Goal: Task Accomplishment & Management: Manage account settings

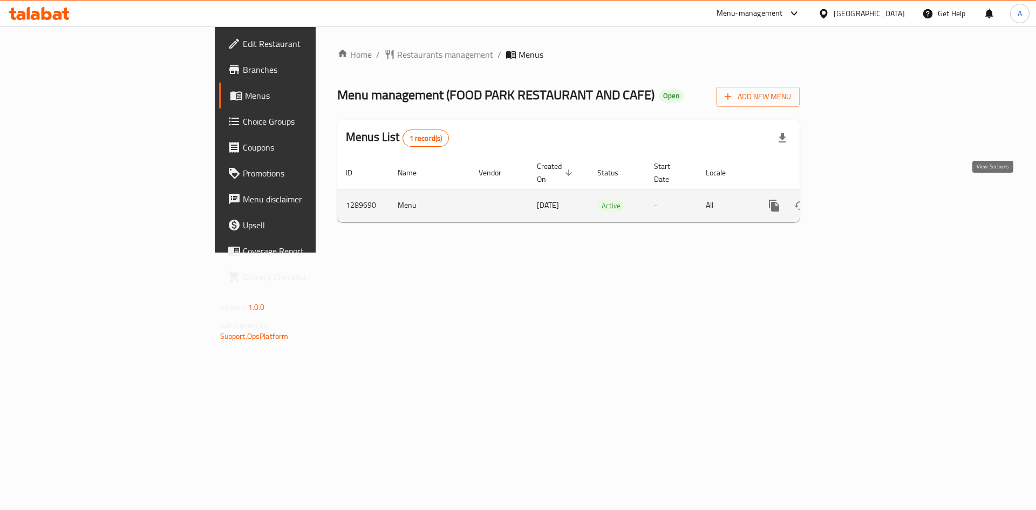
click at [858, 199] on icon "enhanced table" at bounding box center [851, 205] width 13 height 13
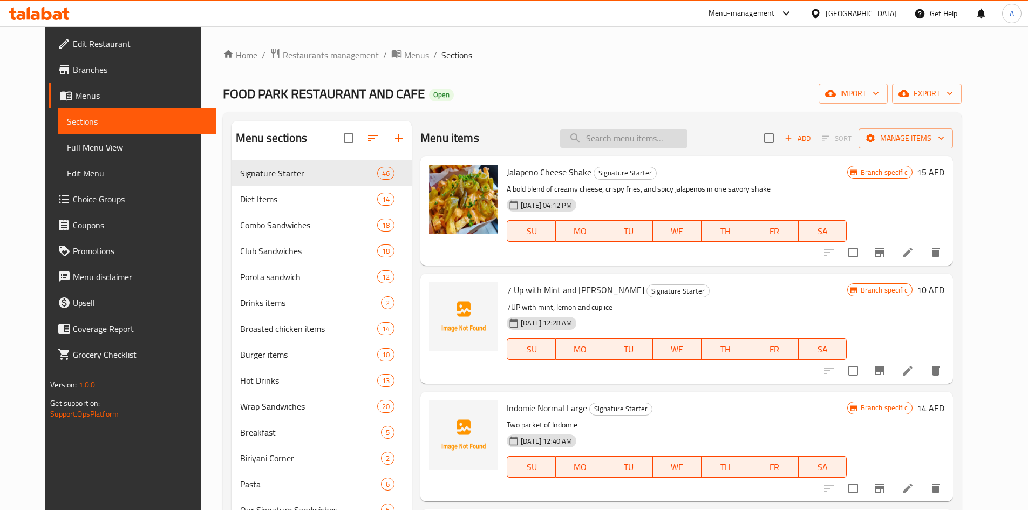
click at [644, 140] on input "search" at bounding box center [623, 138] width 127 height 19
paste input "[PERSON_NAME]"
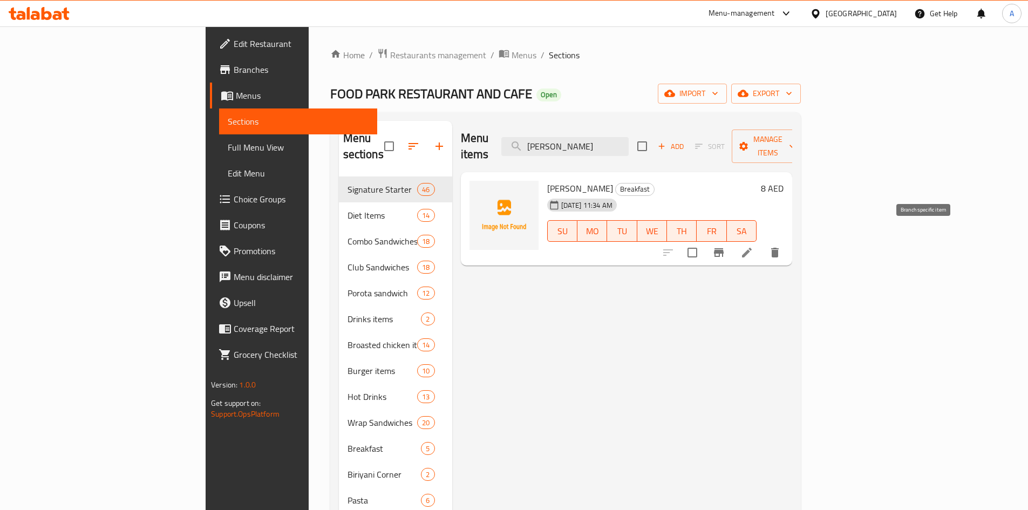
type input "[PERSON_NAME]"
click at [732, 240] on button "Branch-specific-item" at bounding box center [719, 253] width 26 height 26
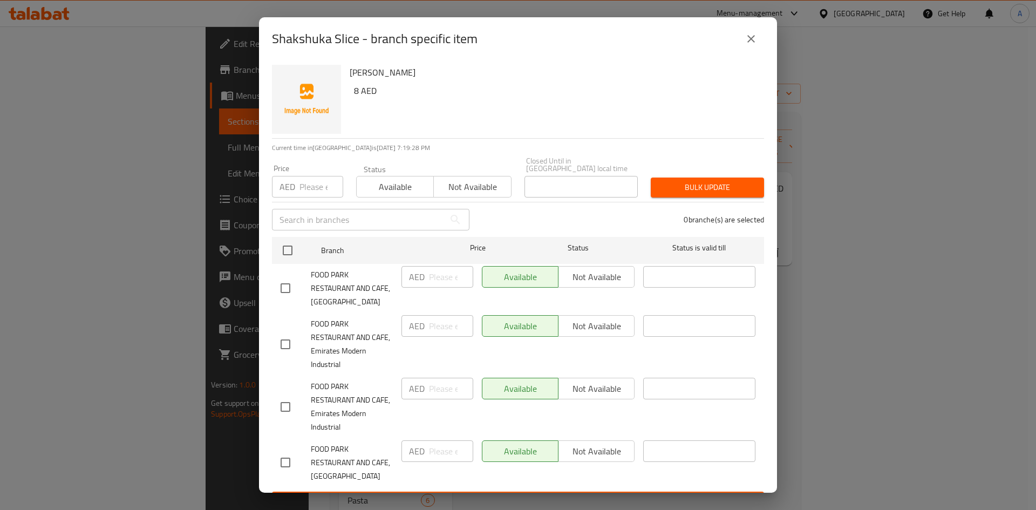
click at [745, 38] on icon "close" at bounding box center [751, 38] width 13 height 13
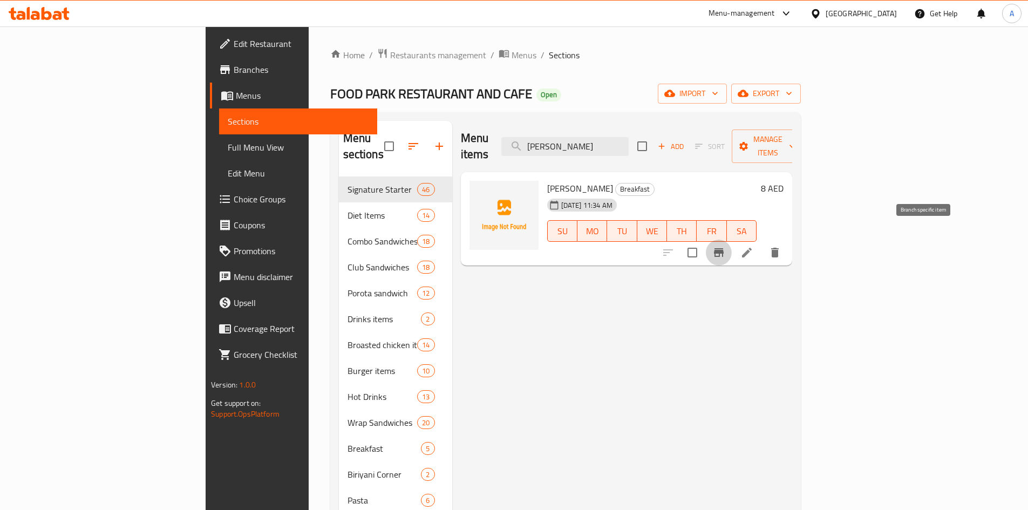
click at [732, 240] on button "Branch-specific-item" at bounding box center [719, 253] width 26 height 26
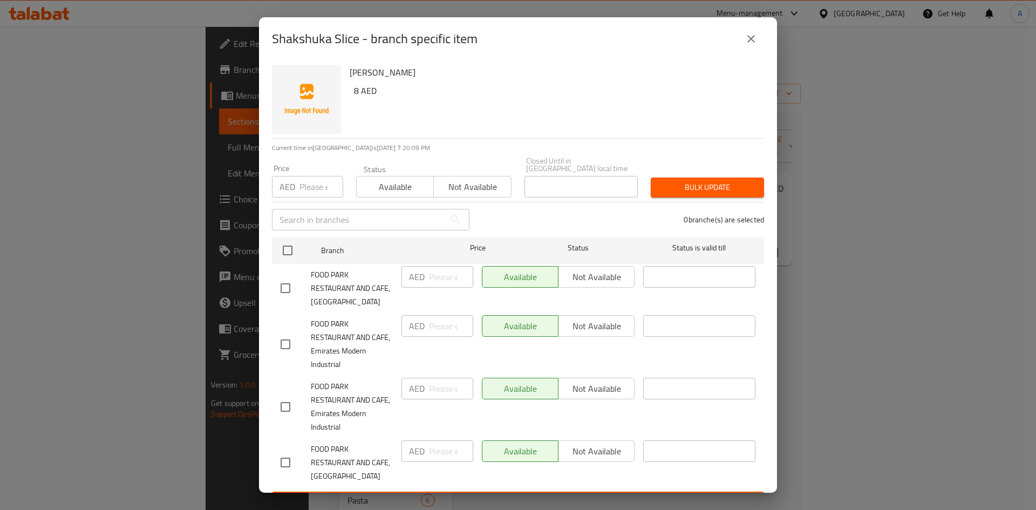
click at [284, 287] on input "checkbox" at bounding box center [285, 288] width 23 height 23
checkbox input "true"
click at [433, 276] on input "number" at bounding box center [451, 277] width 44 height 22
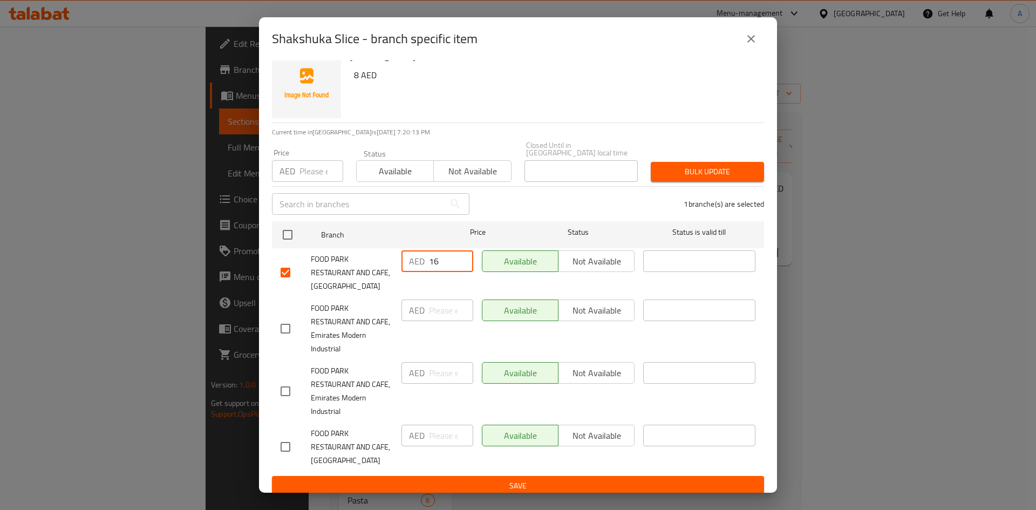
scroll to position [23, 0]
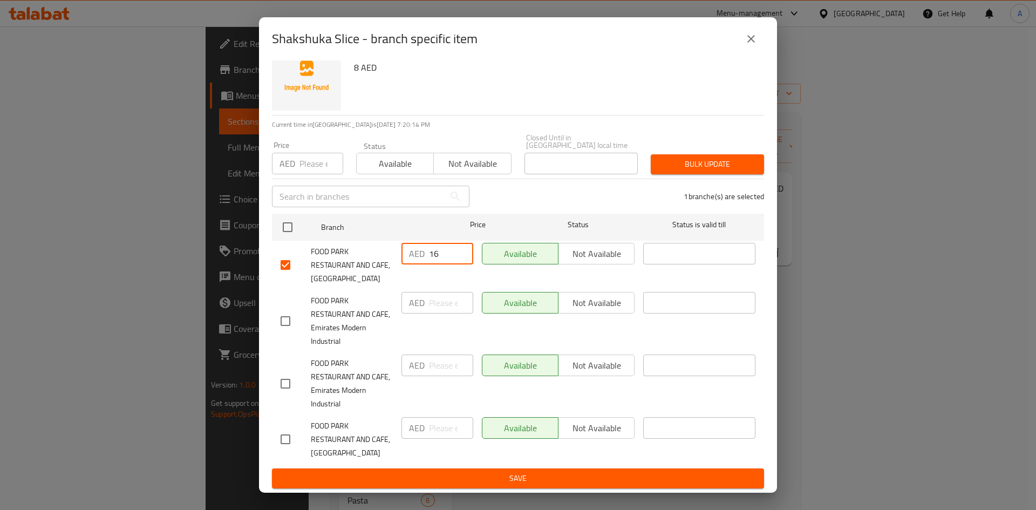
type input "16"
click at [550, 475] on span "Save" at bounding box center [518, 478] width 475 height 13
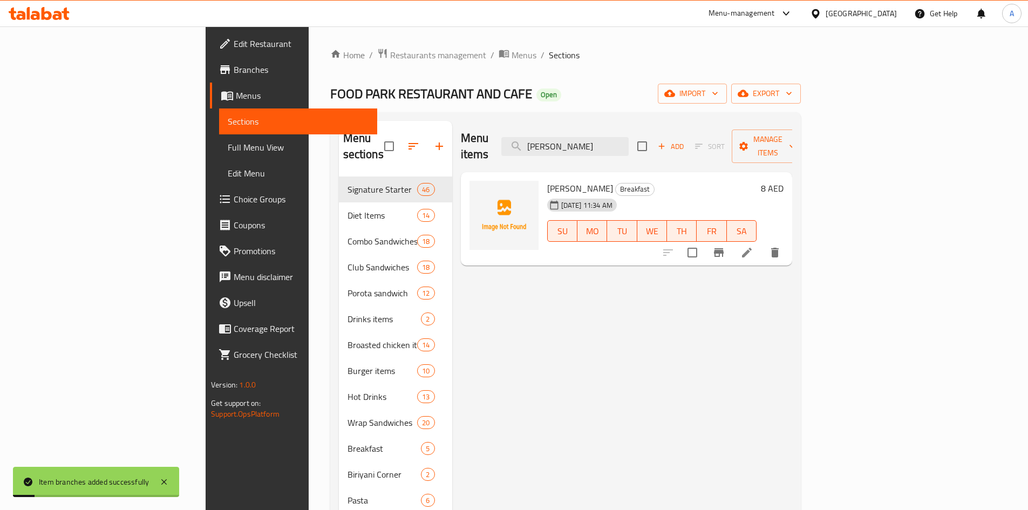
drag, startPoint x: 674, startPoint y: 136, endPoint x: 431, endPoint y: 119, distance: 243.4
click at [461, 122] on div "Menu items Shakshuka Slice Add Sort Manage items" at bounding box center [626, 146] width 331 height 51
paste input "Egg And Mushroom"
type input "Egg And Mushroom"
click at [725, 246] on icon "Branch-specific-item" at bounding box center [718, 252] width 13 height 13
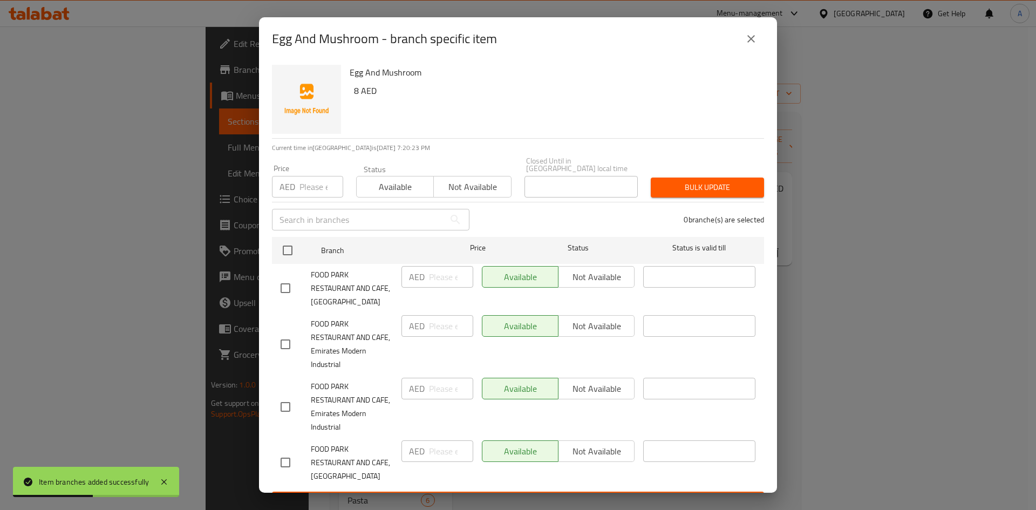
click at [288, 290] on input "checkbox" at bounding box center [285, 288] width 23 height 23
checkbox input "true"
click at [429, 280] on input "number" at bounding box center [451, 277] width 44 height 22
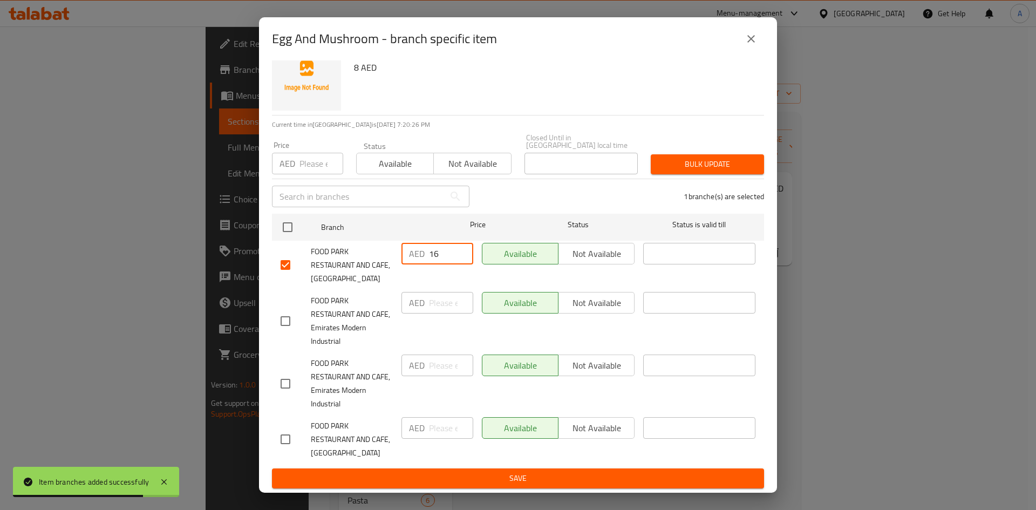
type input "16"
click at [532, 478] on span "Save" at bounding box center [518, 478] width 475 height 13
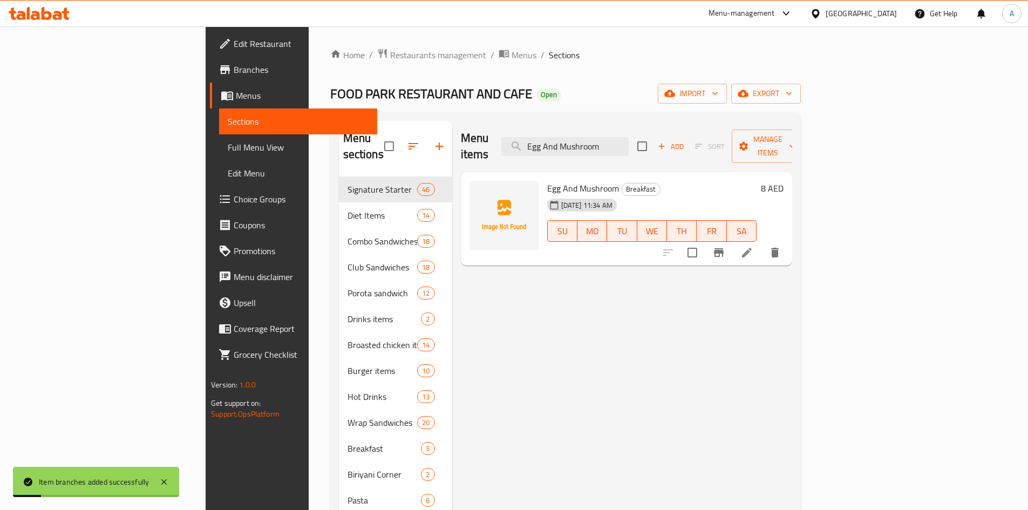
click at [792, 282] on div "Menu items Egg And Mushroom Add Sort Manage items Egg And Mushroom Breakfast 08…" at bounding box center [622, 384] width 340 height 526
click at [629, 137] on input "Egg And Mushroom" at bounding box center [564, 146] width 127 height 19
type input "Egg And Mushroo"
drag, startPoint x: 603, startPoint y: 140, endPoint x: 514, endPoint y: 140, distance: 89.0
click at [528, 140] on div "Menu items Egg And Mushroo Add Sort Manage items" at bounding box center [626, 146] width 331 height 51
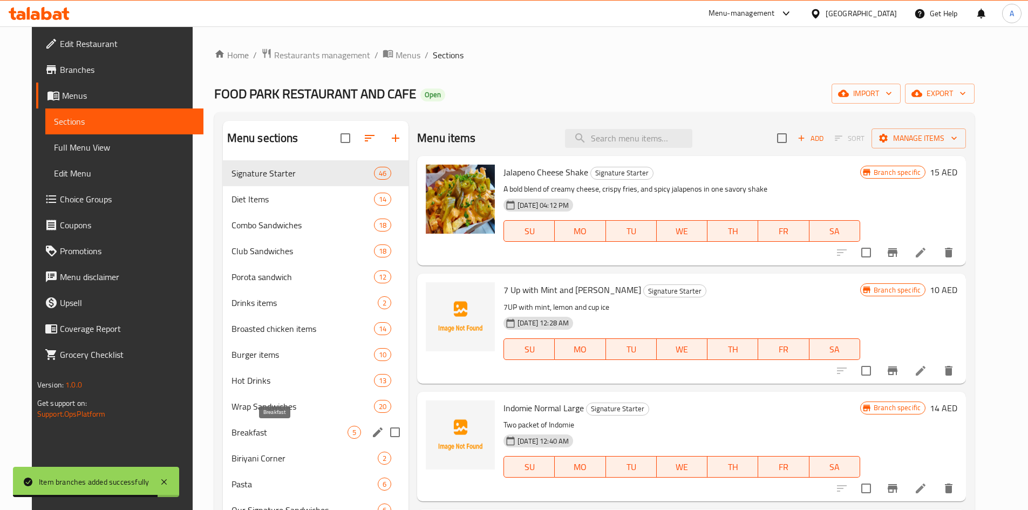
click at [231, 431] on span "Breakfast" at bounding box center [289, 432] width 116 height 13
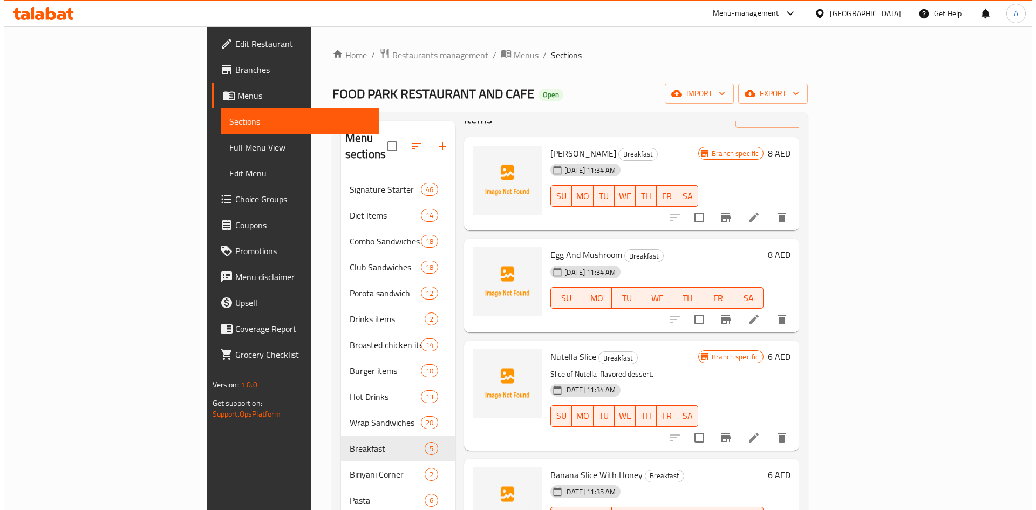
scroll to position [58, 0]
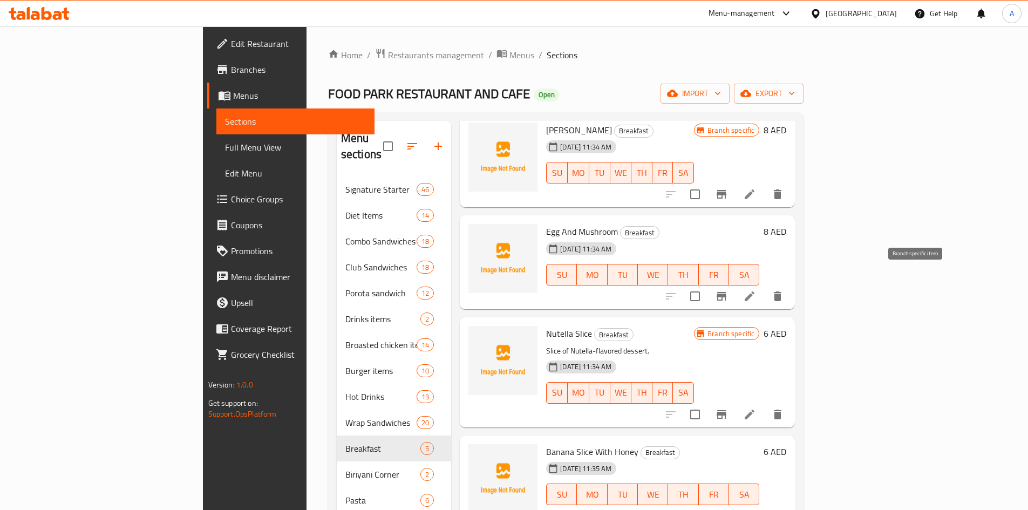
click at [726, 292] on icon "Branch-specific-item" at bounding box center [721, 296] width 10 height 9
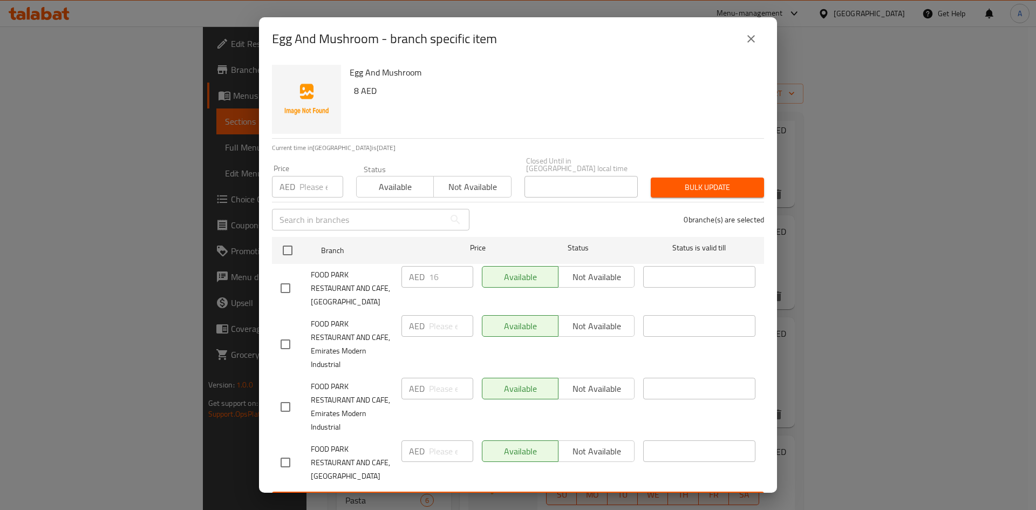
scroll to position [23, 0]
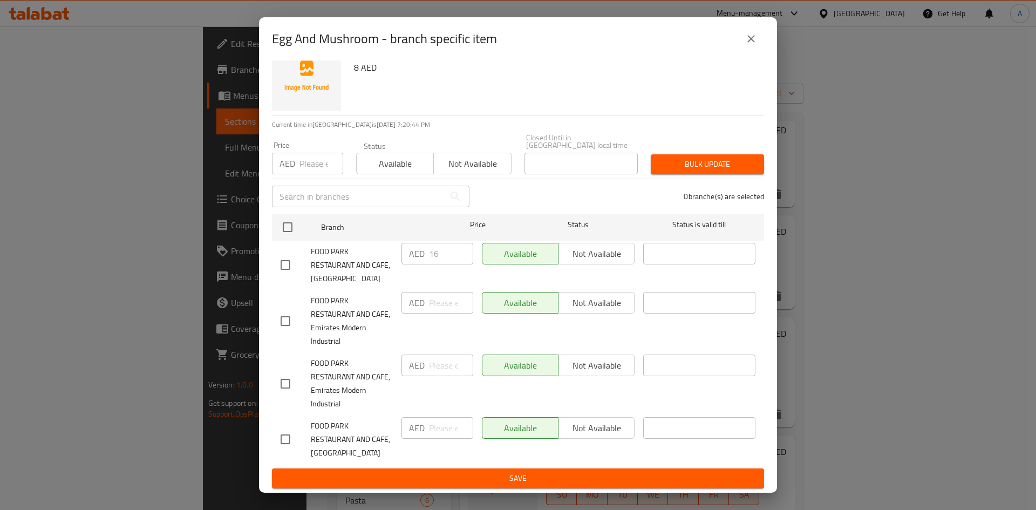
click at [753, 41] on icon "close" at bounding box center [751, 39] width 8 height 8
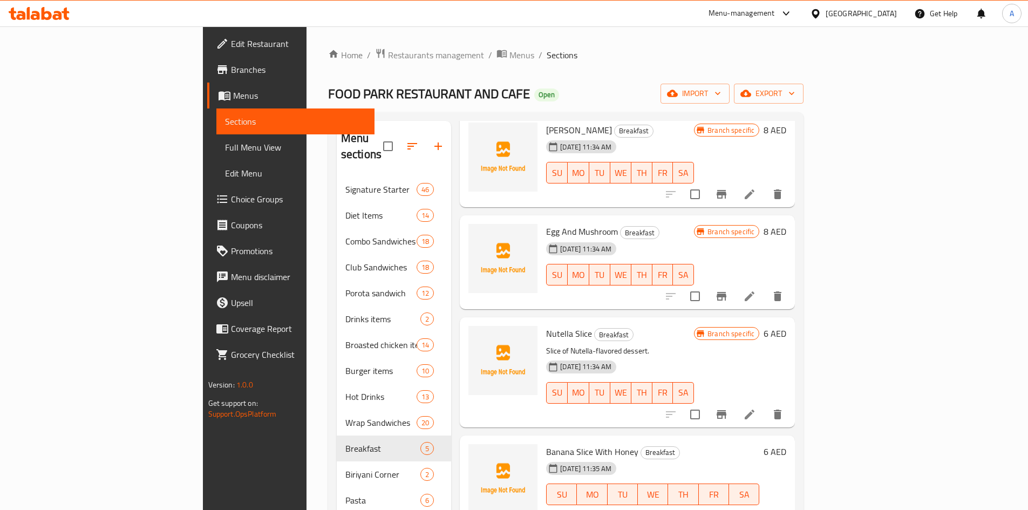
click at [728, 408] on icon "Branch-specific-item" at bounding box center [721, 414] width 13 height 13
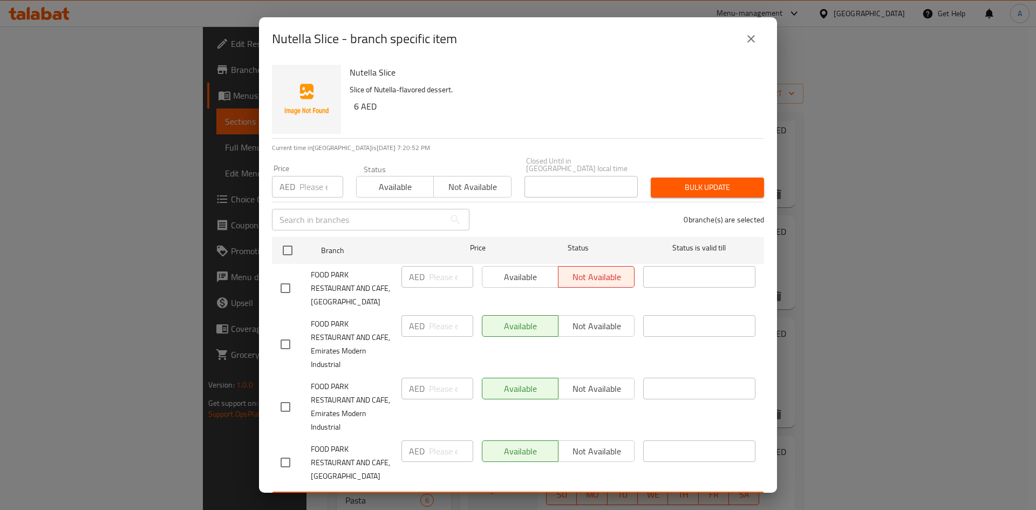
click at [287, 290] on input "checkbox" at bounding box center [285, 288] width 23 height 23
checkbox input "true"
click at [438, 278] on input "number" at bounding box center [451, 277] width 44 height 22
type input "12"
click at [511, 277] on span "Available" at bounding box center [520, 277] width 67 height 16
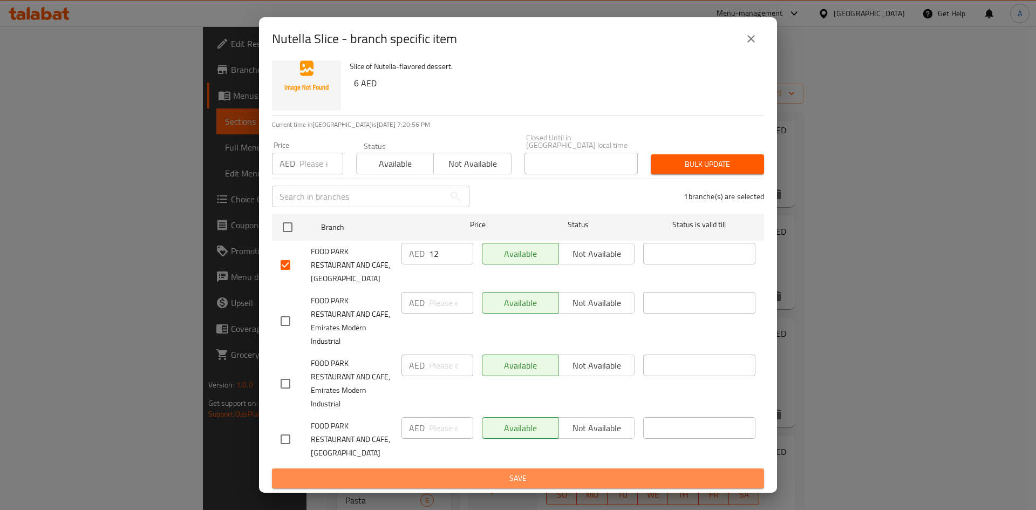
click at [531, 480] on span "Save" at bounding box center [518, 478] width 475 height 13
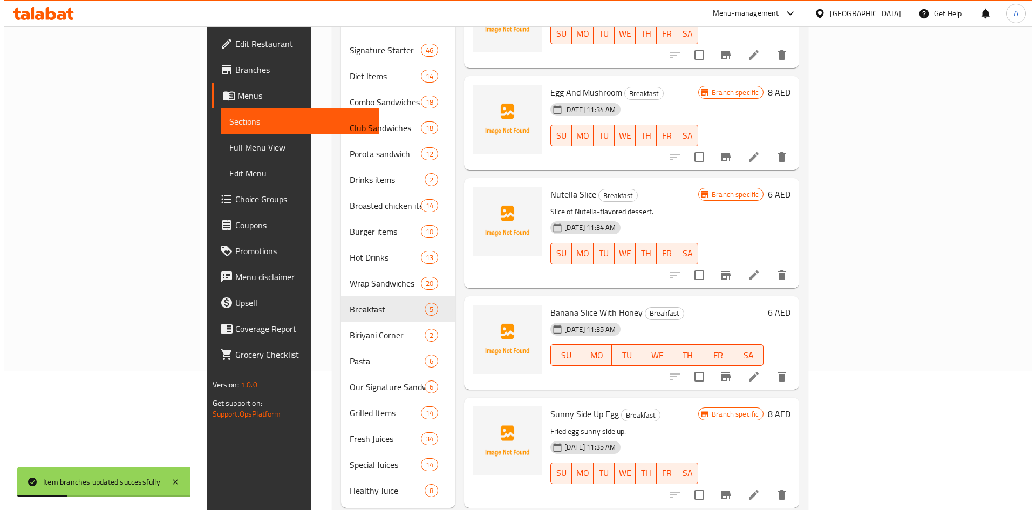
scroll to position [151, 0]
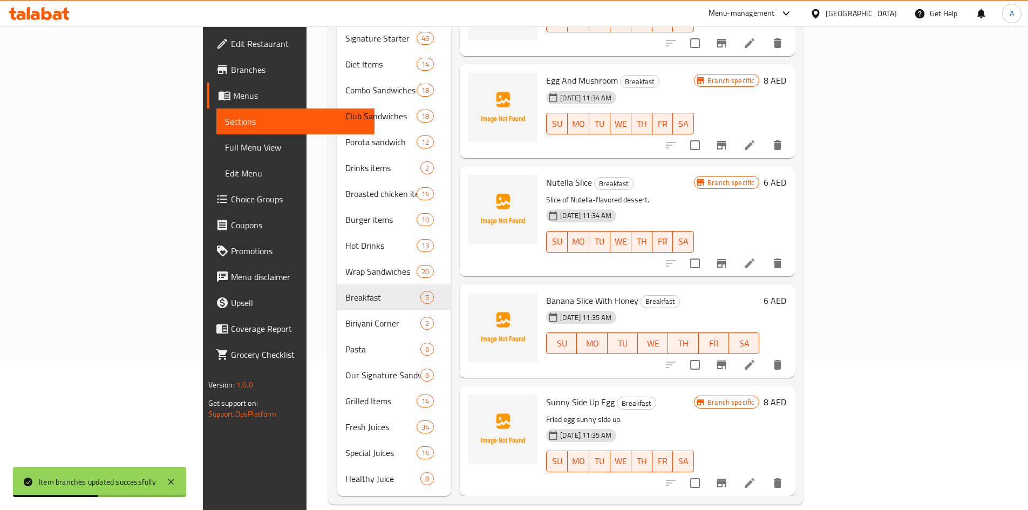
click at [728, 358] on icon "Branch-specific-item" at bounding box center [721, 364] width 13 height 13
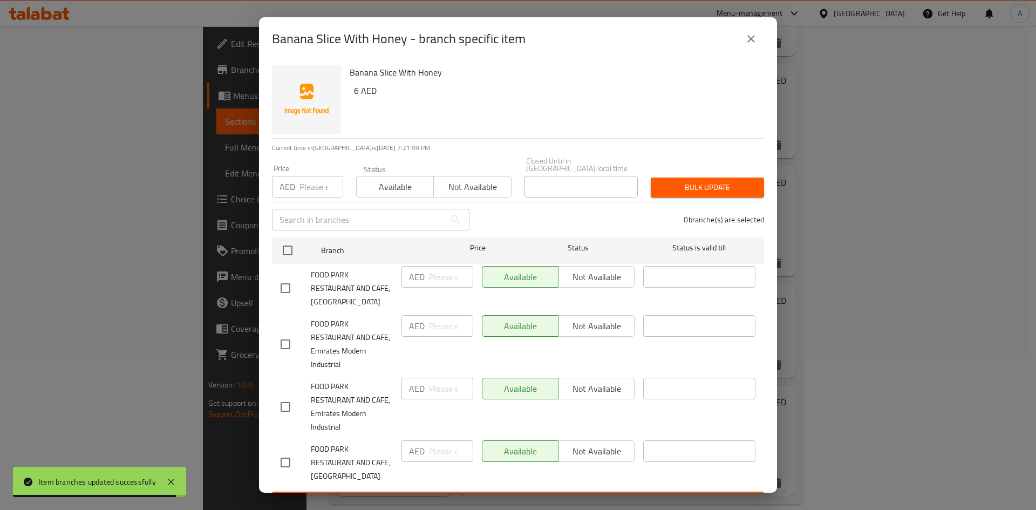
click at [286, 289] on input "checkbox" at bounding box center [285, 288] width 23 height 23
checkbox input "true"
click at [434, 280] on input "number" at bounding box center [451, 277] width 44 height 22
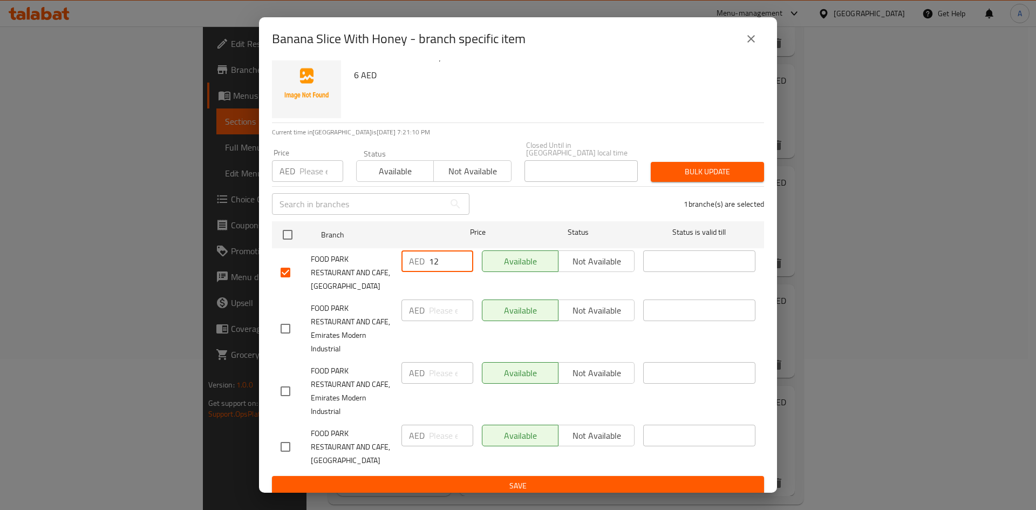
scroll to position [23, 0]
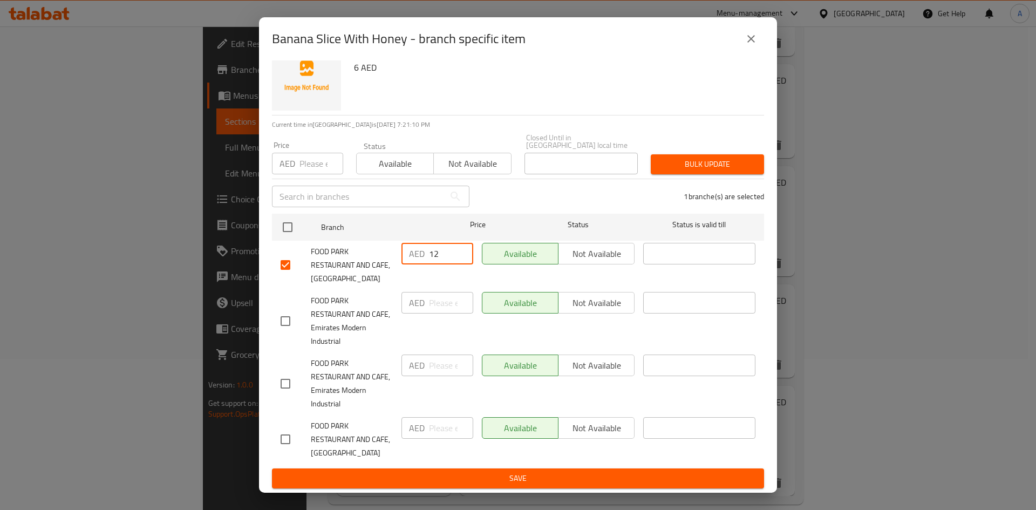
type input "12"
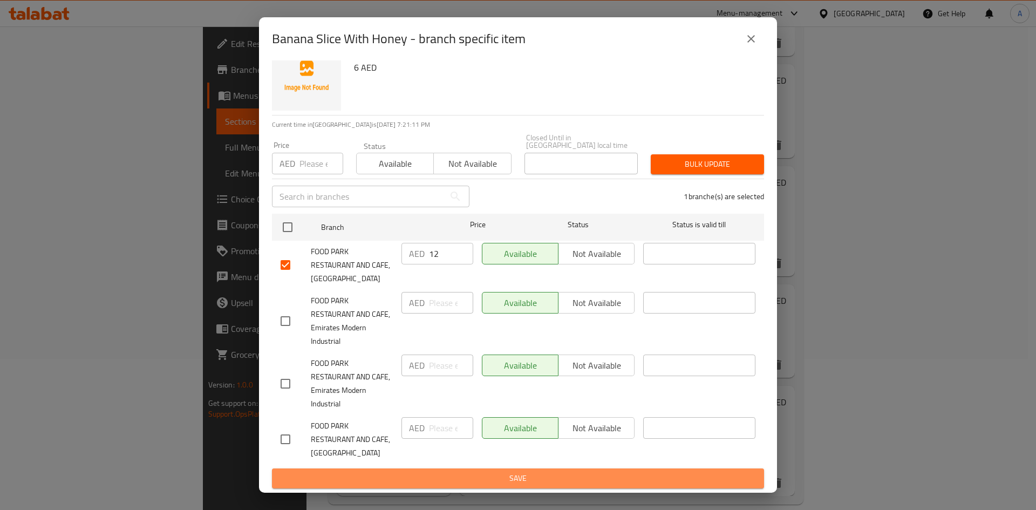
click at [527, 476] on span "Save" at bounding box center [518, 478] width 475 height 13
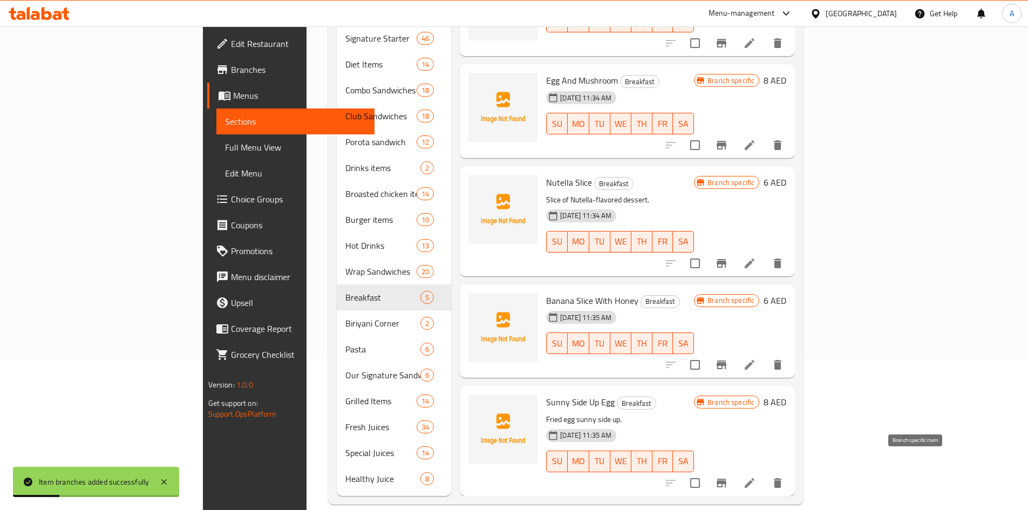
click at [726, 479] on icon "Branch-specific-item" at bounding box center [721, 483] width 10 height 9
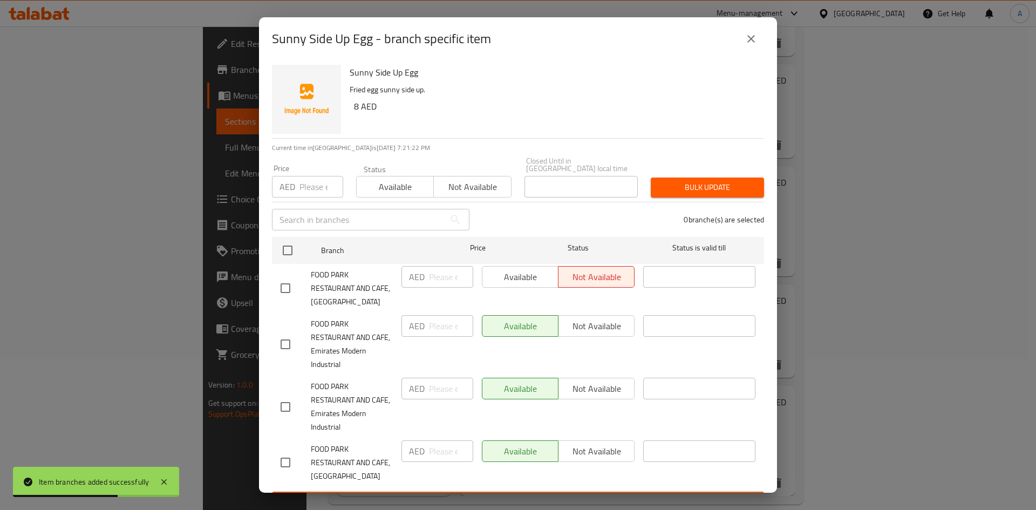
click at [281, 283] on input "checkbox" at bounding box center [285, 288] width 23 height 23
checkbox input "true"
click at [435, 279] on input "number" at bounding box center [451, 277] width 44 height 22
type input "16"
click at [508, 277] on span "Available" at bounding box center [520, 277] width 67 height 16
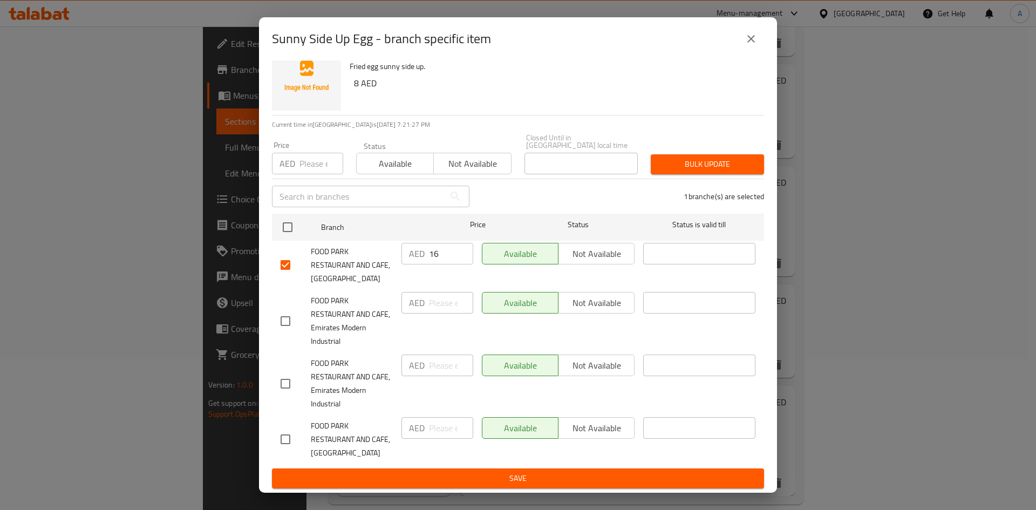
click at [532, 479] on span "Save" at bounding box center [518, 478] width 475 height 13
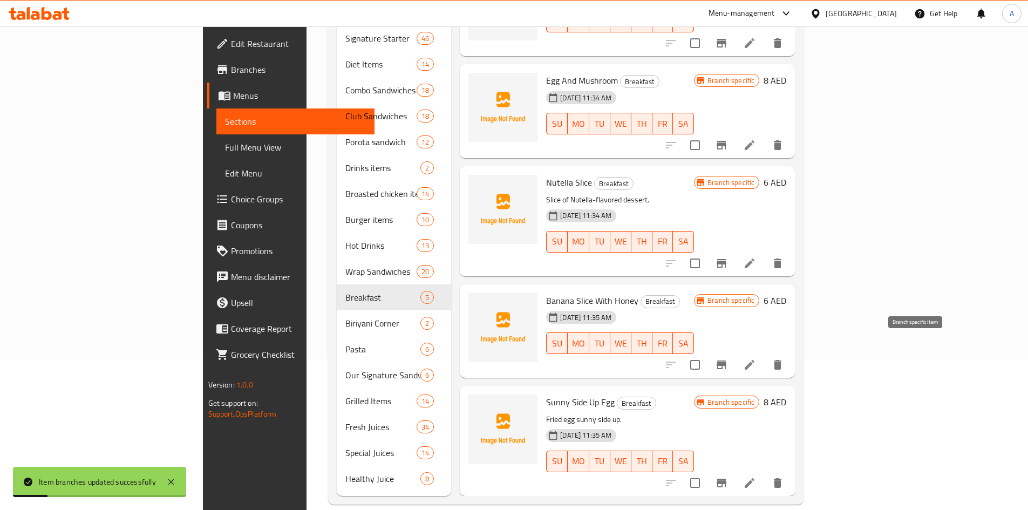
click at [728, 358] on icon "Branch-specific-item" at bounding box center [721, 364] width 13 height 13
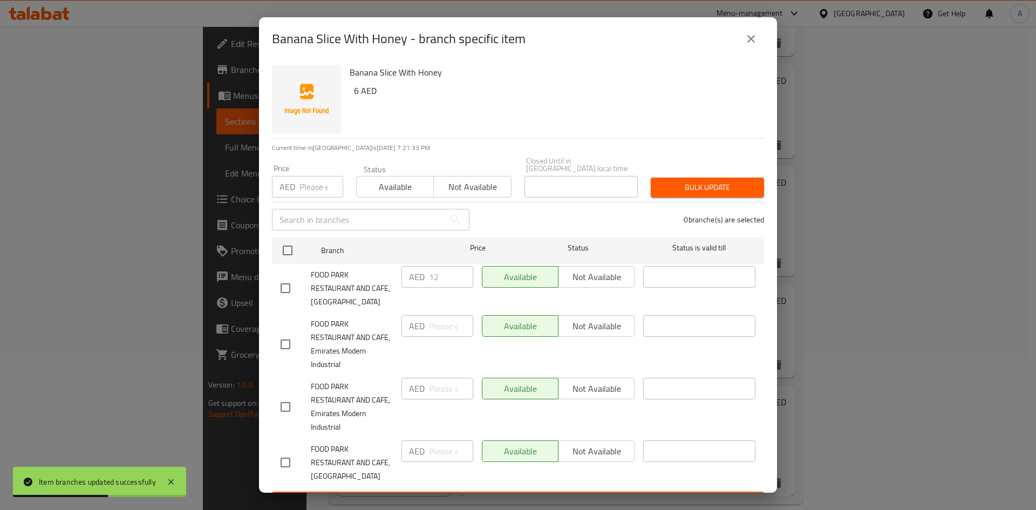
click at [745, 39] on icon "close" at bounding box center [751, 38] width 13 height 13
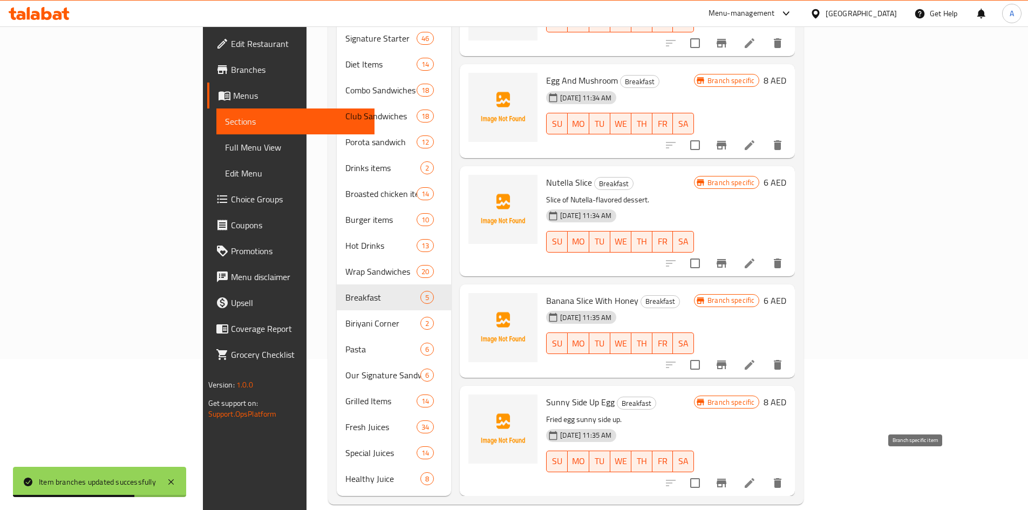
click at [728, 476] on icon "Branch-specific-item" at bounding box center [721, 482] width 13 height 13
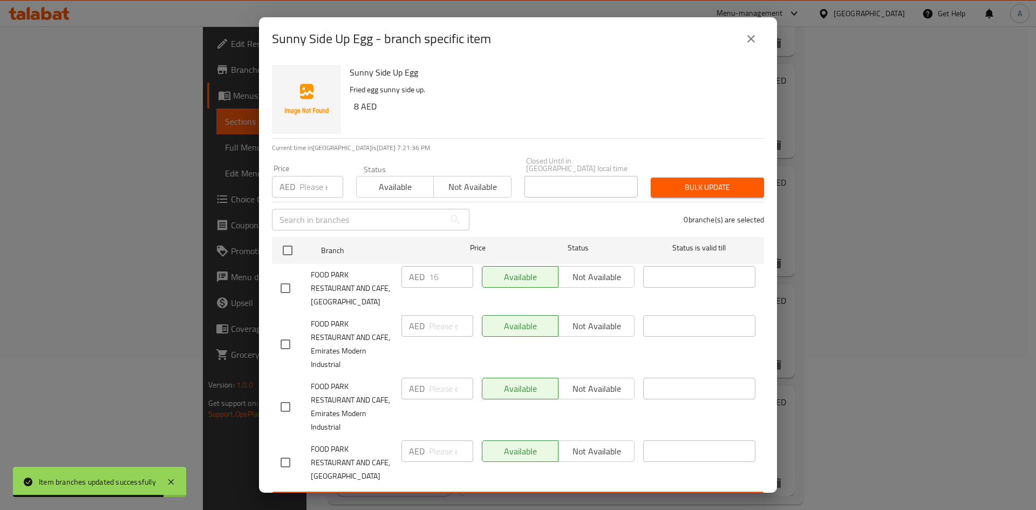
click at [750, 37] on icon "close" at bounding box center [751, 38] width 13 height 13
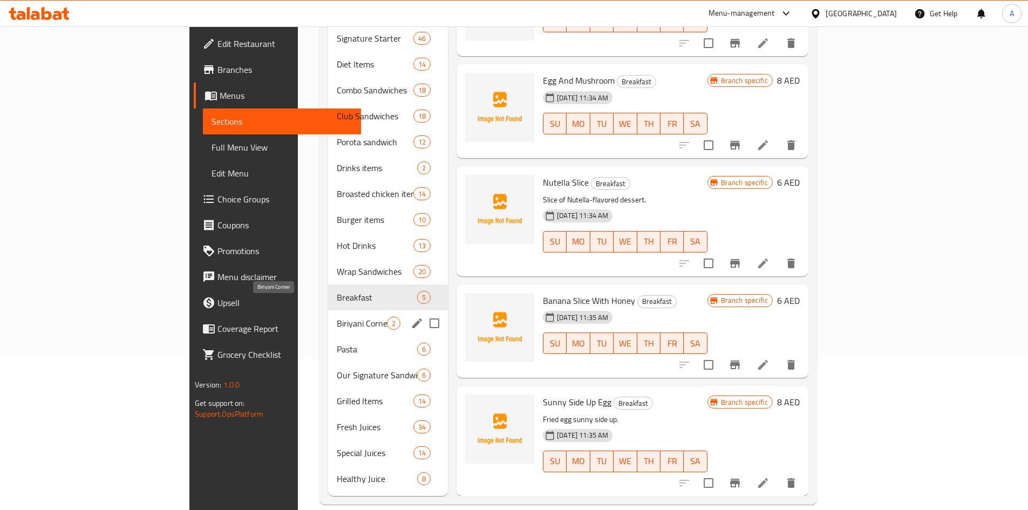
click at [337, 317] on span "Biriyani Corner" at bounding box center [362, 323] width 50 height 13
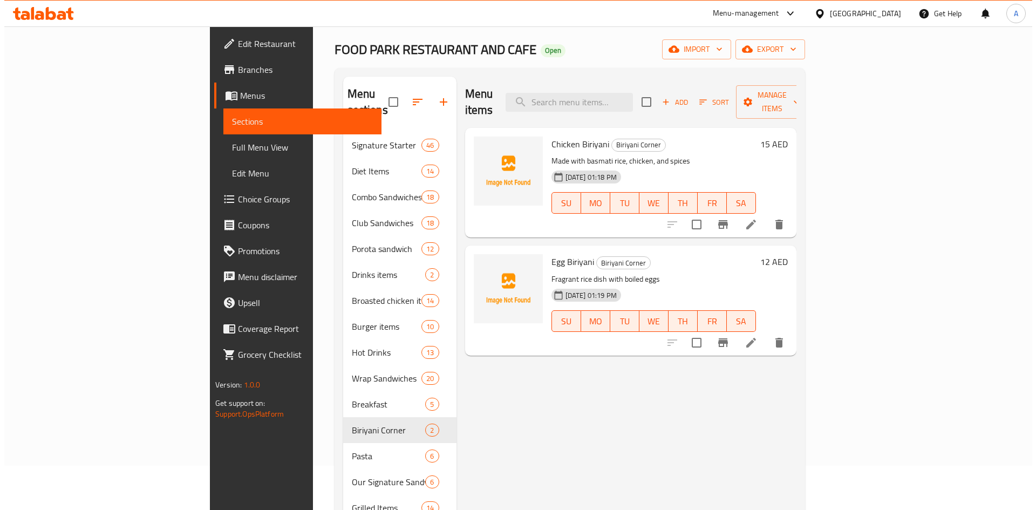
scroll to position [43, 0]
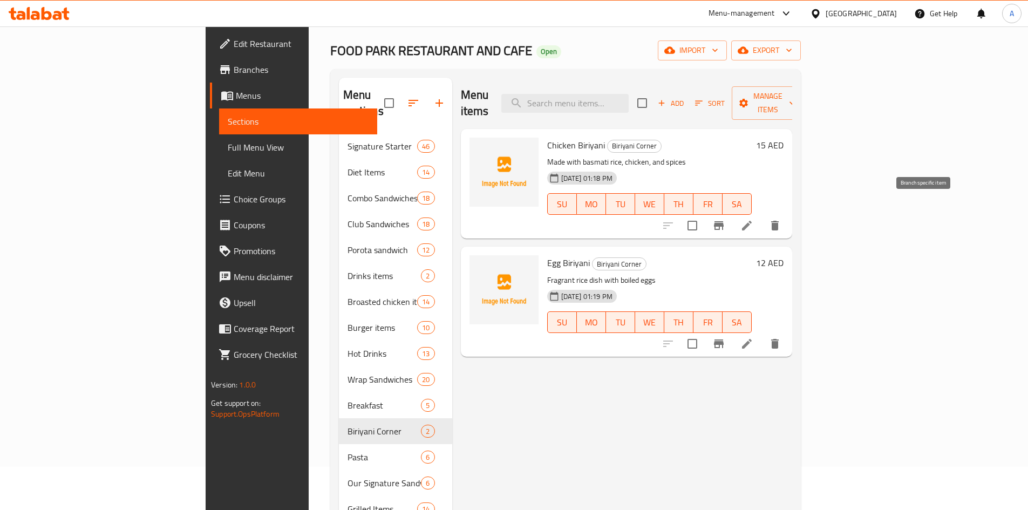
click at [725, 219] on icon "Branch-specific-item" at bounding box center [718, 225] width 13 height 13
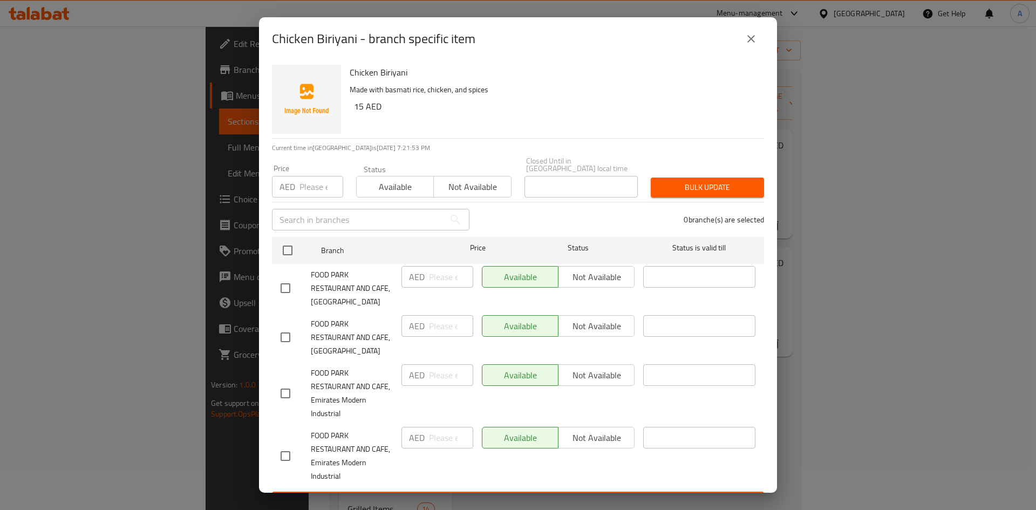
click at [288, 341] on input "checkbox" at bounding box center [285, 337] width 23 height 23
checkbox input "true"
click at [434, 327] on input "number" at bounding box center [451, 326] width 44 height 22
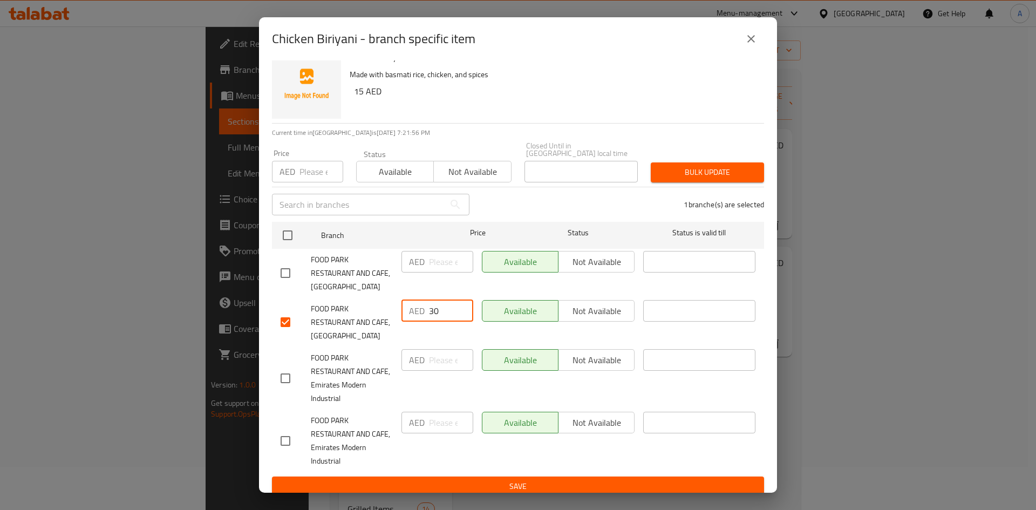
scroll to position [23, 0]
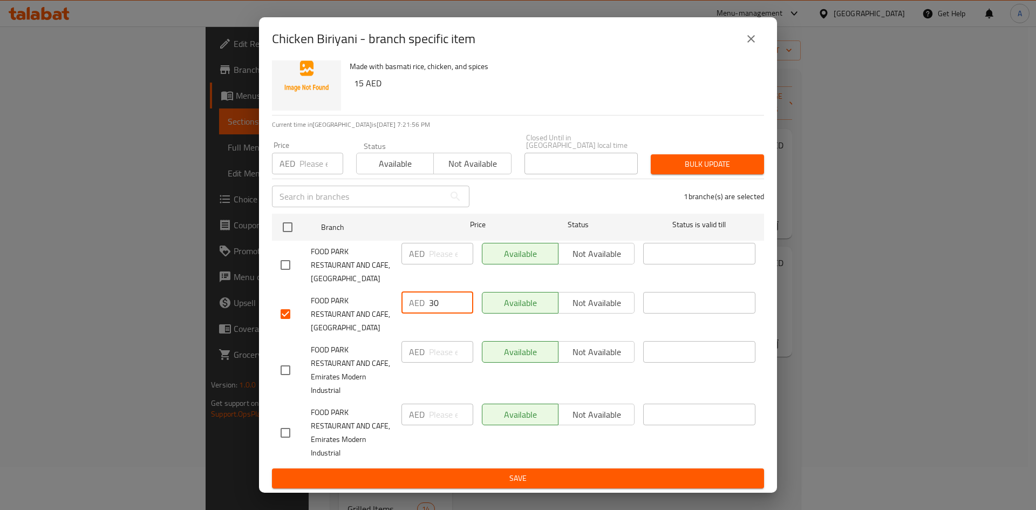
type input "30"
click at [537, 479] on span "Save" at bounding box center [518, 478] width 475 height 13
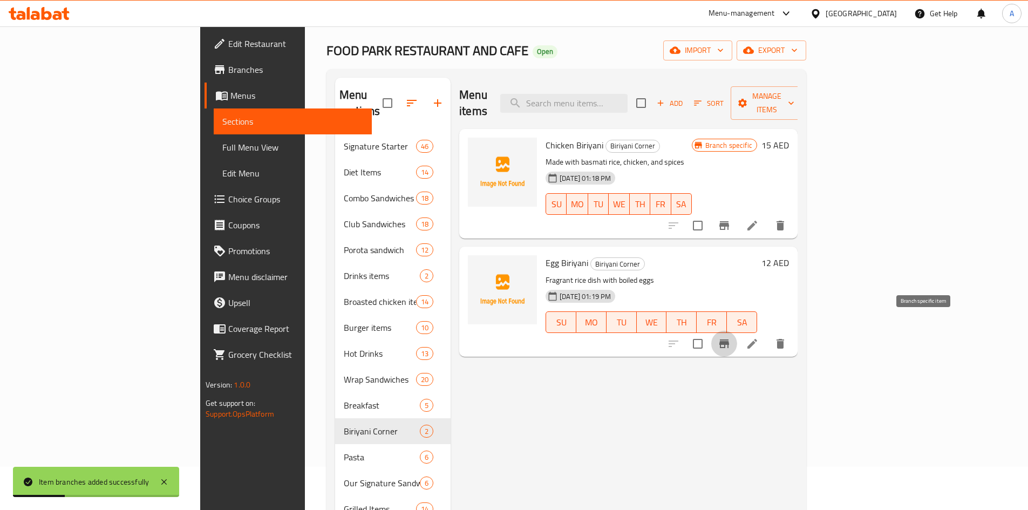
click at [729, 339] on icon "Branch-specific-item" at bounding box center [724, 343] width 10 height 9
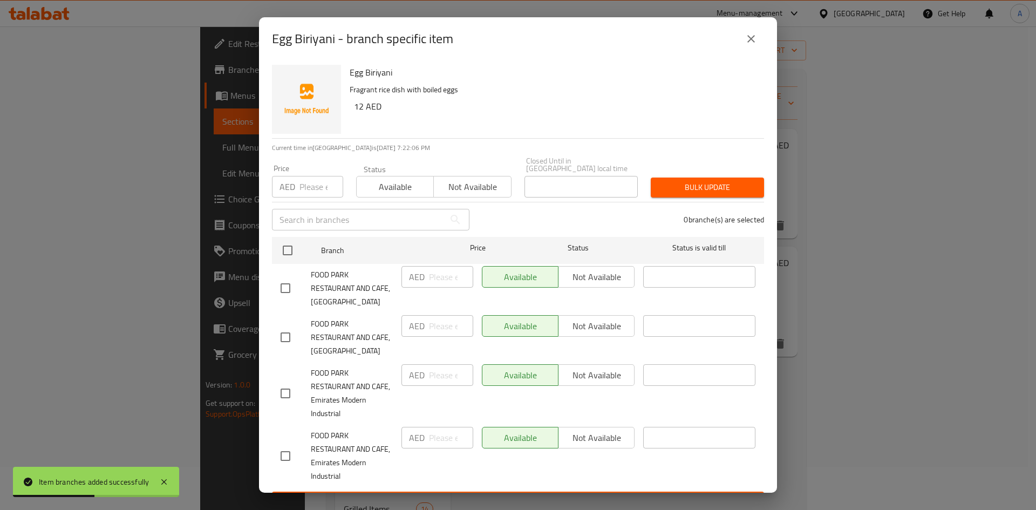
drag, startPoint x: 284, startPoint y: 340, endPoint x: 331, endPoint y: 346, distance: 47.8
click at [288, 343] on input "checkbox" at bounding box center [285, 337] width 23 height 23
checkbox input "true"
click at [434, 326] on input "number" at bounding box center [451, 326] width 44 height 22
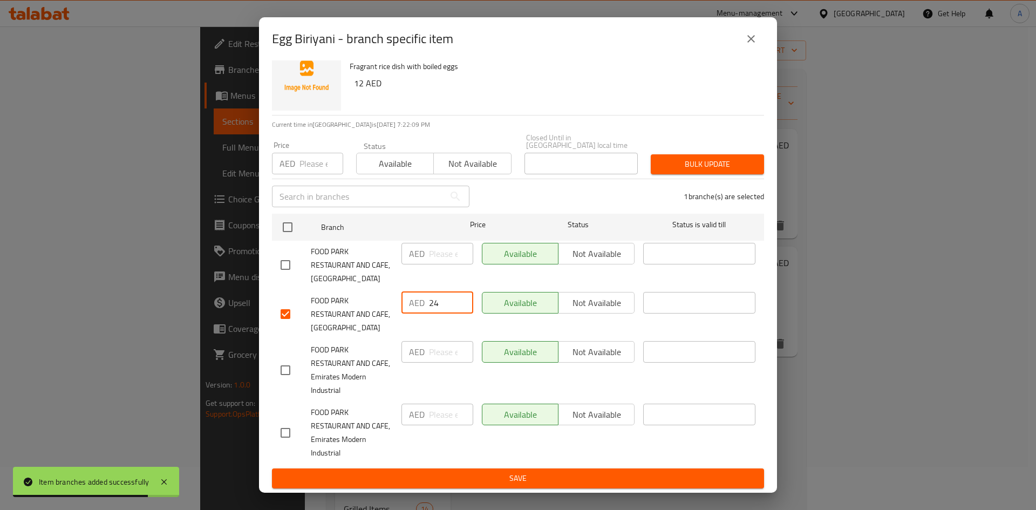
type input "24"
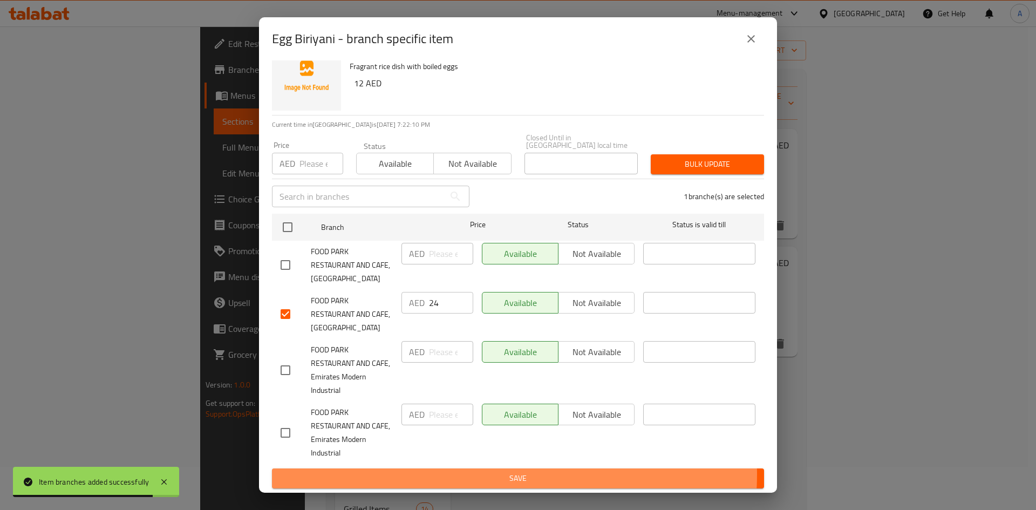
click at [491, 474] on span "Save" at bounding box center [518, 478] width 475 height 13
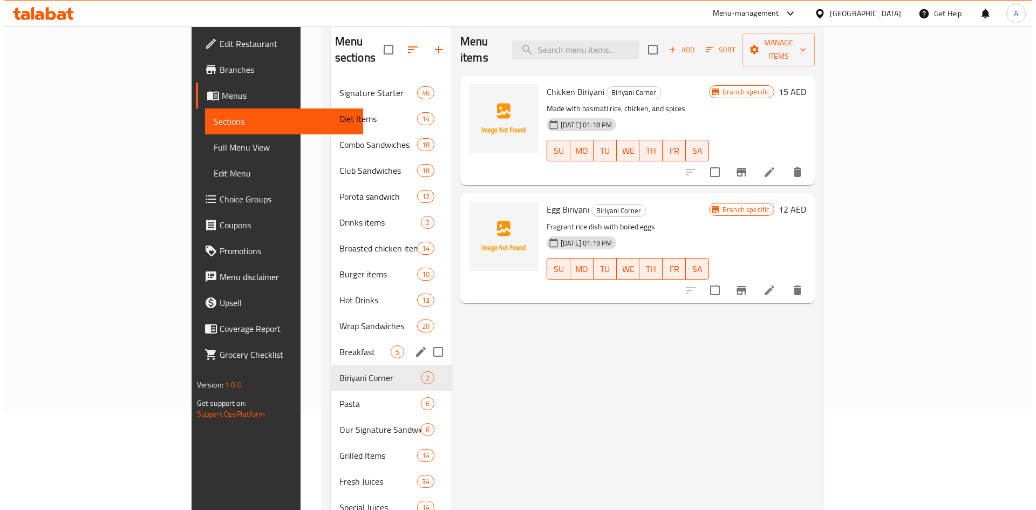
scroll to position [97, 0]
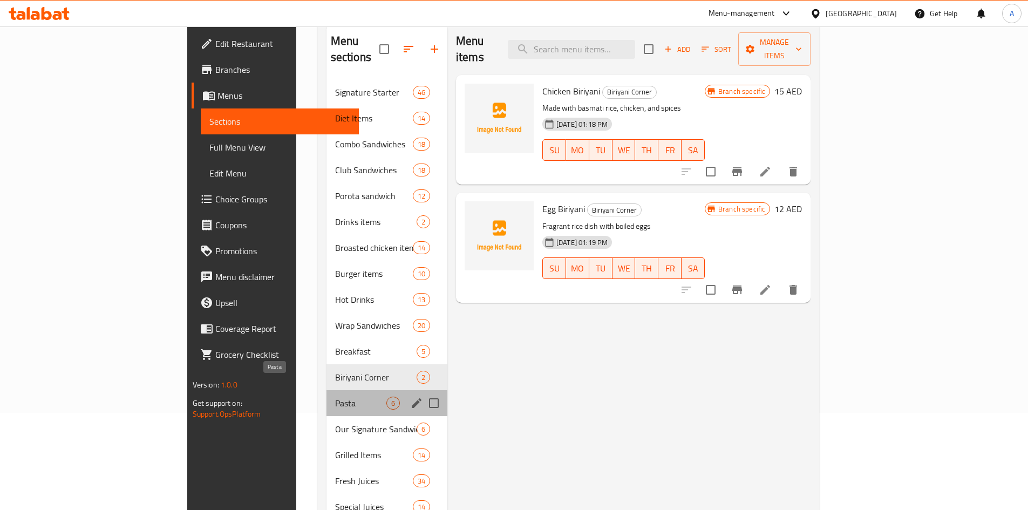
click at [335, 397] on span "Pasta" at bounding box center [360, 403] width 51 height 13
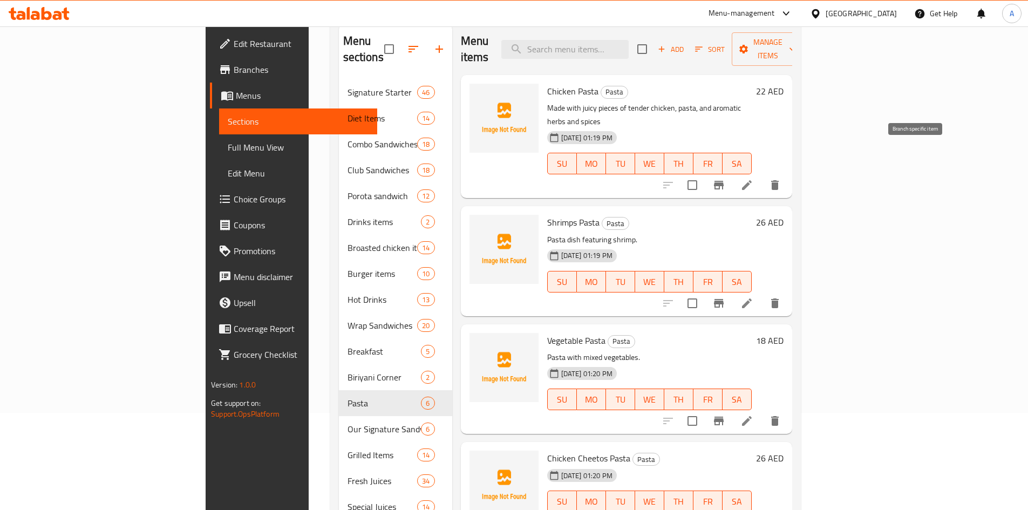
click at [725, 179] on icon "Branch-specific-item" at bounding box center [718, 185] width 13 height 13
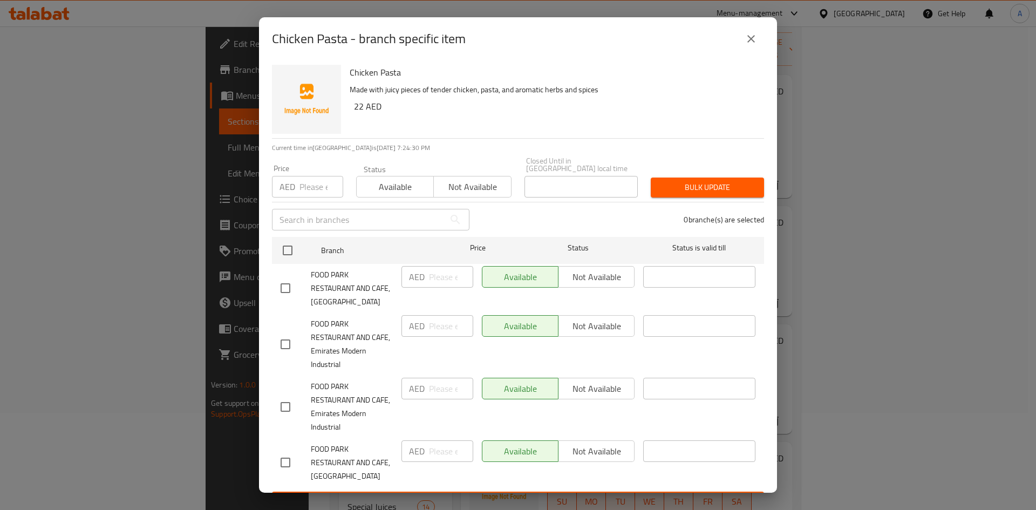
click at [290, 288] on input "checkbox" at bounding box center [285, 288] width 23 height 23
checkbox input "true"
click at [437, 279] on input "number" at bounding box center [451, 277] width 44 height 22
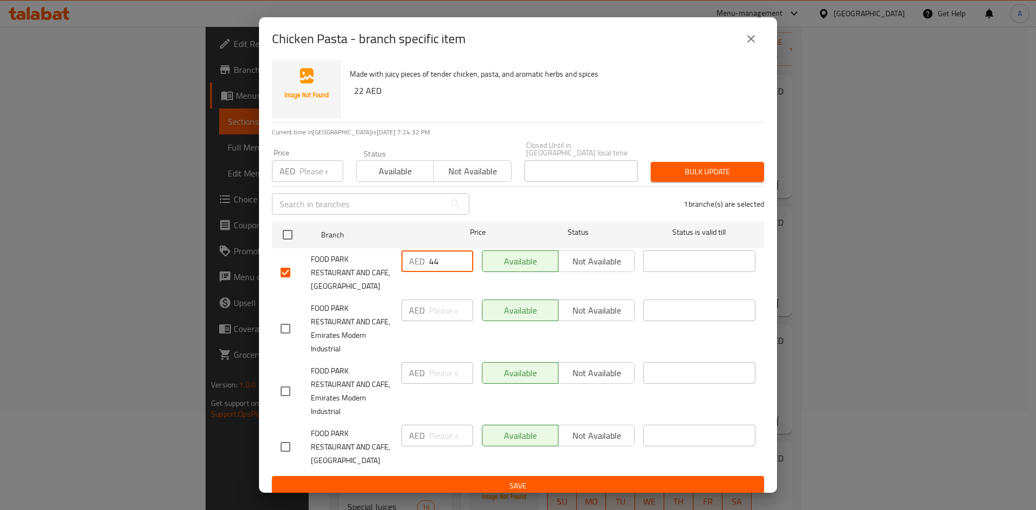
scroll to position [23, 0]
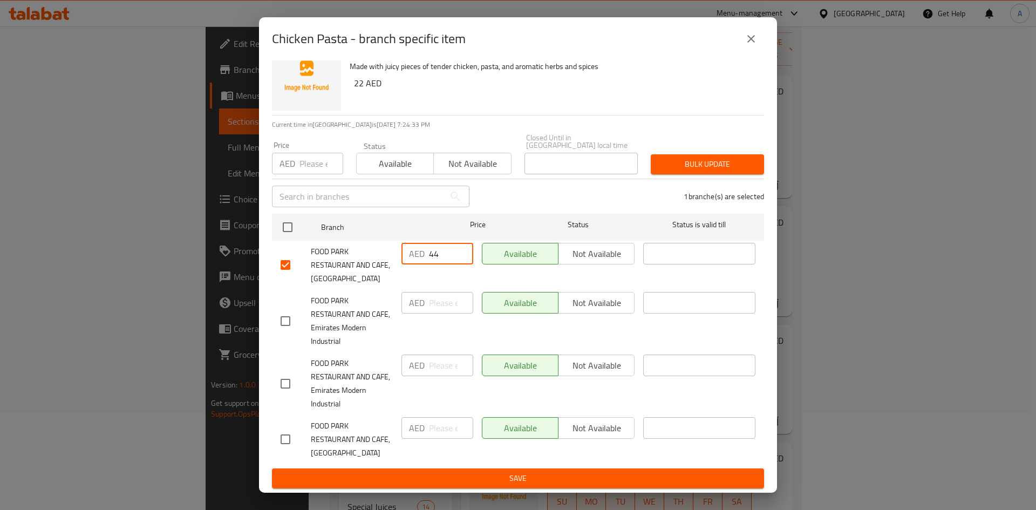
type input "44"
click at [571, 477] on span "Save" at bounding box center [518, 478] width 475 height 13
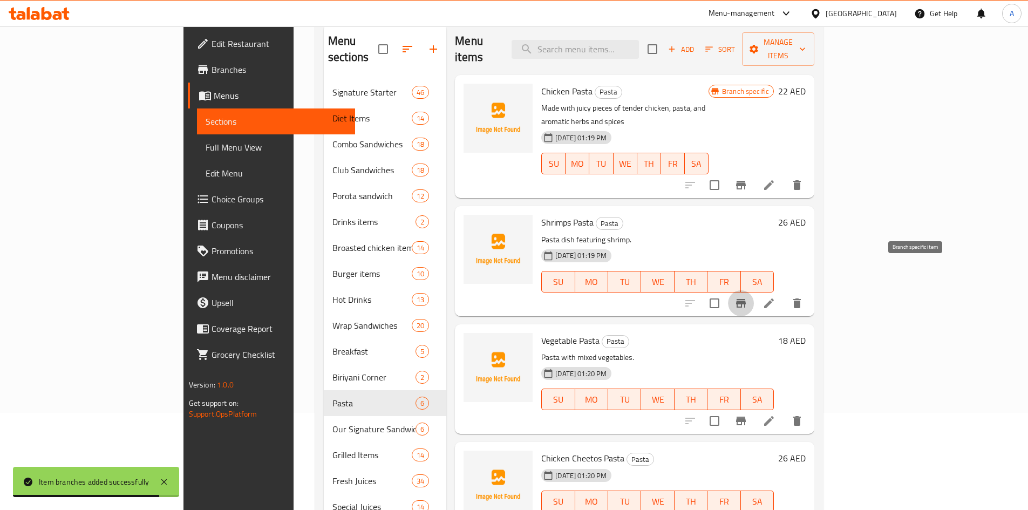
click at [746, 299] on icon "Branch-specific-item" at bounding box center [741, 303] width 10 height 9
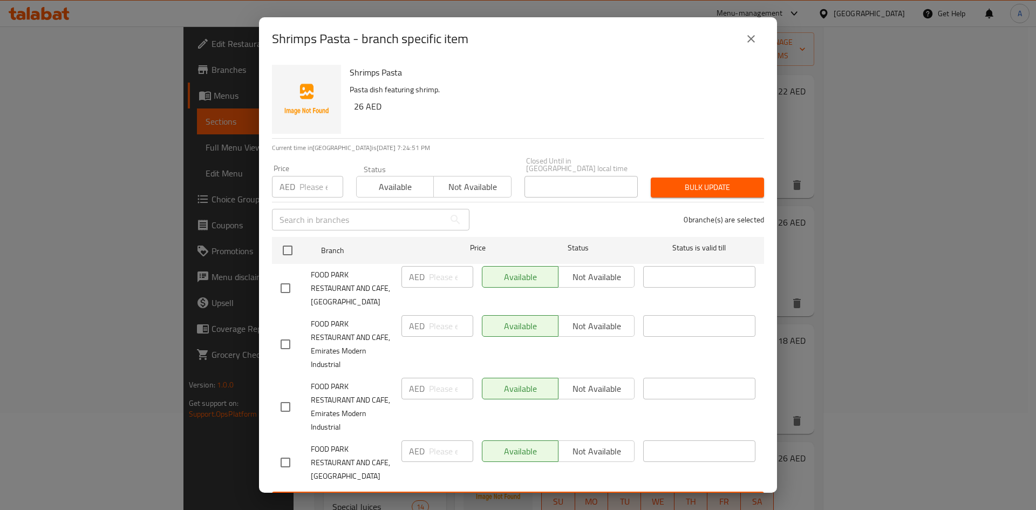
click at [289, 290] on input "checkbox" at bounding box center [285, 288] width 23 height 23
checkbox input "true"
click at [436, 281] on input "number" at bounding box center [451, 277] width 44 height 22
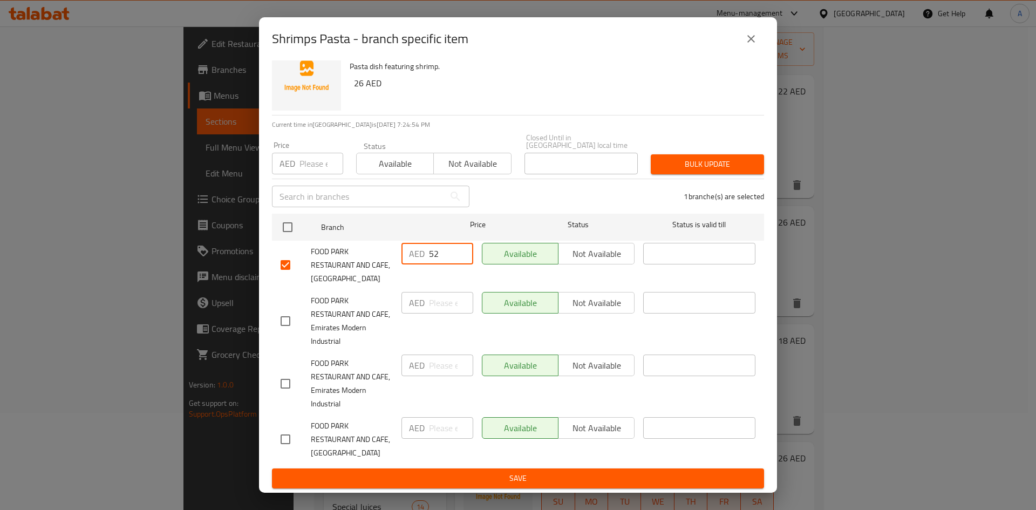
type input "52"
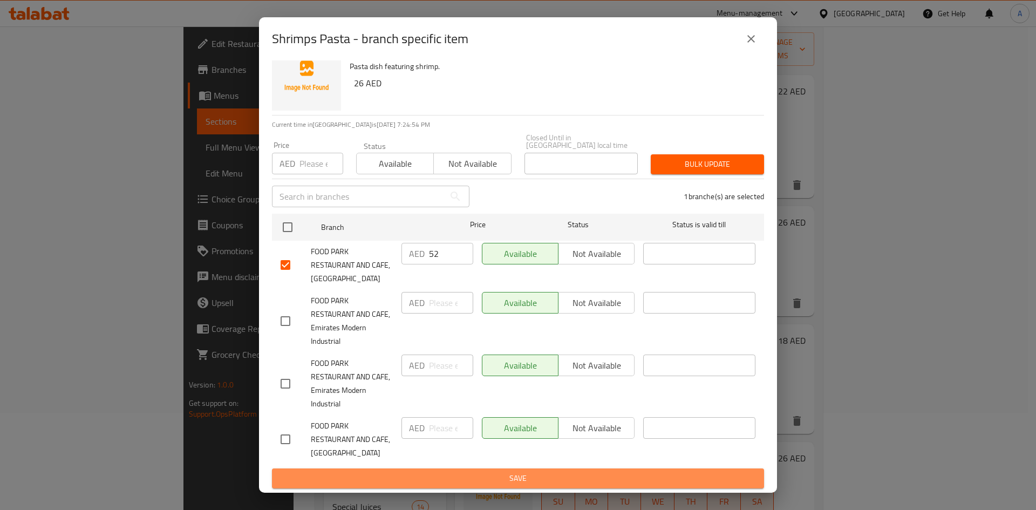
click at [537, 483] on span "Save" at bounding box center [518, 478] width 475 height 13
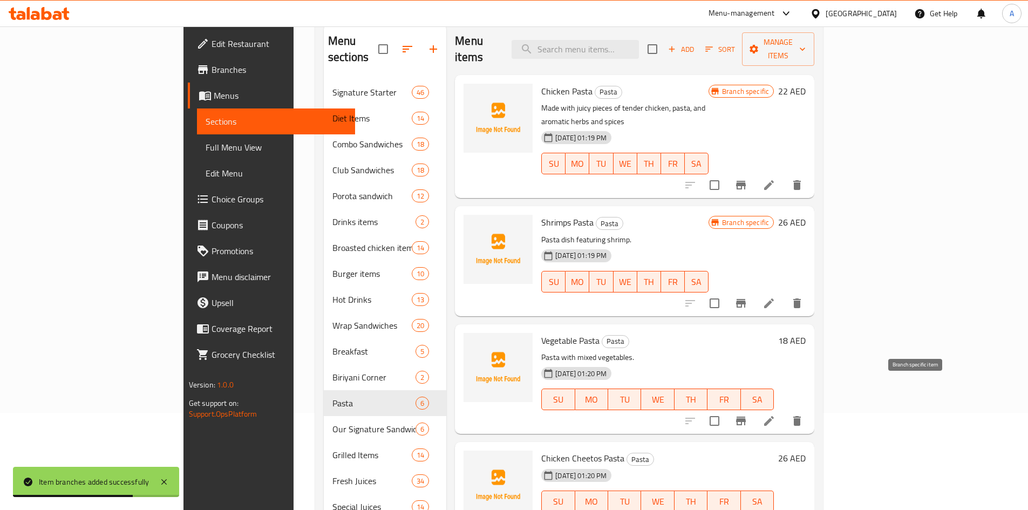
click at [747, 414] on icon "Branch-specific-item" at bounding box center [740, 420] width 13 height 13
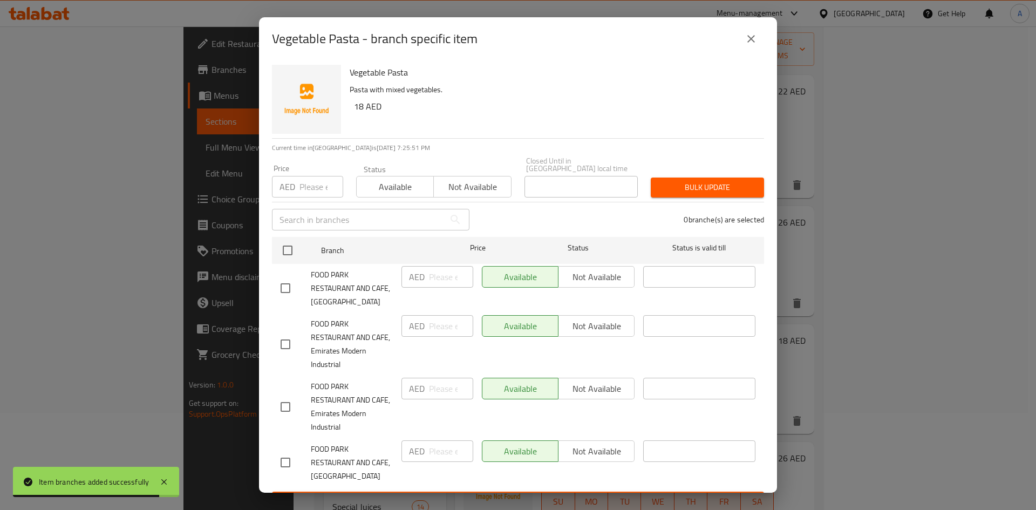
click at [285, 289] on input "checkbox" at bounding box center [285, 288] width 23 height 23
checkbox input "true"
click at [425, 277] on div "AED ​" at bounding box center [437, 277] width 72 height 22
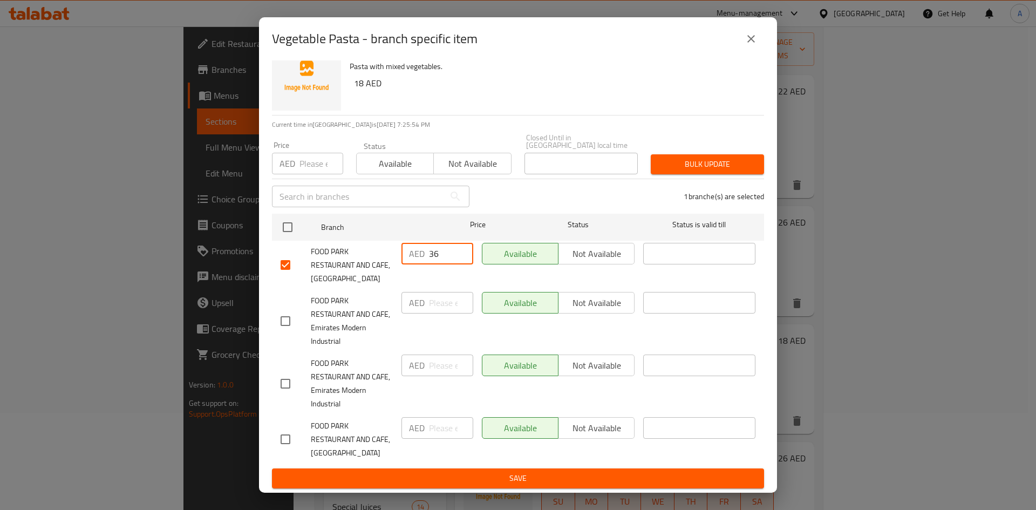
type input "36"
click at [536, 481] on span "Save" at bounding box center [518, 478] width 475 height 13
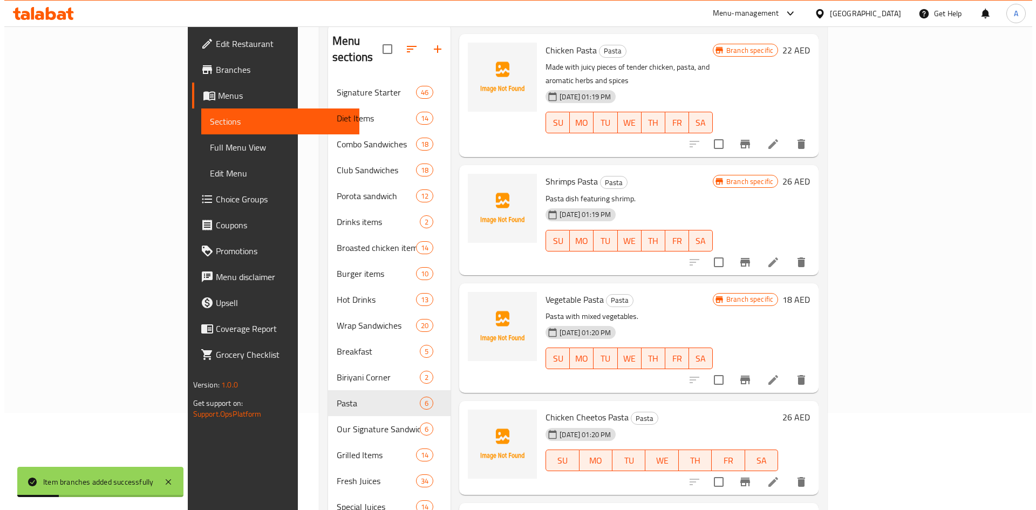
scroll to position [108, 0]
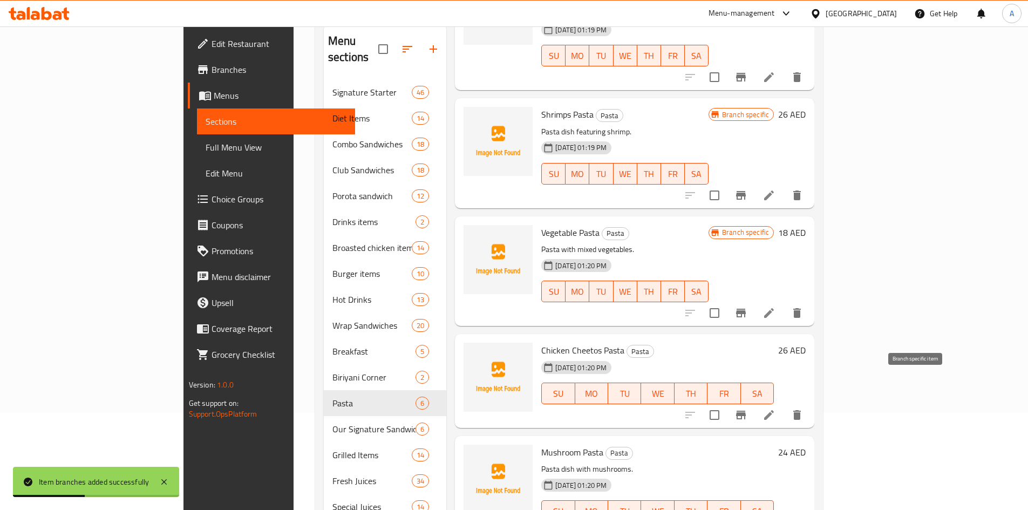
click at [754, 402] on button "Branch-specific-item" at bounding box center [741, 415] width 26 height 26
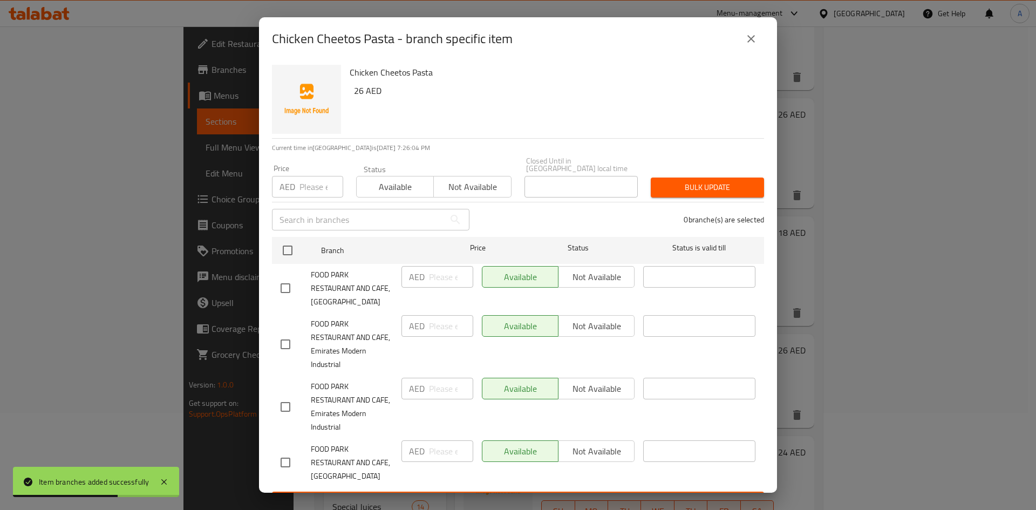
drag, startPoint x: 286, startPoint y: 290, endPoint x: 392, endPoint y: 295, distance: 105.9
click at [286, 290] on input "checkbox" at bounding box center [285, 288] width 23 height 23
checkbox input "true"
click at [431, 279] on input "number" at bounding box center [451, 277] width 44 height 22
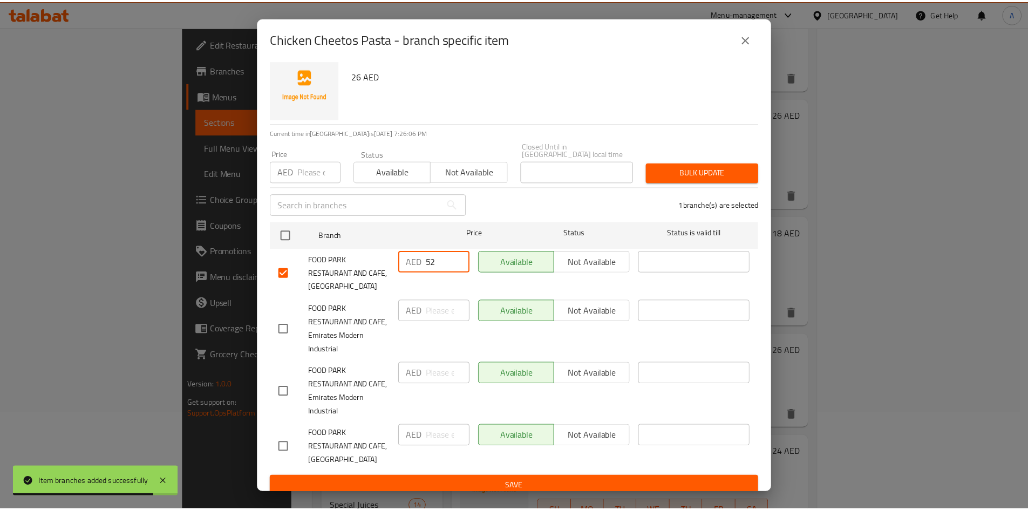
scroll to position [23, 0]
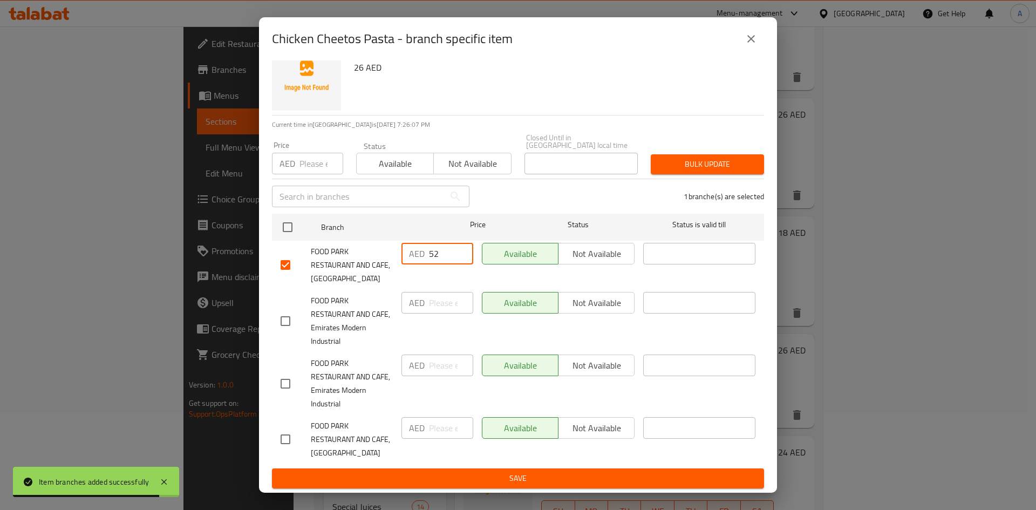
type input "52"
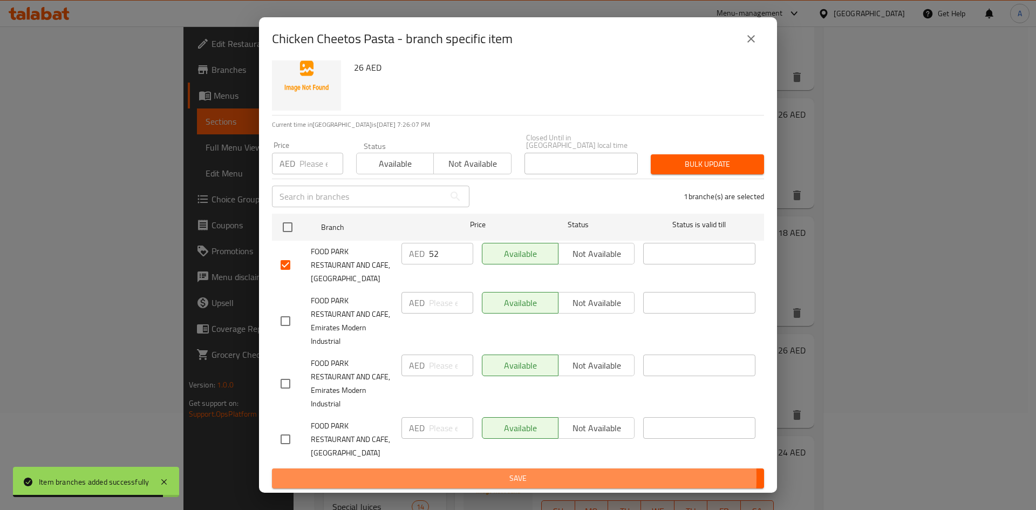
click at [508, 477] on span "Save" at bounding box center [518, 478] width 475 height 13
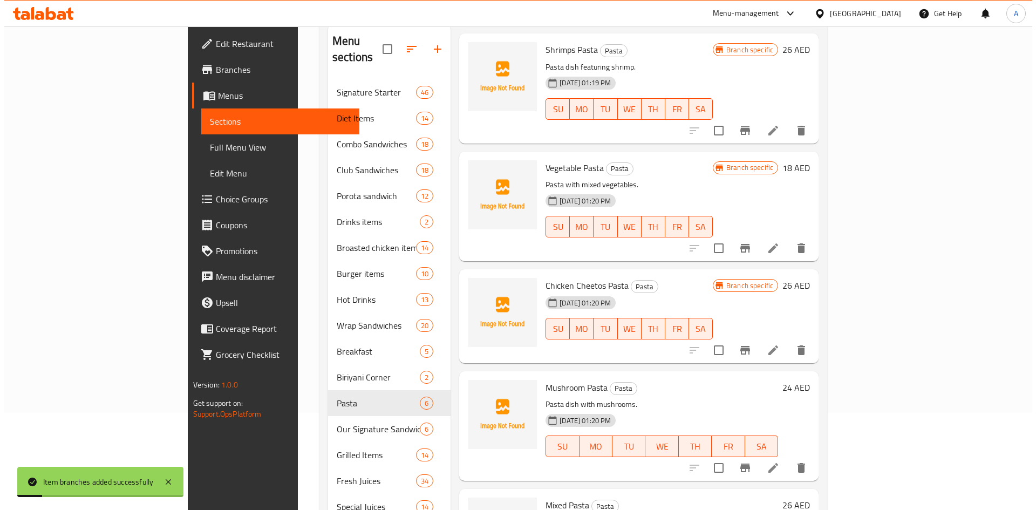
scroll to position [208, 0]
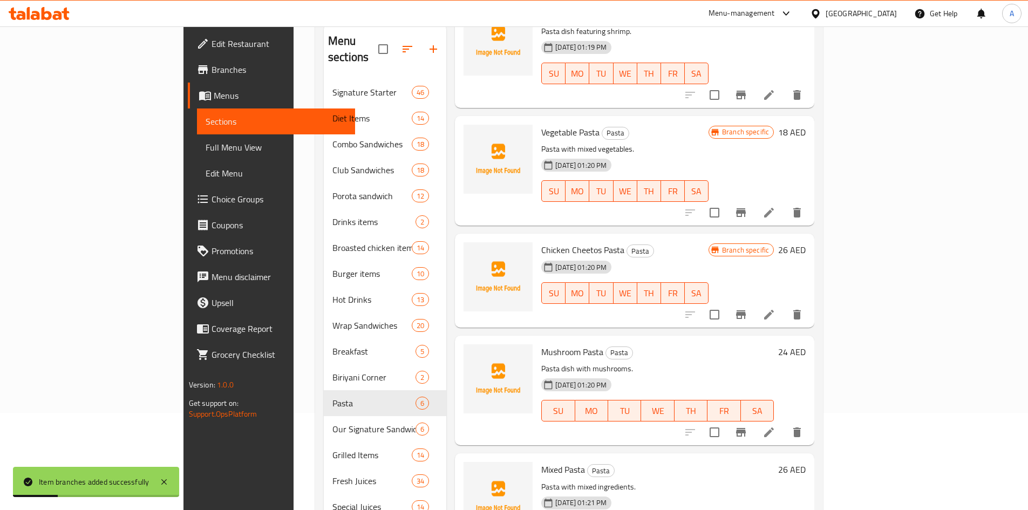
click at [746, 428] on icon "Branch-specific-item" at bounding box center [741, 432] width 10 height 9
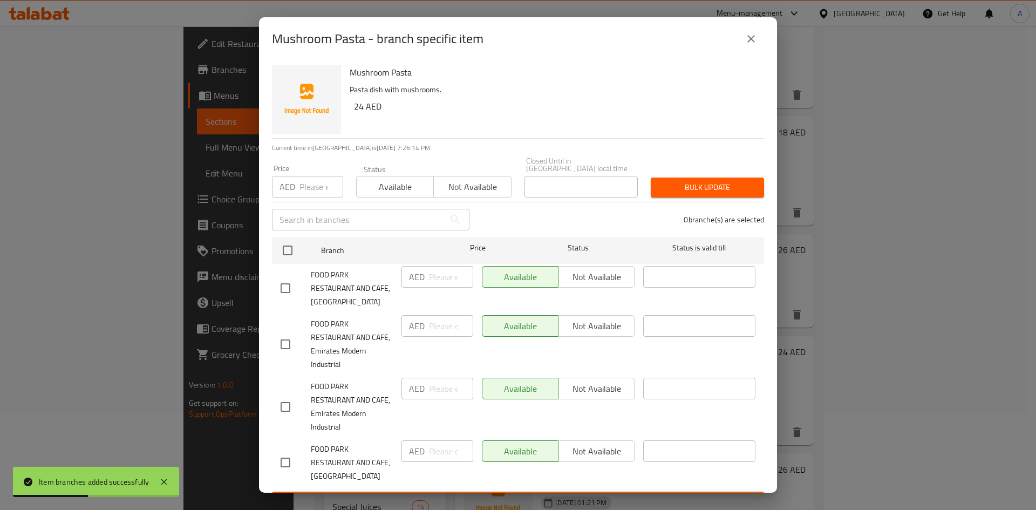
click at [286, 293] on input "checkbox" at bounding box center [285, 288] width 23 height 23
checkbox input "true"
click at [440, 281] on input "number" at bounding box center [451, 277] width 44 height 22
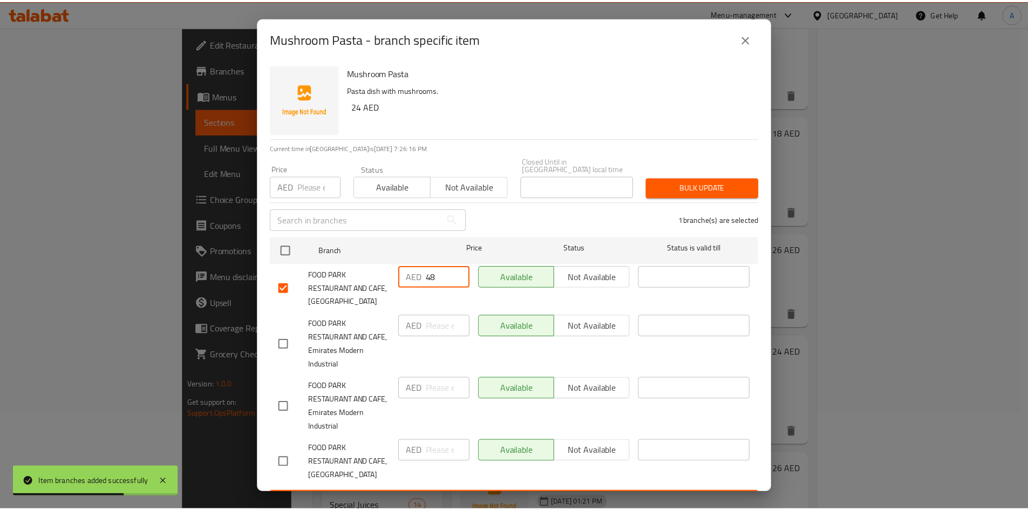
scroll to position [23, 0]
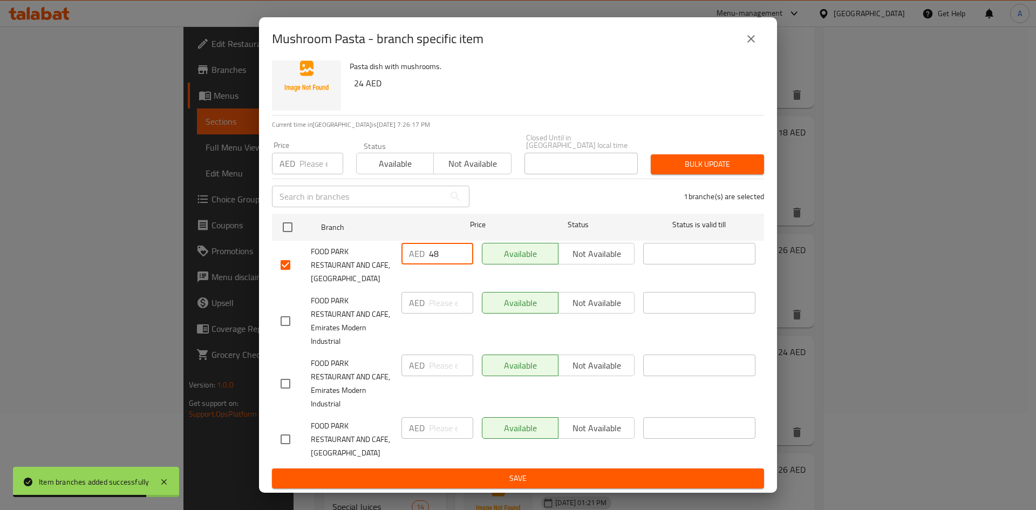
type input "48"
click at [537, 483] on span "Save" at bounding box center [518, 478] width 475 height 13
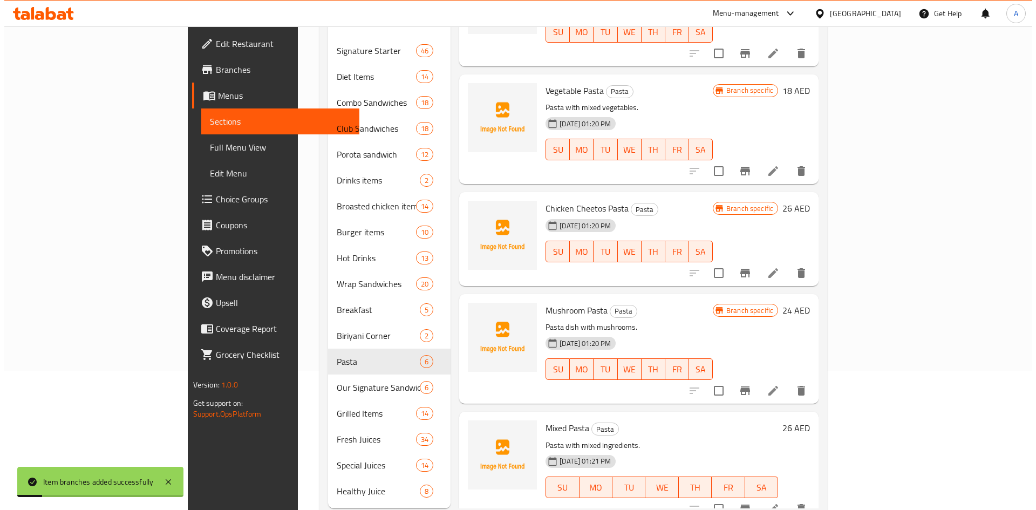
scroll to position [151, 0]
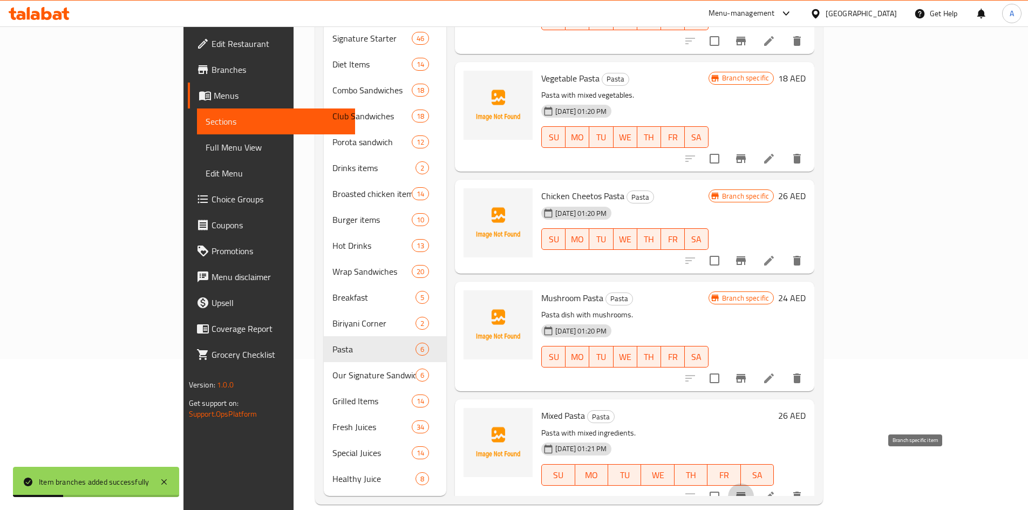
click at [746, 492] on icon "Branch-specific-item" at bounding box center [741, 496] width 10 height 9
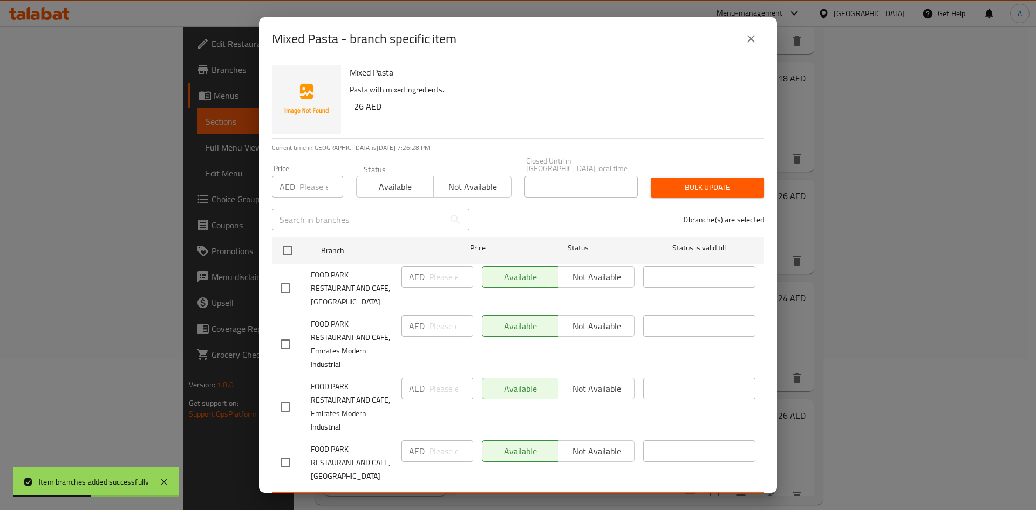
drag, startPoint x: 280, startPoint y: 288, endPoint x: 384, endPoint y: 295, distance: 104.4
click at [282, 290] on input "checkbox" at bounding box center [285, 288] width 23 height 23
checkbox input "true"
click at [439, 278] on input "number" at bounding box center [451, 277] width 44 height 22
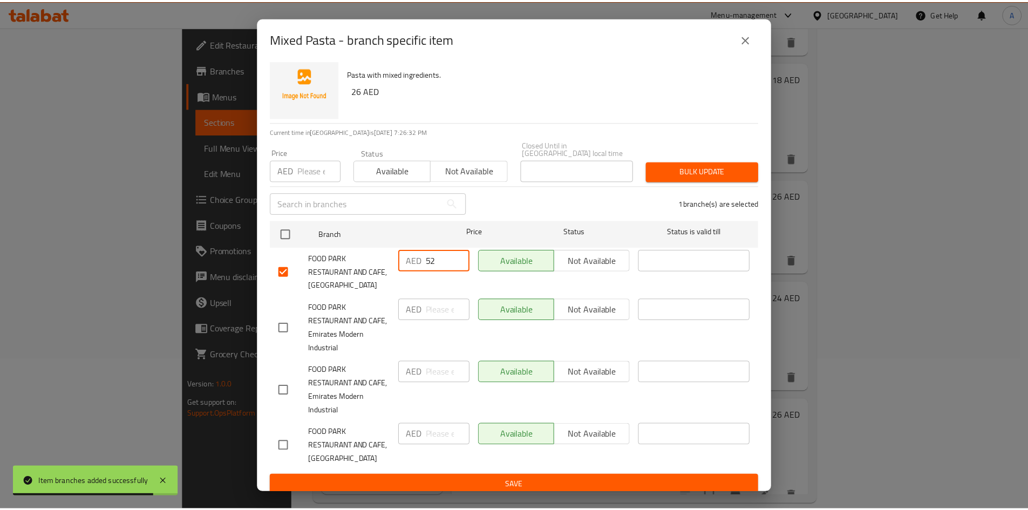
scroll to position [23, 0]
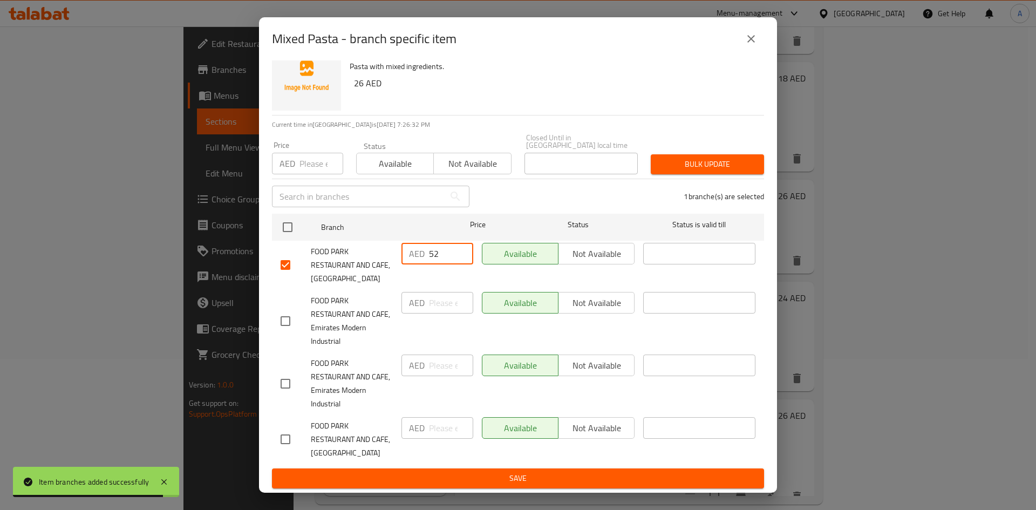
type input "52"
click at [563, 472] on span "Save" at bounding box center [518, 478] width 475 height 13
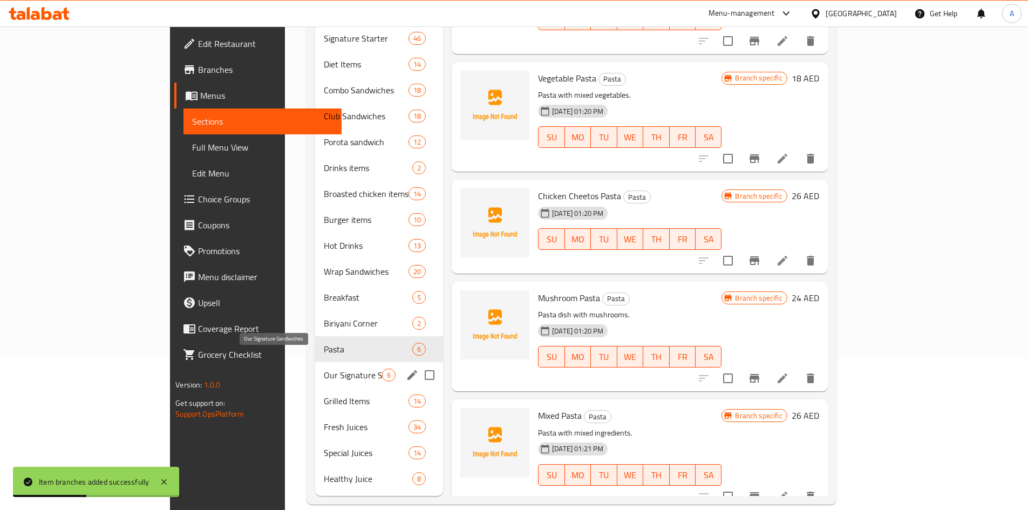
drag, startPoint x: 279, startPoint y: 354, endPoint x: 321, endPoint y: 355, distance: 41.5
click at [324, 368] on span "Our Signature Sandwiches" at bounding box center [353, 374] width 58 height 13
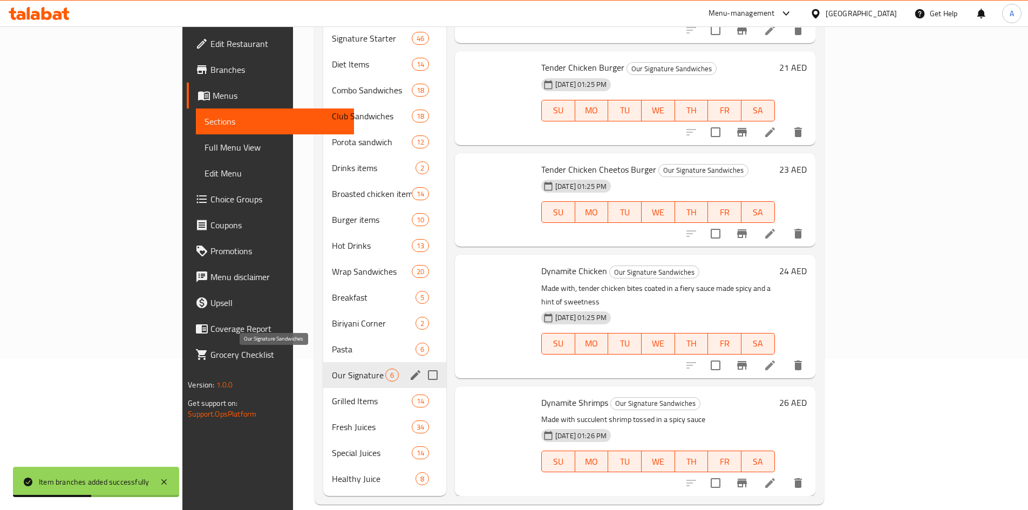
scroll to position [160, 0]
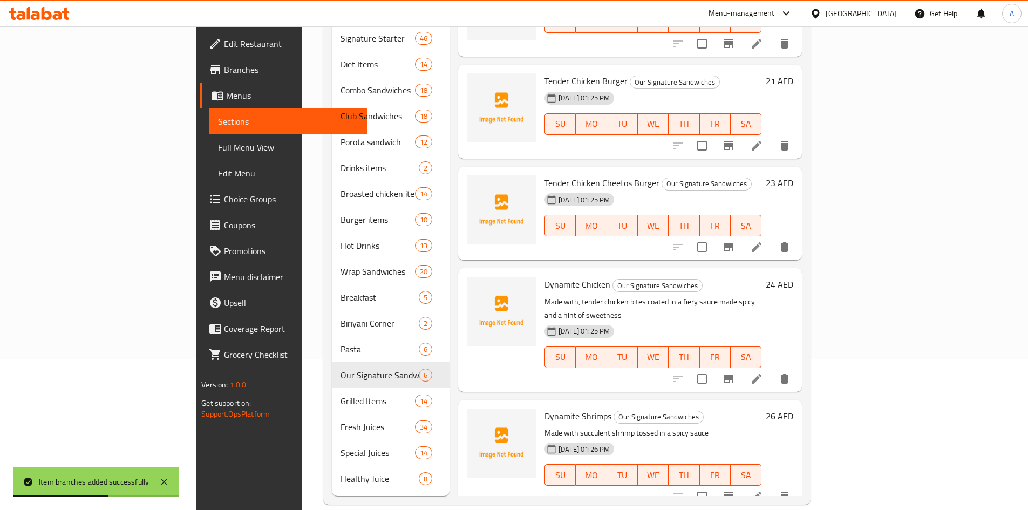
click at [761, 277] on h6 "Dynamite Chicken Our Signature Sandwiches" at bounding box center [652, 284] width 217 height 15
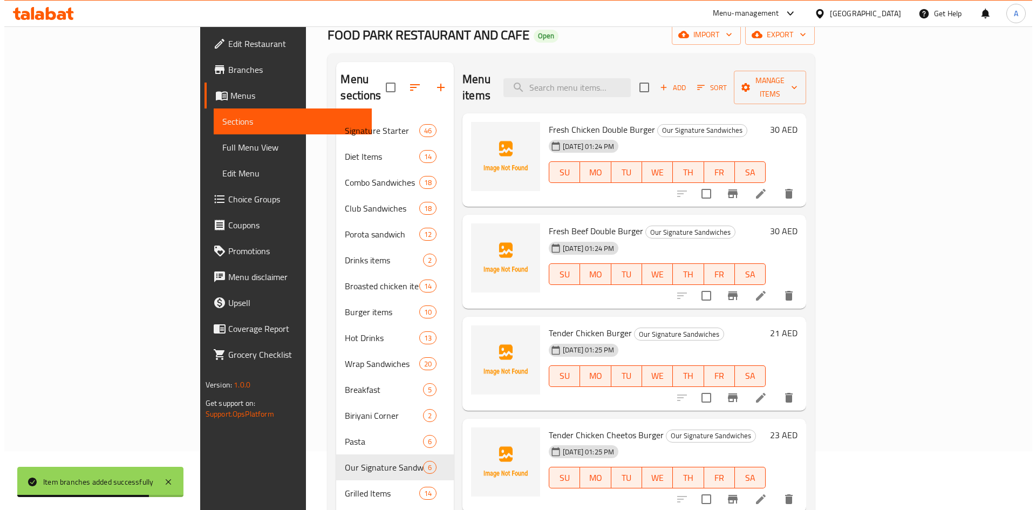
scroll to position [0, 0]
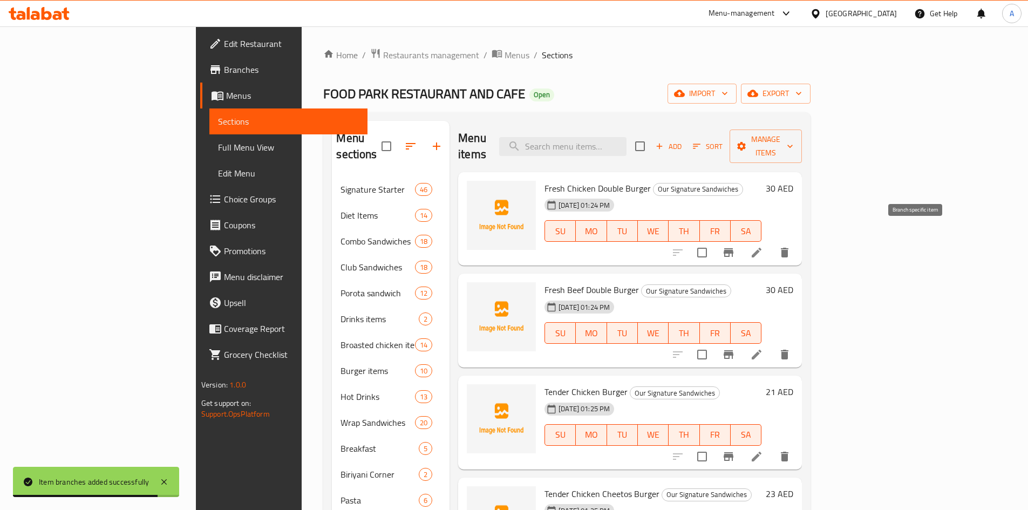
click at [733, 248] on icon "Branch-specific-item" at bounding box center [728, 252] width 10 height 9
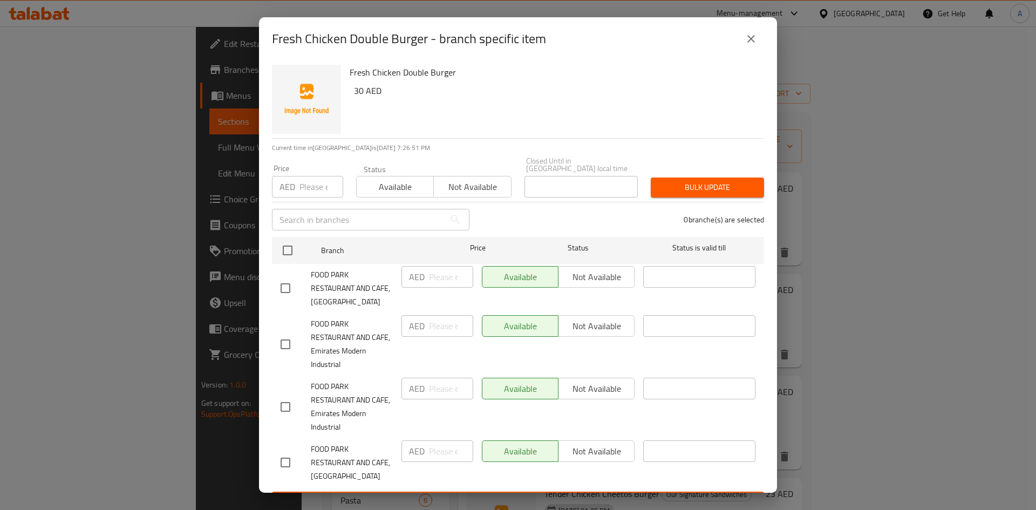
drag, startPoint x: 289, startPoint y: 288, endPoint x: 428, endPoint y: 290, distance: 138.7
click at [289, 289] on input "checkbox" at bounding box center [285, 288] width 23 height 23
checkbox input "true"
click at [439, 276] on input "number" at bounding box center [451, 277] width 44 height 22
type input "60"
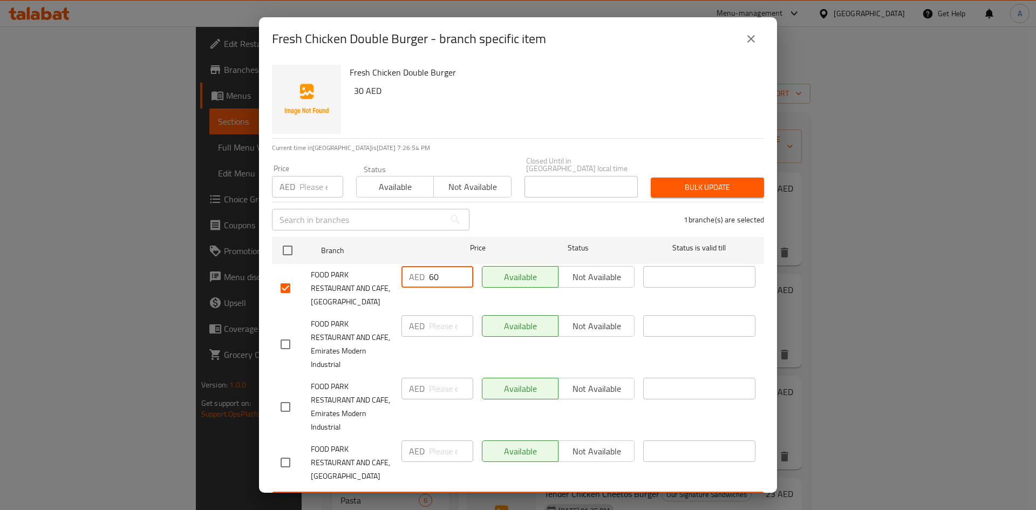
click at [603, 219] on div "1 branche(s) are selected" at bounding box center [623, 219] width 295 height 39
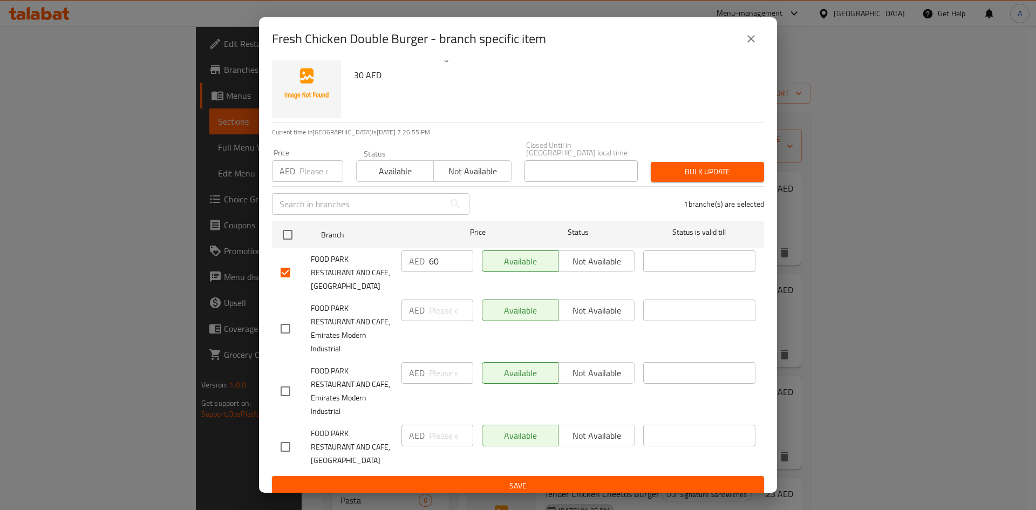
scroll to position [23, 0]
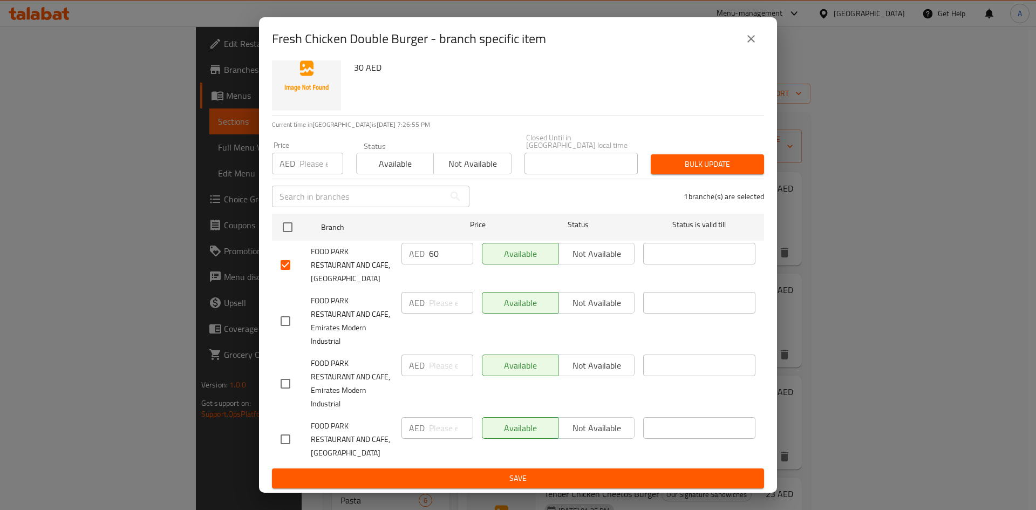
click at [559, 485] on button "Save" at bounding box center [518, 478] width 492 height 20
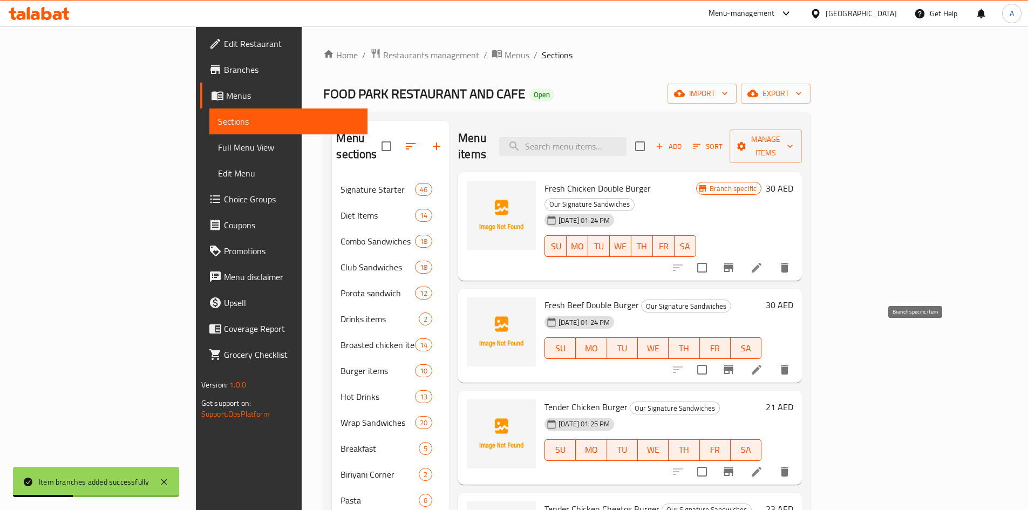
click at [735, 363] on icon "Branch-specific-item" at bounding box center [728, 369] width 13 height 13
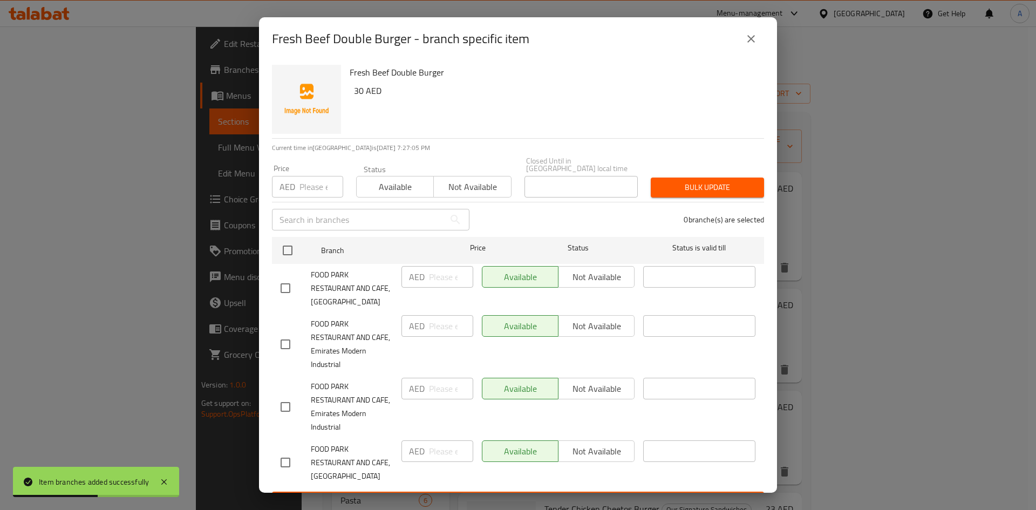
click at [286, 290] on input "checkbox" at bounding box center [285, 288] width 23 height 23
checkbox input "true"
click at [432, 276] on input "number" at bounding box center [451, 277] width 44 height 22
type input "60"
click at [512, 217] on div "1 branche(s) are selected" at bounding box center [623, 219] width 295 height 39
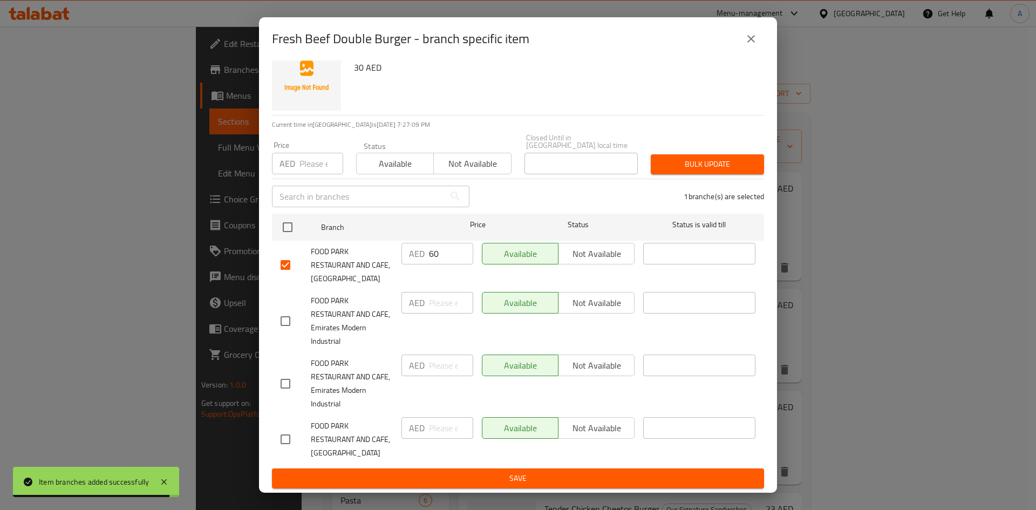
click at [498, 477] on span "Save" at bounding box center [518, 478] width 475 height 13
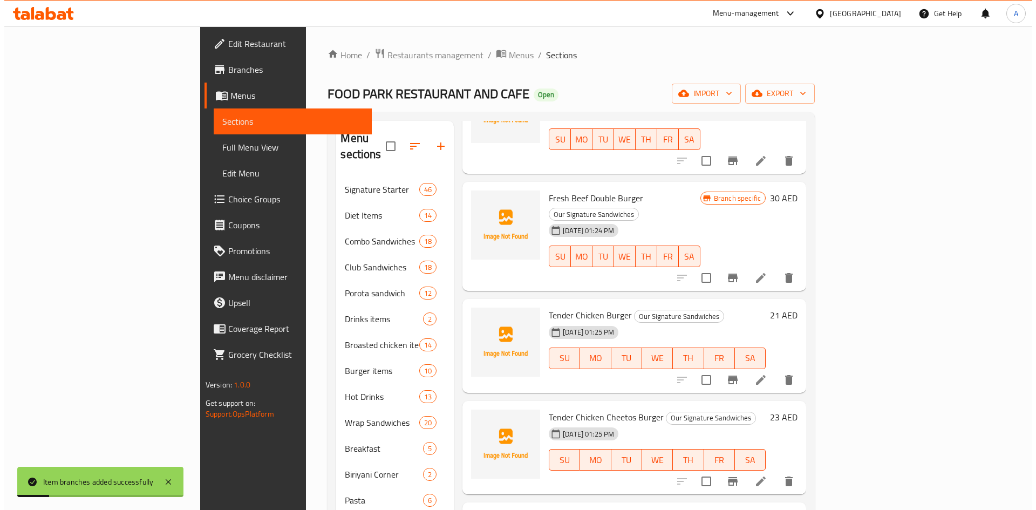
scroll to position [108, 0]
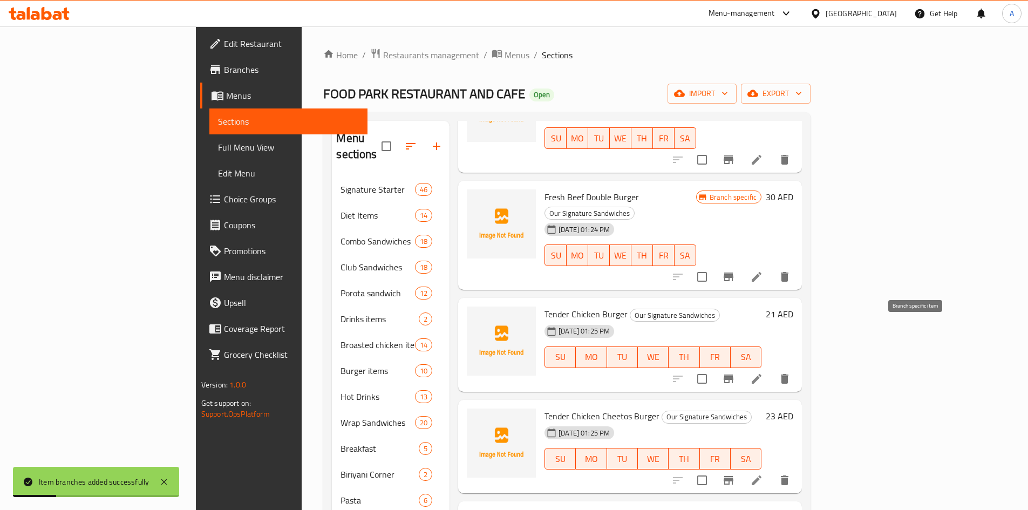
click at [741, 366] on button "Branch-specific-item" at bounding box center [728, 379] width 26 height 26
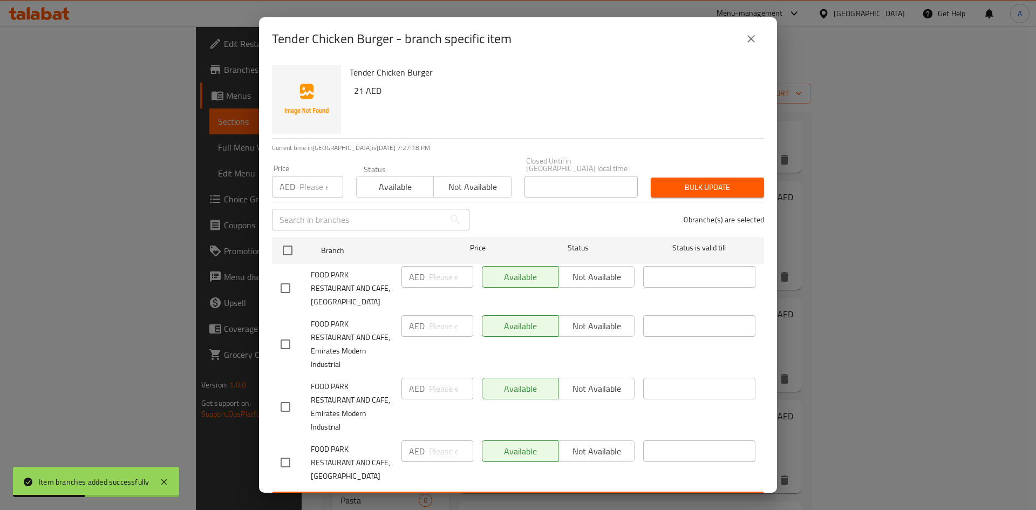
click at [287, 285] on input "checkbox" at bounding box center [285, 288] width 23 height 23
checkbox input "true"
click at [433, 277] on input "number" at bounding box center [451, 277] width 44 height 22
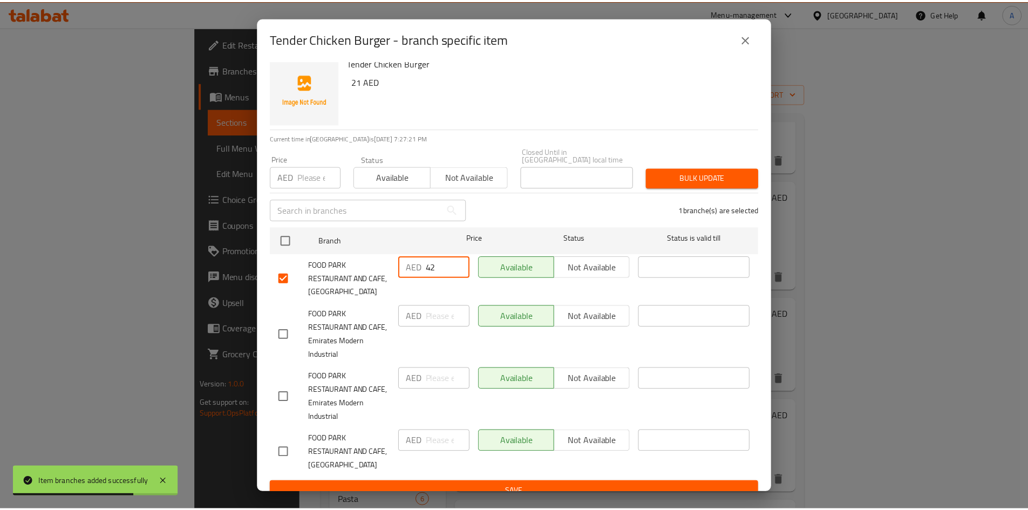
scroll to position [23, 0]
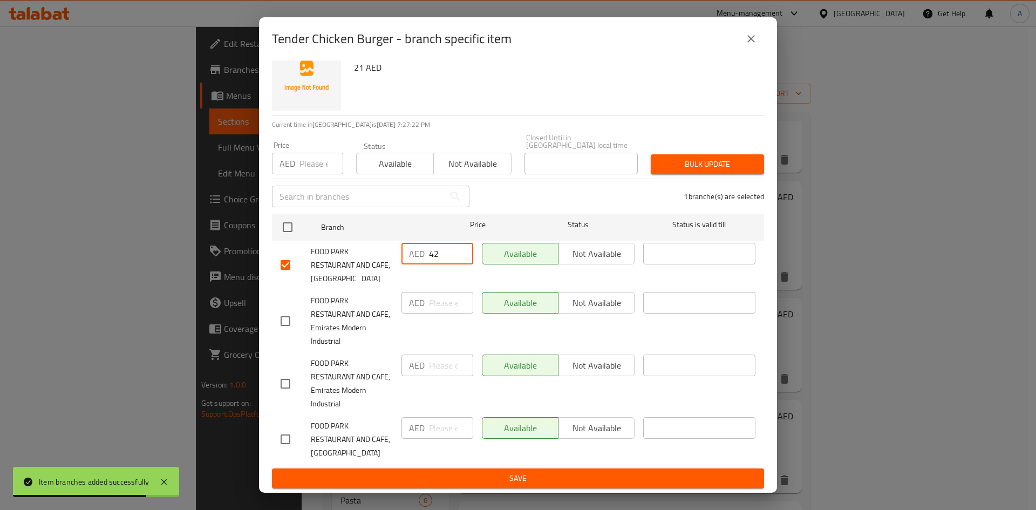
type input "42"
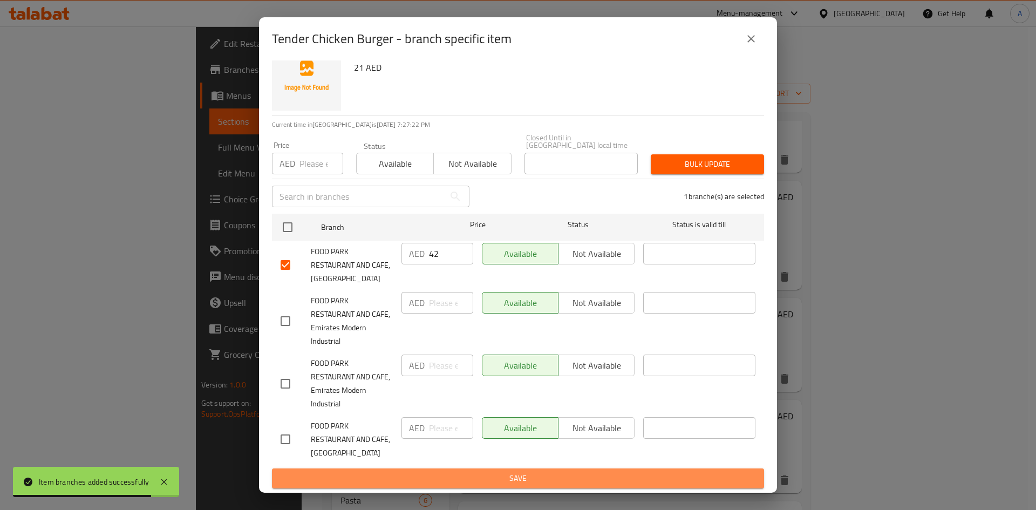
click at [524, 484] on span "Save" at bounding box center [518, 478] width 475 height 13
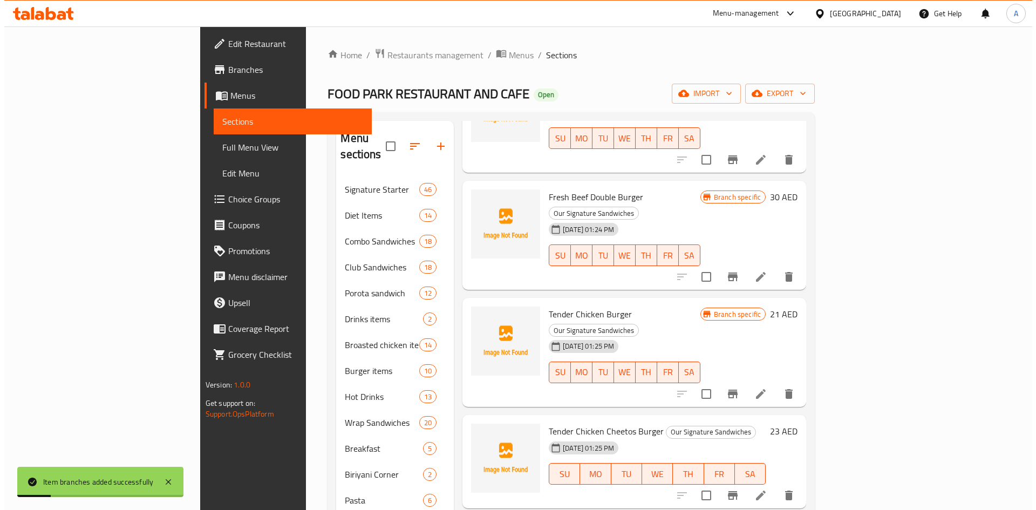
scroll to position [160, 0]
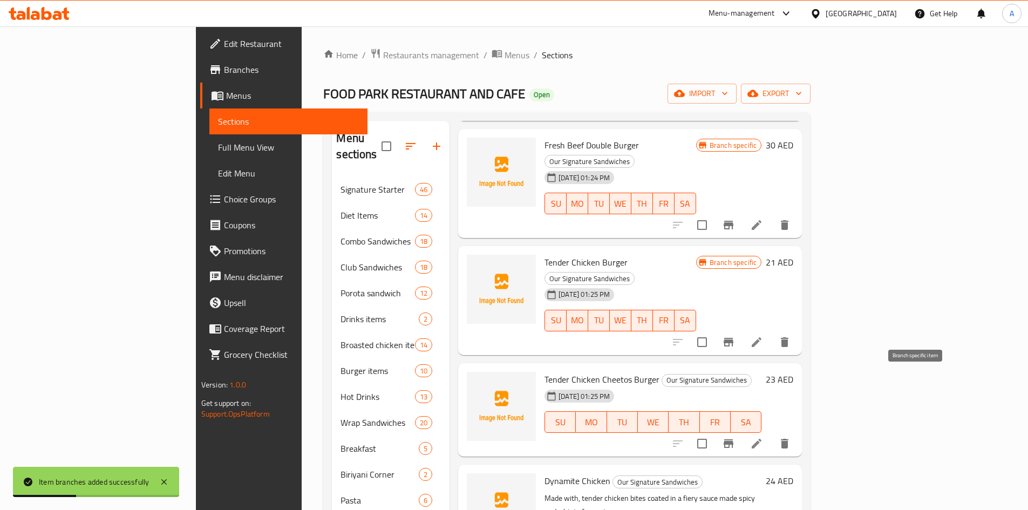
click at [735, 437] on icon "Branch-specific-item" at bounding box center [728, 443] width 13 height 13
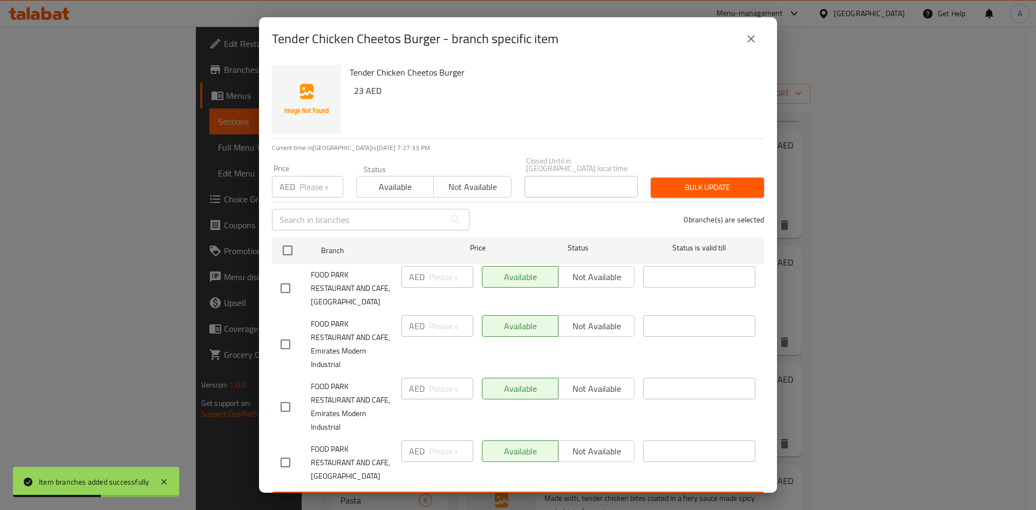
click at [286, 290] on input "checkbox" at bounding box center [285, 288] width 23 height 23
checkbox input "true"
click at [429, 279] on input "number" at bounding box center [451, 277] width 44 height 22
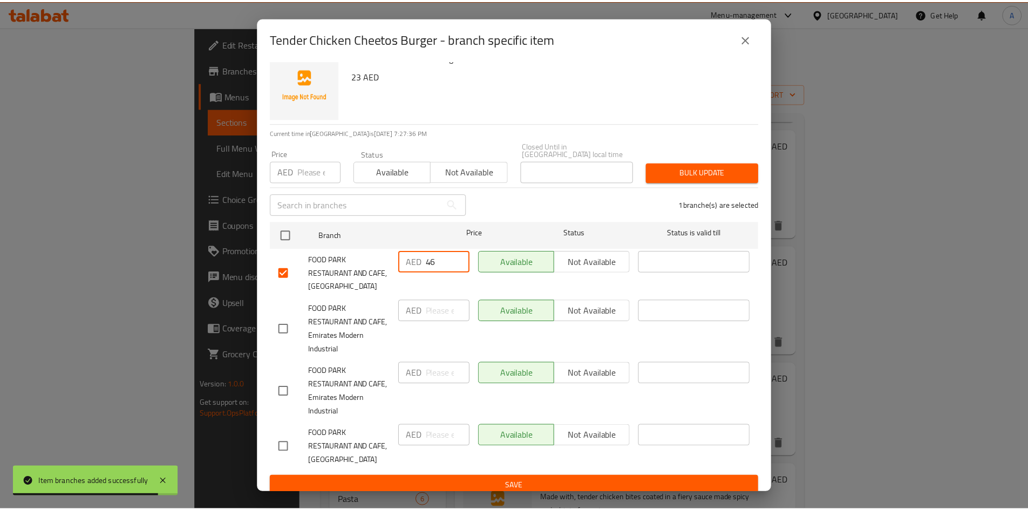
scroll to position [23, 0]
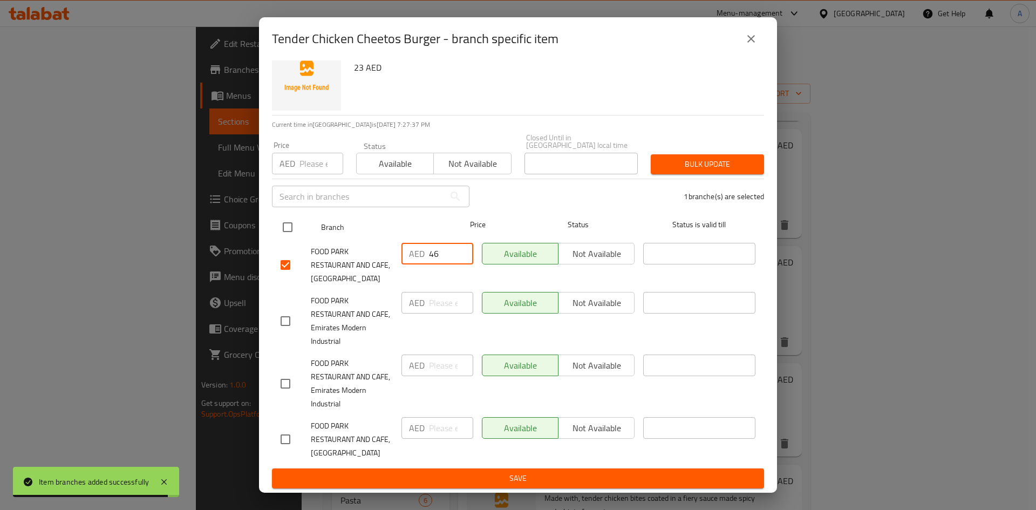
type input "46"
click at [518, 219] on div "Status" at bounding box center [578, 226] width 121 height 31
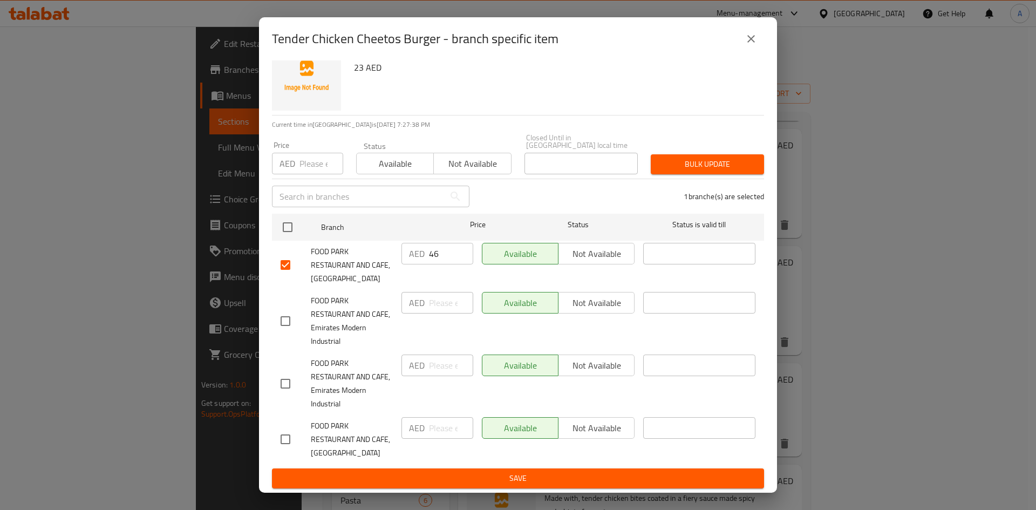
click at [513, 198] on div "1 branche(s) are selected" at bounding box center [623, 196] width 295 height 39
click at [509, 476] on span "Save" at bounding box center [518, 478] width 475 height 13
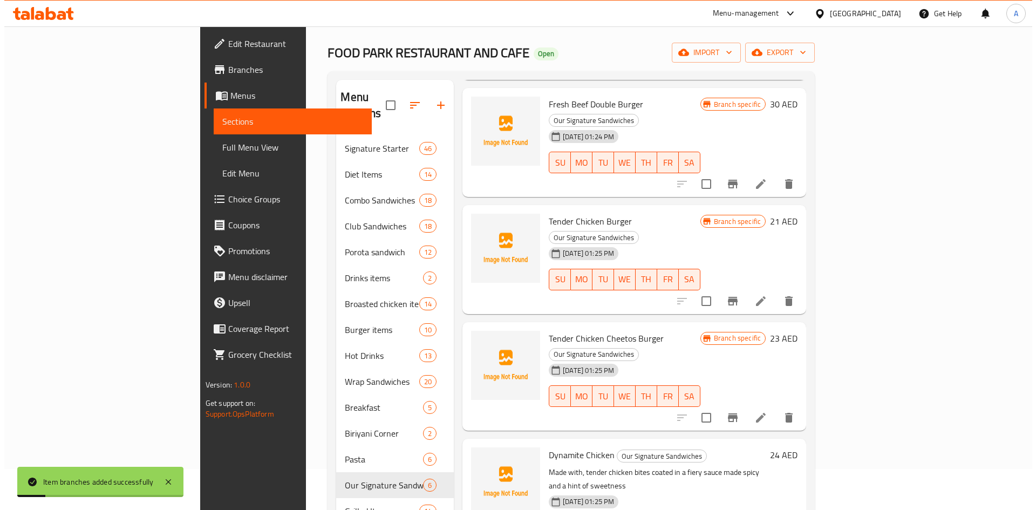
scroll to position [108, 0]
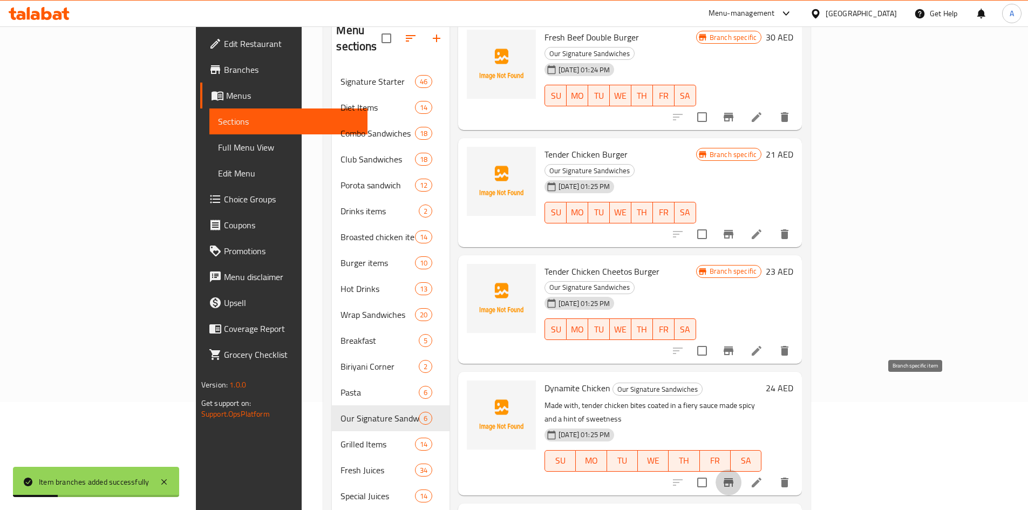
click at [735, 476] on icon "Branch-specific-item" at bounding box center [728, 482] width 13 height 13
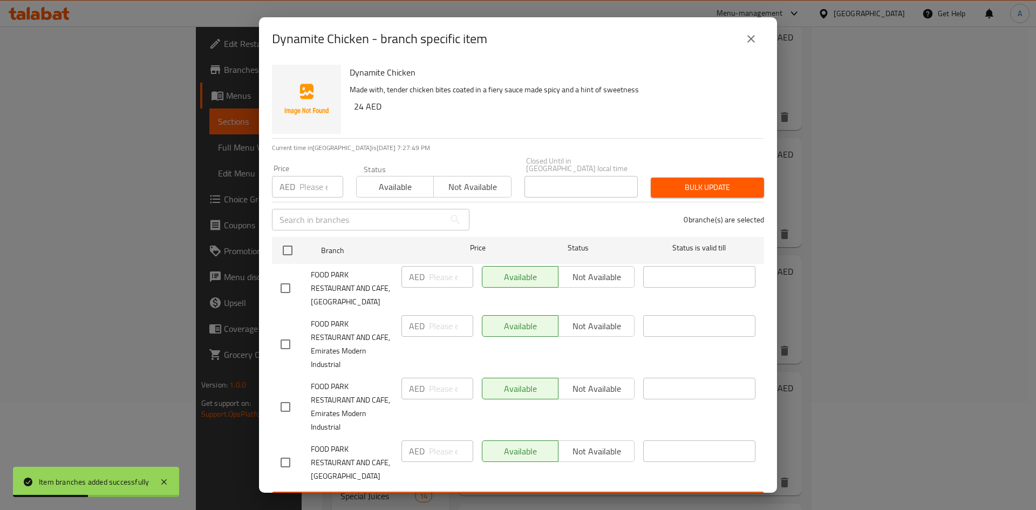
click at [288, 286] on input "checkbox" at bounding box center [285, 288] width 23 height 23
checkbox input "true"
click at [437, 277] on input "number" at bounding box center [451, 277] width 44 height 22
type input "48"
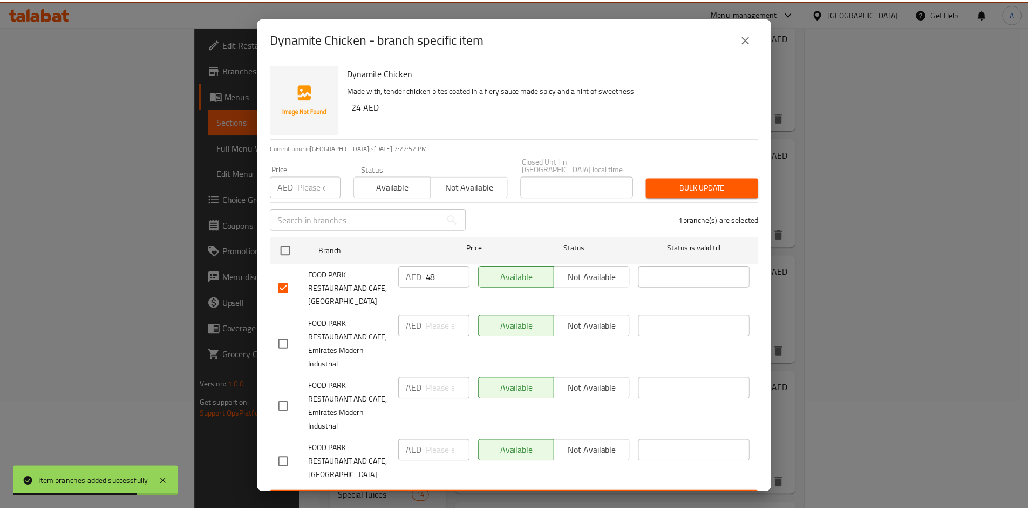
scroll to position [23, 0]
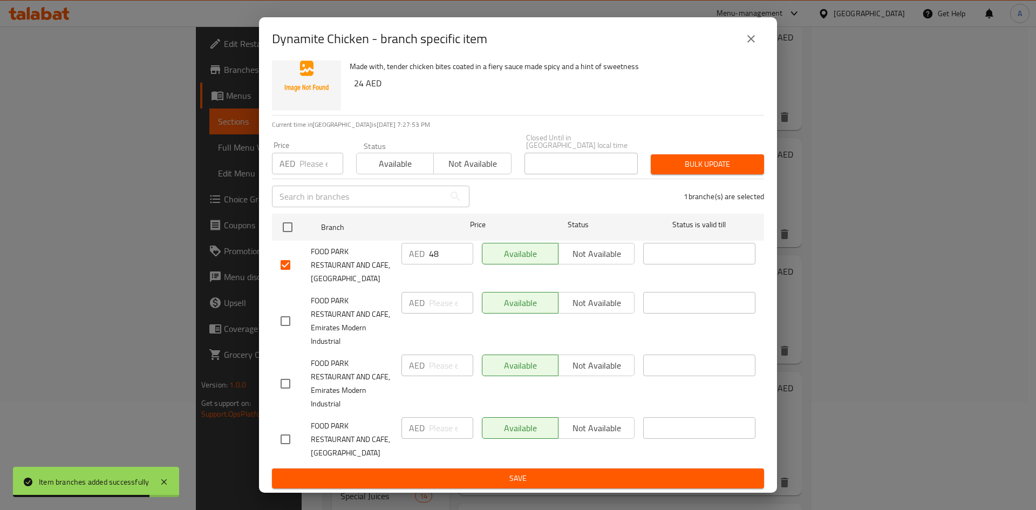
click at [532, 478] on span "Save" at bounding box center [518, 478] width 475 height 13
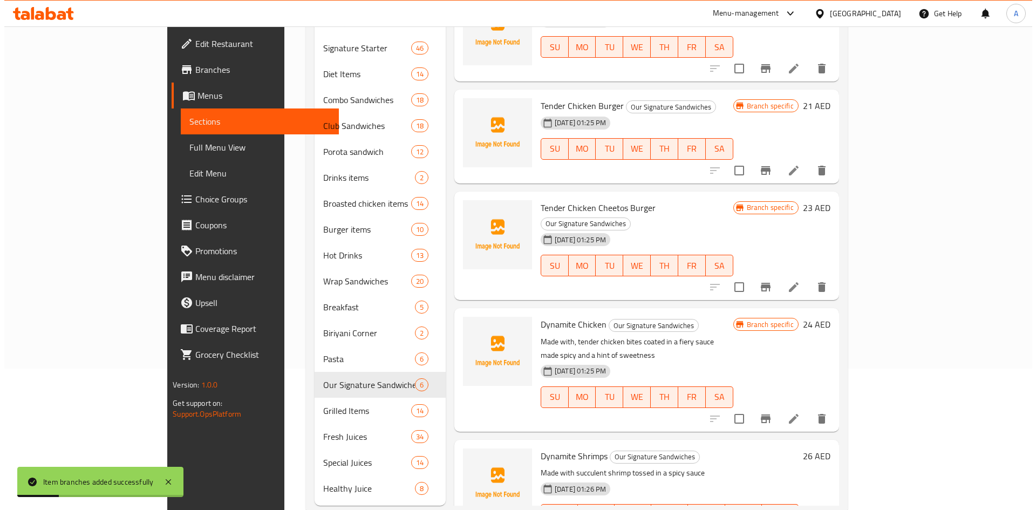
scroll to position [151, 0]
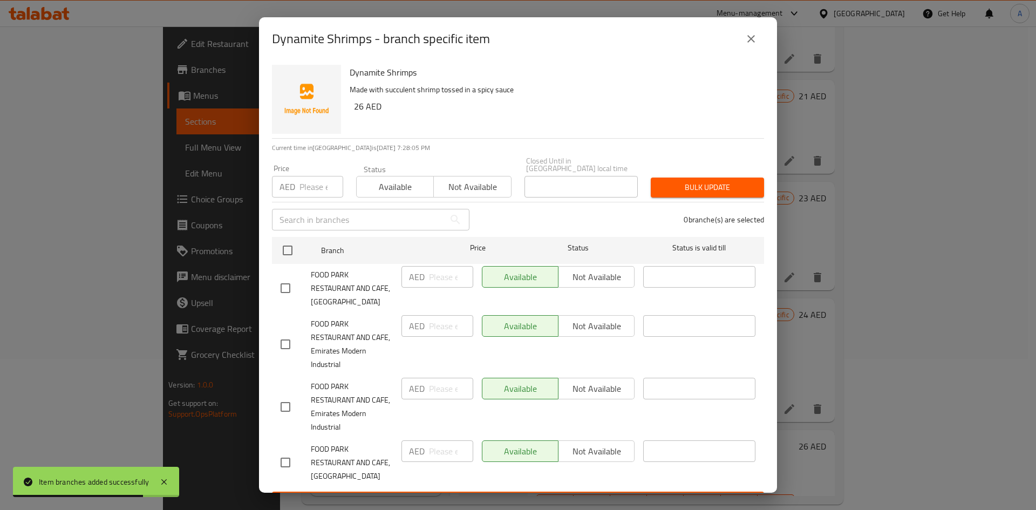
click at [285, 288] on input "checkbox" at bounding box center [285, 288] width 23 height 23
checkbox input "true"
click at [429, 279] on input "number" at bounding box center [451, 277] width 44 height 22
type input "52"
click at [384, 272] on span "FOOD PARK RESTAURANT AND CAFE, [GEOGRAPHIC_DATA]" at bounding box center [352, 288] width 82 height 40
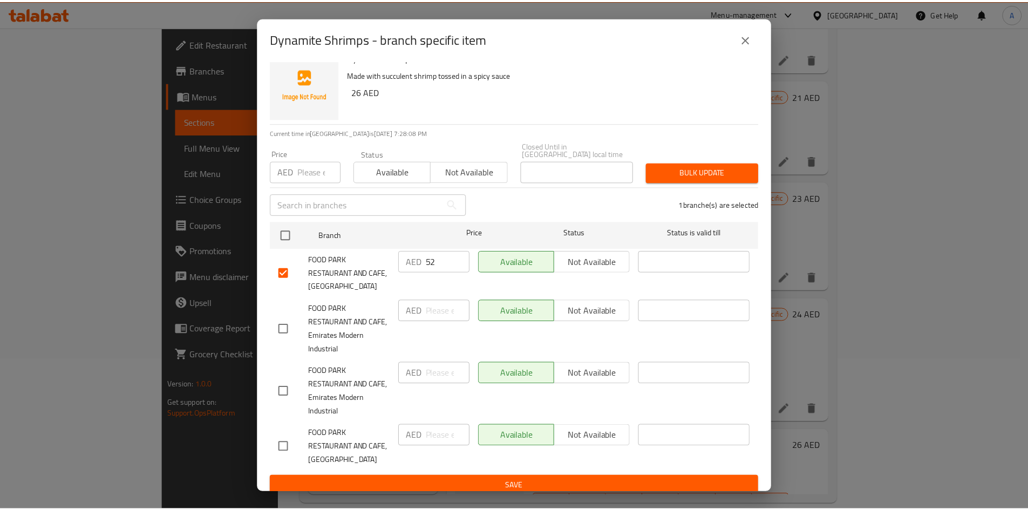
scroll to position [23, 0]
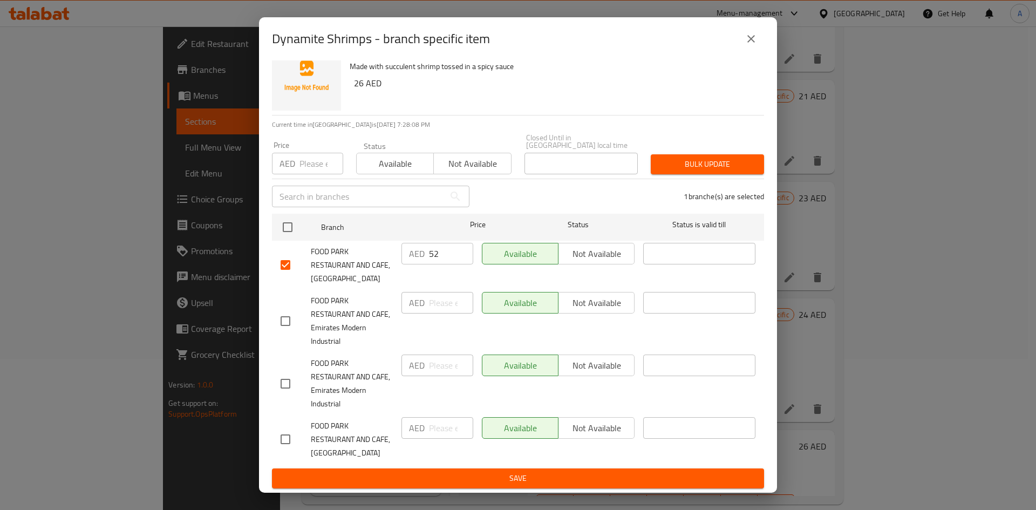
click at [425, 476] on span "Save" at bounding box center [518, 478] width 475 height 13
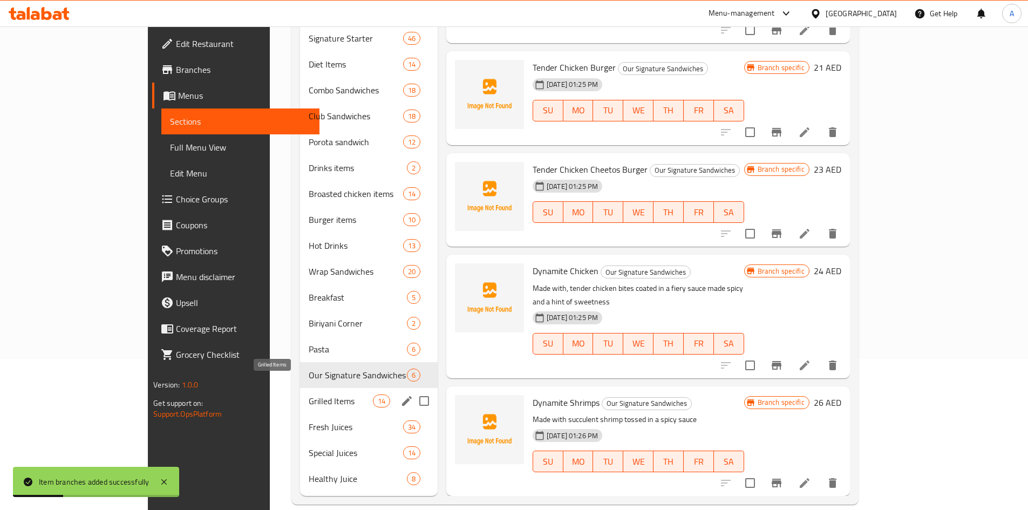
click at [309, 394] on span "Grilled Items" at bounding box center [341, 400] width 64 height 13
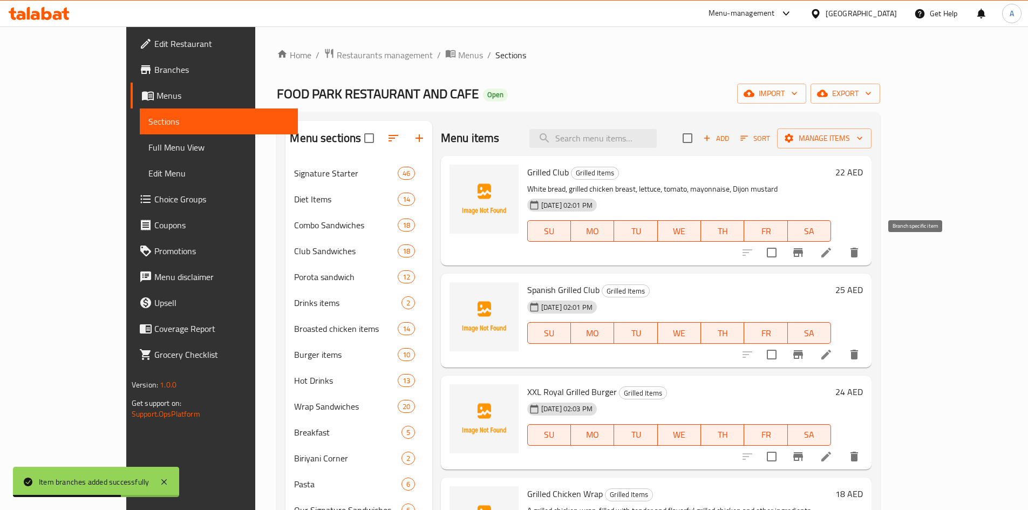
click at [804, 256] on icon "Branch-specific-item" at bounding box center [797, 252] width 13 height 13
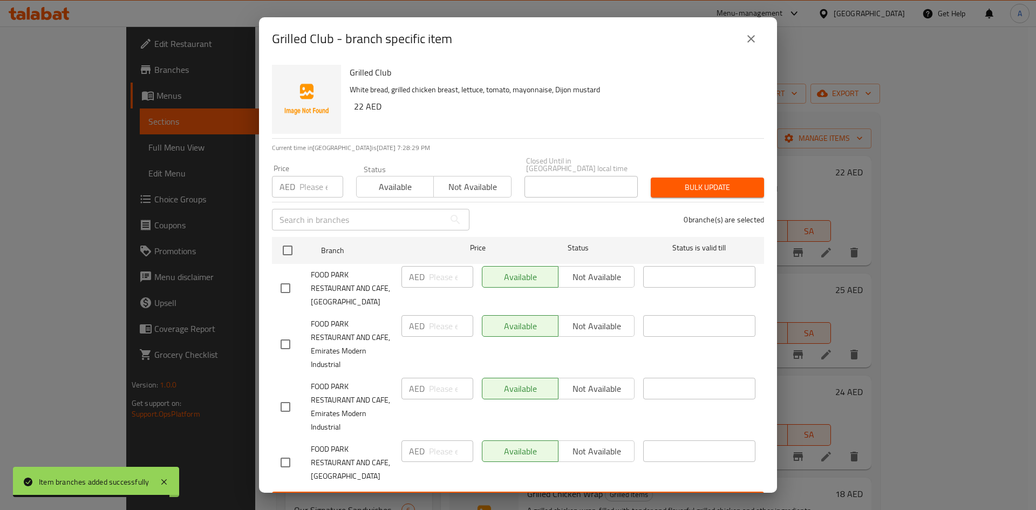
click at [286, 289] on input "checkbox" at bounding box center [285, 288] width 23 height 23
checkbox input "true"
click at [421, 282] on p "AED" at bounding box center [417, 276] width 16 height 13
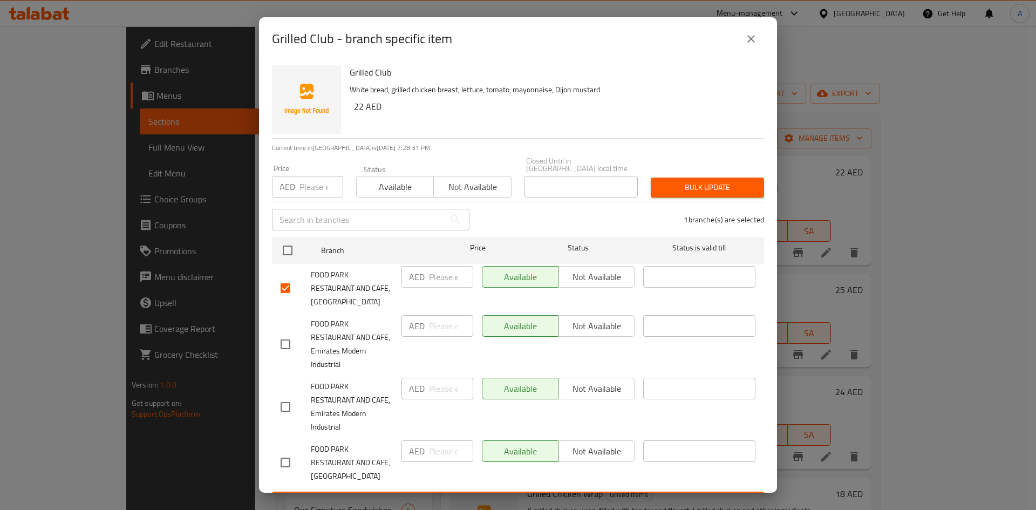
click at [430, 276] on input "number" at bounding box center [451, 277] width 44 height 22
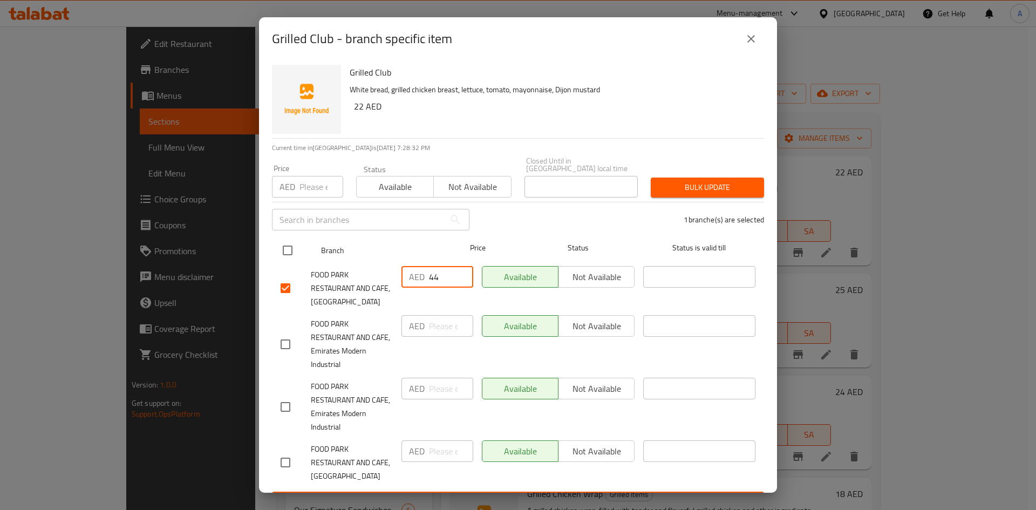
type input "44"
click at [447, 252] on span "Price" at bounding box center [478, 247] width 72 height 13
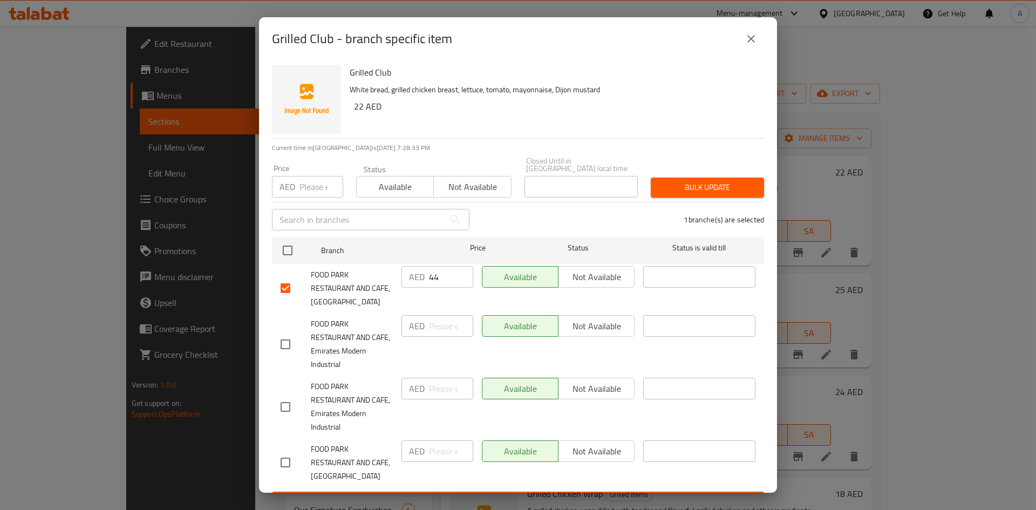
click at [496, 222] on div "1 branche(s) are selected" at bounding box center [623, 219] width 295 height 39
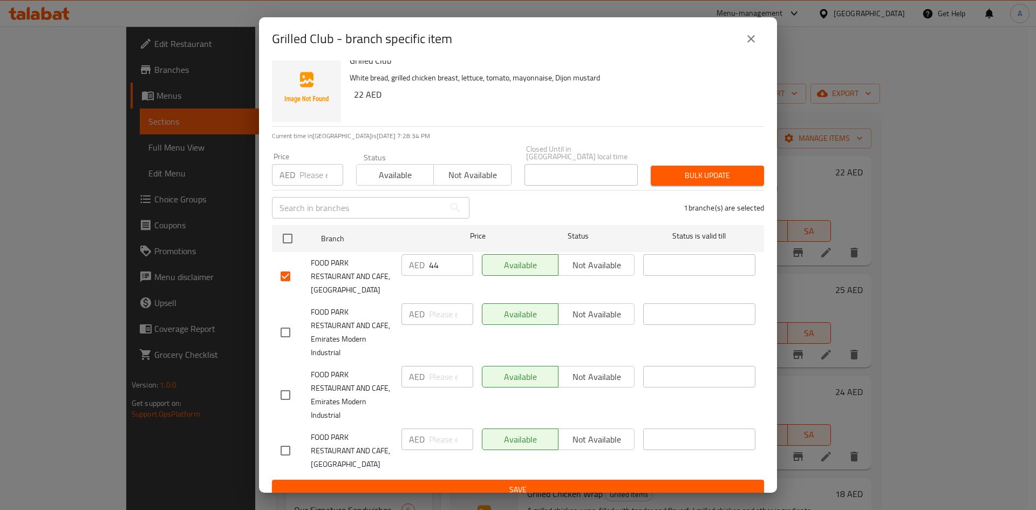
scroll to position [23, 0]
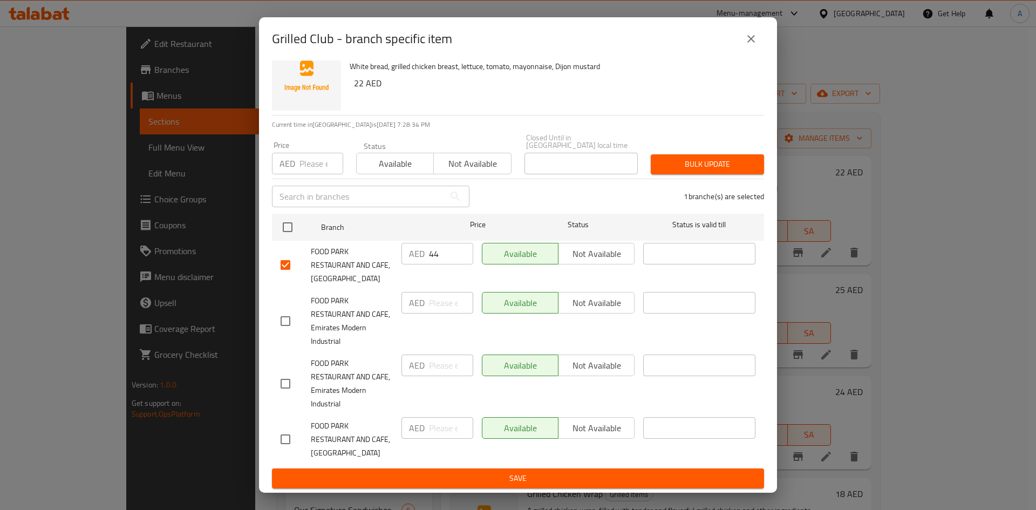
drag, startPoint x: 498, startPoint y: 477, endPoint x: 504, endPoint y: 474, distance: 7.5
click at [497, 477] on span "Save" at bounding box center [518, 478] width 475 height 13
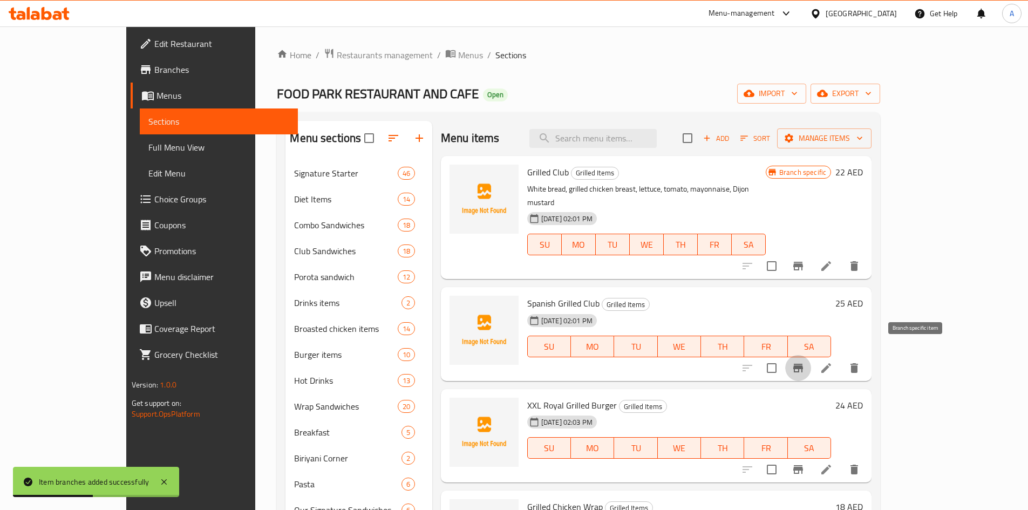
click at [803, 364] on icon "Branch-specific-item" at bounding box center [798, 368] width 10 height 9
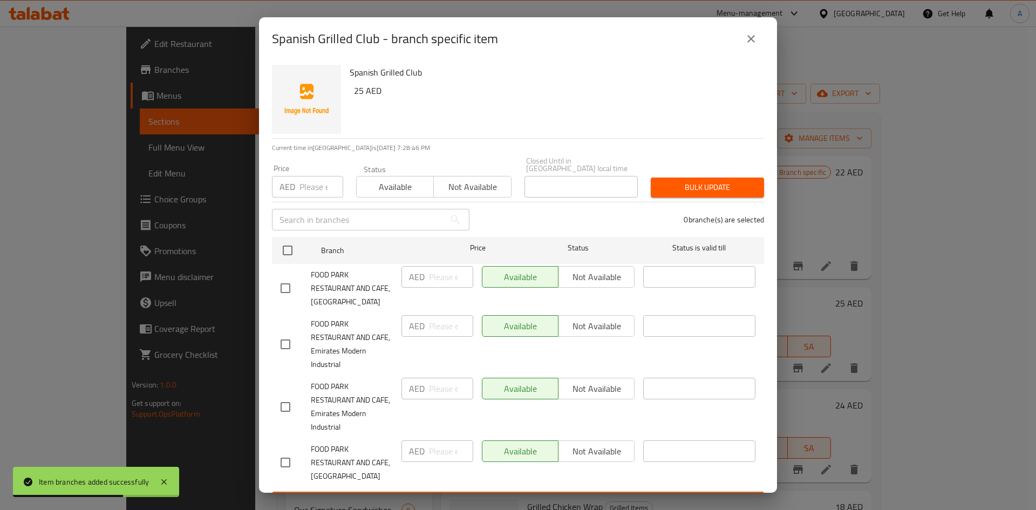
click at [288, 287] on input "checkbox" at bounding box center [285, 288] width 23 height 23
checkbox input "true"
click at [439, 278] on input "number" at bounding box center [451, 277] width 44 height 22
type input "50"
click at [480, 220] on div "1 branche(s) are selected" at bounding box center [623, 219] width 295 height 39
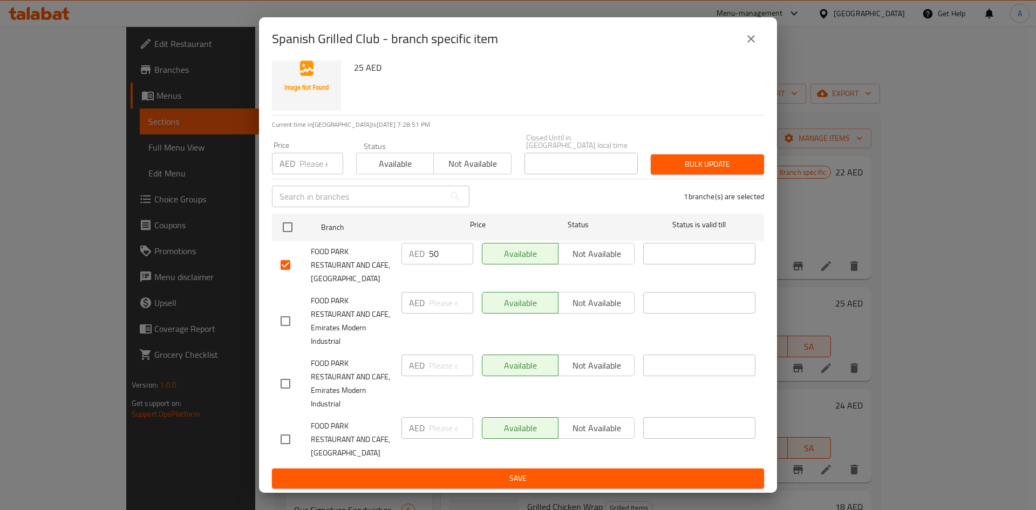
click at [516, 481] on span "Save" at bounding box center [518, 478] width 475 height 13
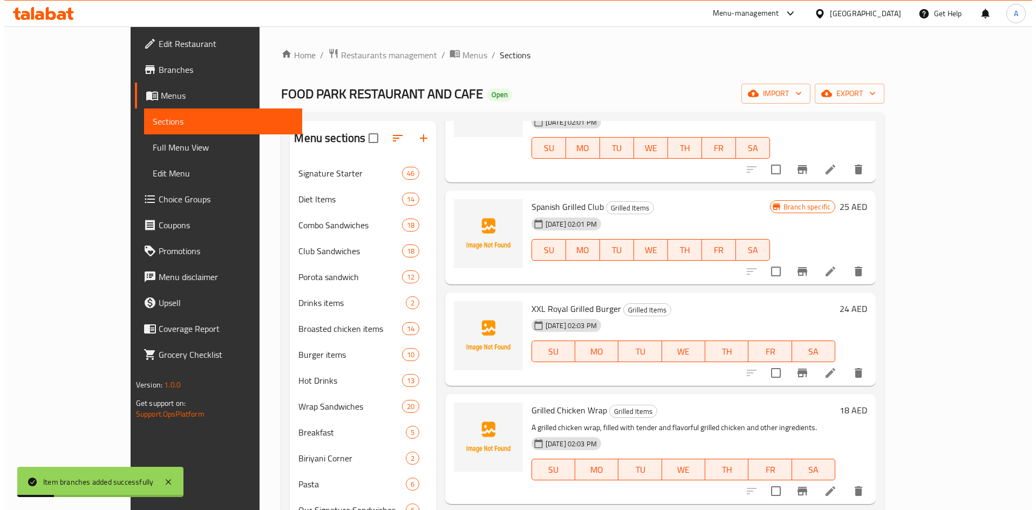
scroll to position [108, 0]
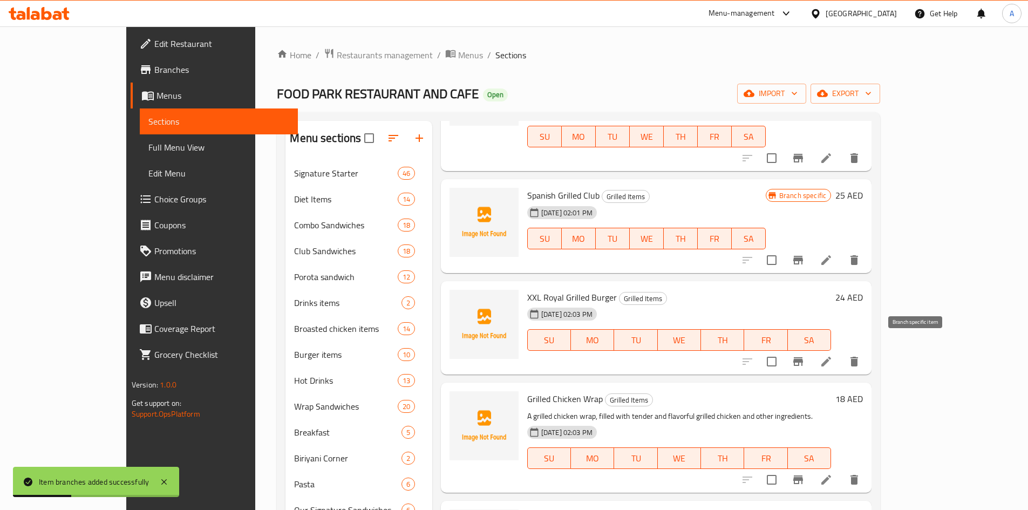
click at [803, 357] on icon "Branch-specific-item" at bounding box center [798, 361] width 10 height 9
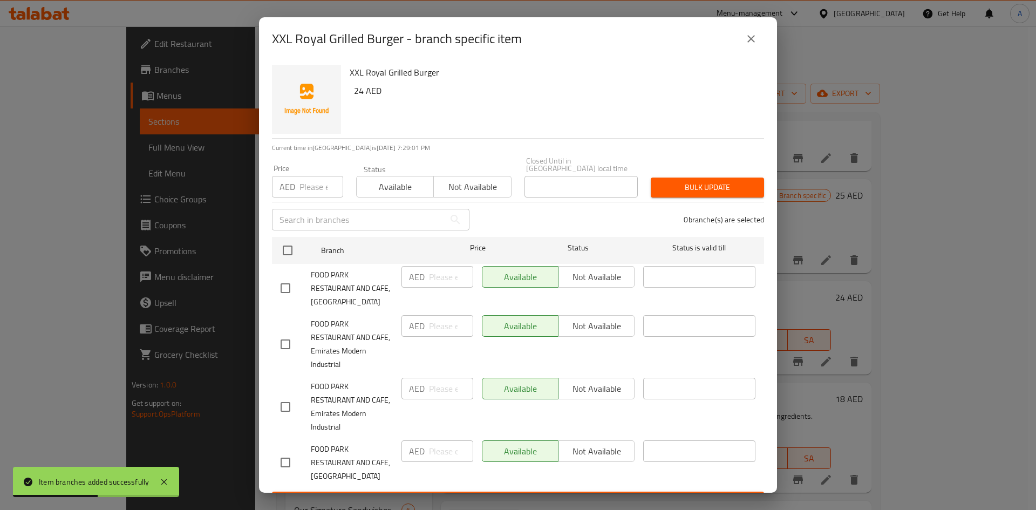
click at [284, 284] on input "checkbox" at bounding box center [285, 288] width 23 height 23
checkbox input "true"
click at [440, 275] on input "number" at bounding box center [451, 277] width 44 height 22
type input "48"
click at [514, 224] on div "1 branche(s) are selected" at bounding box center [623, 219] width 295 height 39
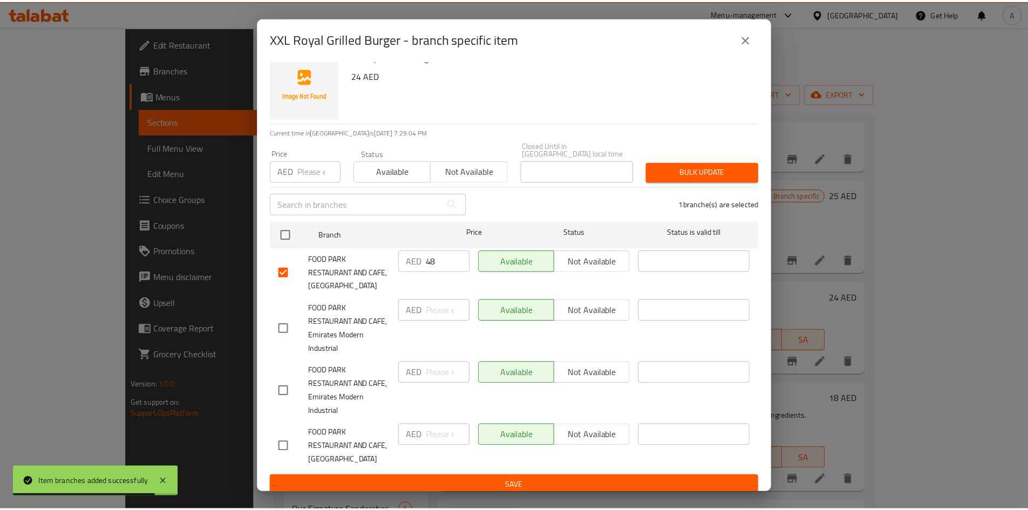
scroll to position [23, 0]
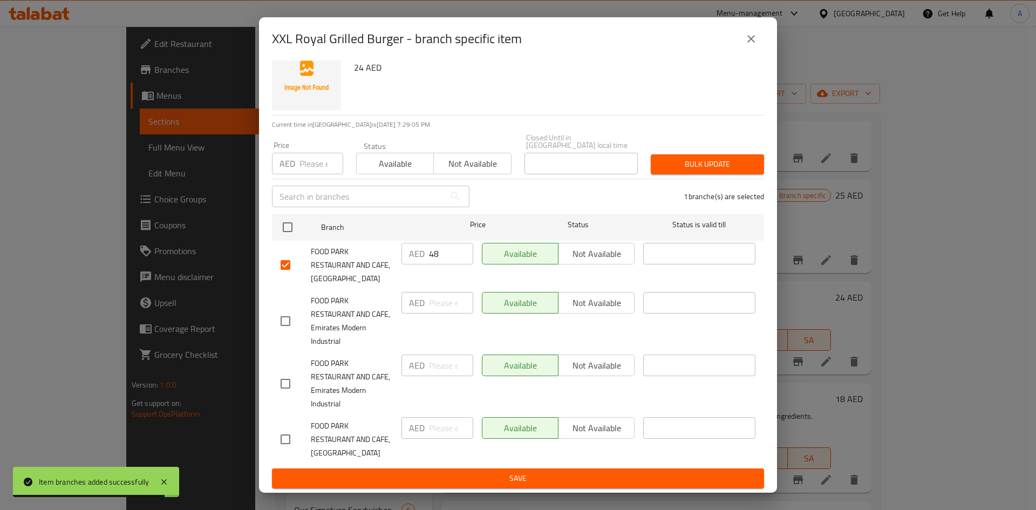
click at [514, 473] on span "Save" at bounding box center [518, 478] width 475 height 13
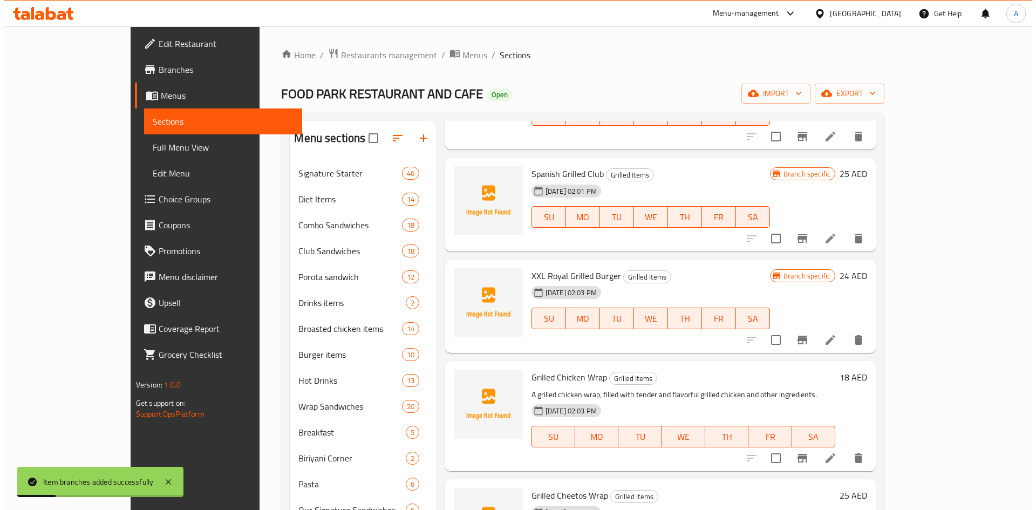
scroll to position [216, 0]
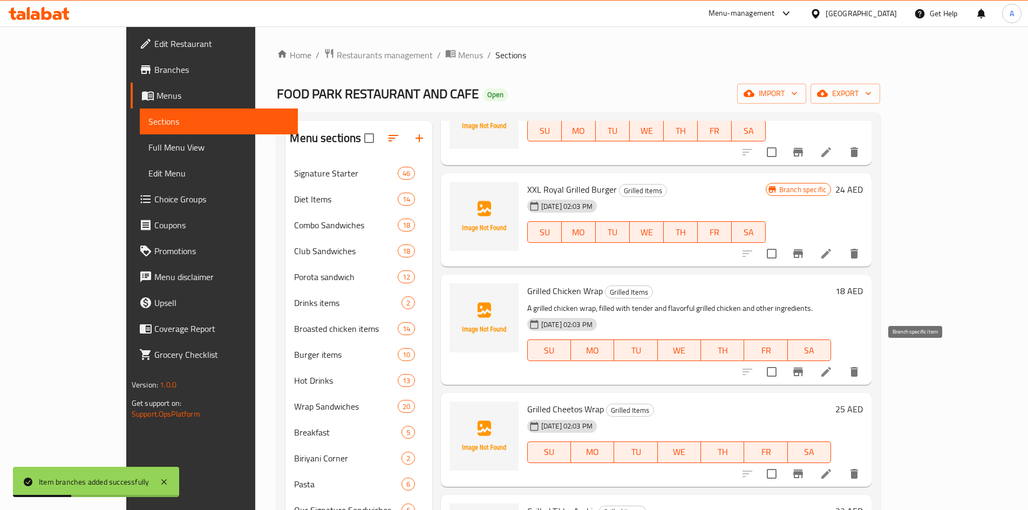
click at [804, 365] on icon "Branch-specific-item" at bounding box center [797, 371] width 13 height 13
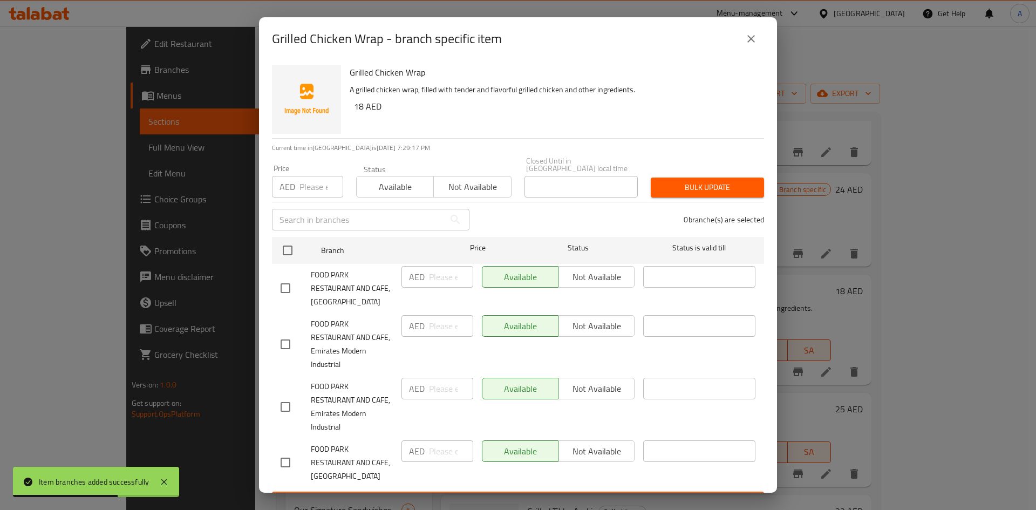
click at [286, 289] on input "checkbox" at bounding box center [285, 288] width 23 height 23
checkbox input "true"
click at [436, 279] on input "number" at bounding box center [451, 277] width 44 height 22
type input "36"
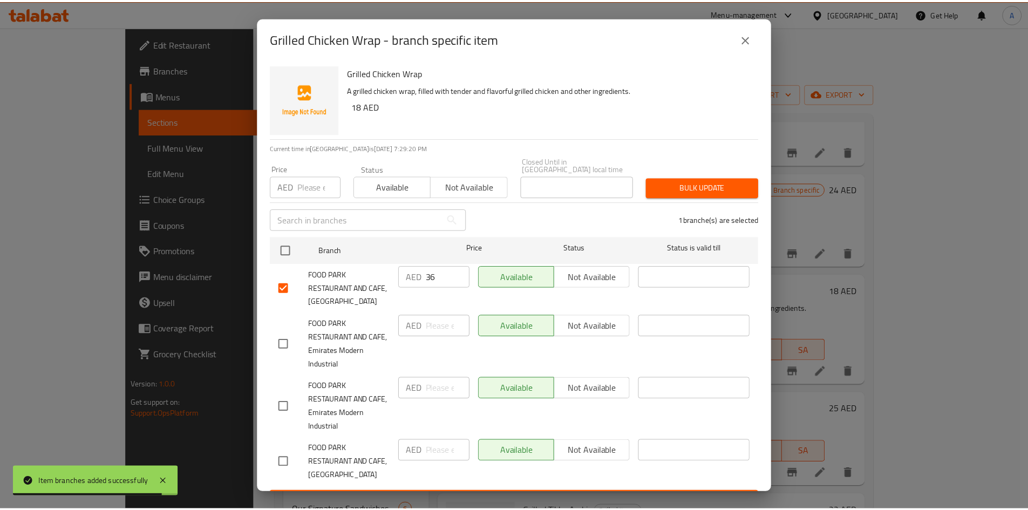
scroll to position [23, 0]
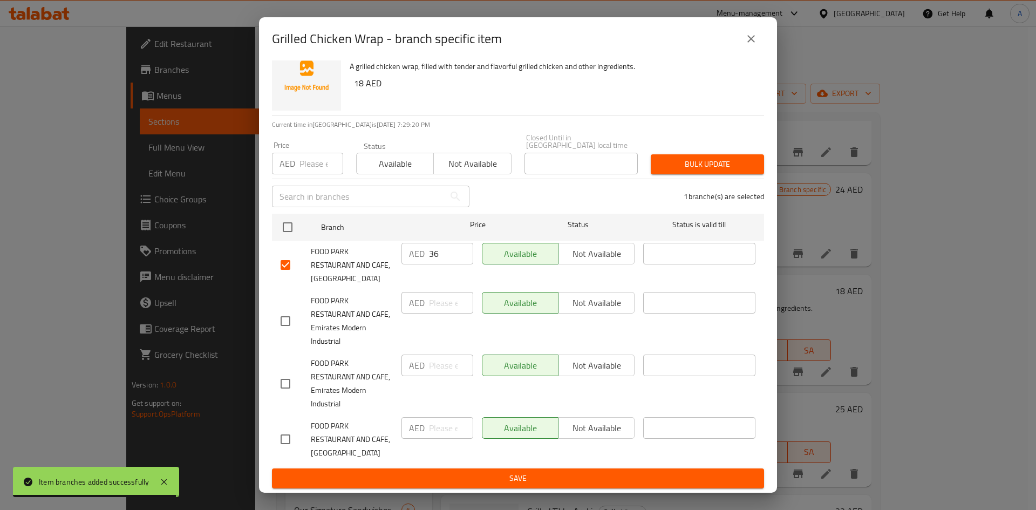
click at [590, 476] on span "Save" at bounding box center [518, 478] width 475 height 13
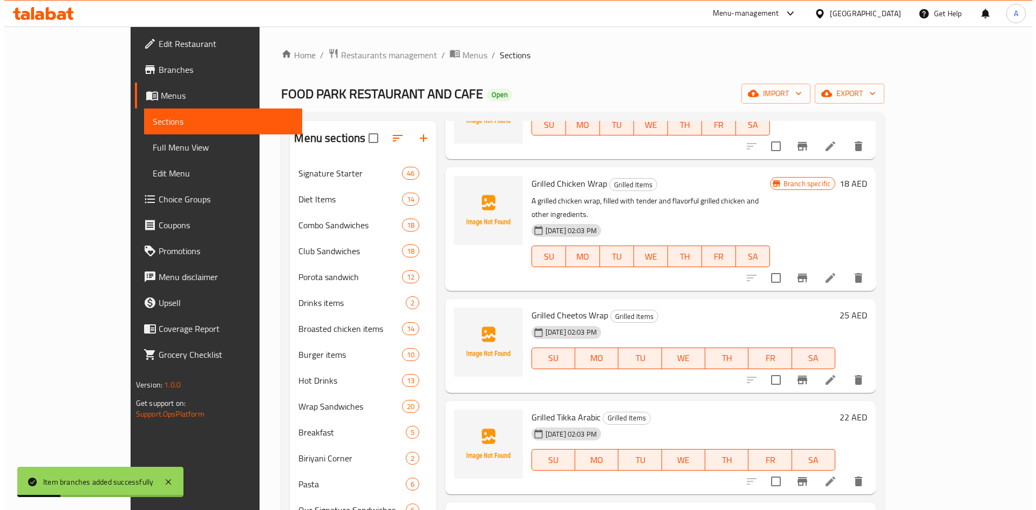
scroll to position [324, 0]
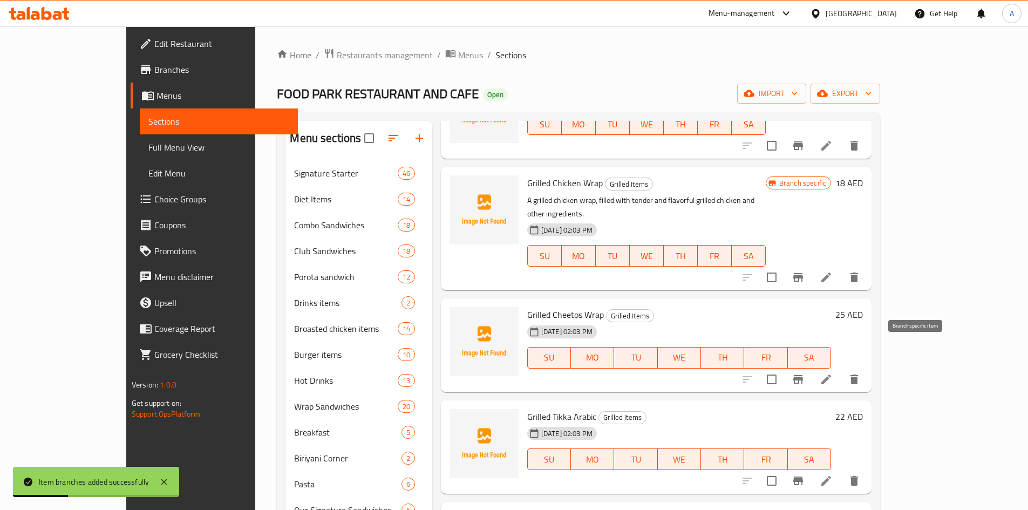
click at [803, 375] on icon "Branch-specific-item" at bounding box center [798, 379] width 10 height 9
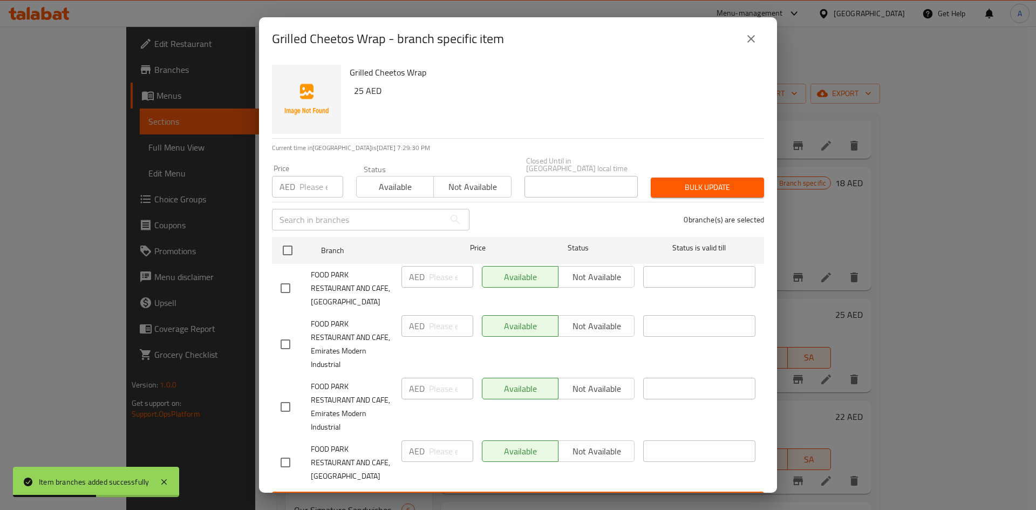
click at [284, 291] on input "checkbox" at bounding box center [285, 288] width 23 height 23
checkbox input "true"
click at [429, 277] on input "number" at bounding box center [451, 277] width 44 height 22
type input "50"
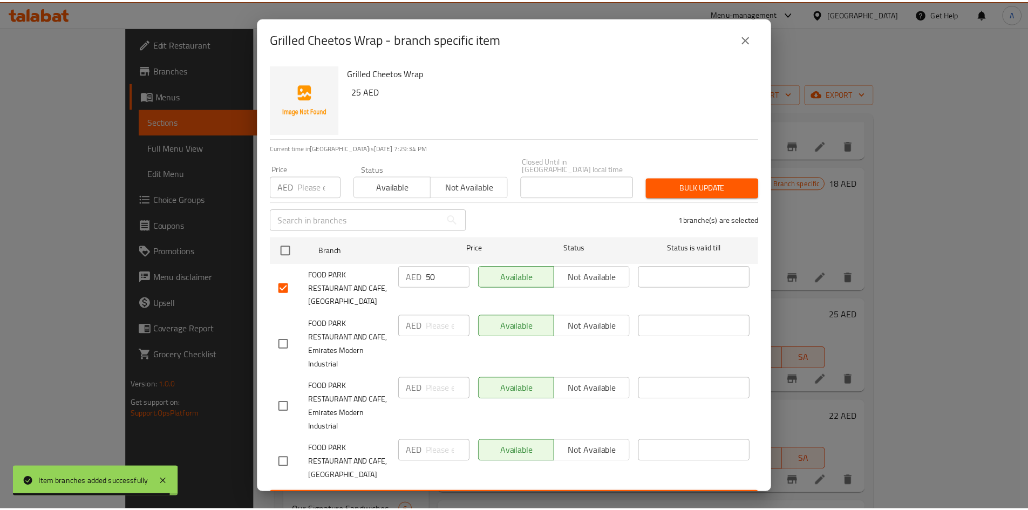
scroll to position [23, 0]
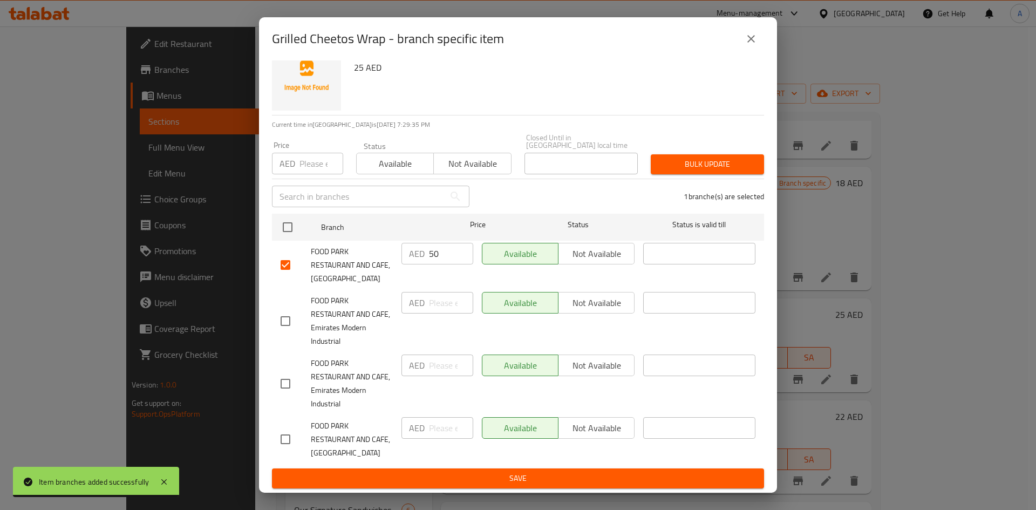
click at [538, 480] on span "Save" at bounding box center [518, 478] width 475 height 13
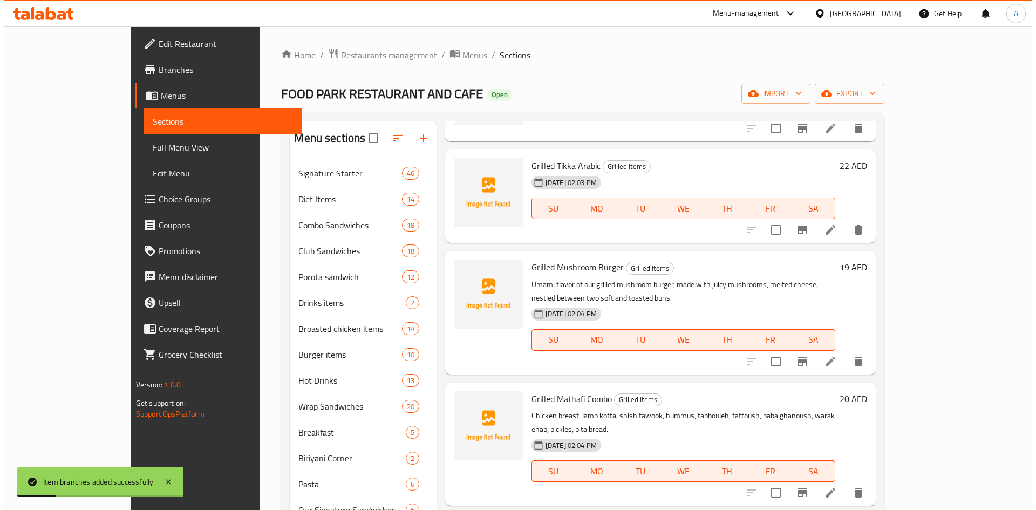
scroll to position [593, 0]
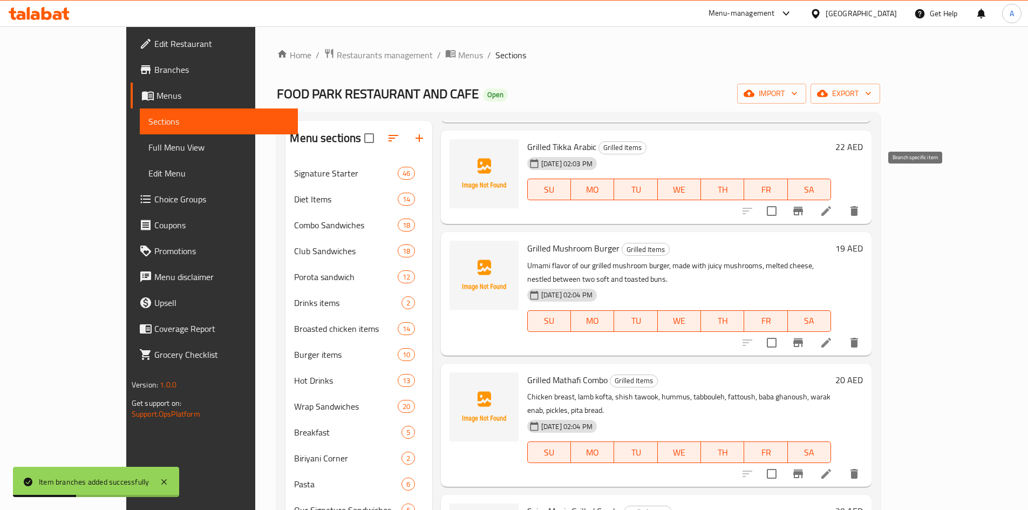
click at [803, 207] on icon "Branch-specific-item" at bounding box center [798, 211] width 10 height 9
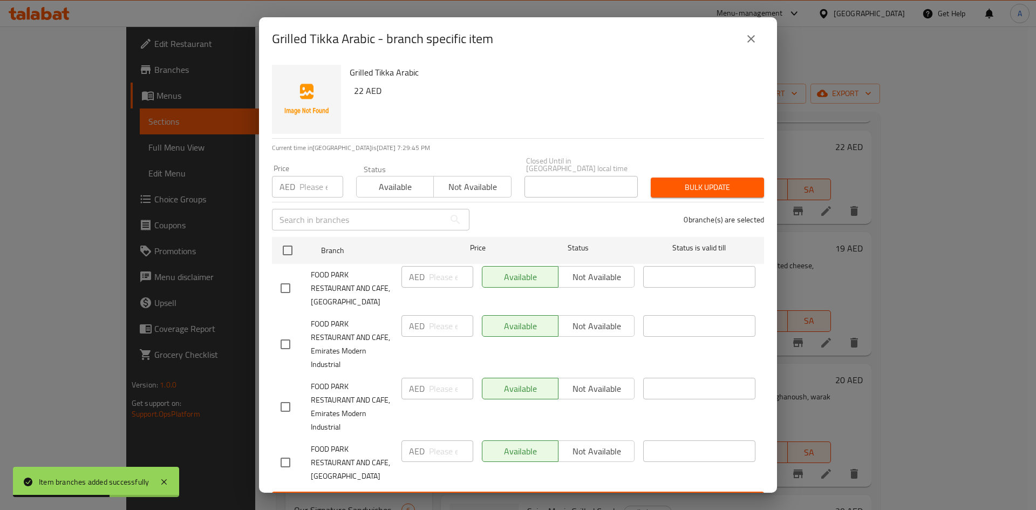
click at [284, 285] on input "checkbox" at bounding box center [285, 288] width 23 height 23
checkbox input "true"
click at [439, 281] on input "number" at bounding box center [451, 277] width 44 height 22
type input "44"
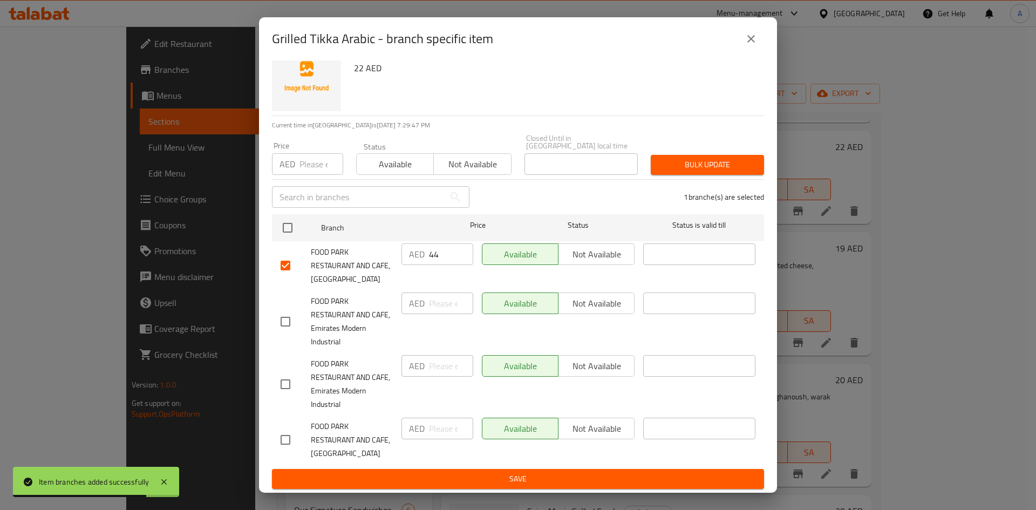
scroll to position [23, 0]
click at [479, 486] on button "Save" at bounding box center [518, 478] width 492 height 20
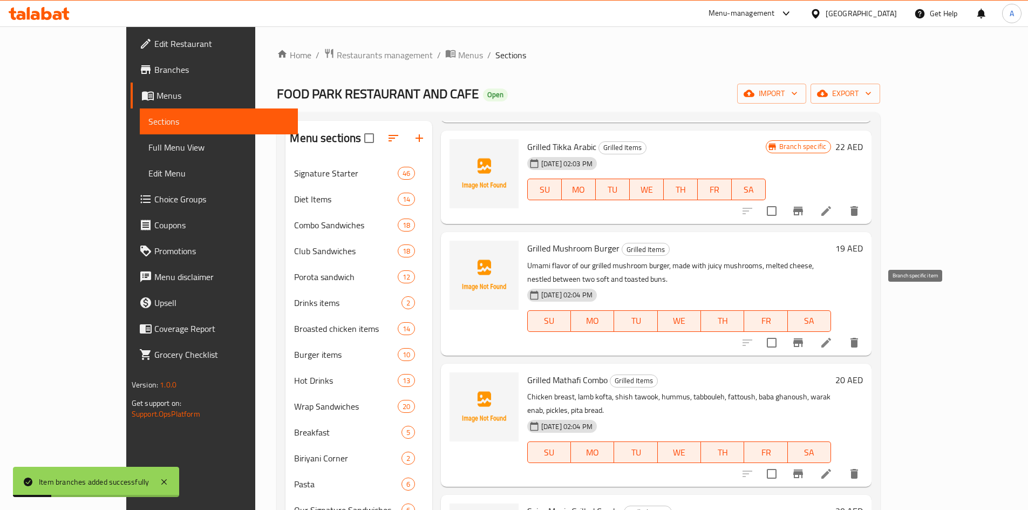
click at [803, 338] on icon "Branch-specific-item" at bounding box center [798, 342] width 10 height 9
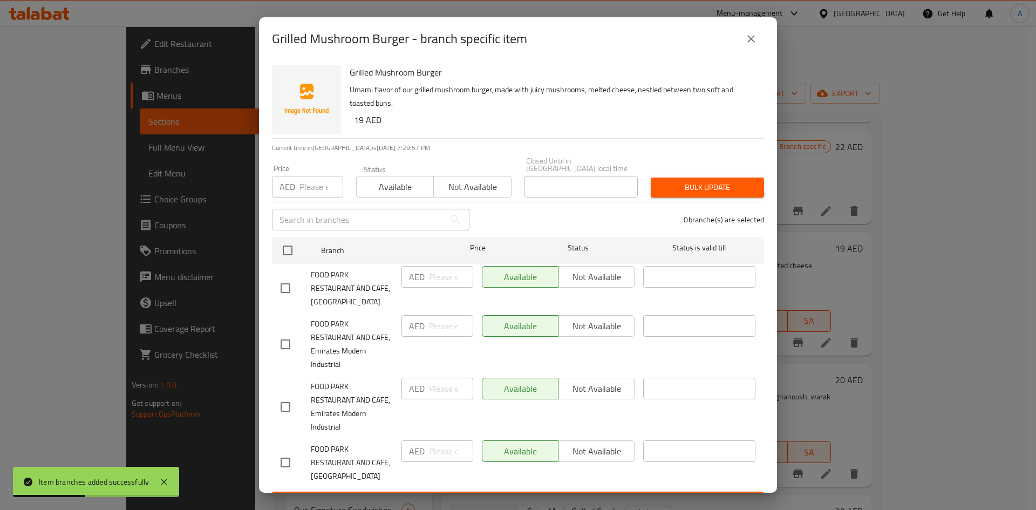
click at [285, 289] on input "checkbox" at bounding box center [285, 288] width 23 height 23
checkbox input "true"
click at [424, 280] on div "AED ​" at bounding box center [437, 277] width 72 height 22
type input "38"
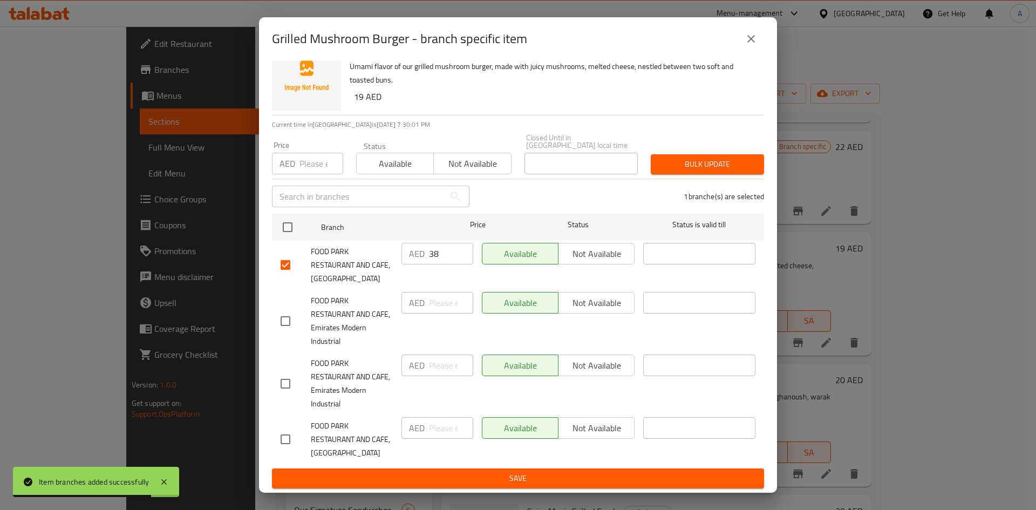
click at [573, 477] on span "Save" at bounding box center [518, 478] width 475 height 13
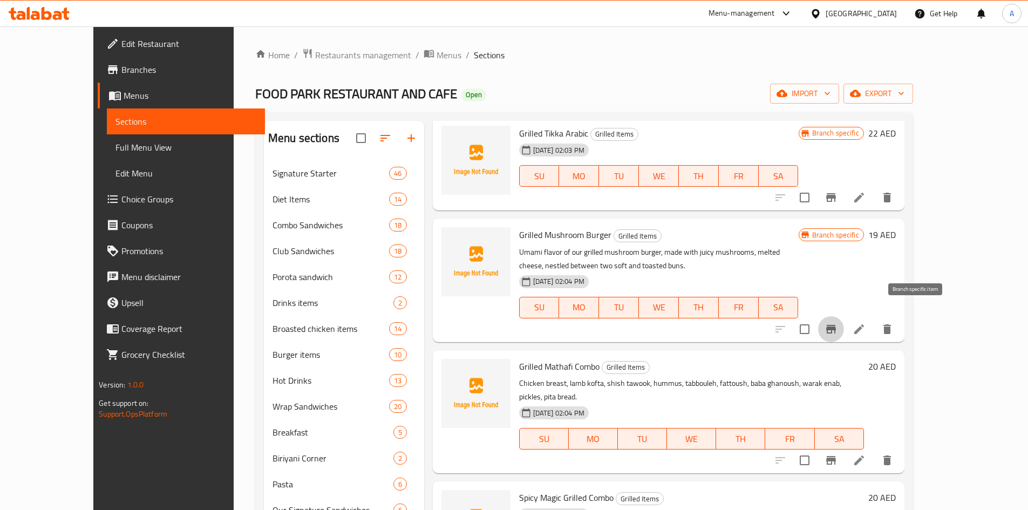
click at [836, 325] on icon "Branch-specific-item" at bounding box center [831, 329] width 10 height 9
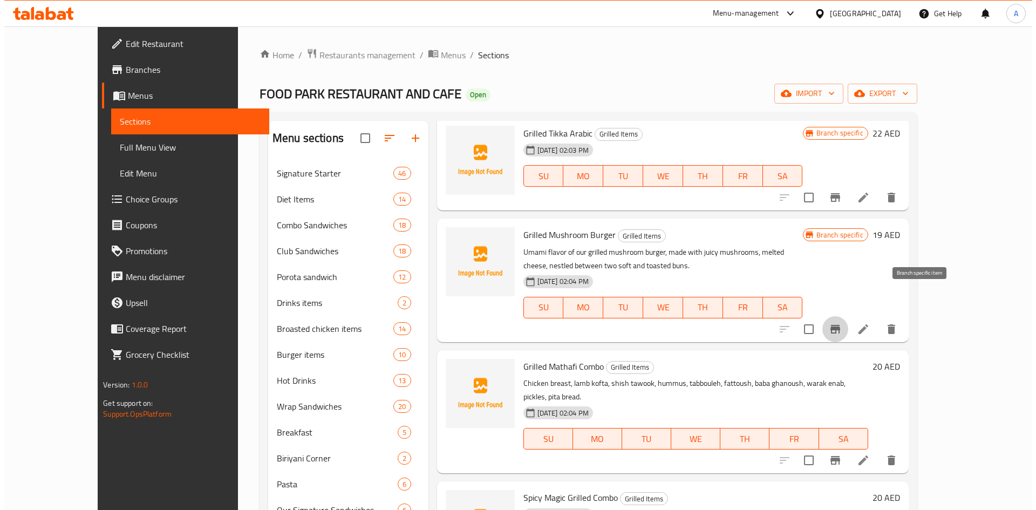
scroll to position [701, 0]
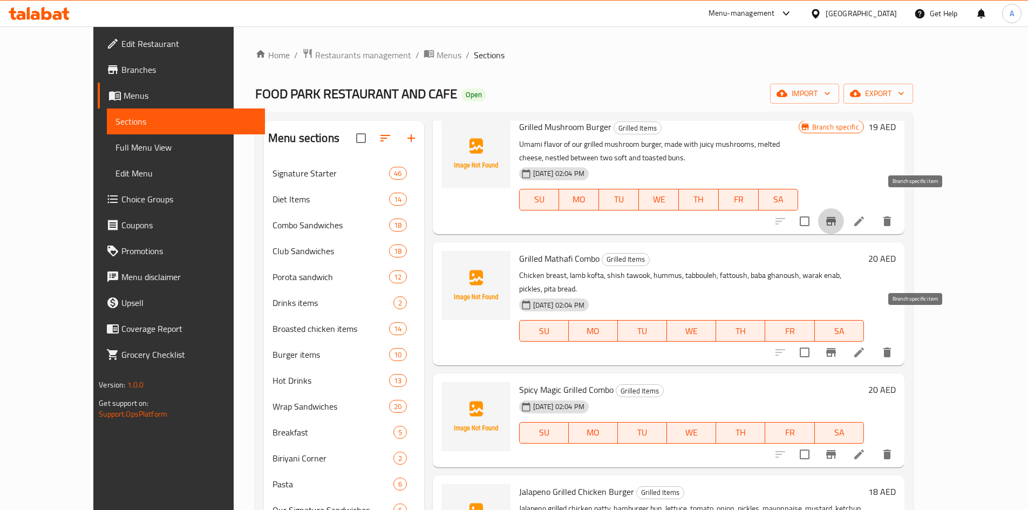
click at [836, 348] on icon "Branch-specific-item" at bounding box center [831, 352] width 10 height 9
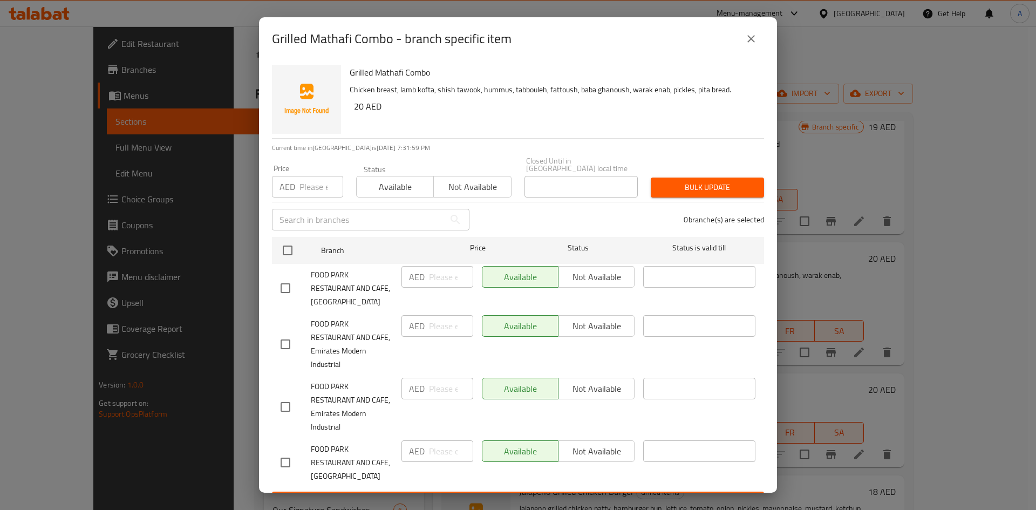
click at [288, 289] on input "checkbox" at bounding box center [285, 288] width 23 height 23
checkbox input "true"
click at [439, 277] on input "number" at bounding box center [451, 277] width 44 height 22
type input "40"
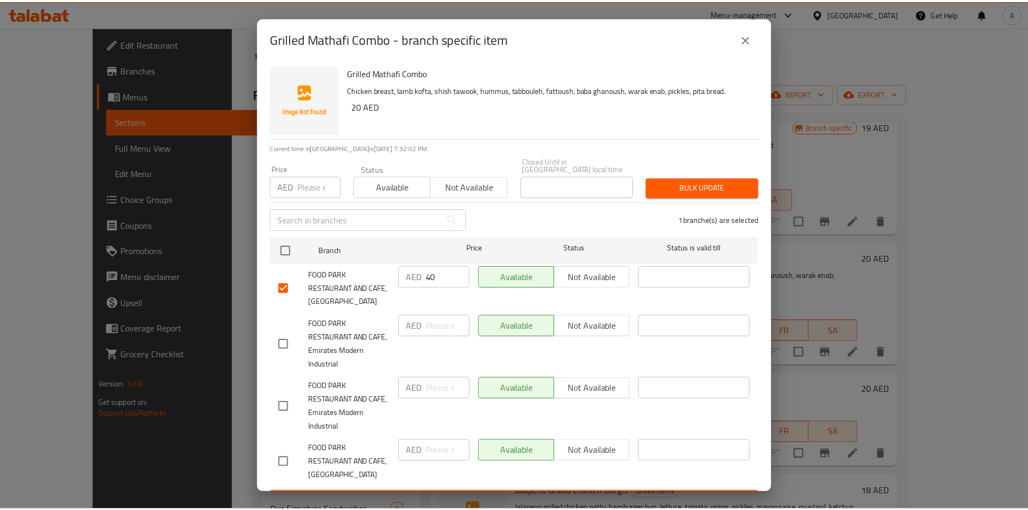
scroll to position [23, 0]
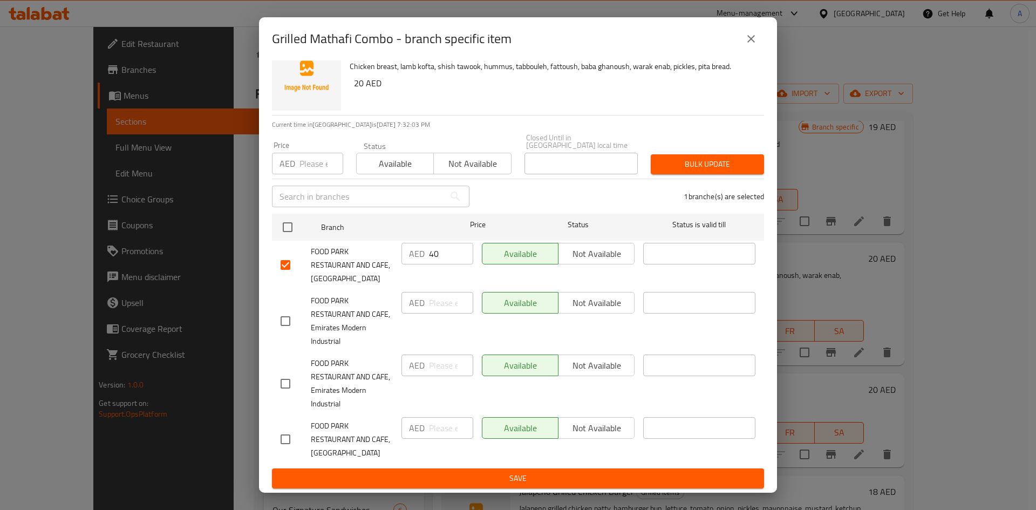
click at [550, 475] on span "Save" at bounding box center [518, 478] width 475 height 13
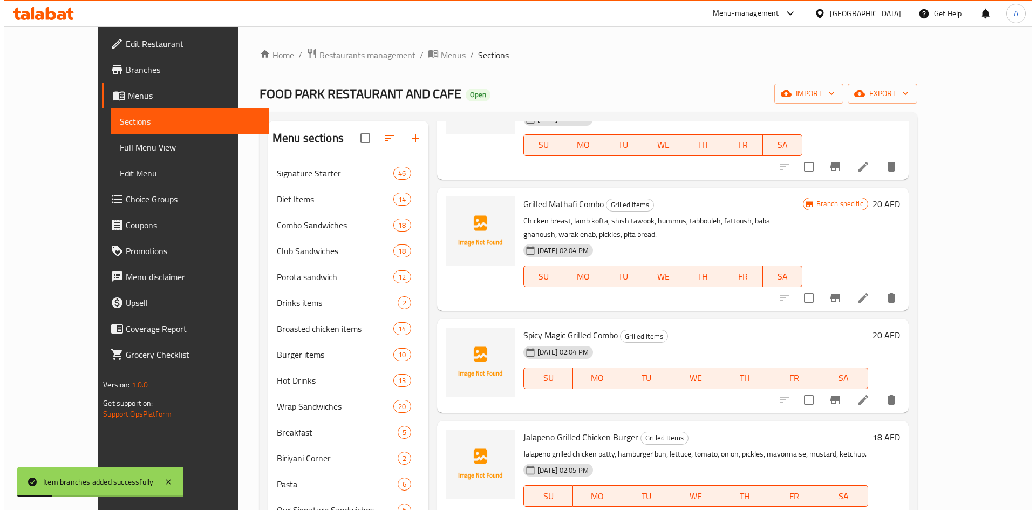
scroll to position [809, 0]
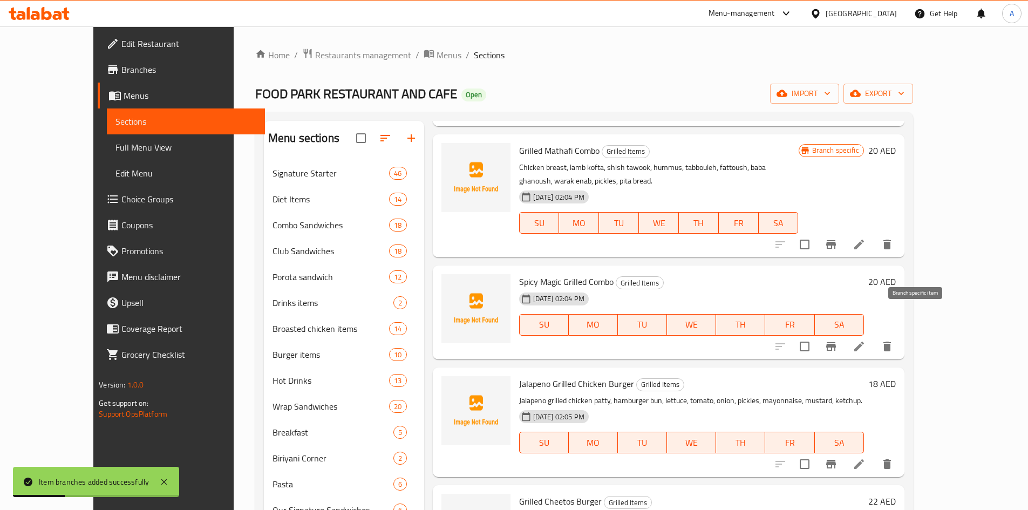
click at [836, 342] on icon "Branch-specific-item" at bounding box center [831, 346] width 10 height 9
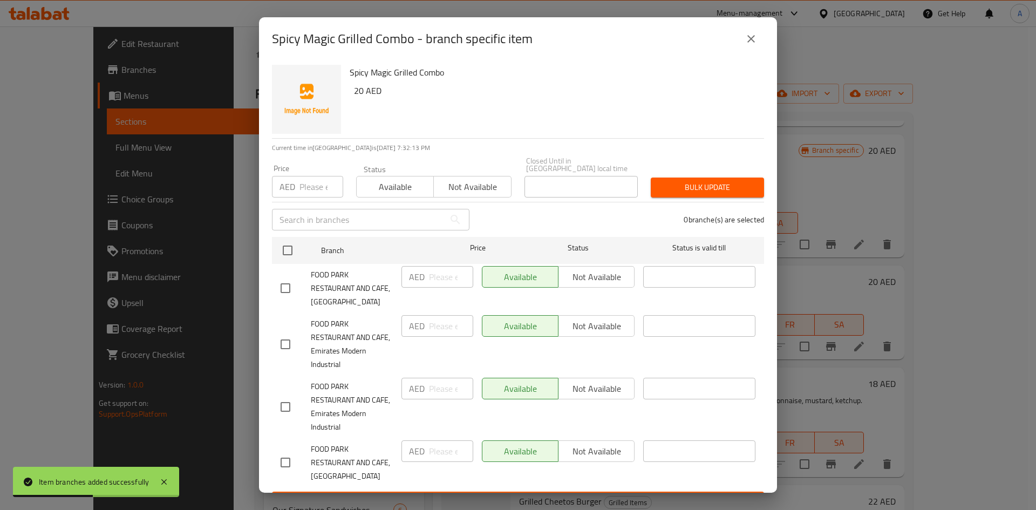
click at [283, 288] on input "checkbox" at bounding box center [285, 288] width 23 height 23
checkbox input "true"
click at [429, 278] on input "number" at bounding box center [451, 277] width 44 height 22
type input "40"
drag, startPoint x: 768, startPoint y: 281, endPoint x: 769, endPoint y: 296, distance: 15.2
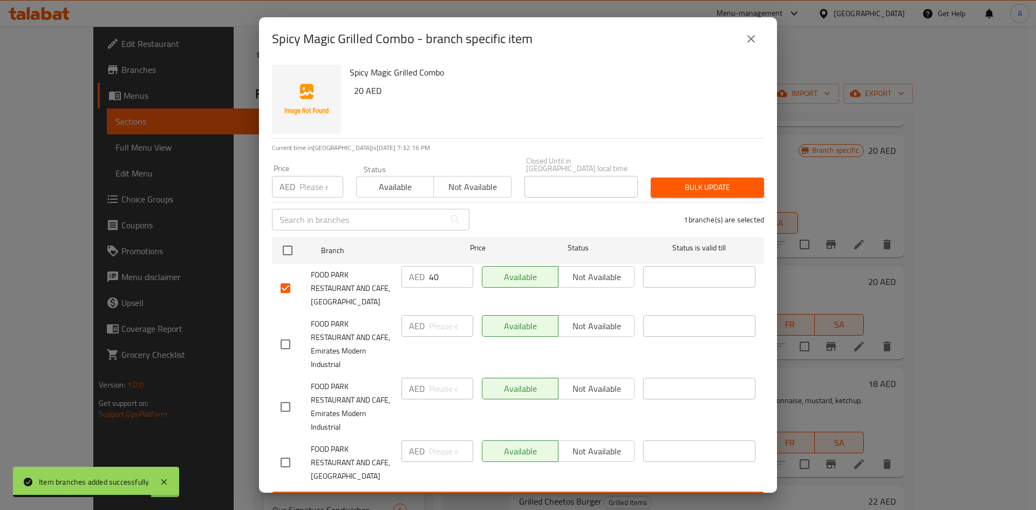
click at [769, 296] on div "Spicy Magic Grilled Combo 20 AED Current time in United Arab Emirates is 11 Oct…" at bounding box center [518, 276] width 518 height 432
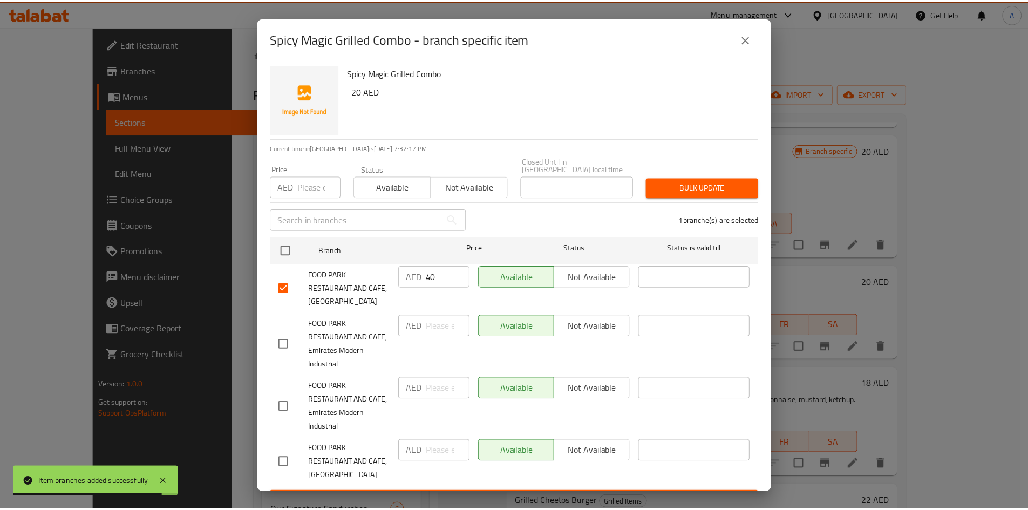
scroll to position [23, 0]
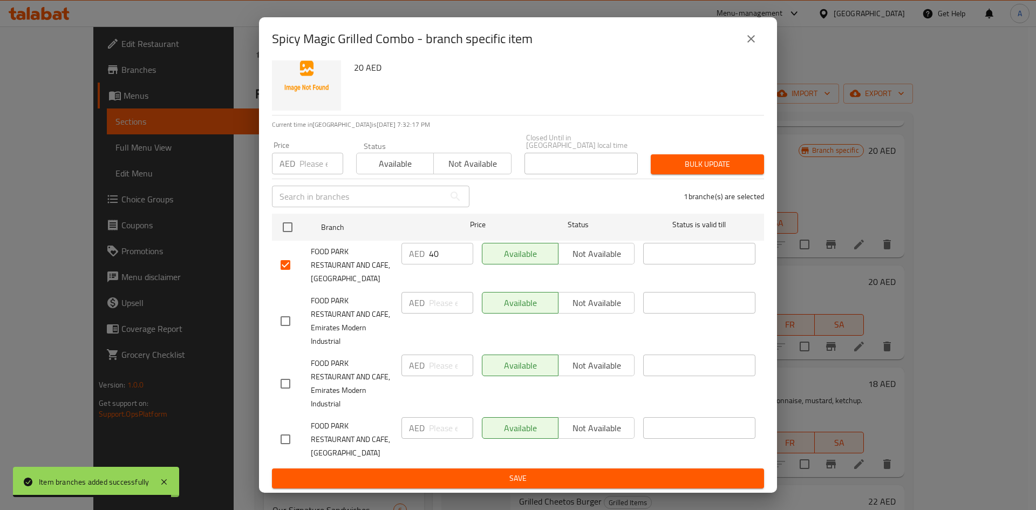
click at [622, 477] on span "Save" at bounding box center [518, 478] width 475 height 13
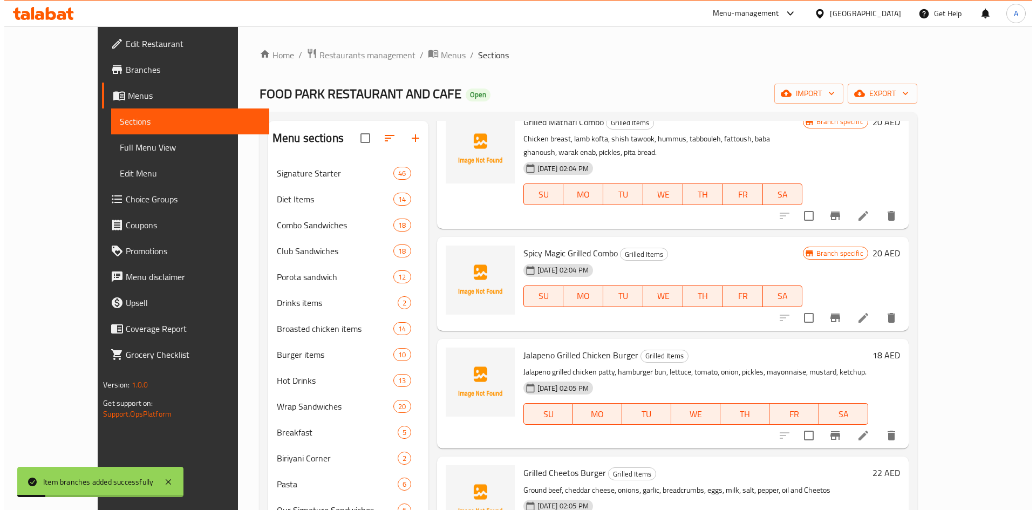
scroll to position [917, 0]
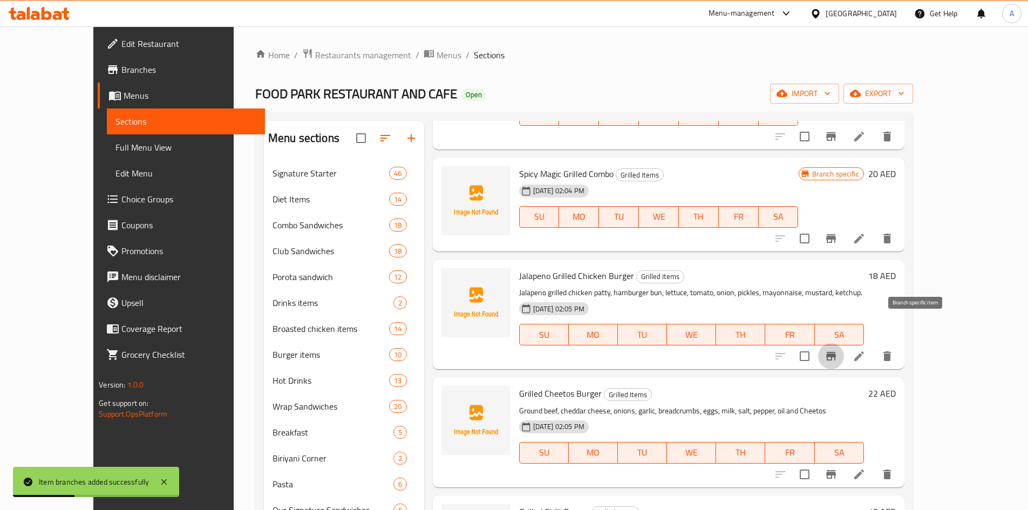
click at [836, 352] on icon "Branch-specific-item" at bounding box center [831, 356] width 10 height 9
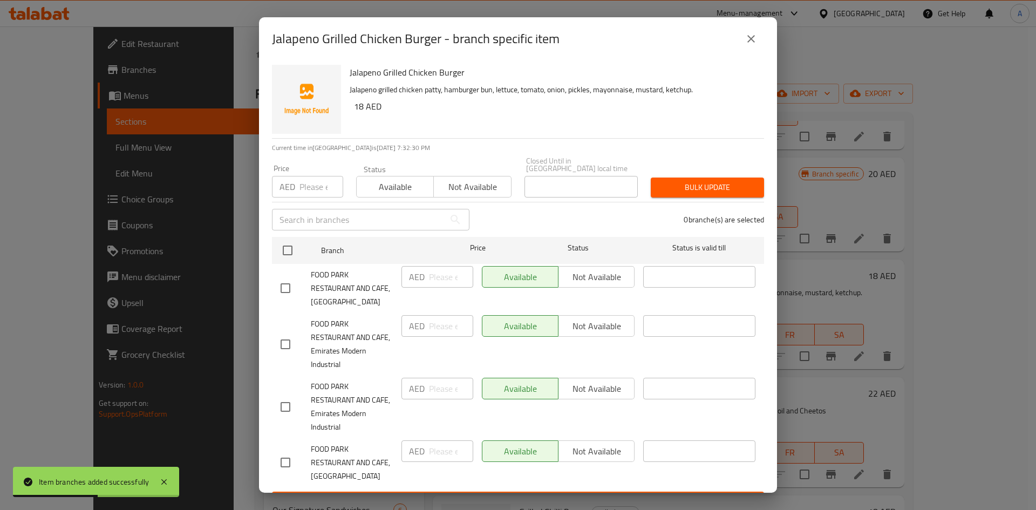
click at [286, 291] on input "checkbox" at bounding box center [285, 288] width 23 height 23
checkbox input "true"
click at [433, 276] on input "number" at bounding box center [451, 277] width 44 height 22
type input "36"
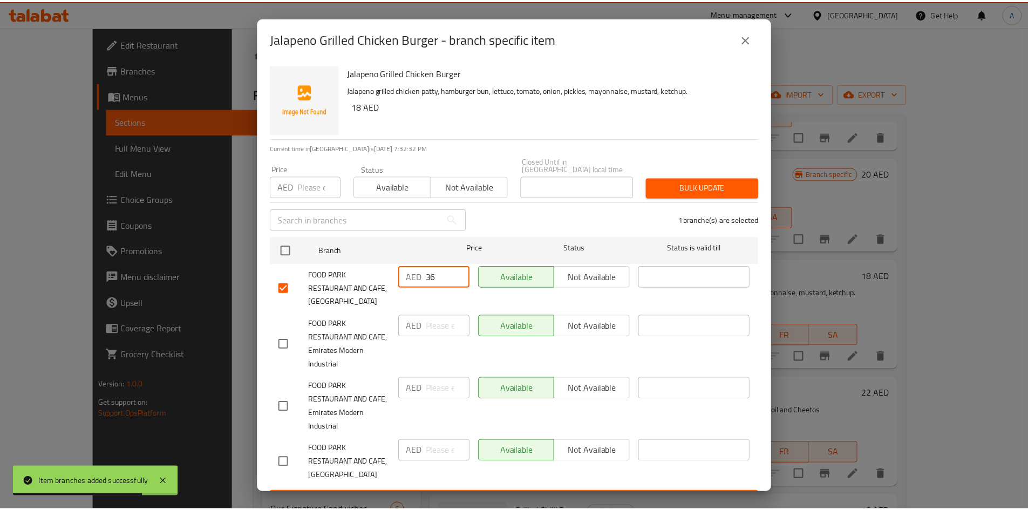
scroll to position [23, 0]
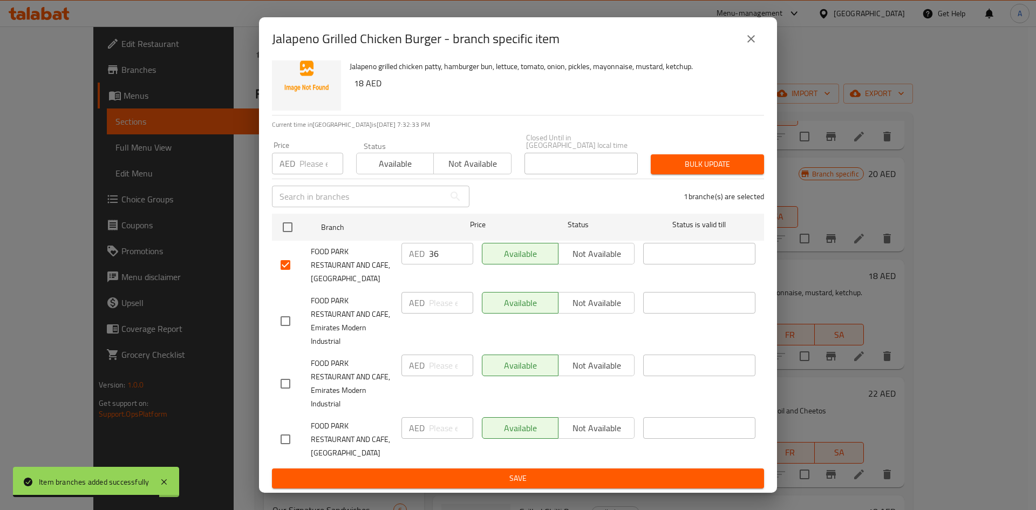
click at [523, 486] on button "Save" at bounding box center [518, 478] width 492 height 20
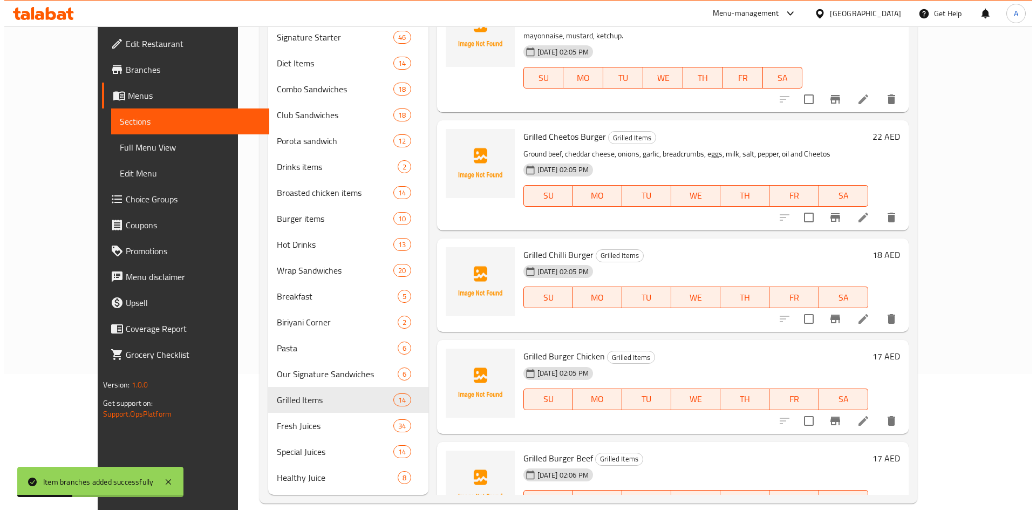
scroll to position [151, 0]
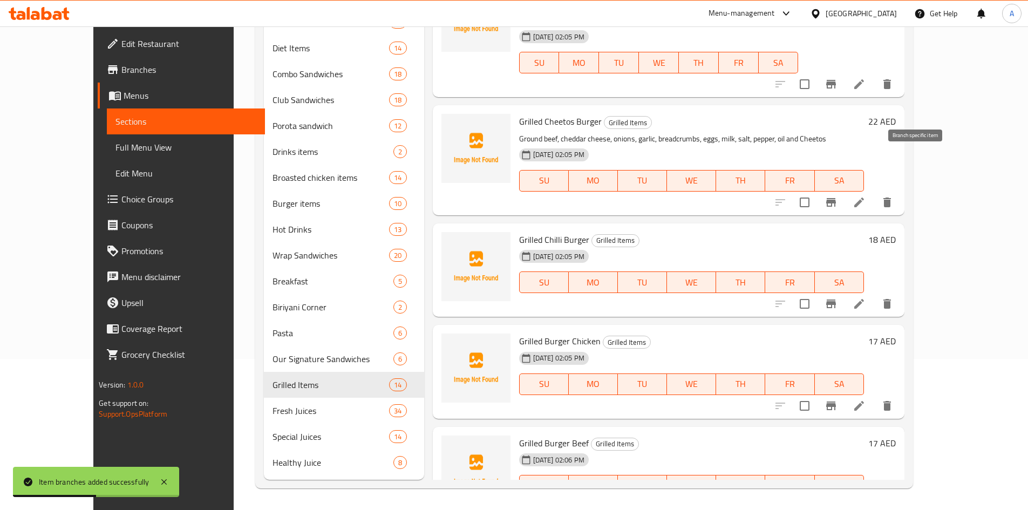
click at [837, 196] on icon "Branch-specific-item" at bounding box center [830, 202] width 13 height 13
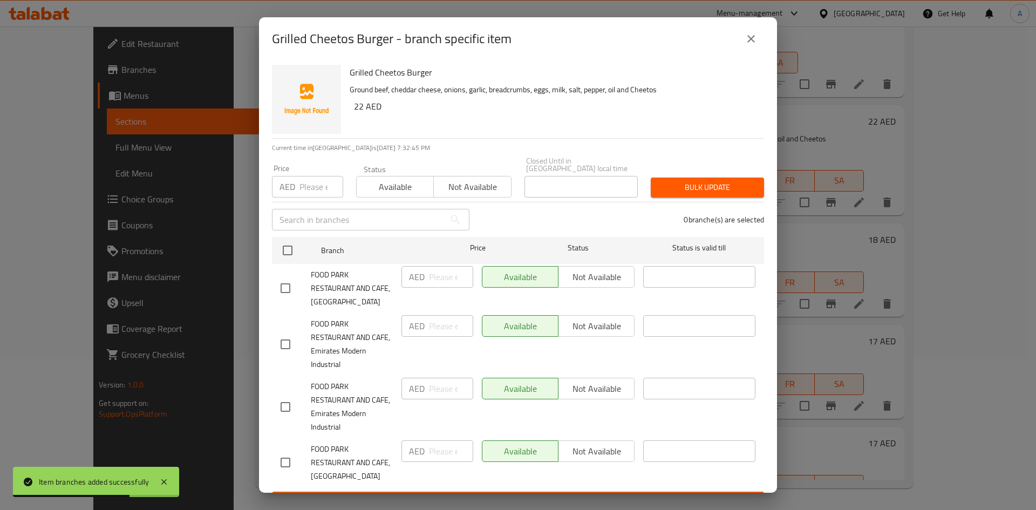
click at [289, 285] on input "checkbox" at bounding box center [285, 288] width 23 height 23
checkbox input "true"
click at [441, 278] on input "number" at bounding box center [451, 277] width 44 height 22
type input "44"
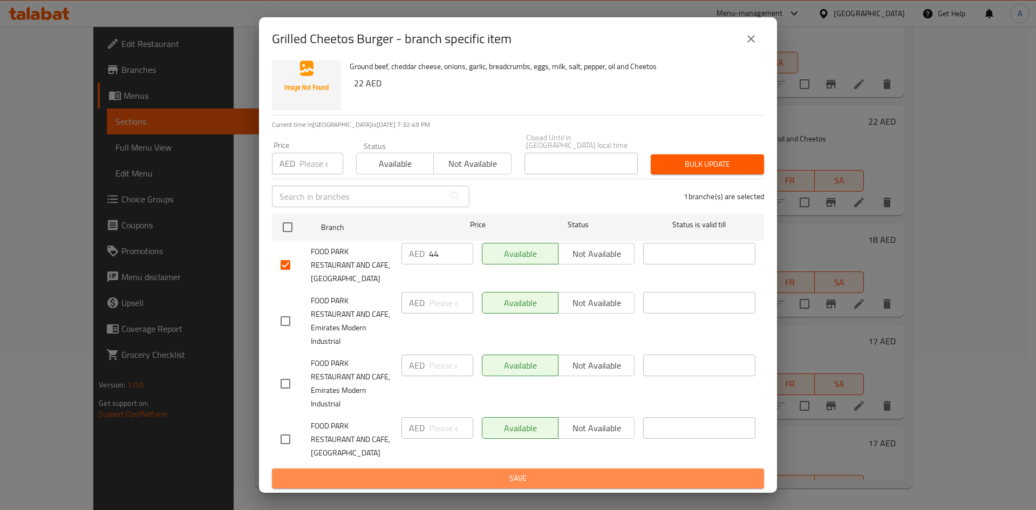
click at [594, 475] on span "Save" at bounding box center [518, 478] width 475 height 13
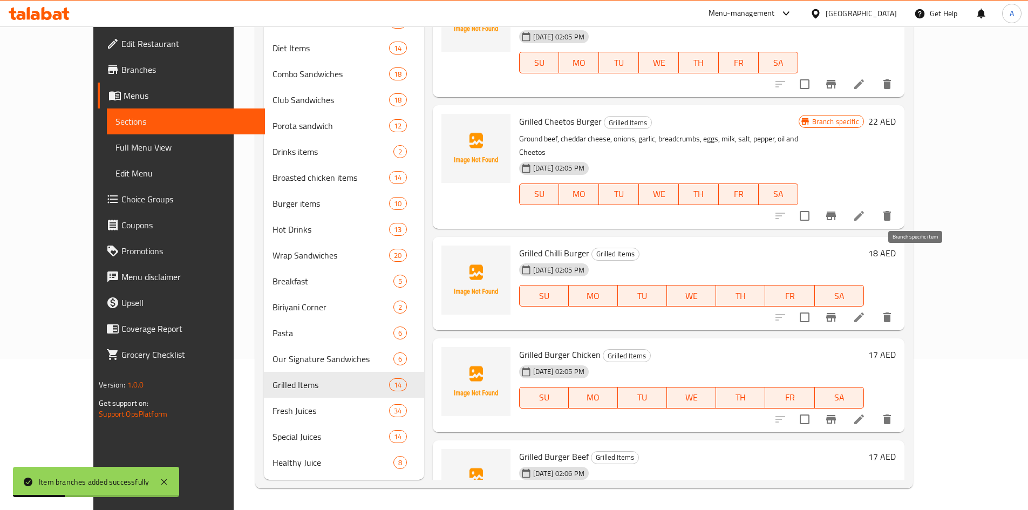
click at [836, 313] on icon "Branch-specific-item" at bounding box center [831, 317] width 10 height 9
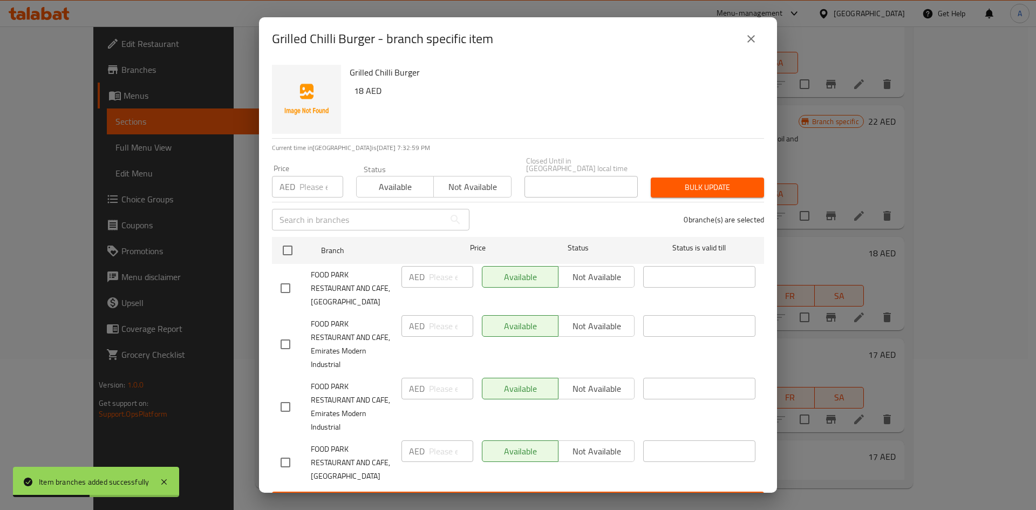
click at [288, 285] on input "checkbox" at bounding box center [285, 288] width 23 height 23
checkbox input "true"
click at [437, 277] on input "number" at bounding box center [451, 277] width 44 height 22
type input "36"
drag, startPoint x: 633, startPoint y: 109, endPoint x: 636, endPoint y: 115, distance: 6.5
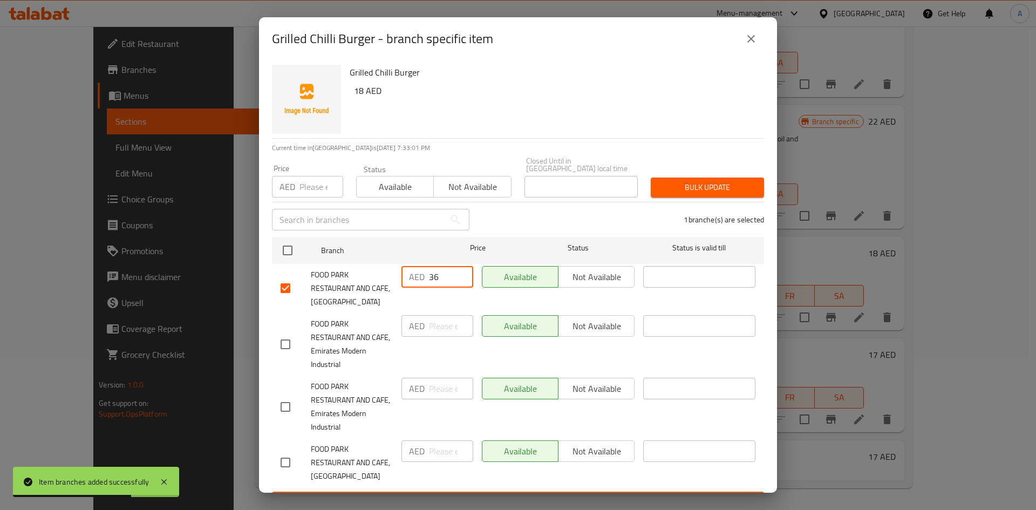
click at [633, 109] on div "Grilled Chilli Burger 18 AED" at bounding box center [552, 99] width 414 height 78
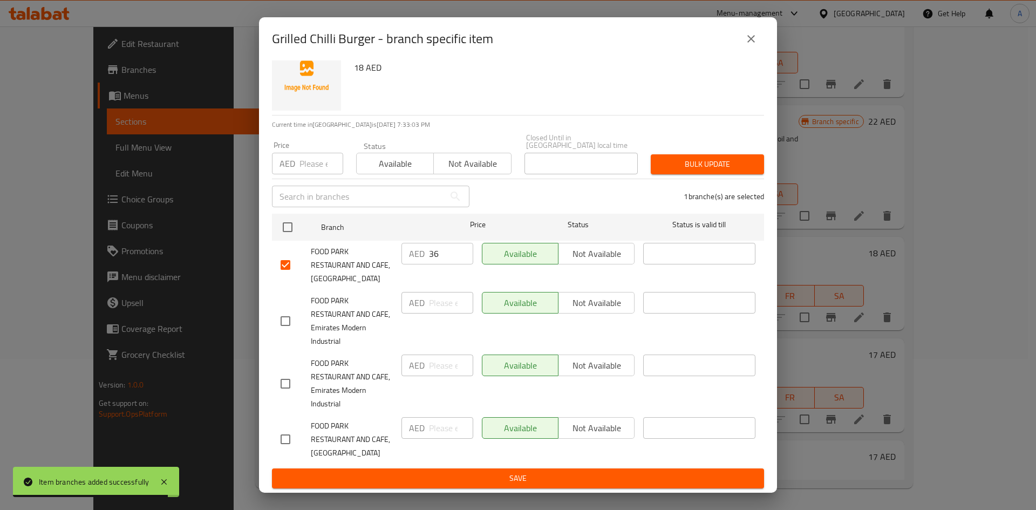
click at [470, 484] on span "Save" at bounding box center [518, 478] width 475 height 13
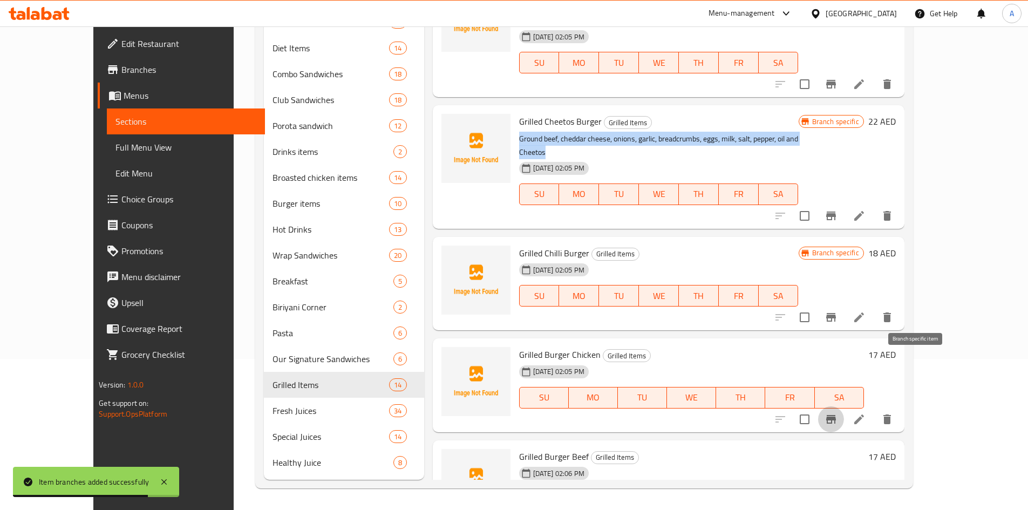
click at [837, 413] on icon "Branch-specific-item" at bounding box center [830, 419] width 13 height 13
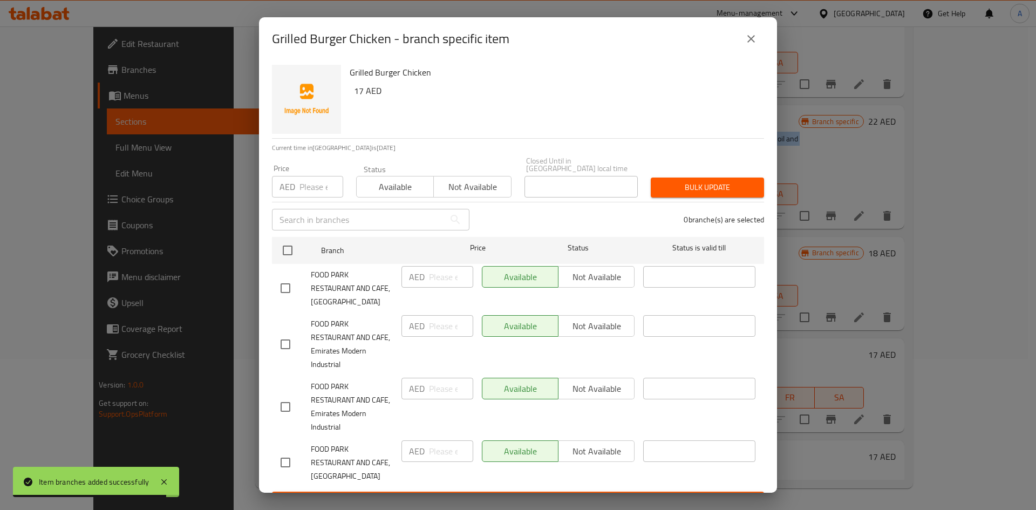
drag, startPoint x: 288, startPoint y: 288, endPoint x: 311, endPoint y: 290, distance: 23.4
click at [287, 288] on input "checkbox" at bounding box center [285, 288] width 23 height 23
checkbox input "true"
click at [440, 269] on input "number" at bounding box center [451, 277] width 44 height 22
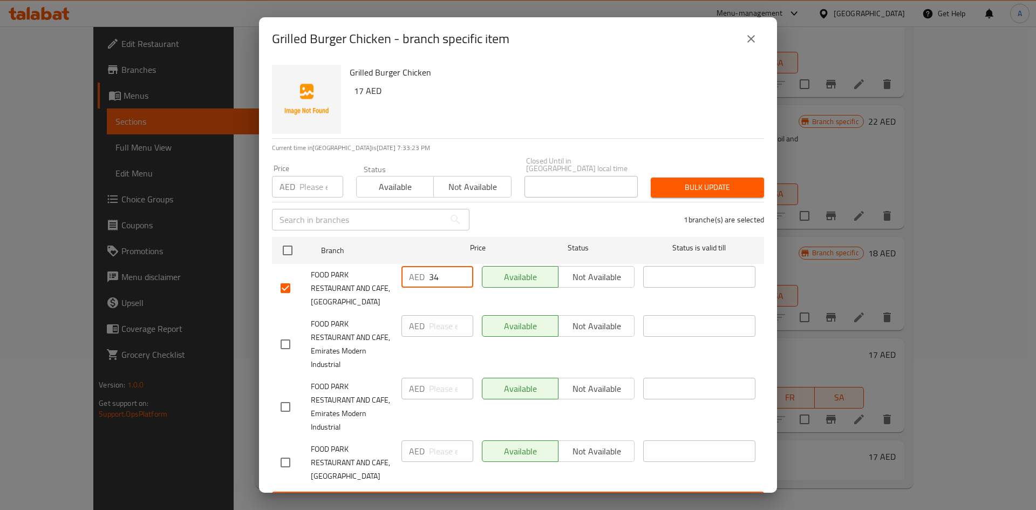
type input "34"
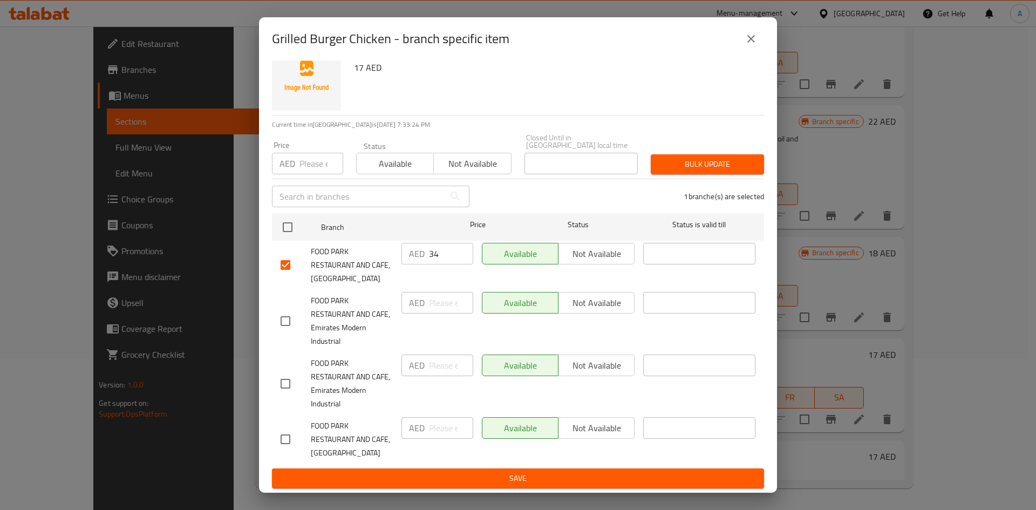
click at [492, 481] on span "Save" at bounding box center [518, 478] width 475 height 13
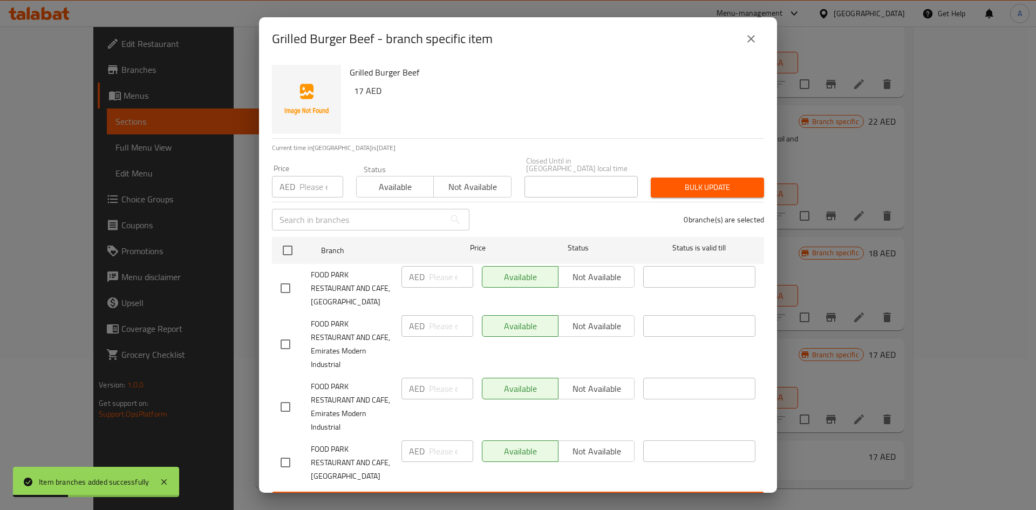
click at [291, 293] on input "checkbox" at bounding box center [285, 288] width 23 height 23
checkbox input "true"
click at [438, 278] on input "number" at bounding box center [451, 277] width 44 height 22
type input "34"
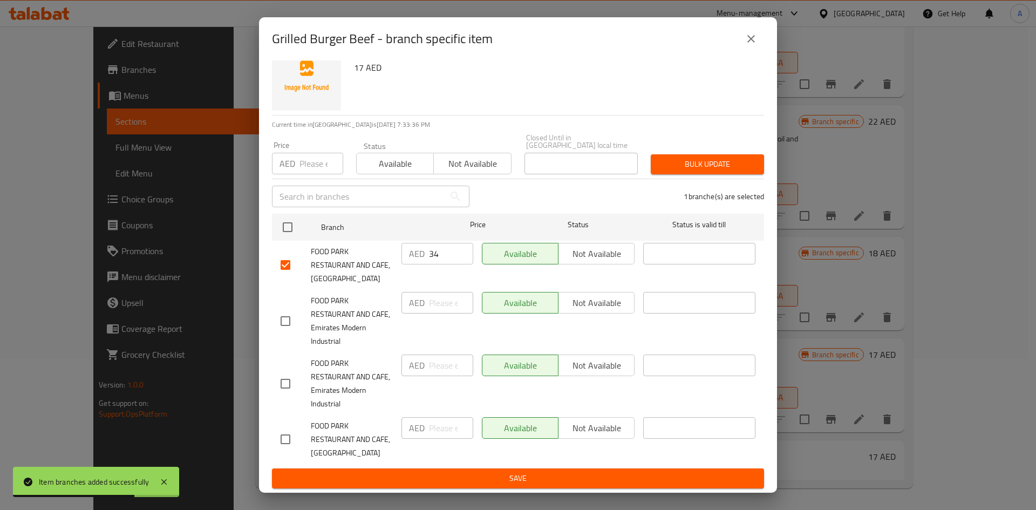
click at [622, 474] on span "Save" at bounding box center [518, 478] width 475 height 13
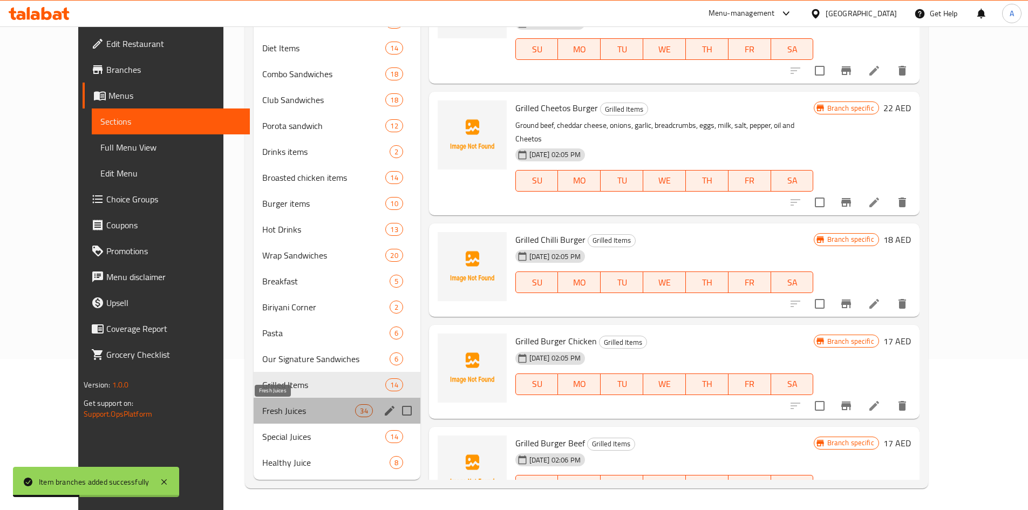
click at [262, 408] on span "Fresh Juices" at bounding box center [308, 410] width 93 height 13
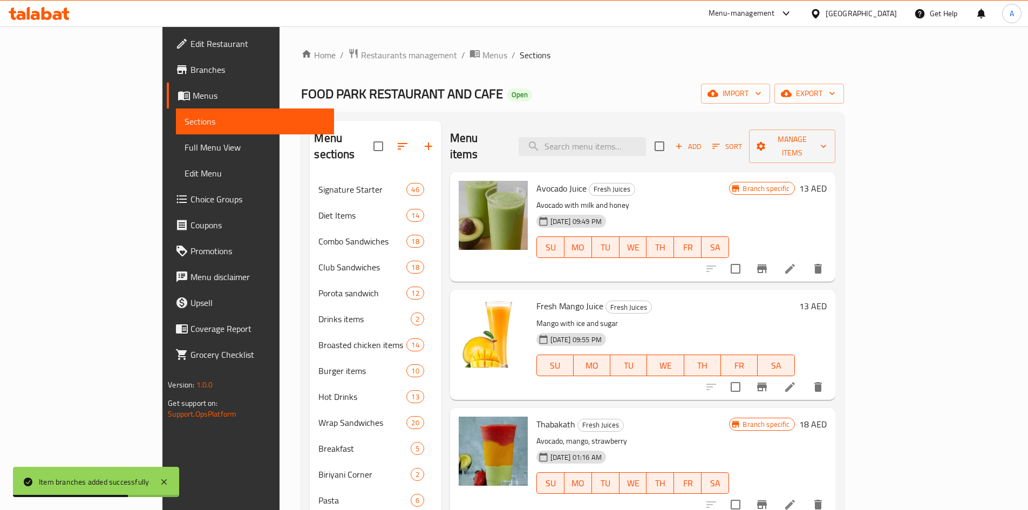
click at [767, 264] on icon "Branch-specific-item" at bounding box center [762, 268] width 10 height 9
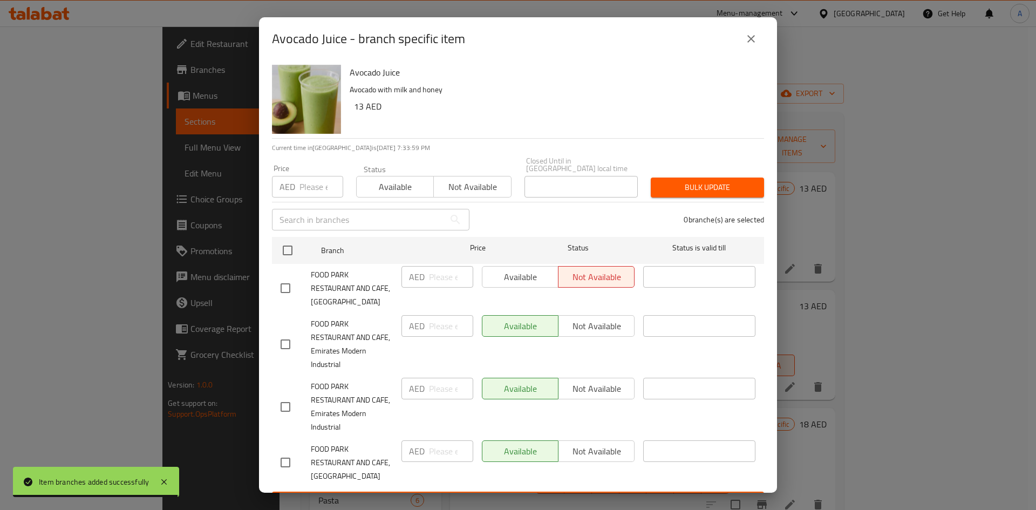
click at [284, 289] on input "checkbox" at bounding box center [285, 288] width 23 height 23
checkbox input "true"
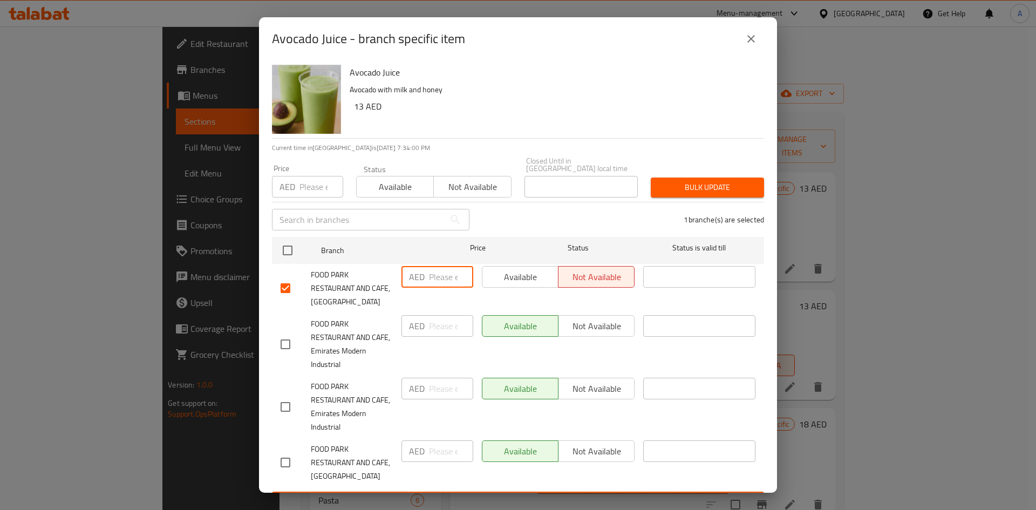
click at [447, 275] on input "number" at bounding box center [451, 277] width 44 height 22
type input "26"
click at [487, 277] on span "Available" at bounding box center [520, 277] width 67 height 16
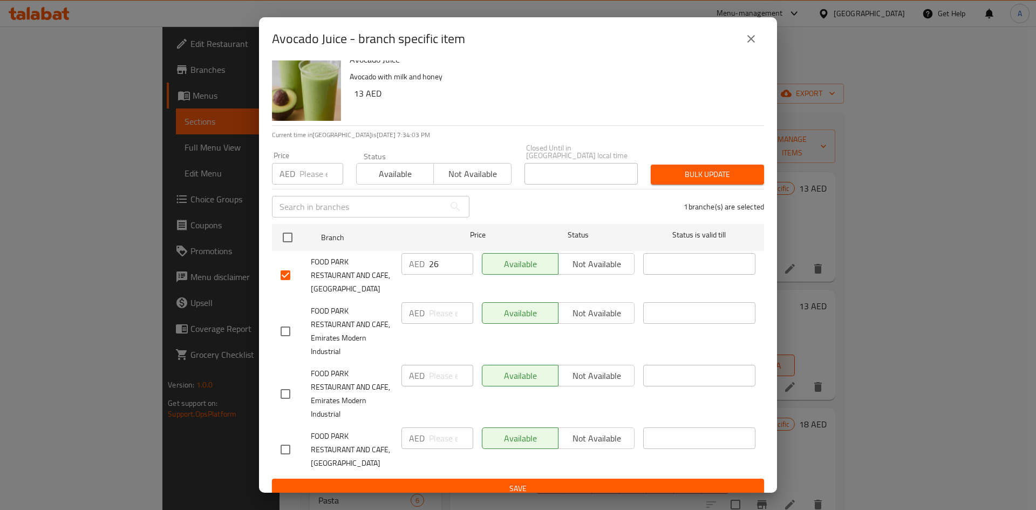
scroll to position [23, 0]
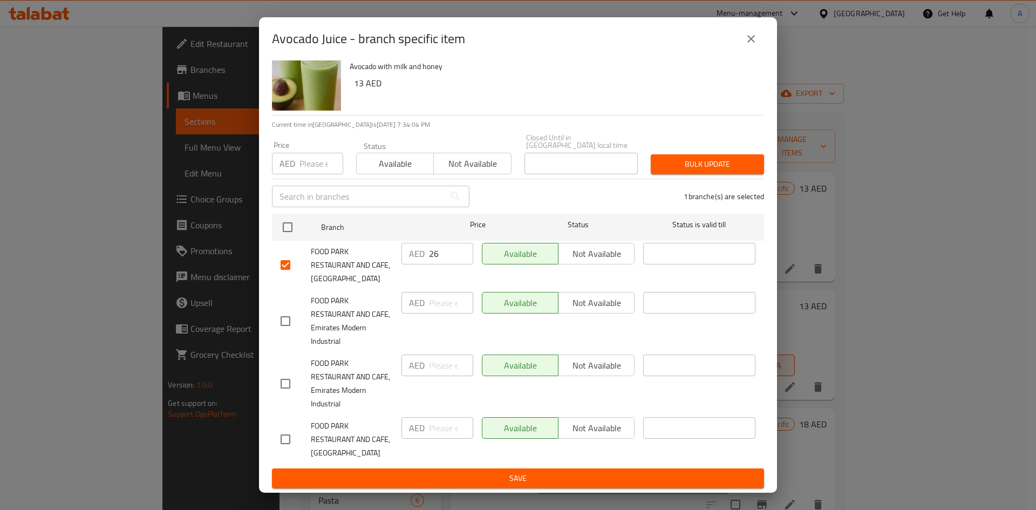
click at [545, 475] on span "Save" at bounding box center [518, 478] width 475 height 13
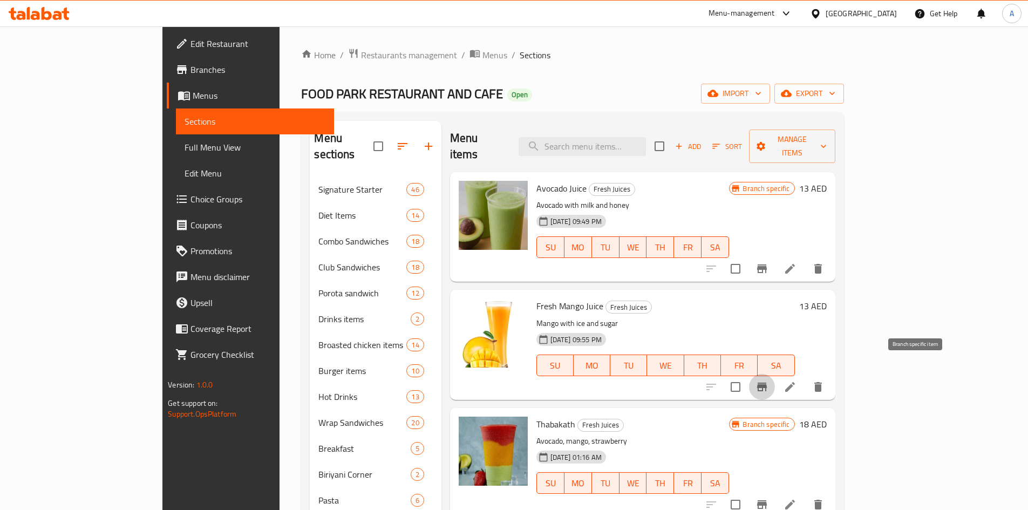
click at [775, 377] on button "Branch-specific-item" at bounding box center [762, 387] width 26 height 26
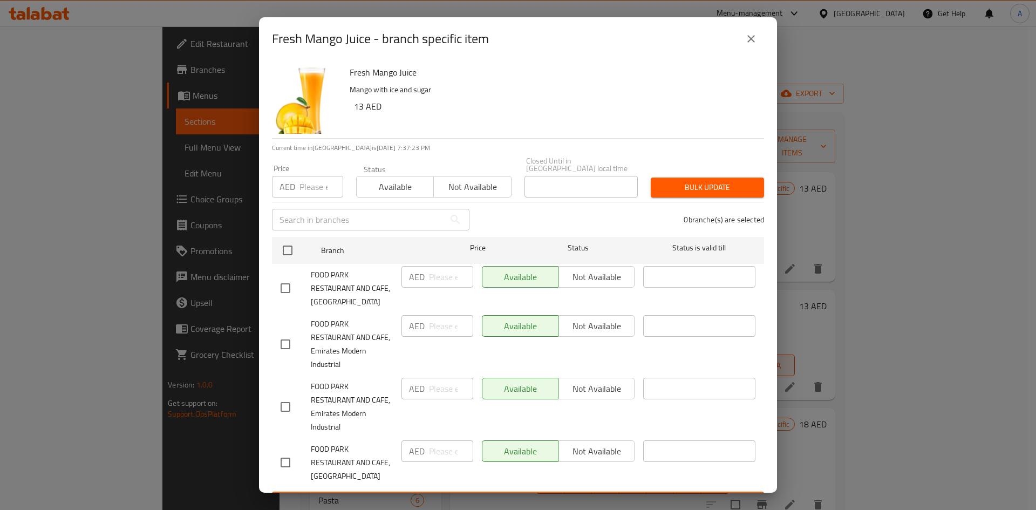
click at [282, 285] on input "checkbox" at bounding box center [285, 288] width 23 height 23
checkbox input "true"
click at [442, 277] on input "number" at bounding box center [451, 277] width 44 height 22
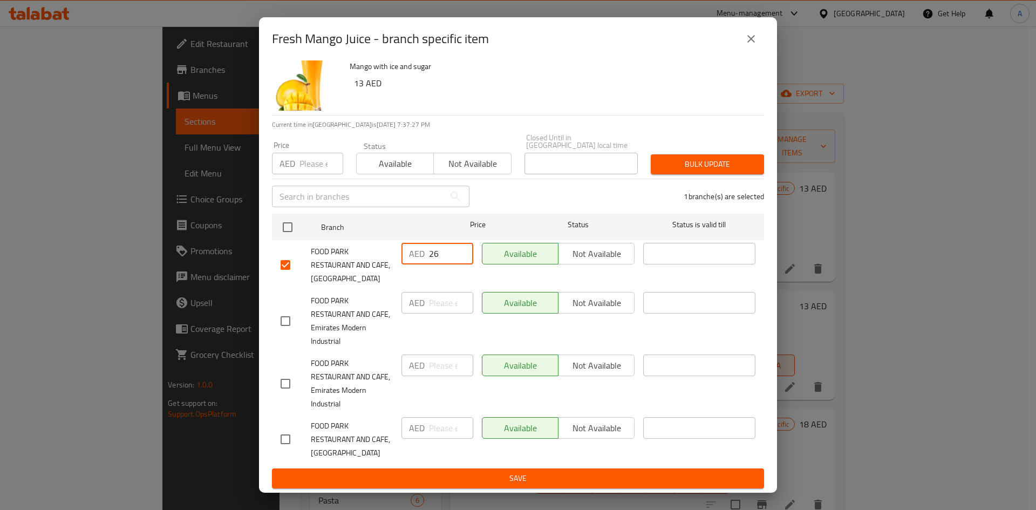
type input "26"
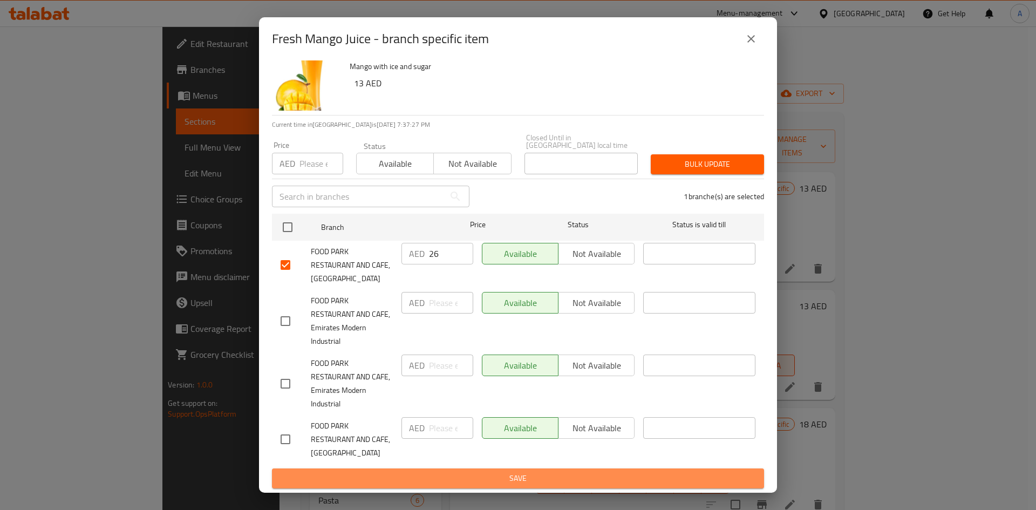
click at [552, 481] on span "Save" at bounding box center [518, 478] width 475 height 13
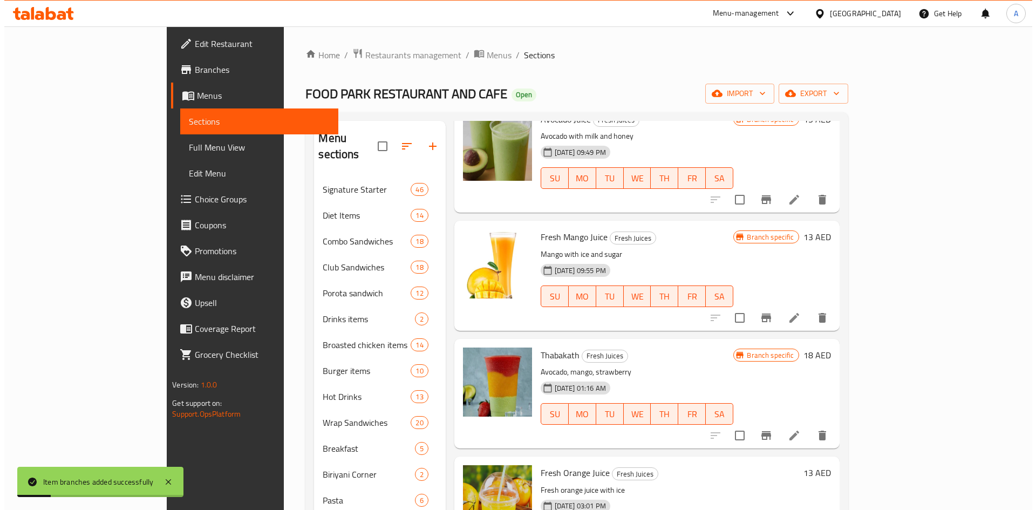
scroll to position [162, 0]
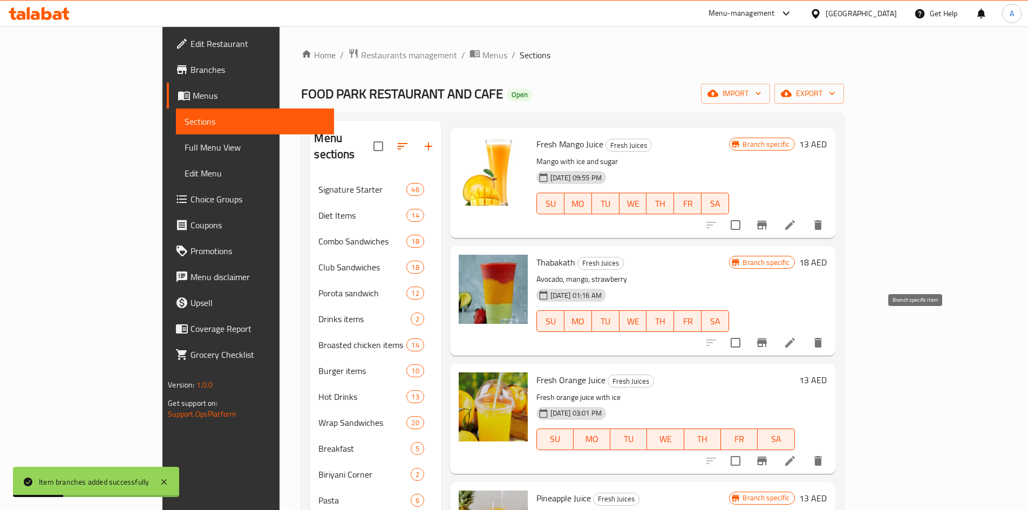
click at [767, 338] on icon "Branch-specific-item" at bounding box center [762, 342] width 10 height 9
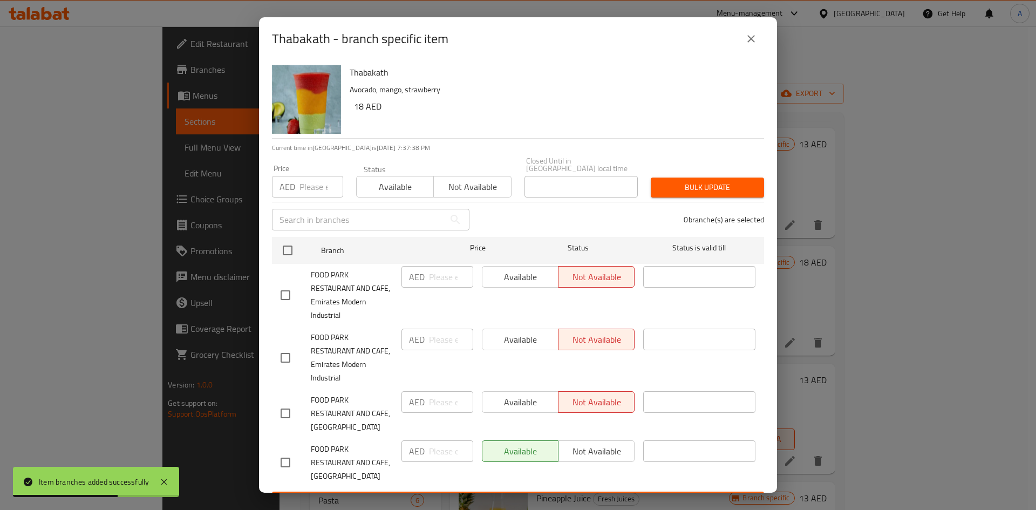
click at [287, 413] on input "checkbox" at bounding box center [285, 413] width 23 height 23
checkbox input "true"
click at [429, 402] on input "number" at bounding box center [451, 402] width 44 height 22
type input "36"
click at [502, 402] on span "Available" at bounding box center [520, 402] width 67 height 16
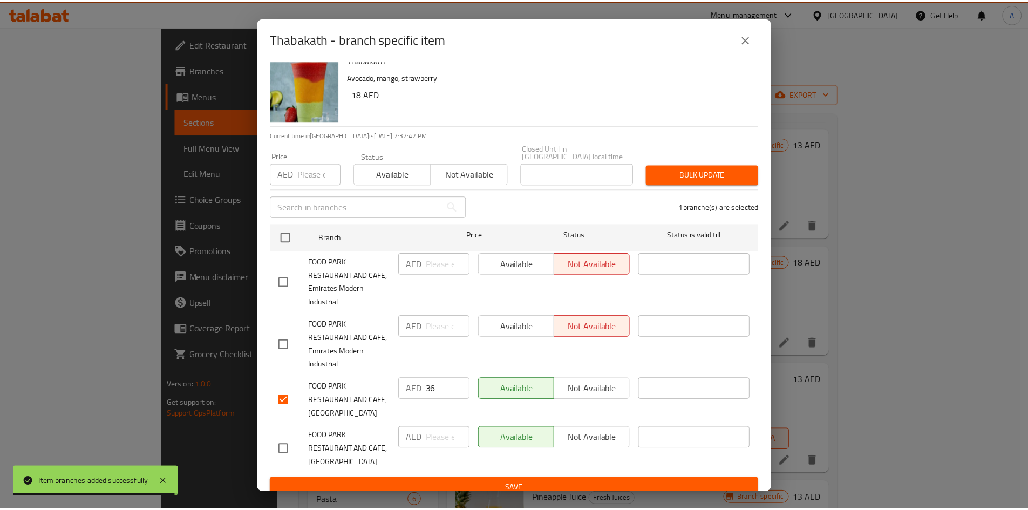
scroll to position [23, 0]
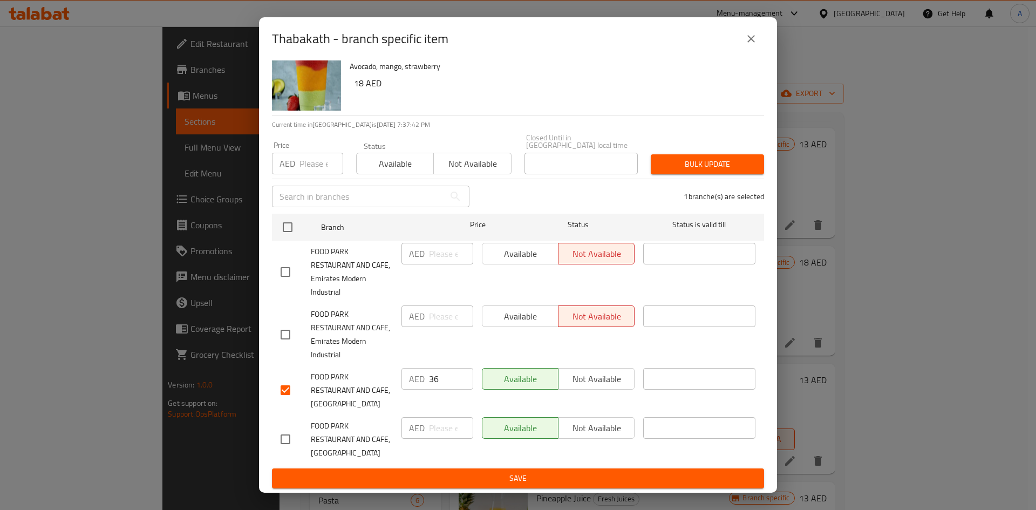
click at [516, 477] on span "Save" at bounding box center [518, 478] width 475 height 13
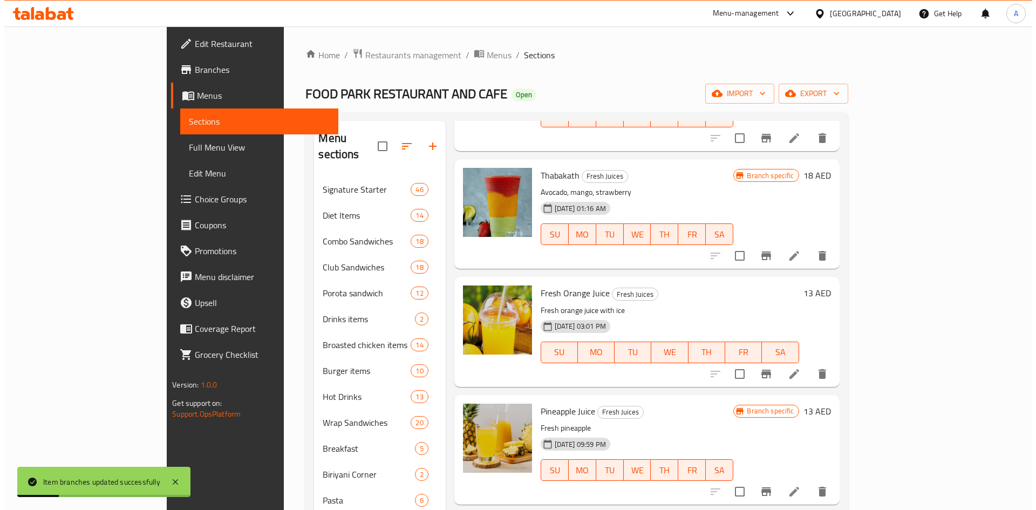
scroll to position [324, 0]
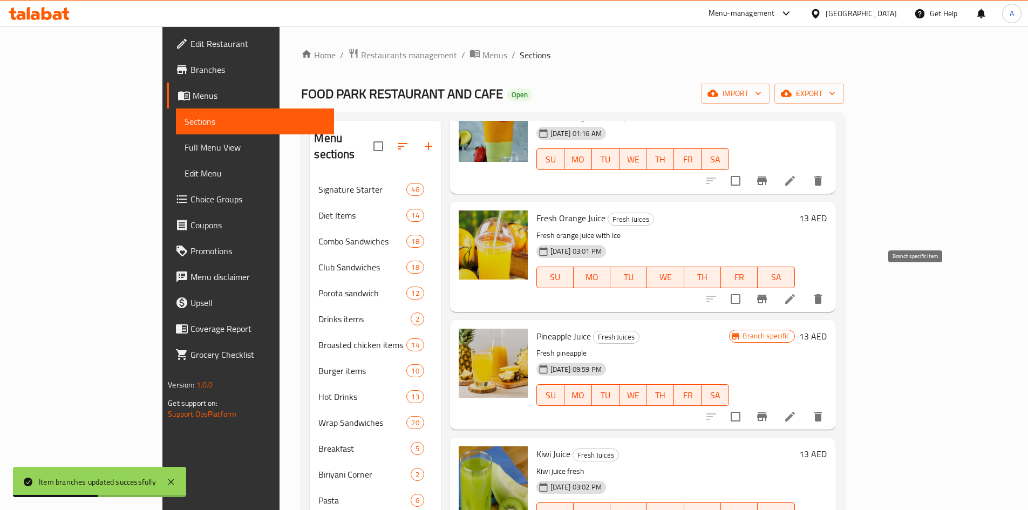
click at [767, 295] on icon "Branch-specific-item" at bounding box center [762, 299] width 10 height 9
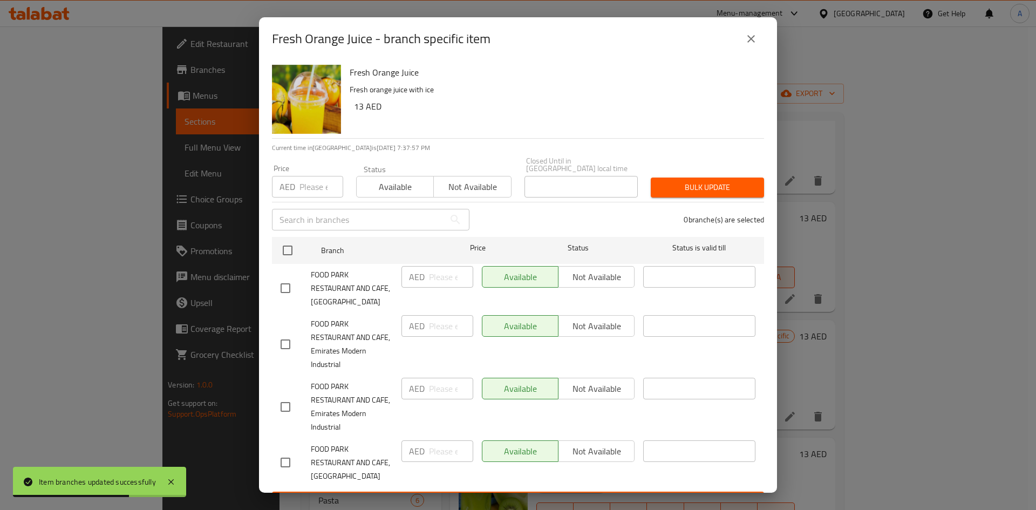
click at [282, 285] on input "checkbox" at bounding box center [285, 288] width 23 height 23
checkbox input "true"
click at [429, 283] on input "number" at bounding box center [451, 277] width 44 height 22
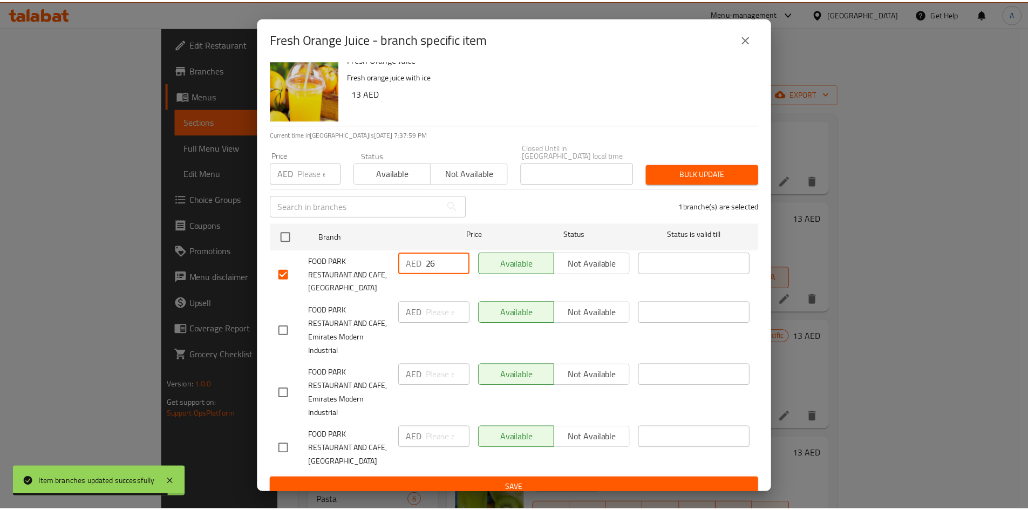
scroll to position [23, 0]
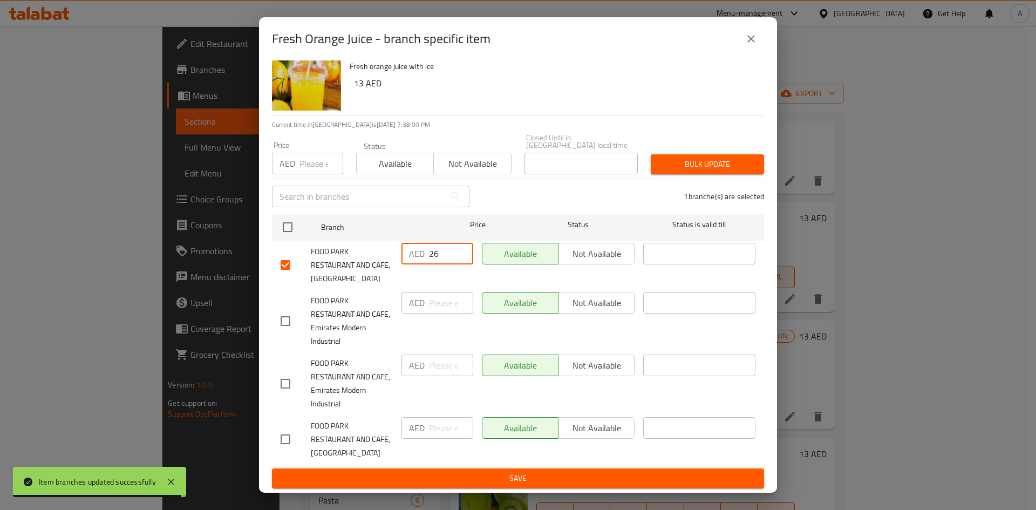
type input "26"
click at [501, 475] on span "Save" at bounding box center [518, 478] width 475 height 13
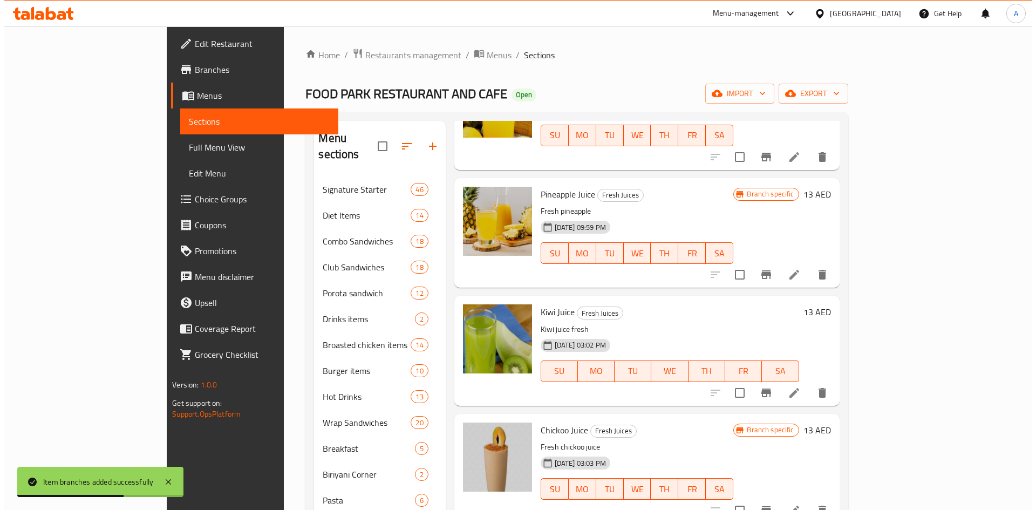
scroll to position [486, 0]
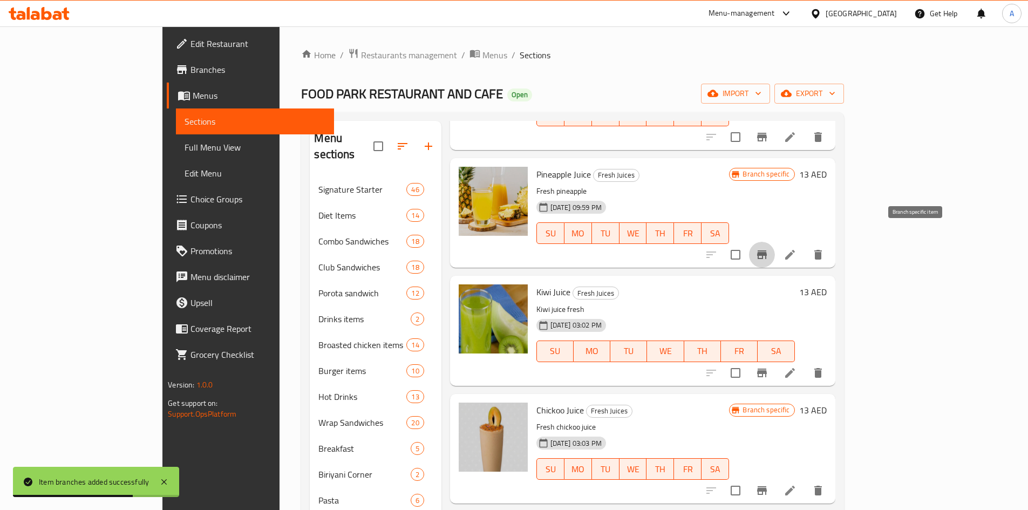
click at [767, 250] on icon "Branch-specific-item" at bounding box center [762, 254] width 10 height 9
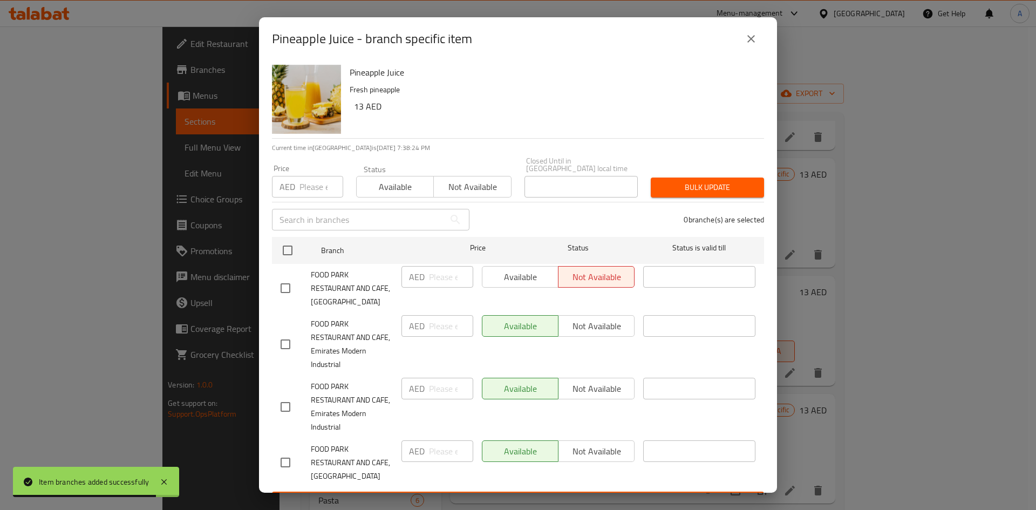
click at [290, 285] on input "checkbox" at bounding box center [285, 288] width 23 height 23
checkbox input "true"
click at [434, 282] on input "number" at bounding box center [451, 277] width 44 height 22
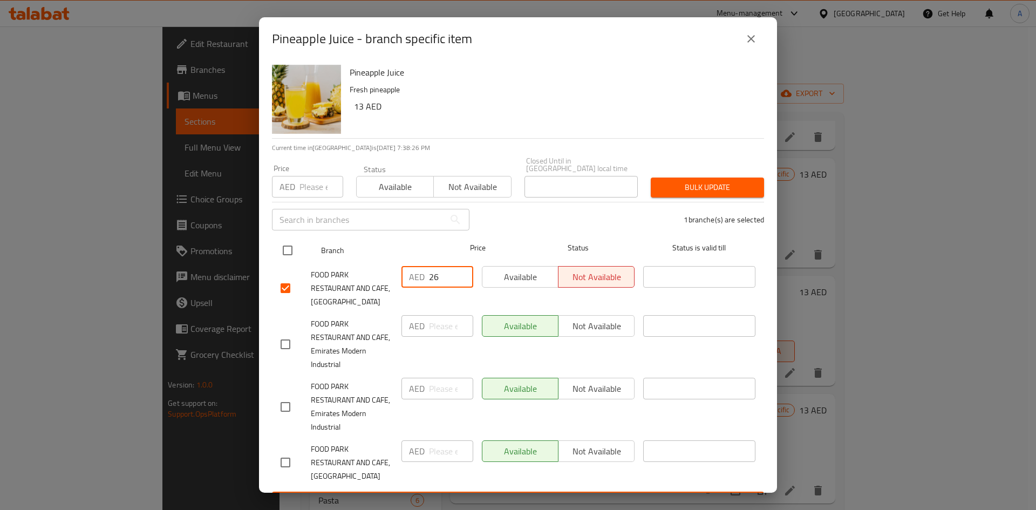
type input "26"
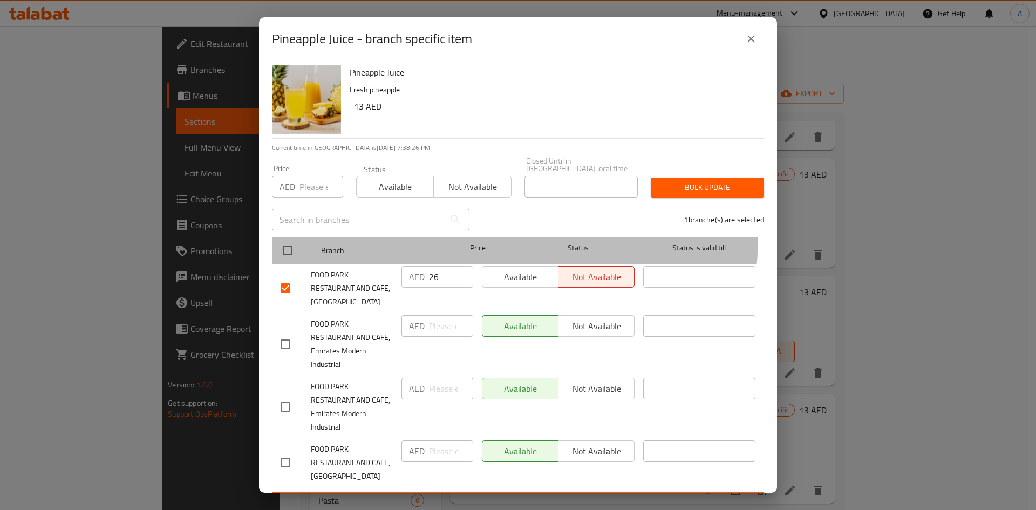
click at [510, 238] on div "Price" at bounding box center [478, 250] width 80 height 31
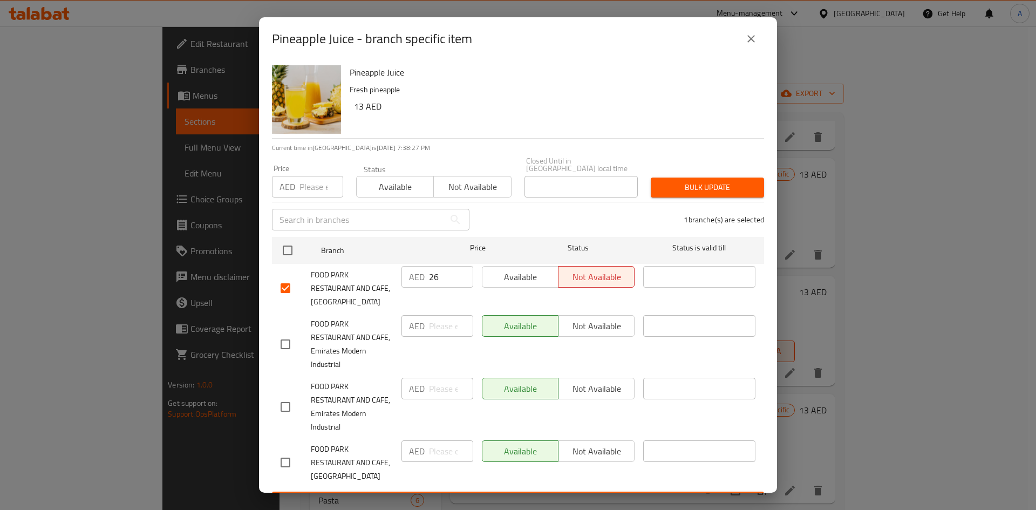
click at [541, 216] on div "1 branche(s) are selected" at bounding box center [623, 219] width 295 height 39
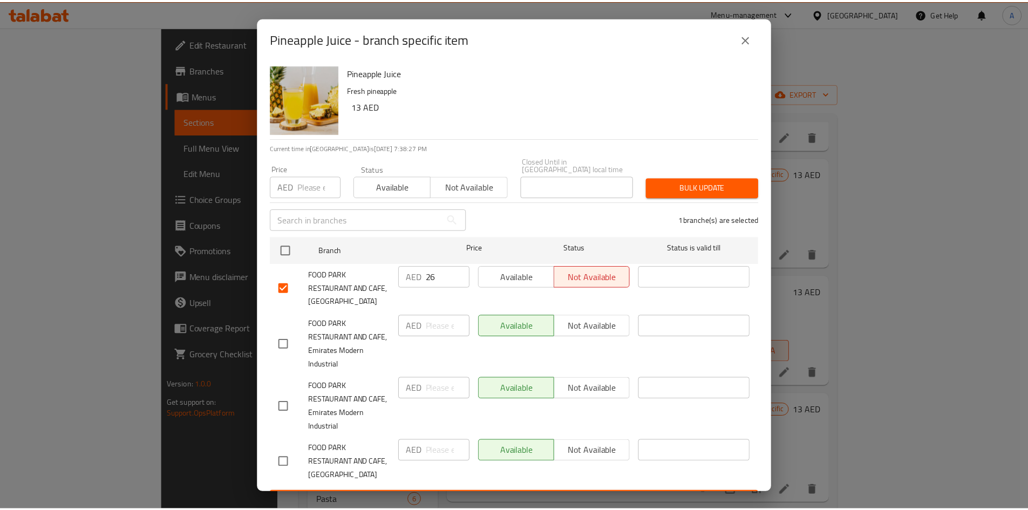
scroll to position [23, 0]
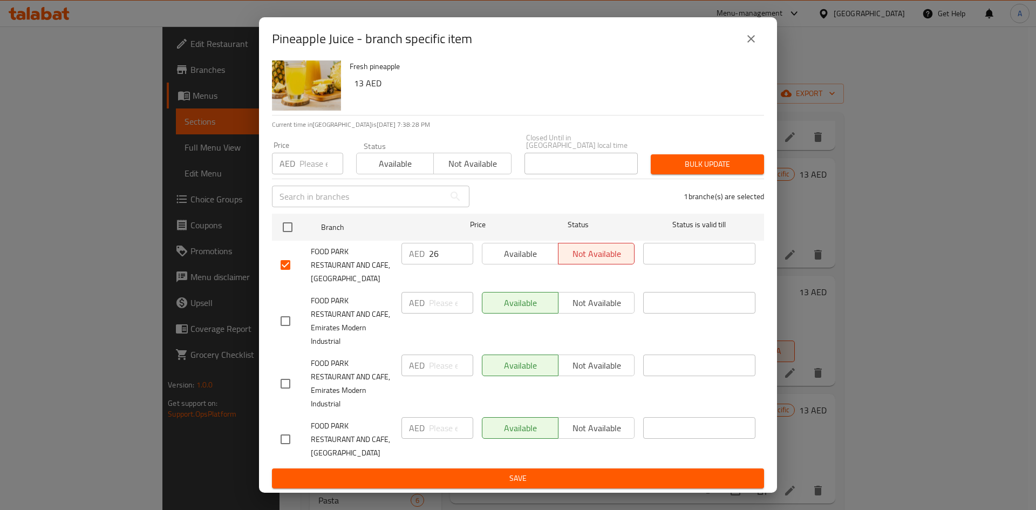
drag, startPoint x: 474, startPoint y: 480, endPoint x: 476, endPoint y: 458, distance: 21.6
click at [473, 483] on span "Save" at bounding box center [518, 478] width 475 height 13
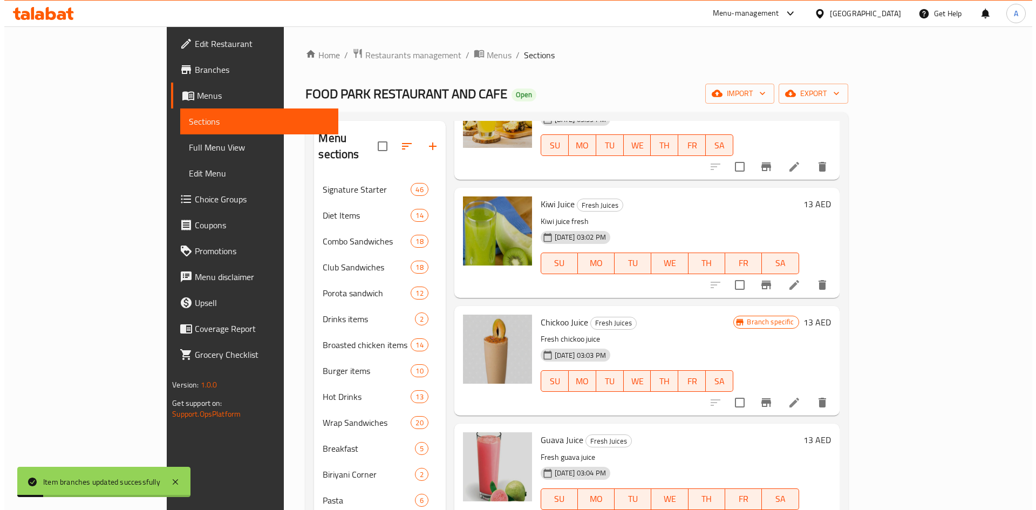
scroll to position [593, 0]
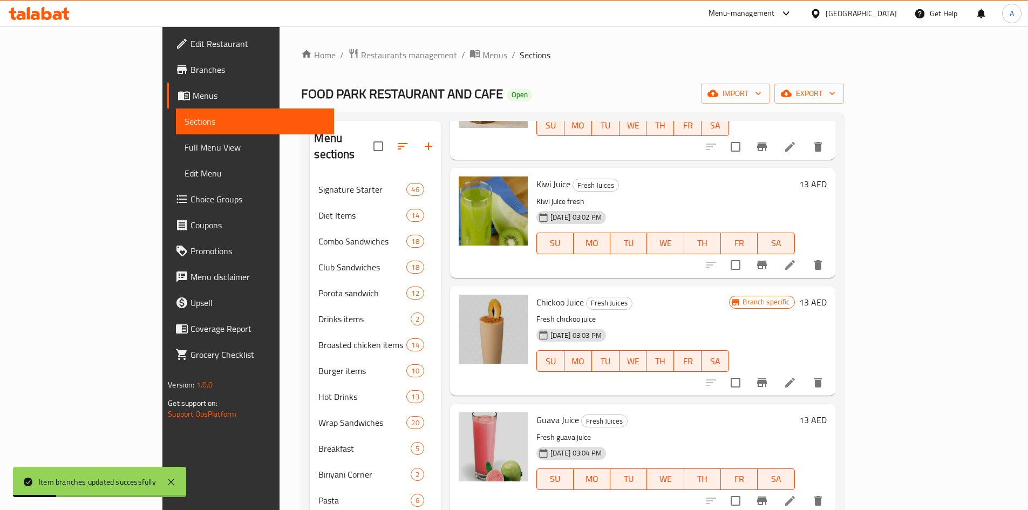
click at [767, 261] on icon "Branch-specific-item" at bounding box center [762, 265] width 10 height 9
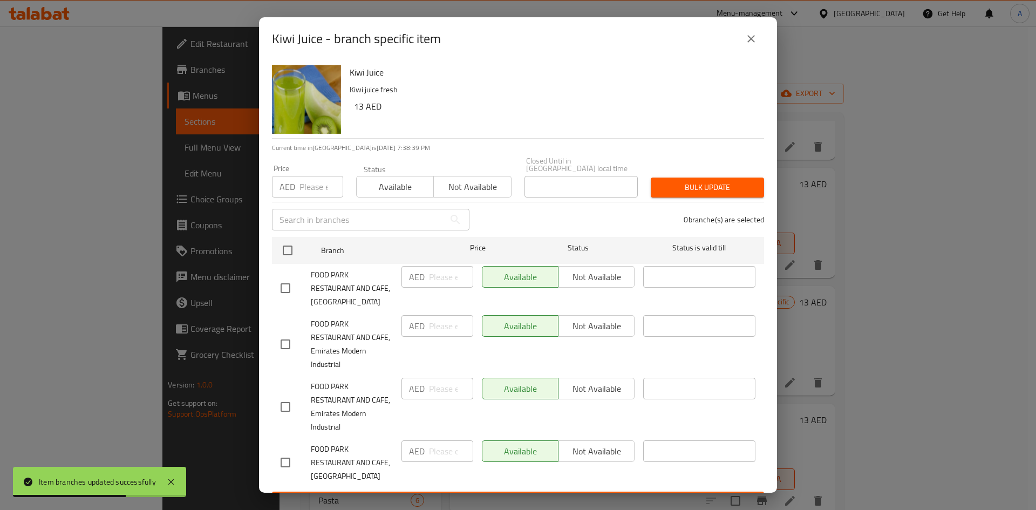
click at [286, 289] on input "checkbox" at bounding box center [285, 288] width 23 height 23
checkbox input "true"
click at [437, 274] on input "number" at bounding box center [451, 277] width 44 height 22
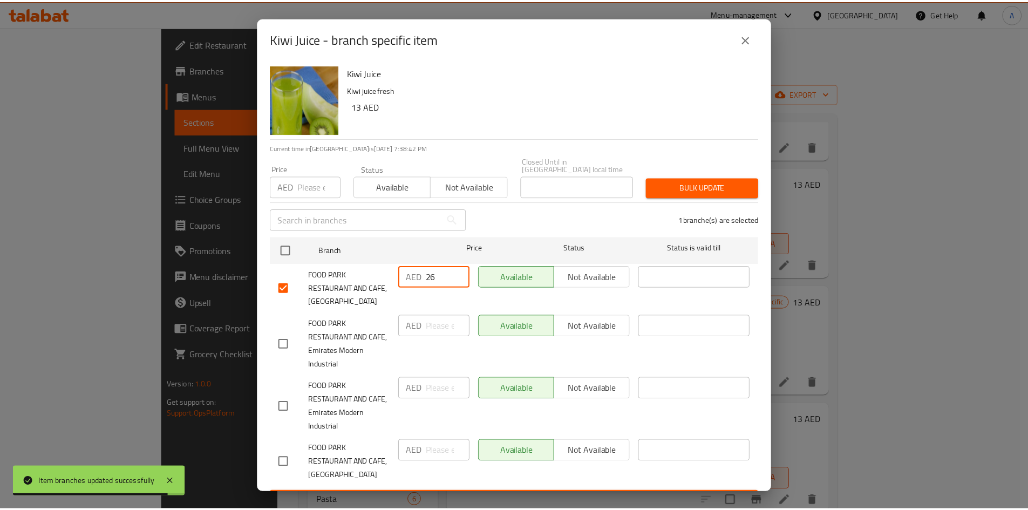
scroll to position [23, 0]
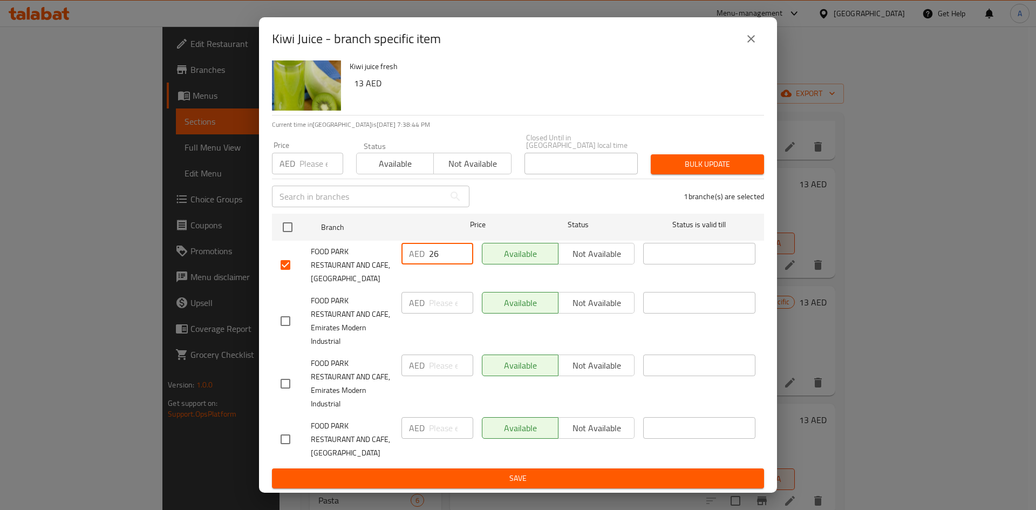
type input "26"
click at [669, 481] on span "Save" at bounding box center [518, 478] width 475 height 13
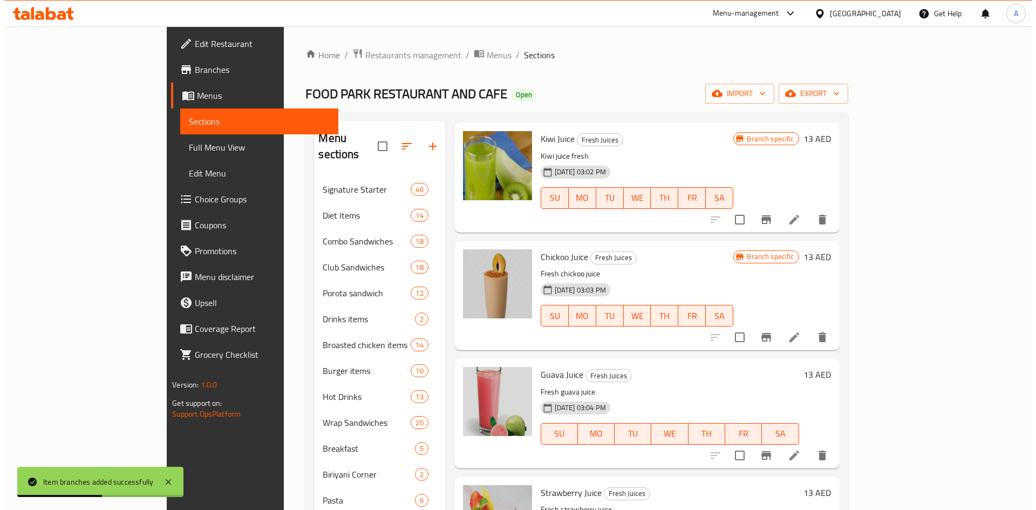
scroll to position [701, 0]
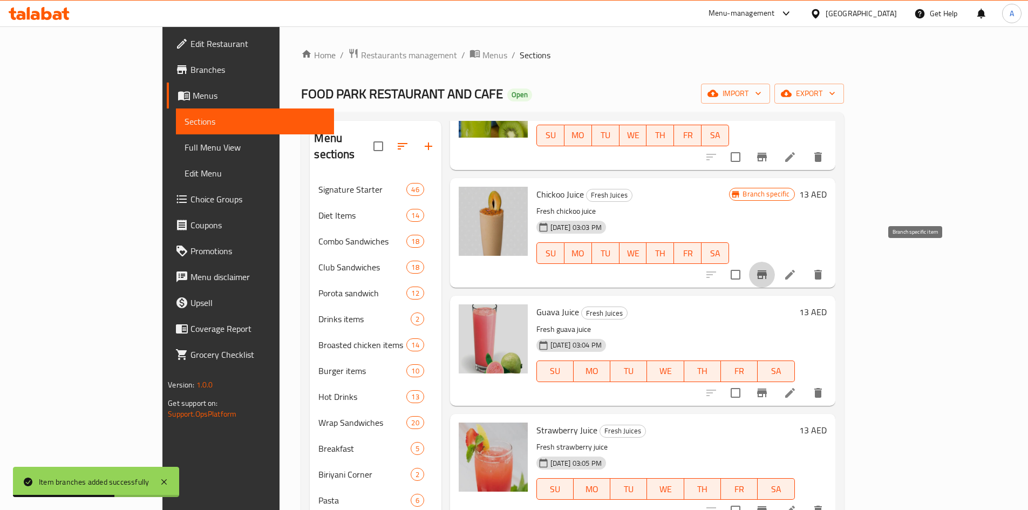
click at [767, 270] on icon "Branch-specific-item" at bounding box center [762, 274] width 10 height 9
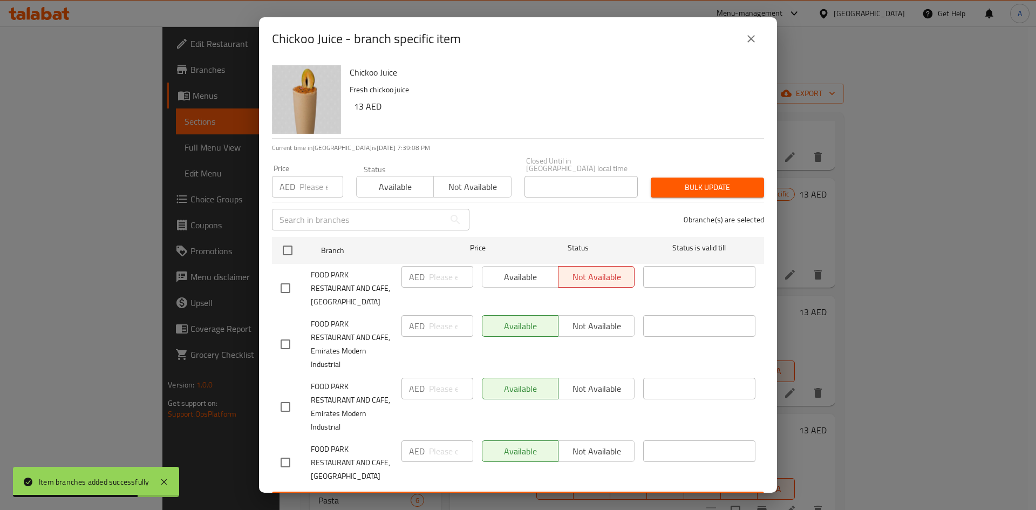
click at [291, 288] on input "checkbox" at bounding box center [285, 288] width 23 height 23
checkbox input "true"
click at [430, 280] on input "number" at bounding box center [451, 277] width 44 height 22
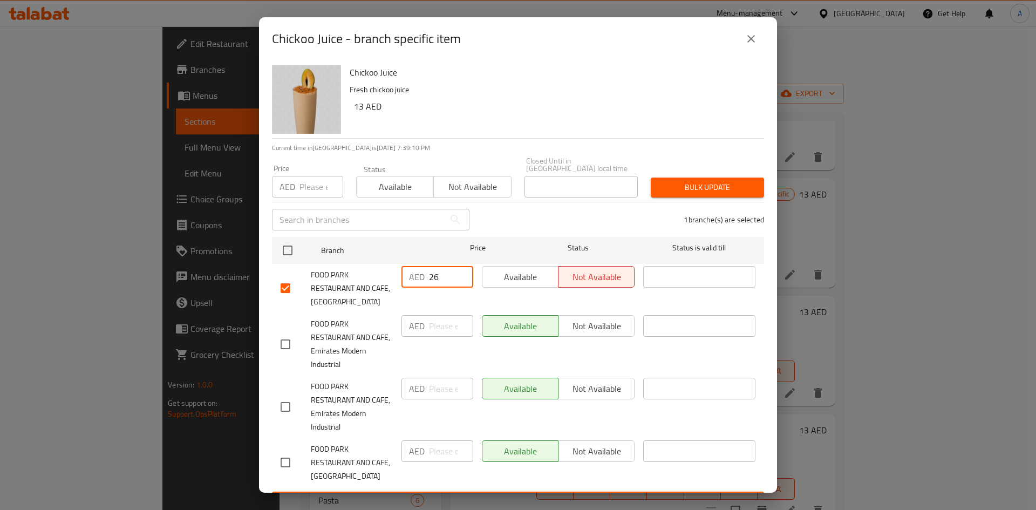
type input "26"
click at [497, 283] on span "Available" at bounding box center [520, 277] width 67 height 16
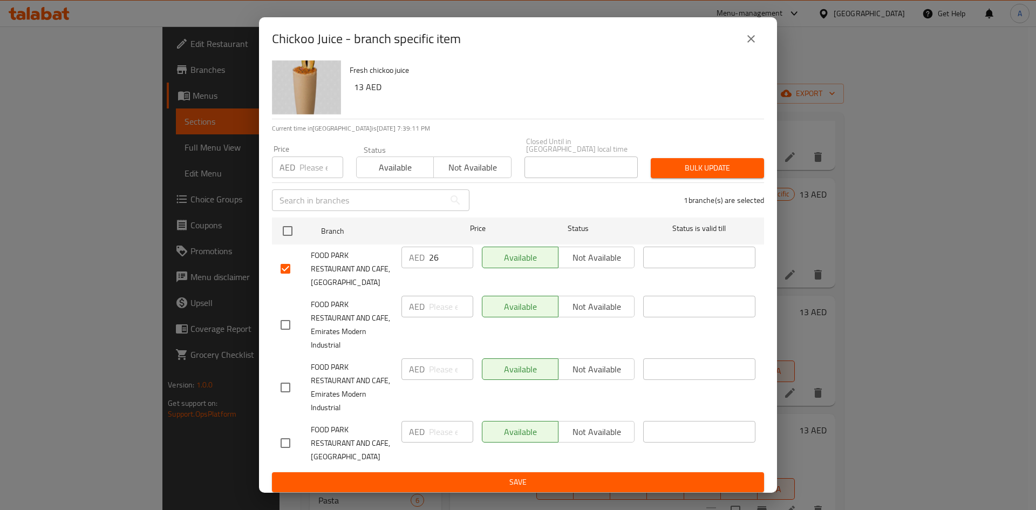
scroll to position [23, 0]
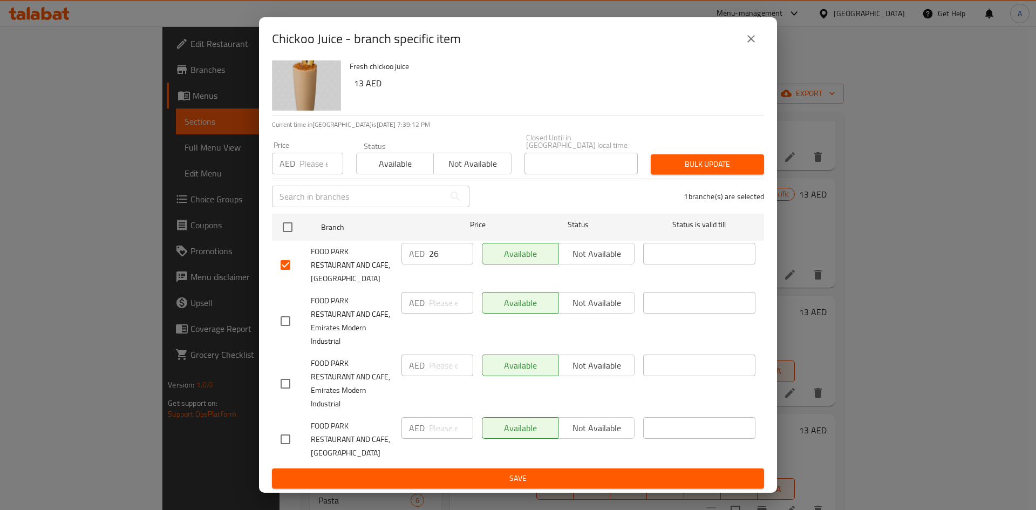
click at [498, 483] on span "Save" at bounding box center [518, 478] width 475 height 13
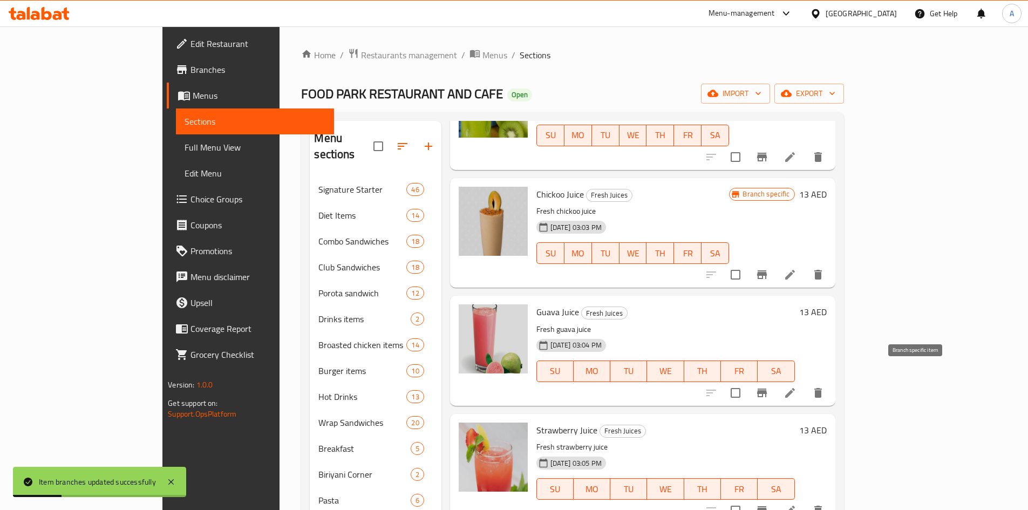
click at [767, 388] on icon "Branch-specific-item" at bounding box center [762, 392] width 10 height 9
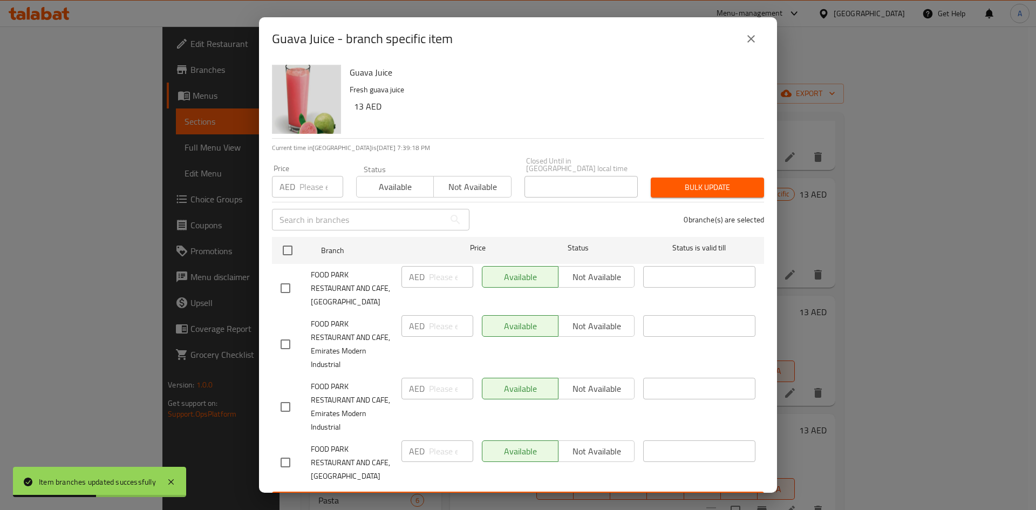
click at [284, 290] on input "checkbox" at bounding box center [285, 288] width 23 height 23
checkbox input "true"
click at [429, 279] on input "number" at bounding box center [451, 277] width 44 height 22
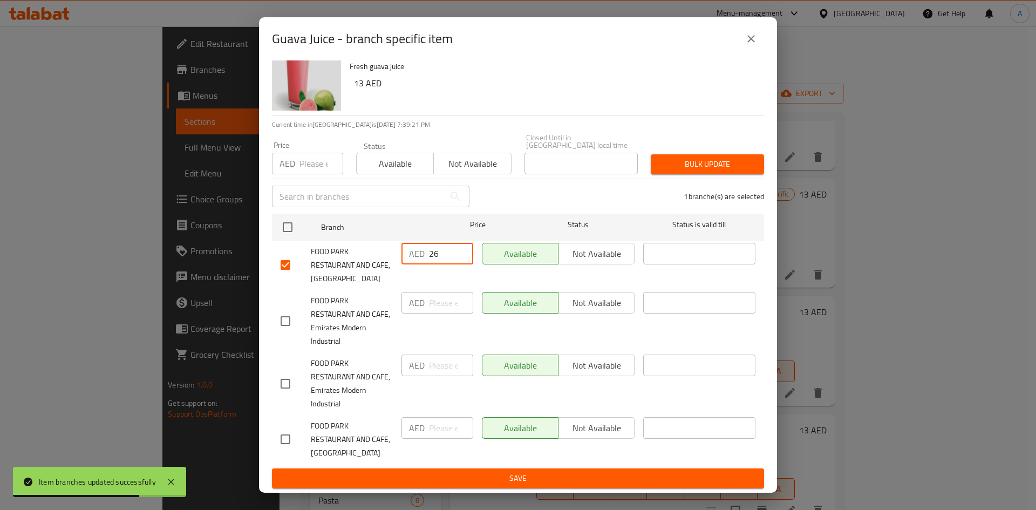
type input "26"
click at [492, 481] on span "Save" at bounding box center [518, 478] width 475 height 13
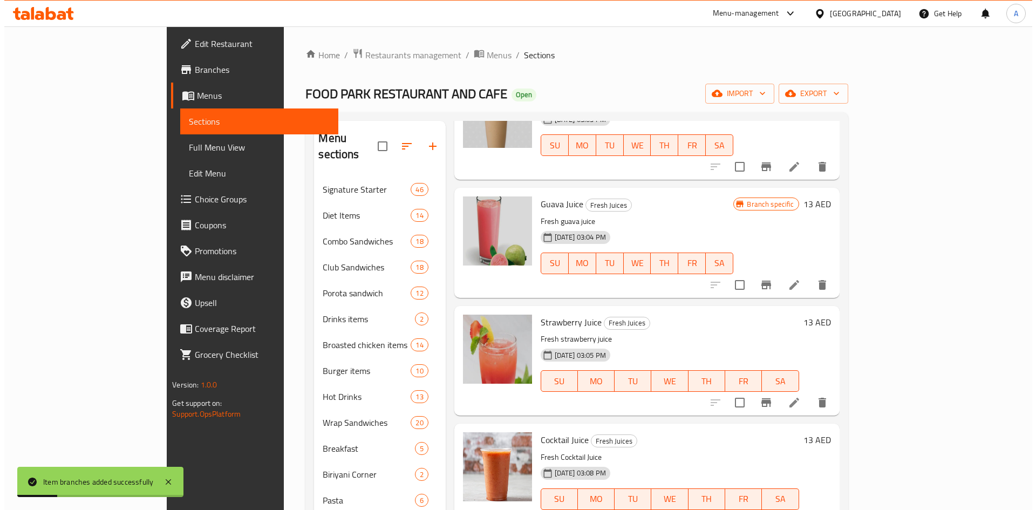
scroll to position [863, 0]
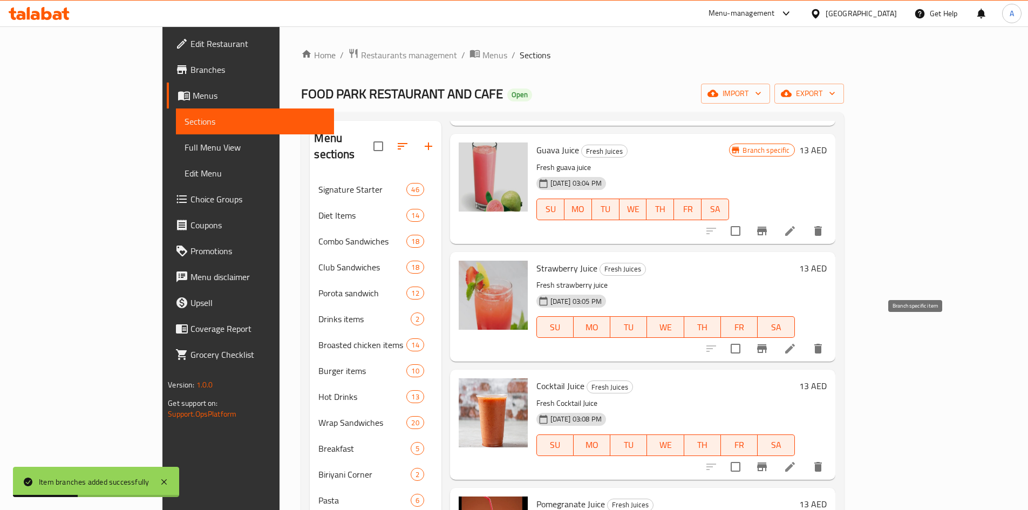
click at [768, 342] on icon "Branch-specific-item" at bounding box center [761, 348] width 13 height 13
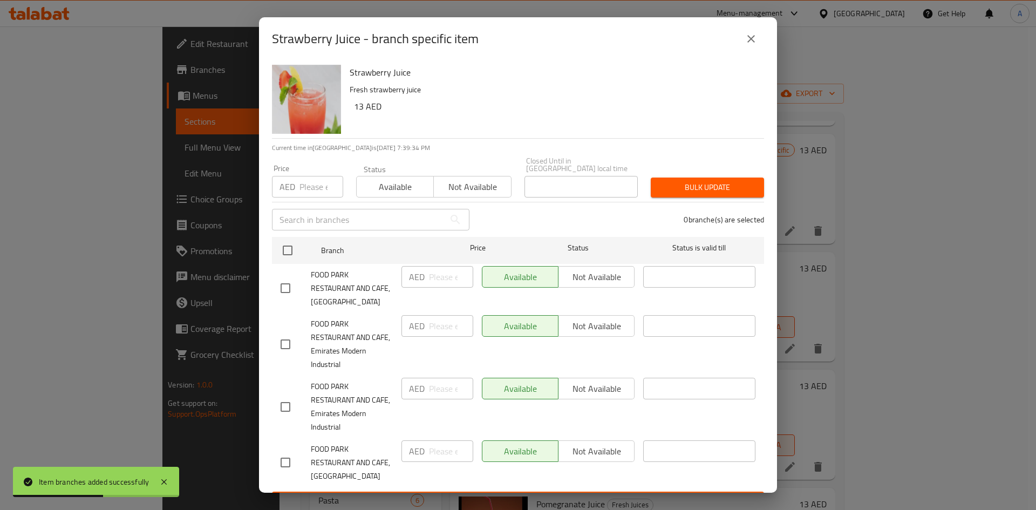
drag, startPoint x: 285, startPoint y: 292, endPoint x: 388, endPoint y: 290, distance: 103.1
click at [288, 291] on input "checkbox" at bounding box center [285, 288] width 23 height 23
checkbox input "true"
click at [432, 279] on input "number" at bounding box center [451, 277] width 44 height 22
type input "26"
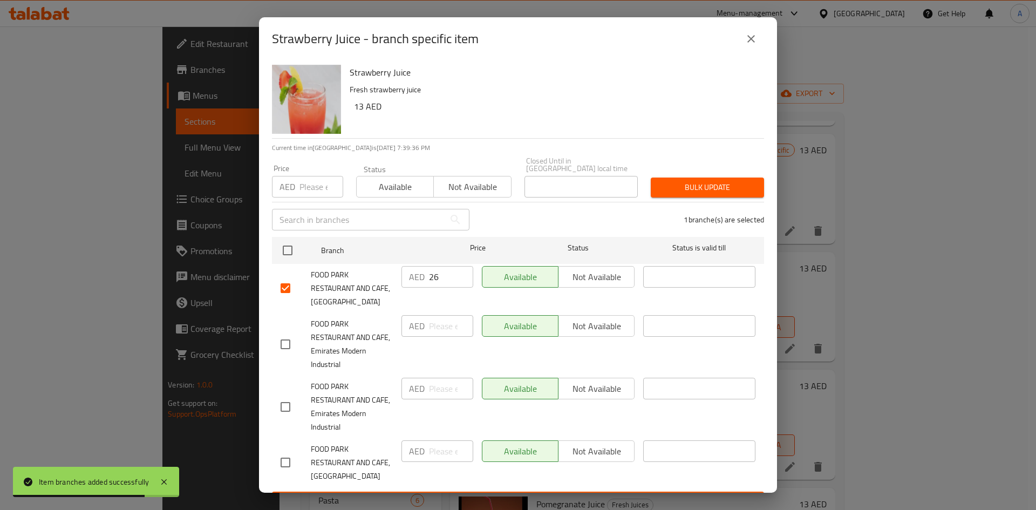
click at [572, 219] on div "1 branche(s) are selected" at bounding box center [623, 219] width 295 height 39
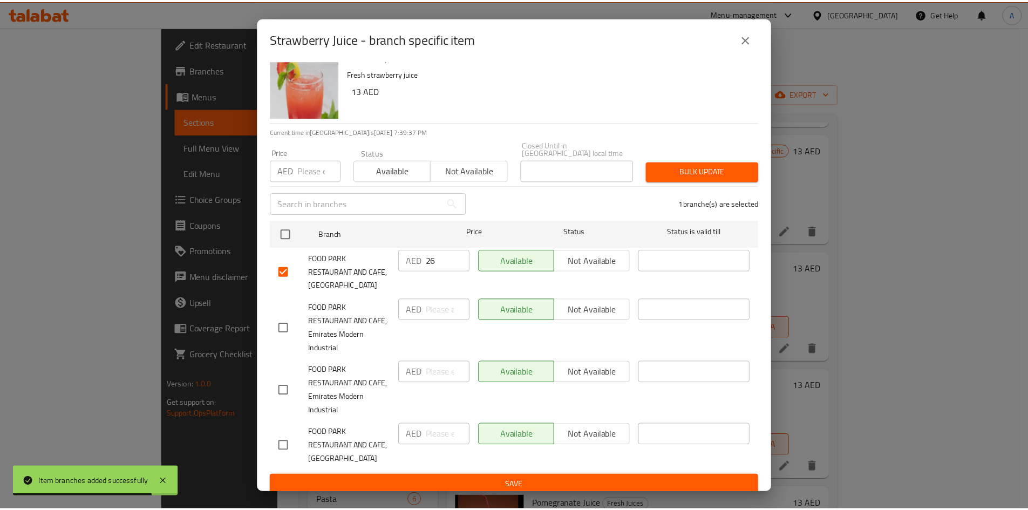
scroll to position [23, 0]
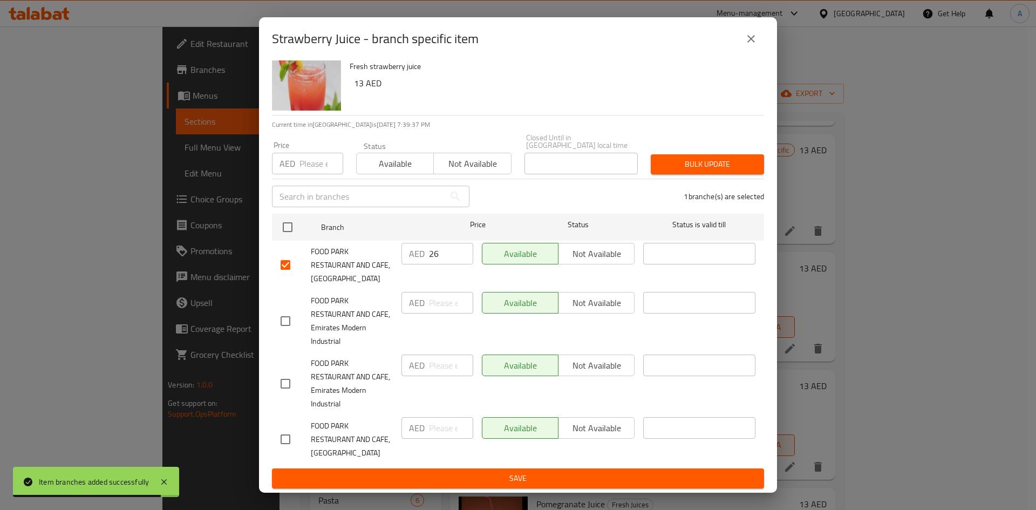
click at [518, 475] on span "Save" at bounding box center [518, 478] width 475 height 13
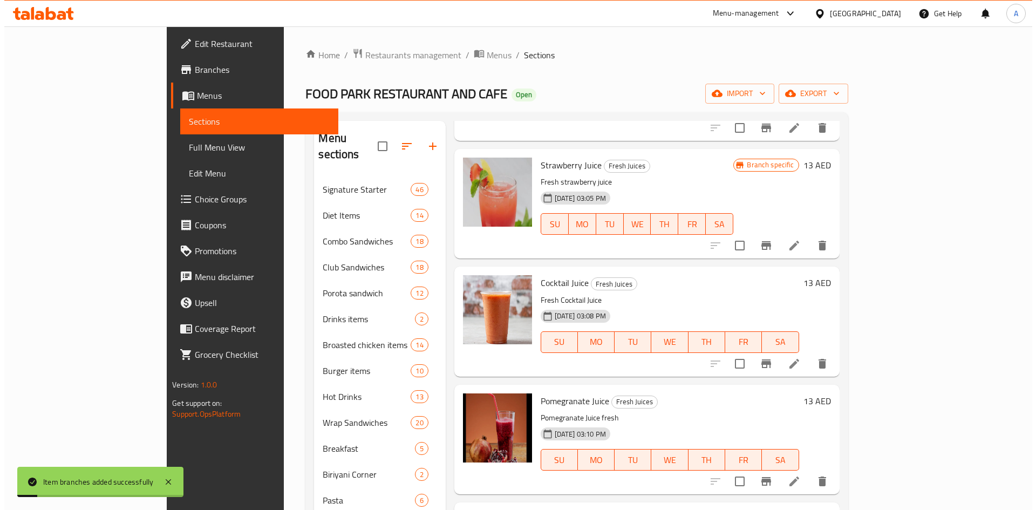
scroll to position [971, 0]
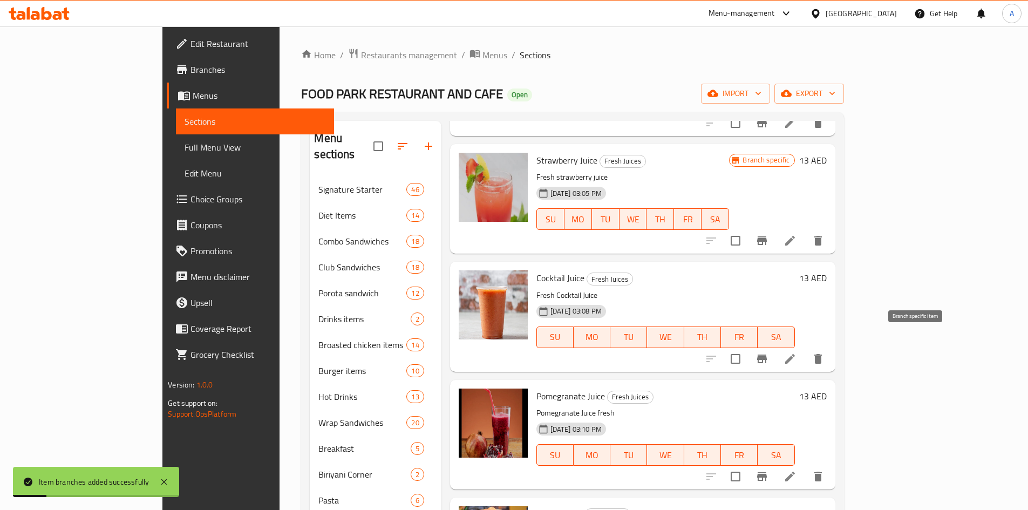
click at [768, 352] on icon "Branch-specific-item" at bounding box center [761, 358] width 13 height 13
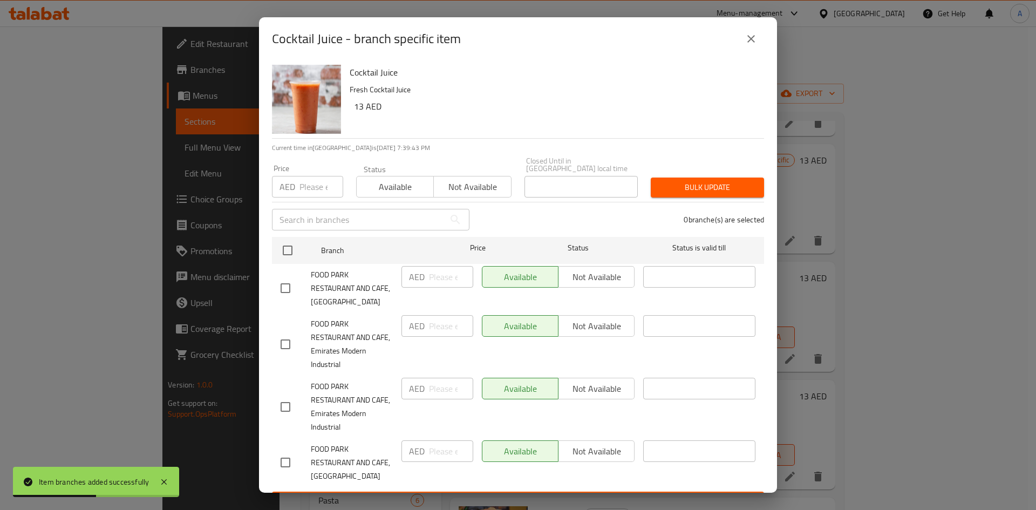
click at [289, 289] on input "checkbox" at bounding box center [285, 288] width 23 height 23
checkbox input "true"
click at [429, 283] on input "number" at bounding box center [451, 277] width 44 height 22
type input "26"
click at [752, 302] on li "FOOD PARK RESTAURANT AND CAFE, Al Seyouh AED 26 ​ Available Not available ​" at bounding box center [518, 288] width 492 height 49
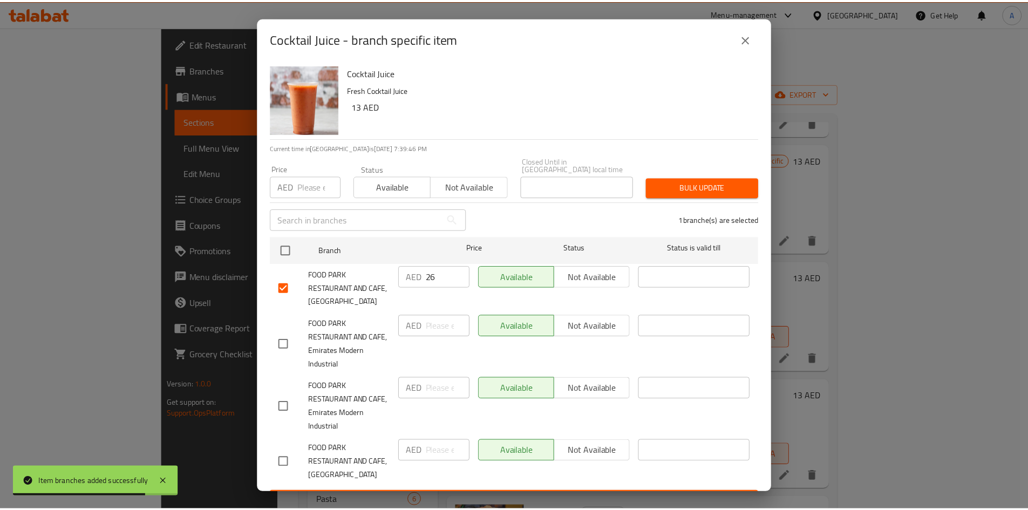
scroll to position [23, 0]
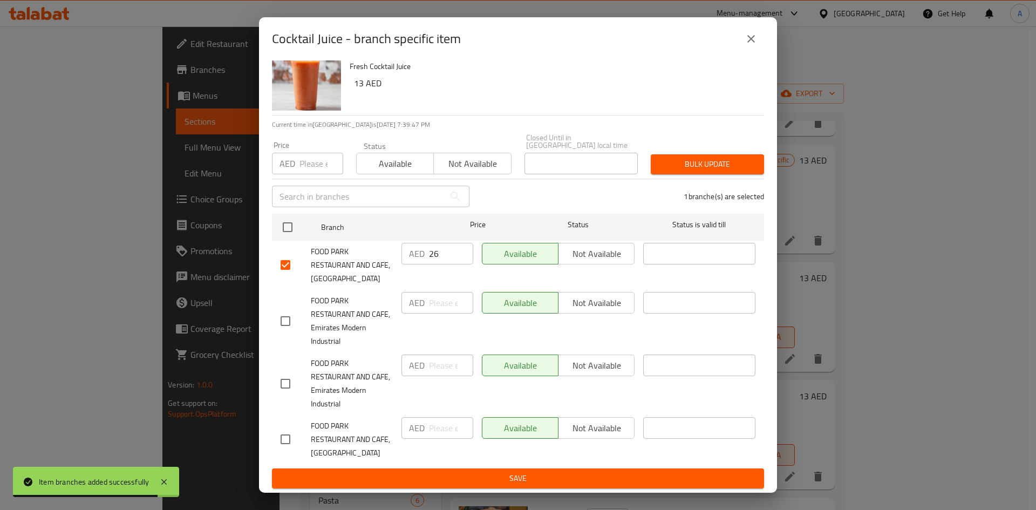
click at [709, 480] on span "Save" at bounding box center [518, 478] width 475 height 13
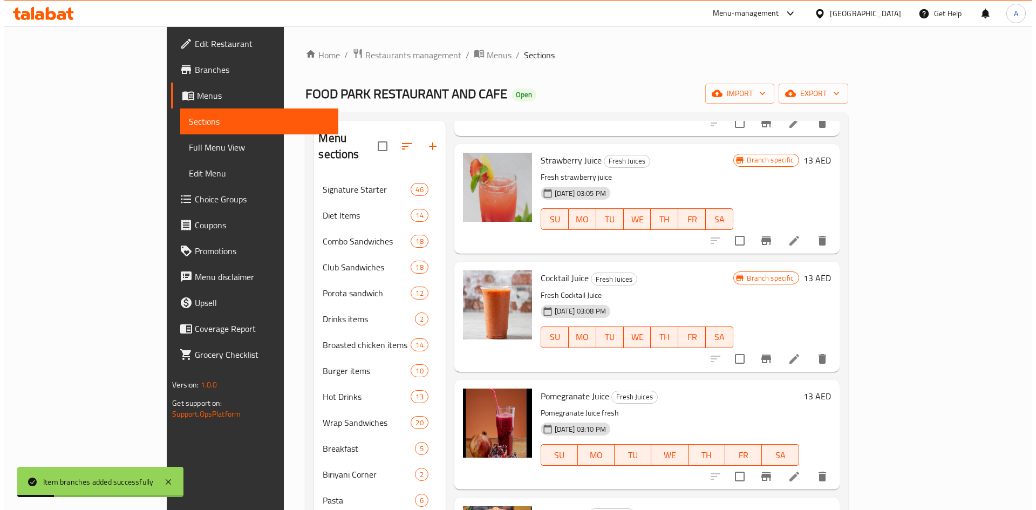
scroll to position [1079, 0]
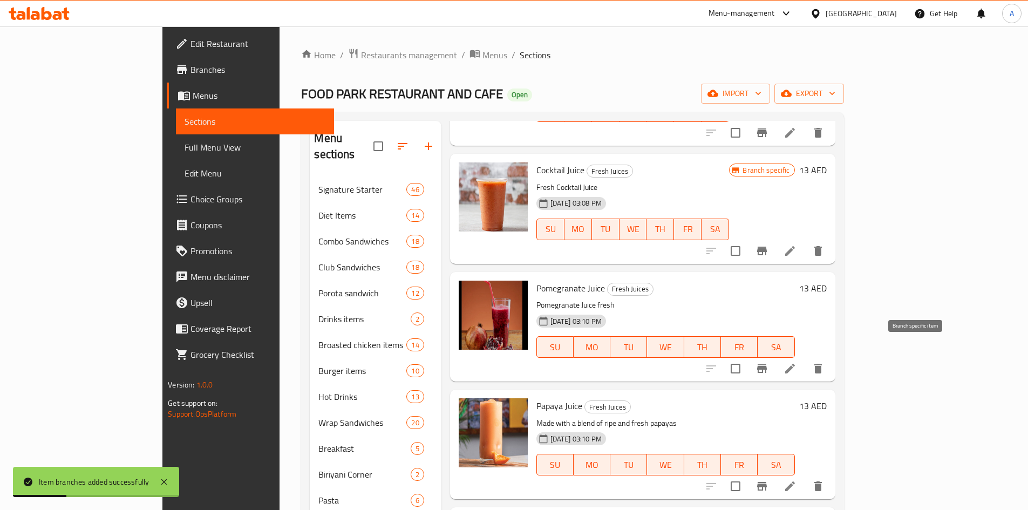
click at [767, 364] on icon "Branch-specific-item" at bounding box center [762, 368] width 10 height 9
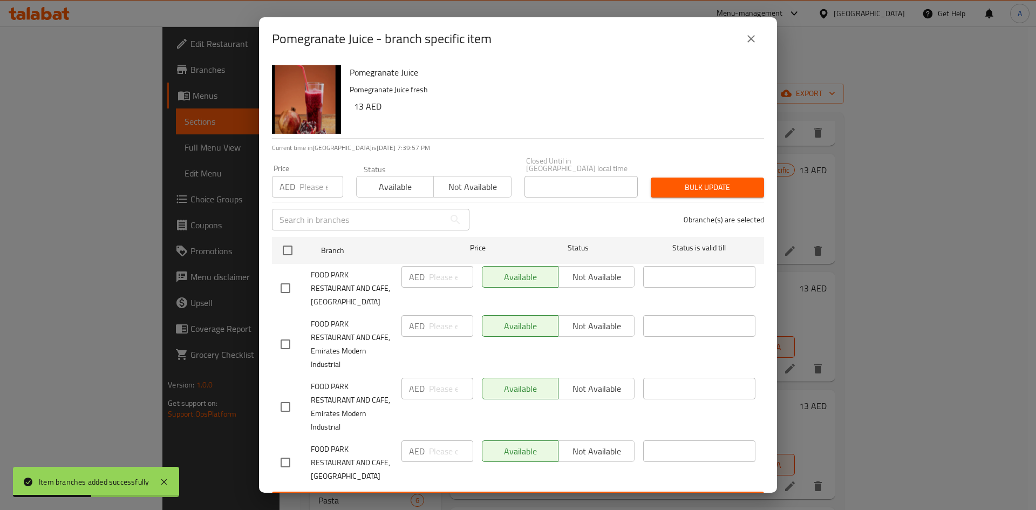
click at [293, 288] on input "checkbox" at bounding box center [285, 288] width 23 height 23
checkbox input "true"
click at [425, 279] on div "AED ​" at bounding box center [437, 277] width 72 height 22
type input "26"
click at [526, 221] on div "1 branche(s) are selected" at bounding box center [623, 219] width 295 height 39
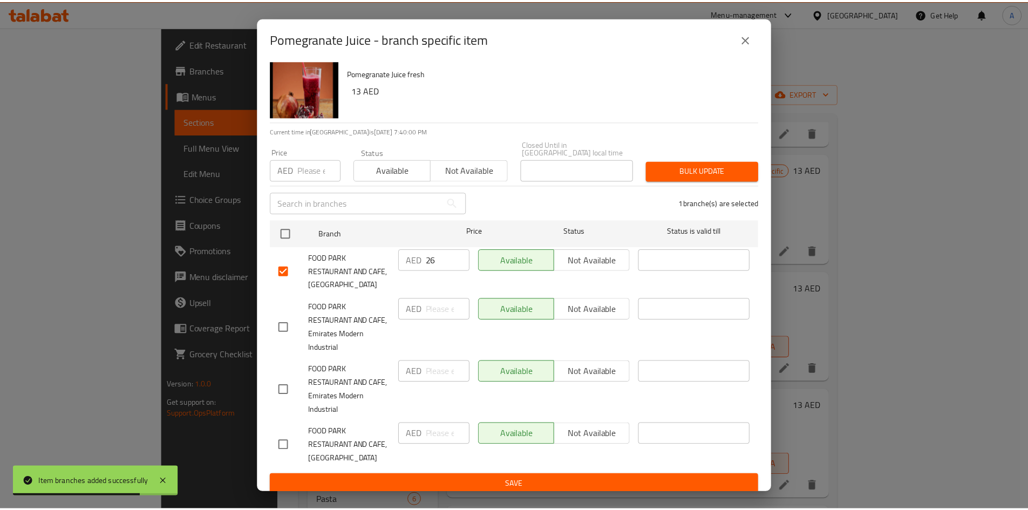
scroll to position [23, 0]
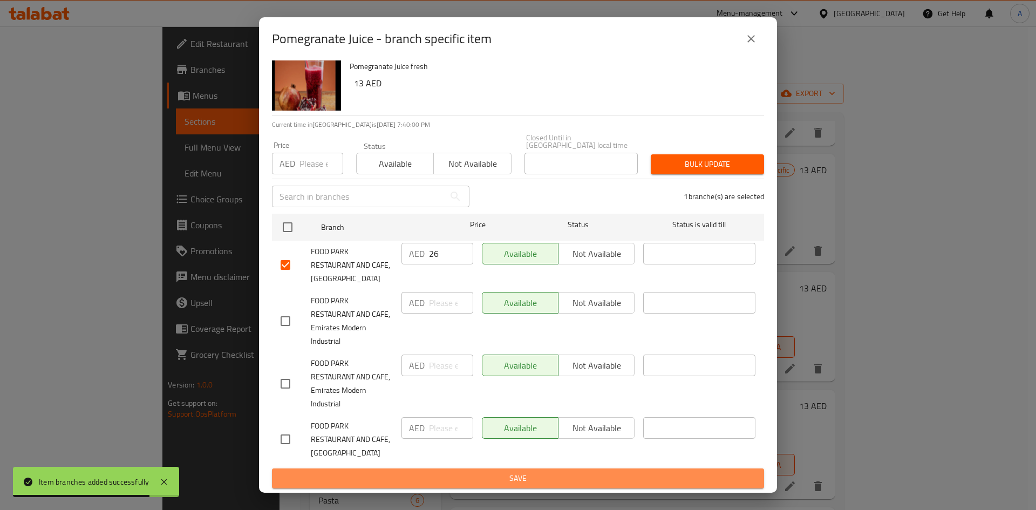
click at [523, 477] on span "Save" at bounding box center [518, 478] width 475 height 13
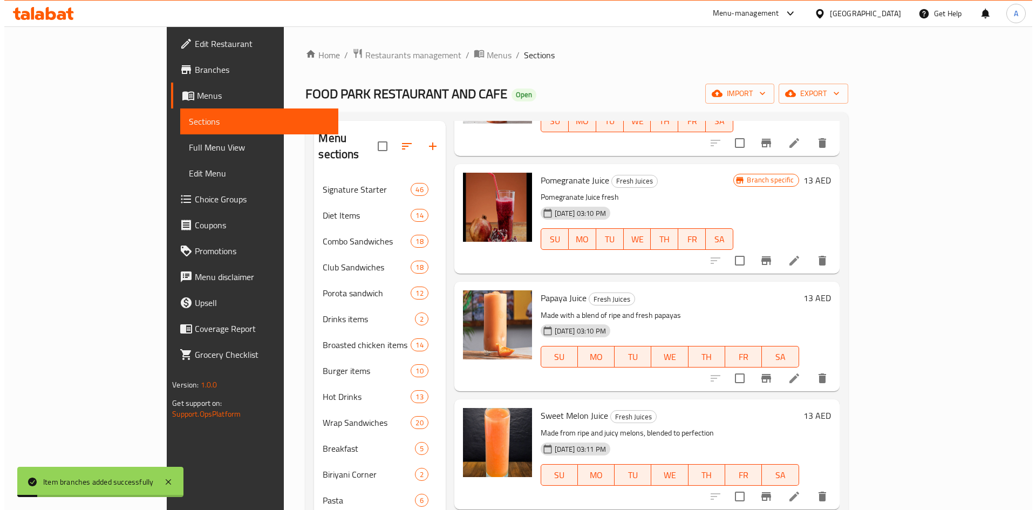
scroll to position [1241, 0]
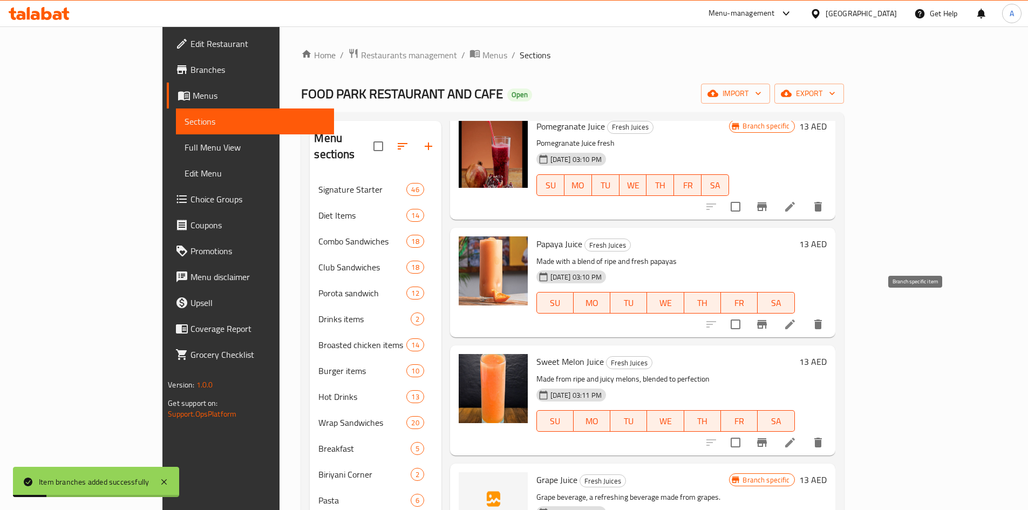
click at [767, 320] on icon "Branch-specific-item" at bounding box center [762, 324] width 10 height 9
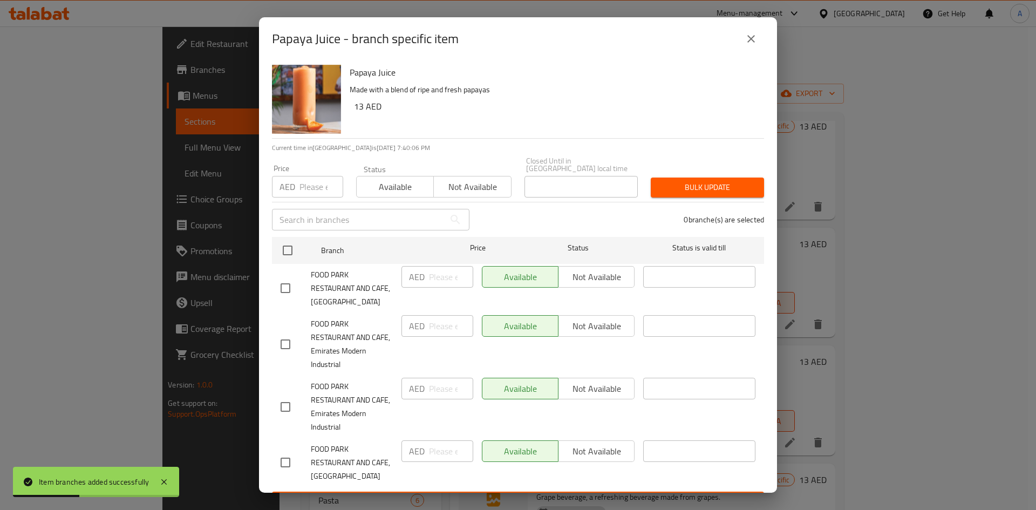
click at [284, 290] on input "checkbox" at bounding box center [285, 288] width 23 height 23
checkbox input "true"
click at [429, 272] on input "number" at bounding box center [451, 277] width 44 height 22
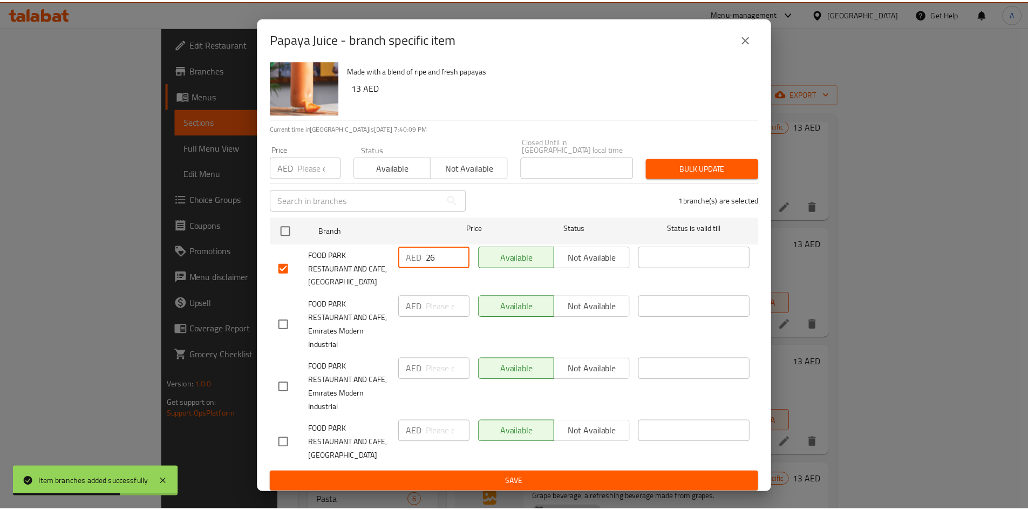
scroll to position [23, 0]
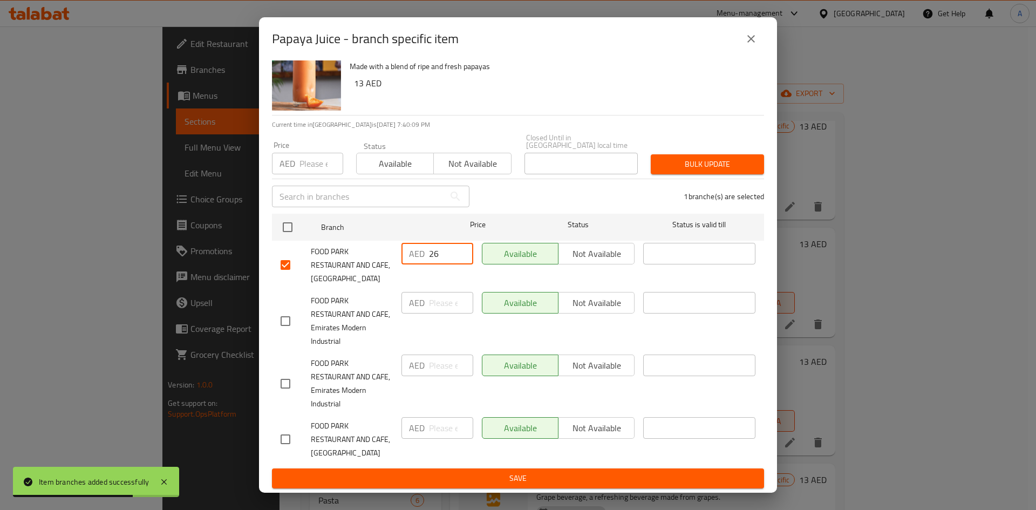
type input "26"
click at [662, 480] on span "Save" at bounding box center [518, 478] width 475 height 13
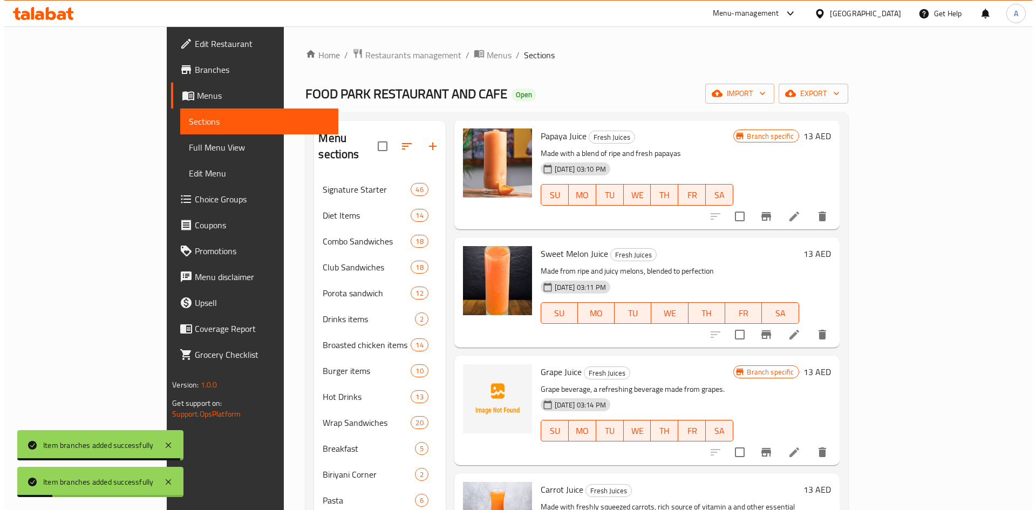
scroll to position [1403, 0]
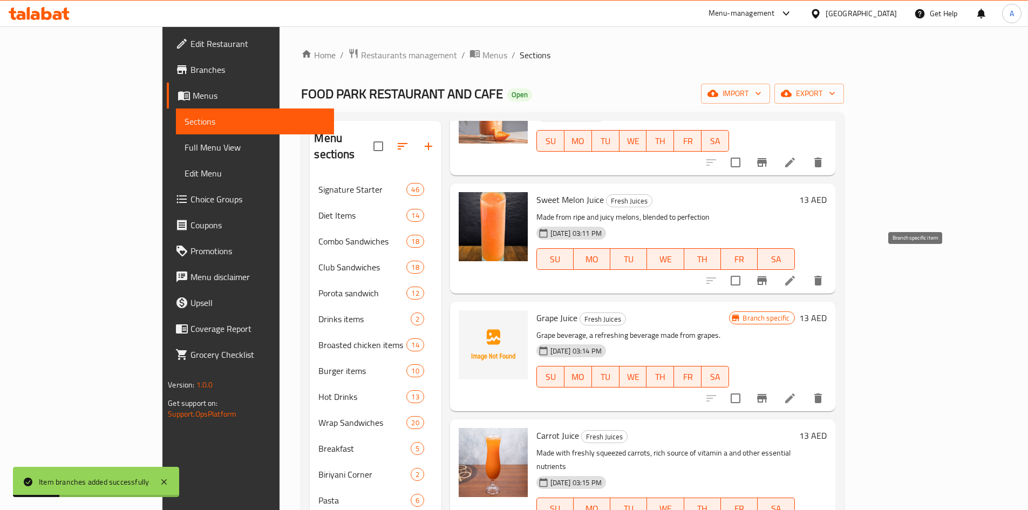
click at [768, 274] on icon "Branch-specific-item" at bounding box center [761, 280] width 13 height 13
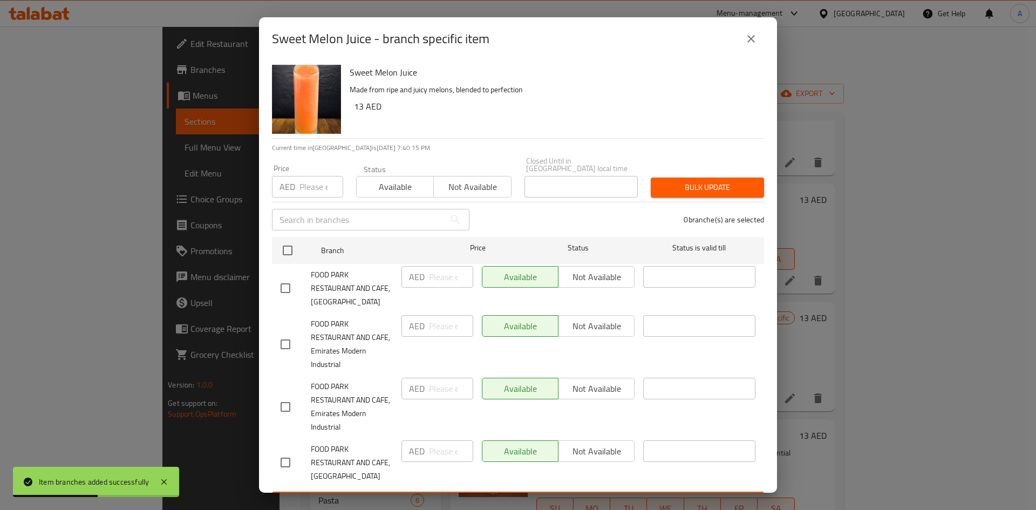
click at [289, 289] on input "checkbox" at bounding box center [285, 288] width 23 height 23
checkbox input "true"
click at [436, 277] on input "number" at bounding box center [451, 277] width 44 height 22
type input "26"
click at [626, 120] on div "Sweet Melon Juice Made from ripe and juicy melons, blended to perfection 13 AED" at bounding box center [552, 99] width 414 height 78
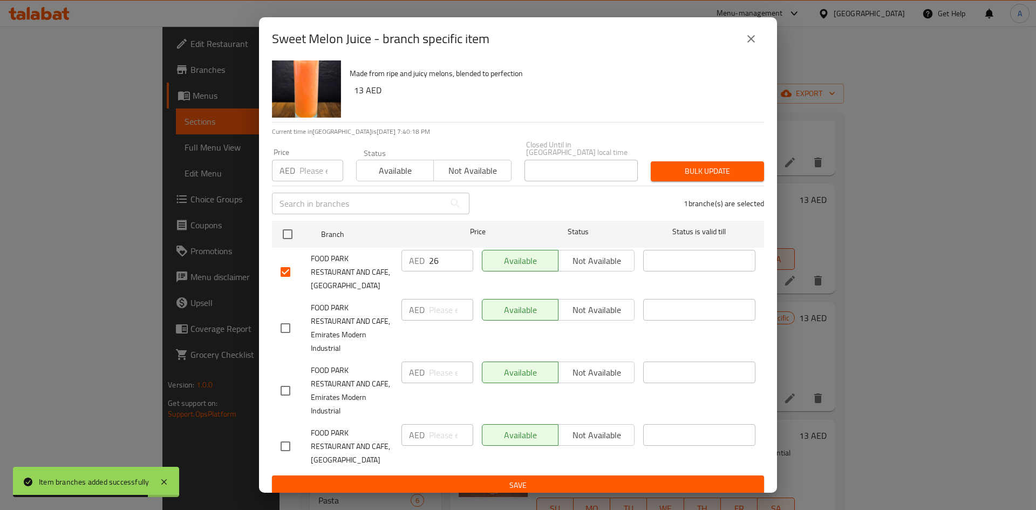
scroll to position [23, 0]
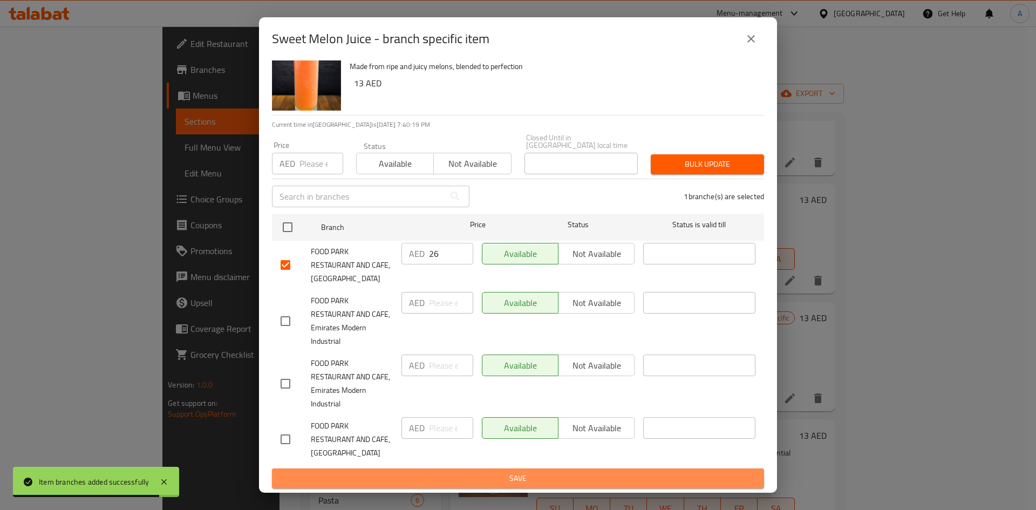
click at [563, 473] on span "Save" at bounding box center [518, 478] width 475 height 13
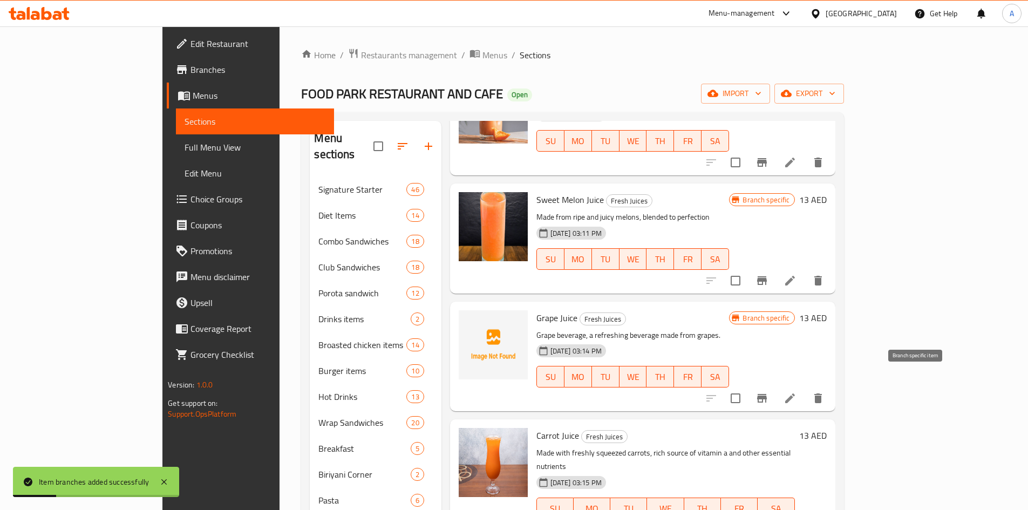
click at [768, 392] on icon "Branch-specific-item" at bounding box center [761, 398] width 13 height 13
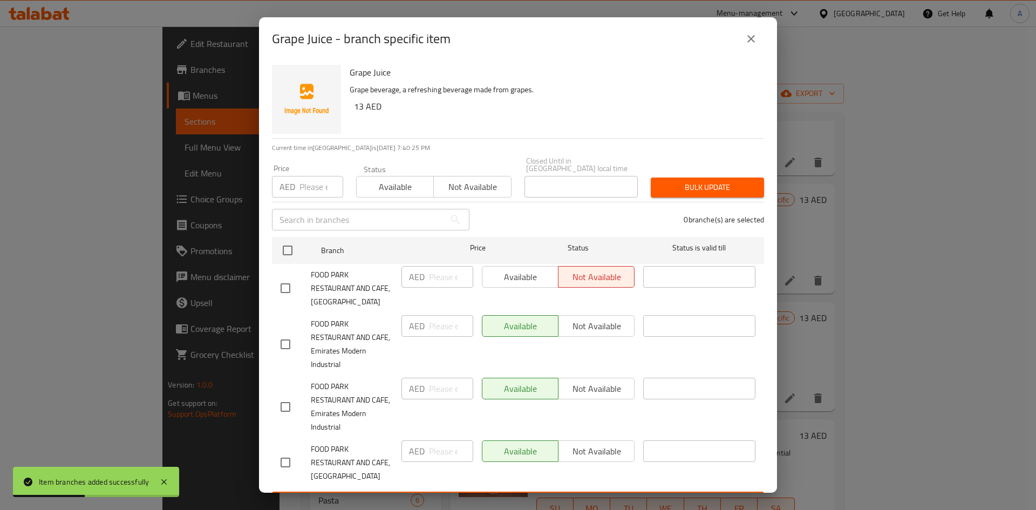
click at [288, 289] on input "checkbox" at bounding box center [285, 288] width 23 height 23
checkbox input "true"
click at [434, 279] on input "number" at bounding box center [451, 277] width 44 height 22
type input "26"
click at [742, 112] on h6 "13 AED" at bounding box center [554, 106] width 401 height 15
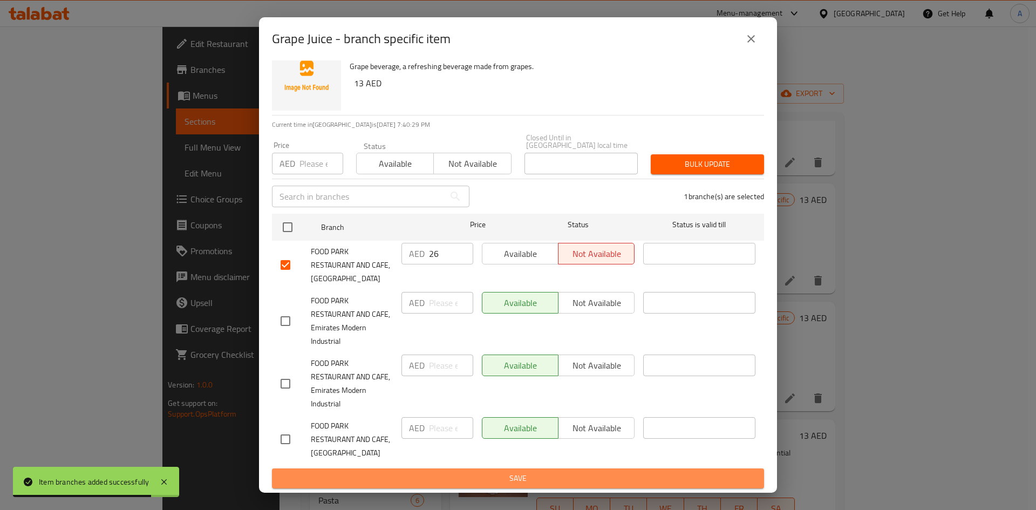
click at [604, 476] on span "Save" at bounding box center [518, 478] width 475 height 13
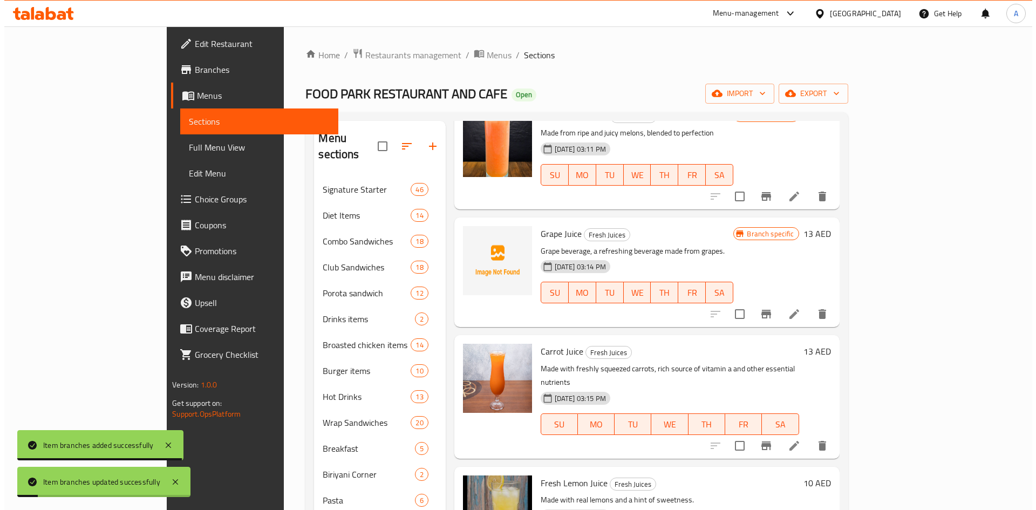
scroll to position [1565, 0]
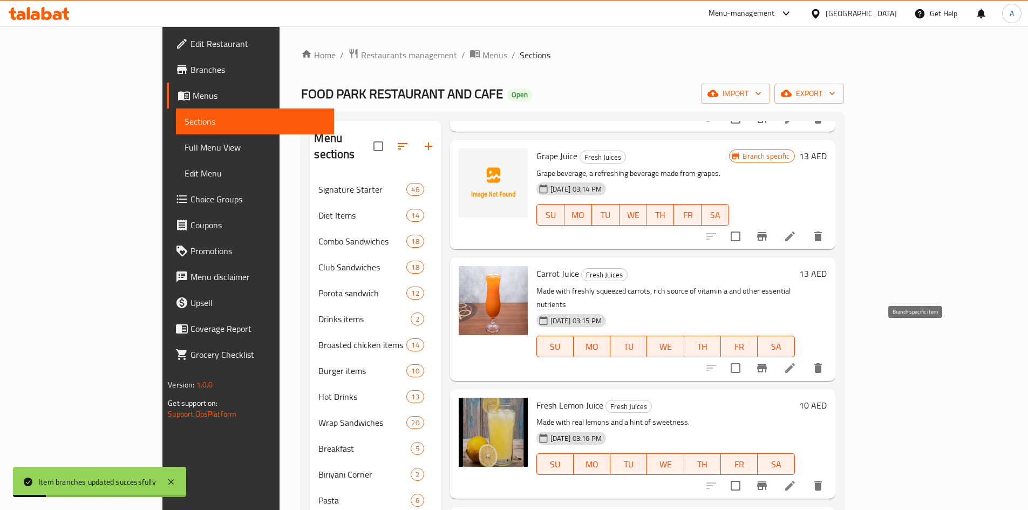
click at [767, 364] on icon "Branch-specific-item" at bounding box center [762, 368] width 10 height 9
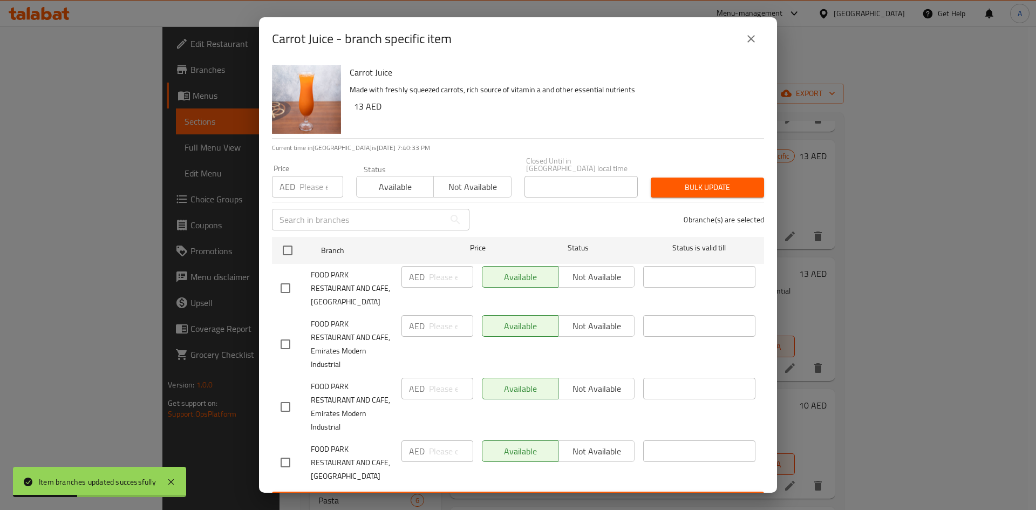
click at [290, 290] on input "checkbox" at bounding box center [285, 288] width 23 height 23
checkbox input "true"
click at [422, 282] on p "AED" at bounding box center [417, 276] width 16 height 13
click at [434, 281] on input "number" at bounding box center [451, 277] width 44 height 22
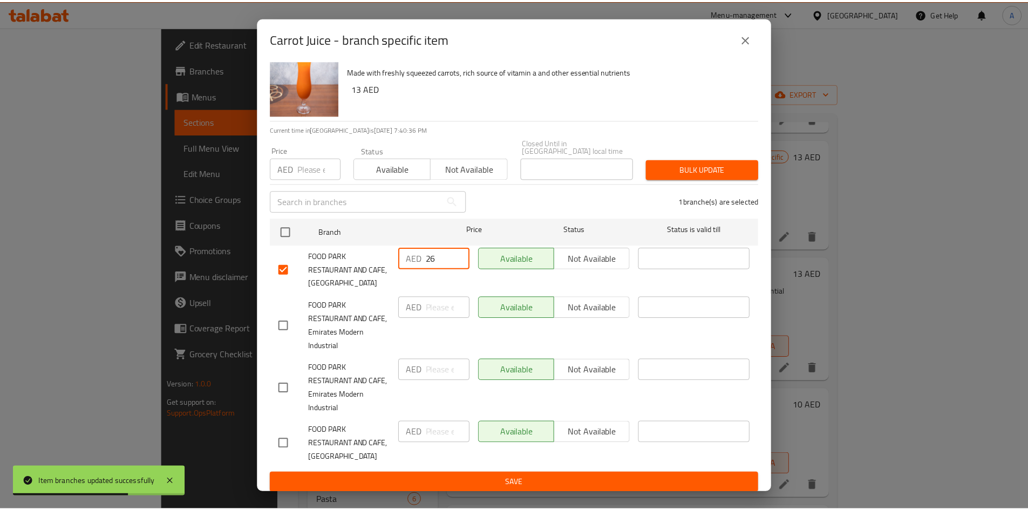
scroll to position [23, 0]
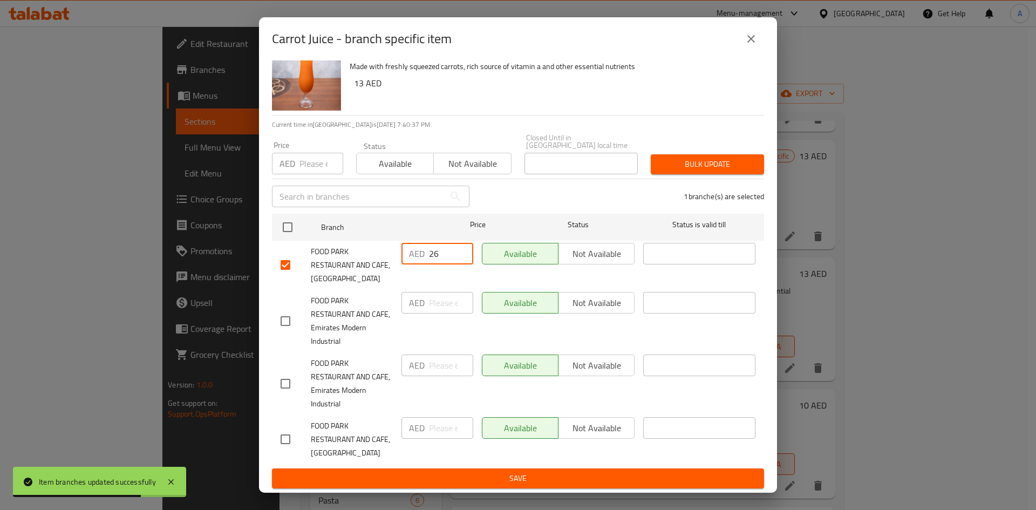
type input "26"
click at [470, 486] on button "Save" at bounding box center [518, 478] width 492 height 20
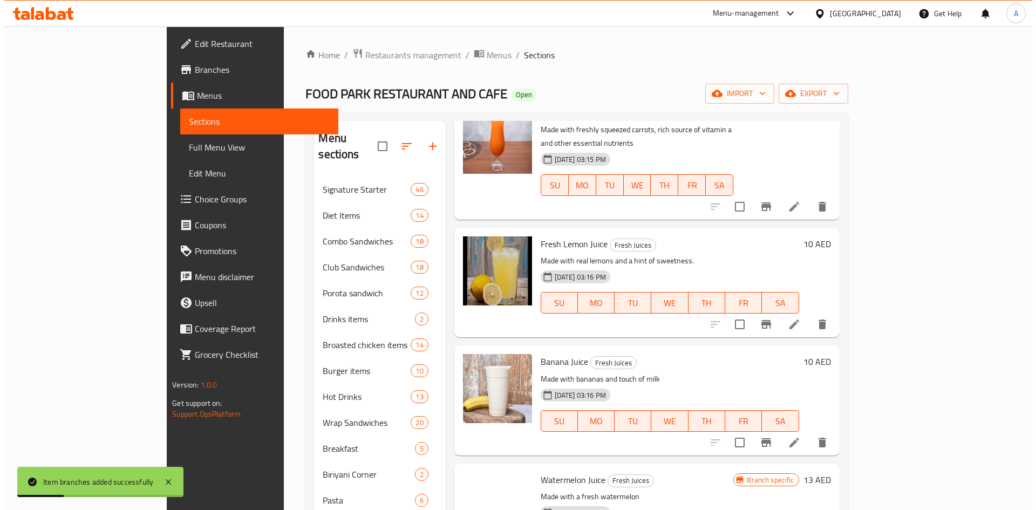
scroll to position [1726, 0]
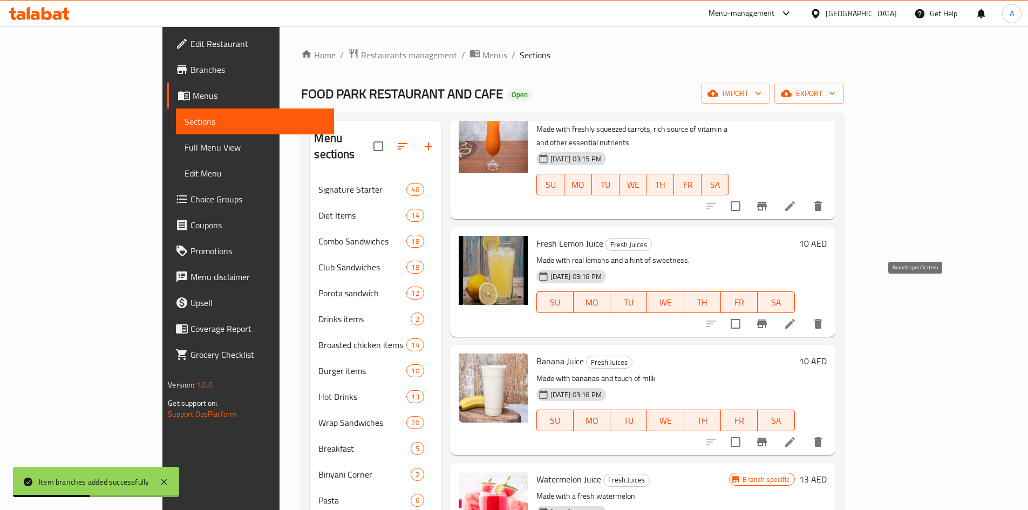
click at [767, 319] on icon "Branch-specific-item" at bounding box center [762, 323] width 10 height 9
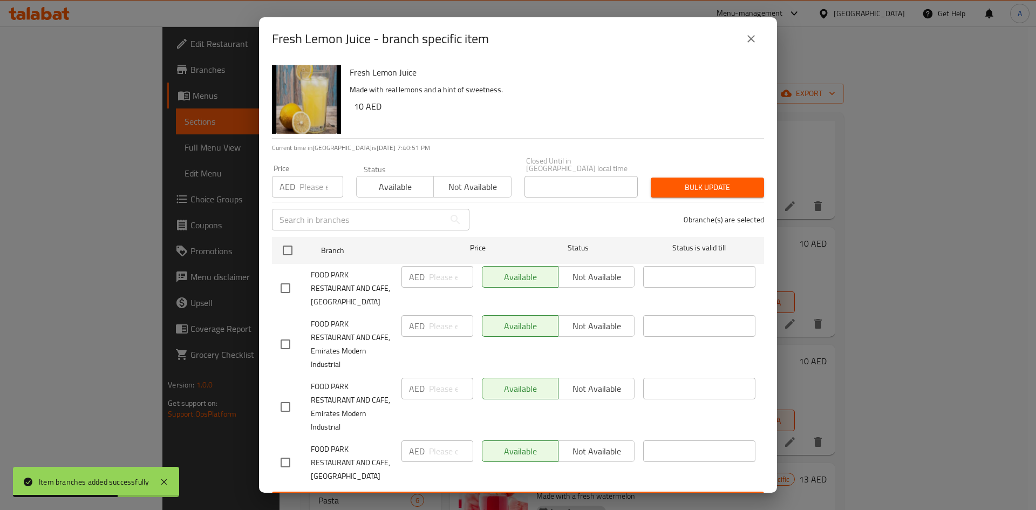
click at [278, 284] on input "checkbox" at bounding box center [285, 288] width 23 height 23
checkbox input "true"
click at [432, 276] on input "number" at bounding box center [451, 277] width 44 height 22
type input "20"
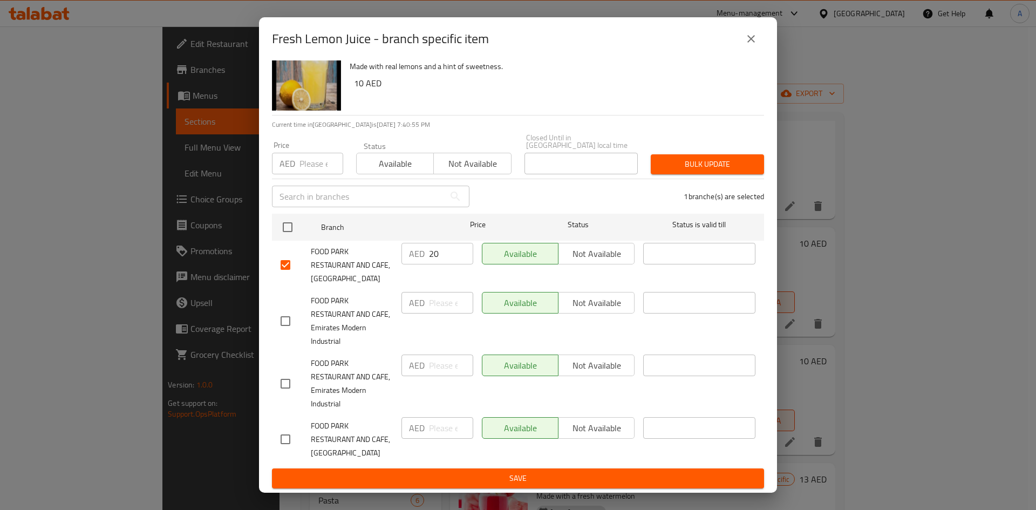
click at [631, 474] on span "Save" at bounding box center [518, 478] width 475 height 13
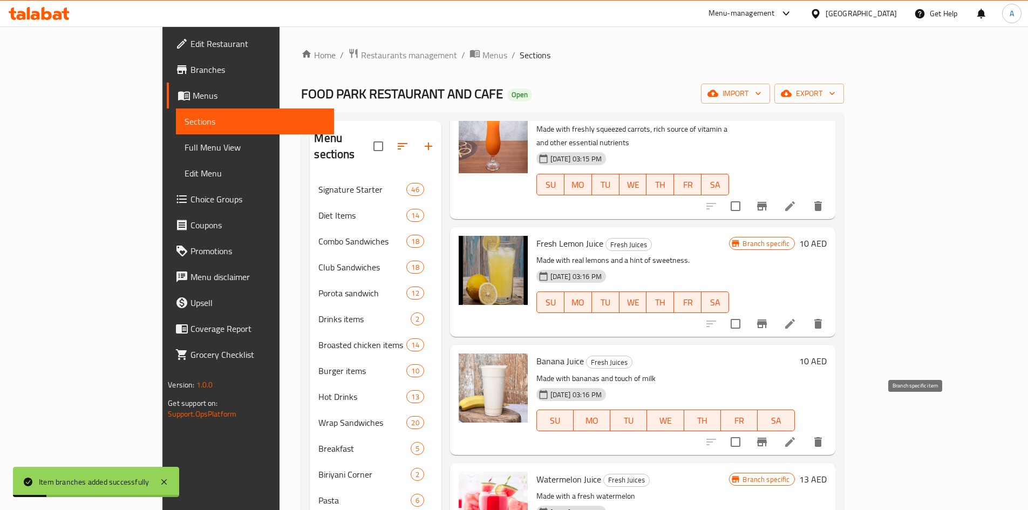
click at [775, 429] on button "Branch-specific-item" at bounding box center [762, 442] width 26 height 26
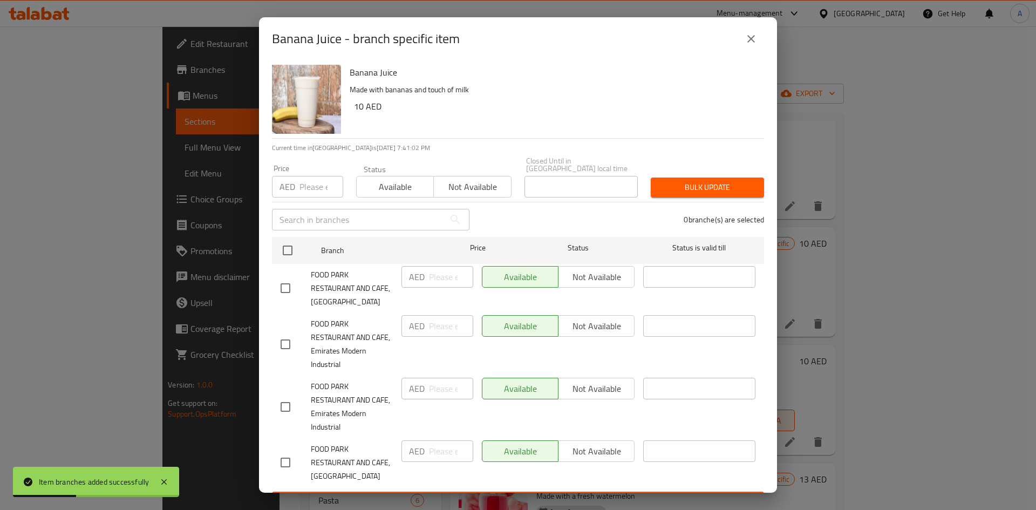
click at [289, 285] on input "checkbox" at bounding box center [285, 288] width 23 height 23
checkbox input "true"
click at [432, 282] on input "number" at bounding box center [451, 277] width 44 height 22
type input "20"
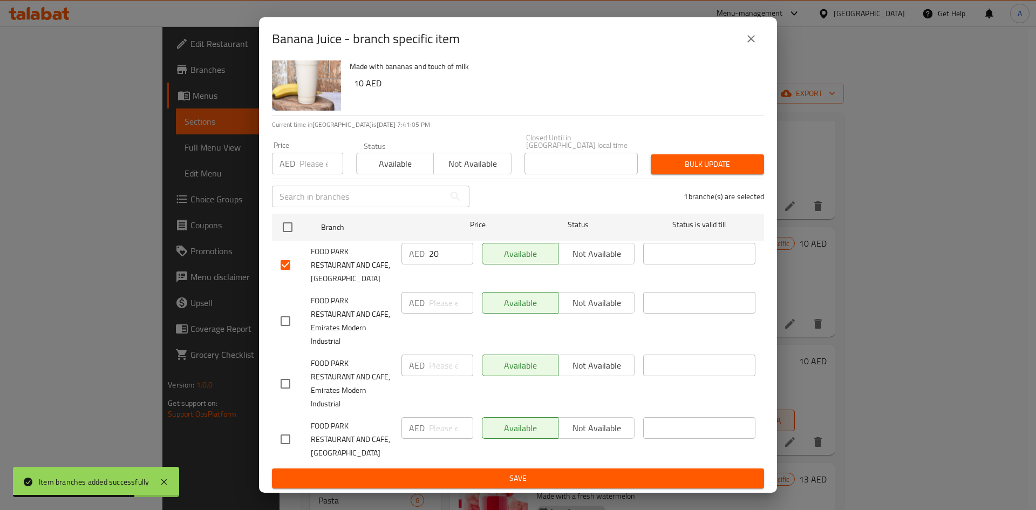
click at [586, 469] on button "Save" at bounding box center [518, 478] width 492 height 20
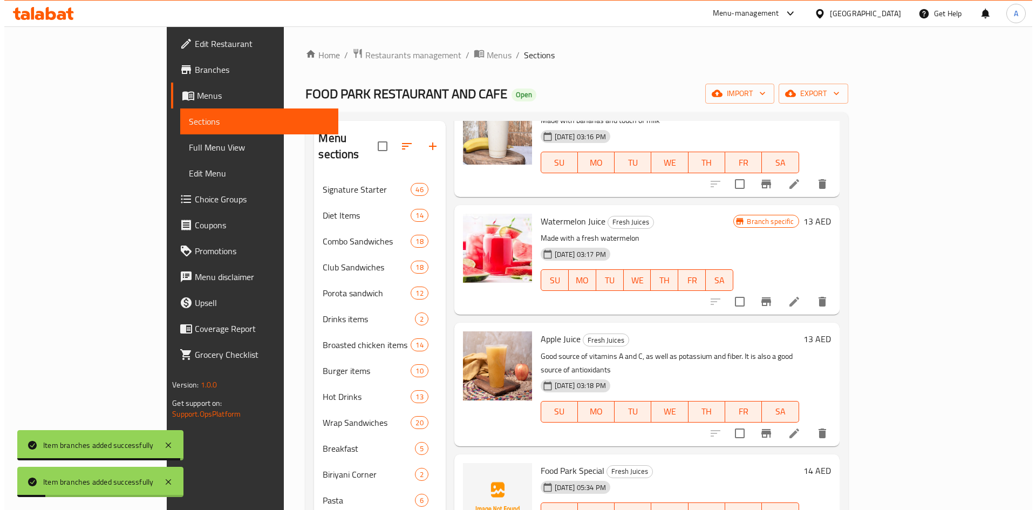
scroll to position [1996, 0]
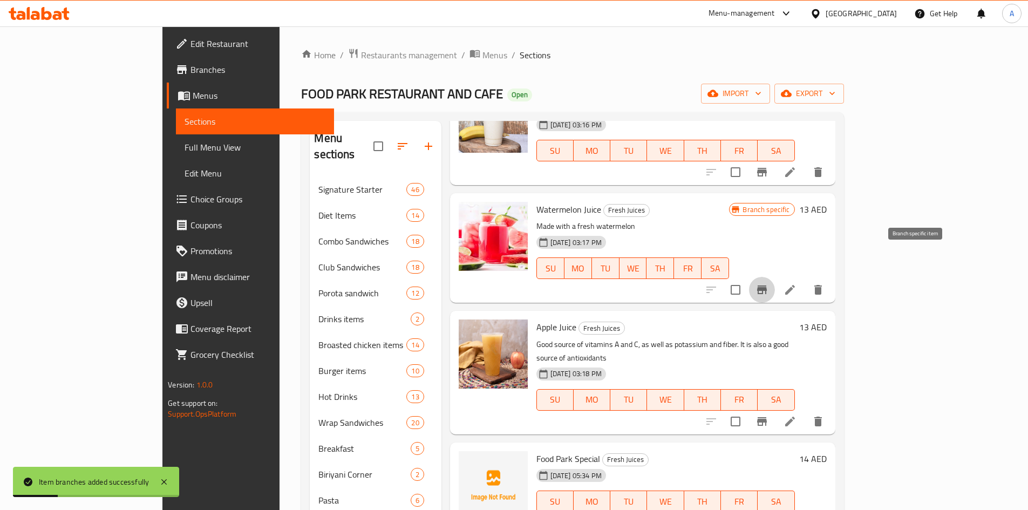
click at [768, 283] on icon "Branch-specific-item" at bounding box center [761, 289] width 13 height 13
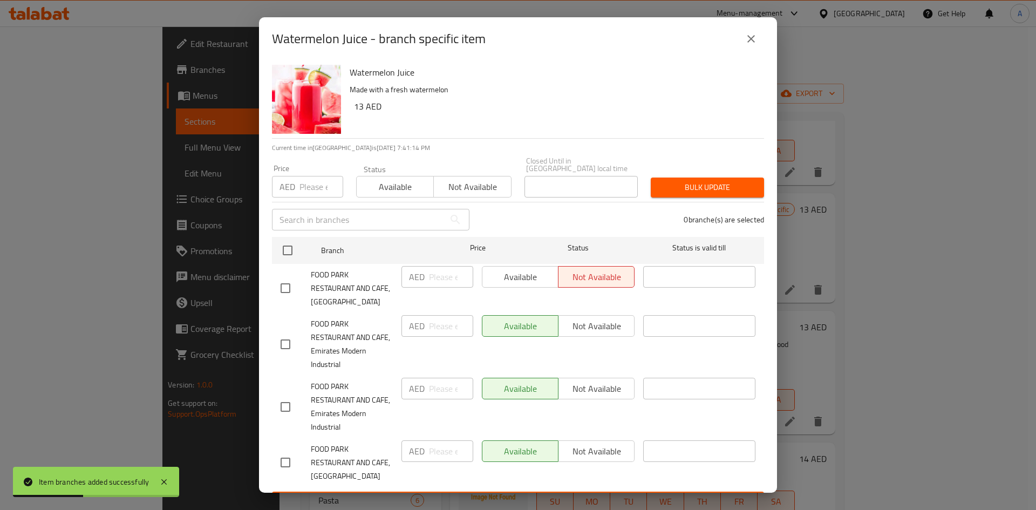
click at [283, 288] on input "checkbox" at bounding box center [285, 288] width 23 height 23
checkbox input "true"
click at [446, 282] on input "number" at bounding box center [451, 277] width 44 height 22
type input "26"
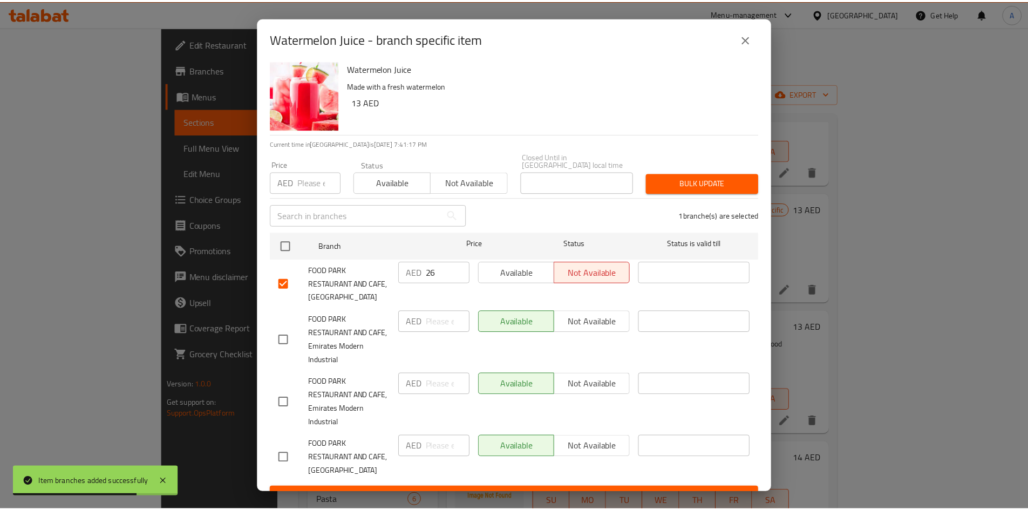
scroll to position [23, 0]
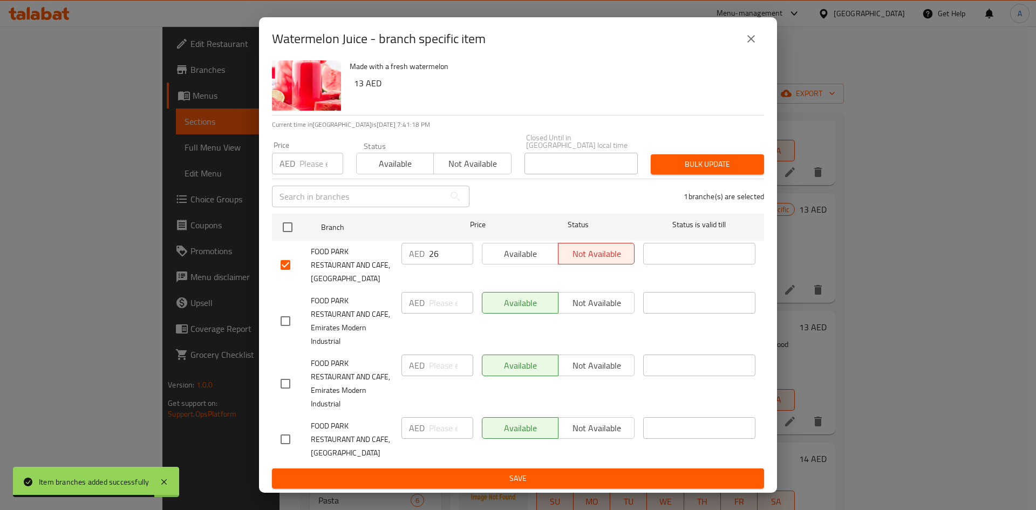
click at [616, 482] on span "Save" at bounding box center [518, 478] width 475 height 13
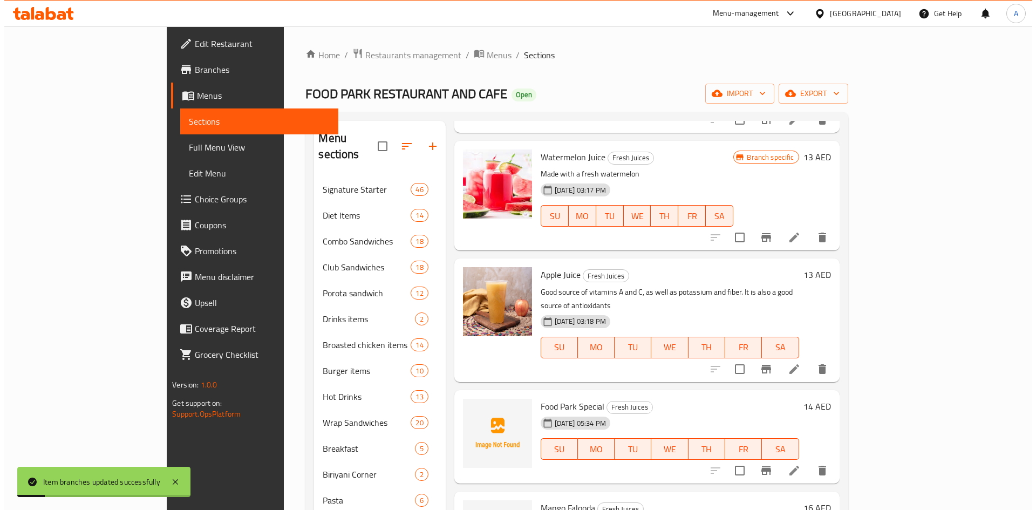
scroll to position [2104, 0]
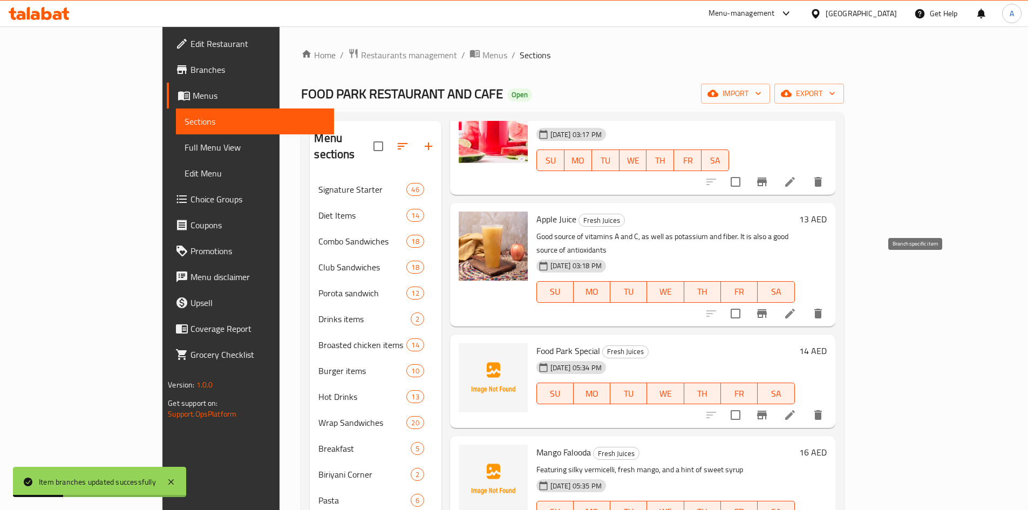
click at [767, 309] on icon "Branch-specific-item" at bounding box center [762, 313] width 10 height 9
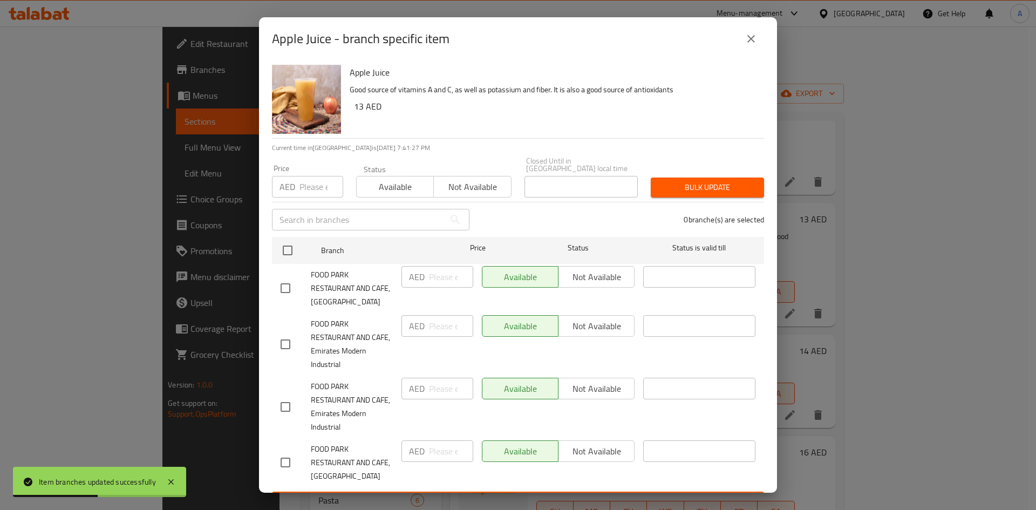
click at [289, 288] on input "checkbox" at bounding box center [285, 288] width 23 height 23
checkbox input "true"
click at [434, 274] on input "number" at bounding box center [451, 277] width 44 height 22
type input "26"
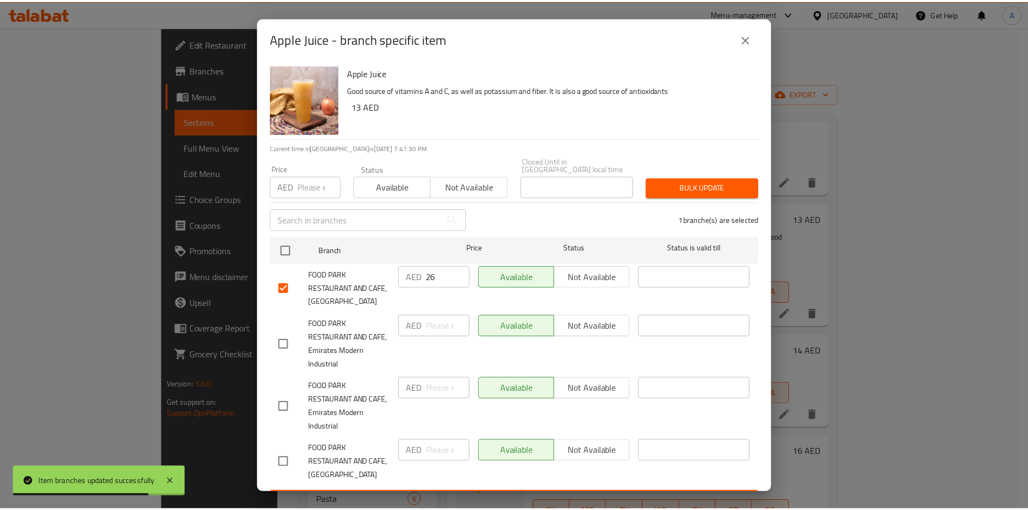
scroll to position [23, 0]
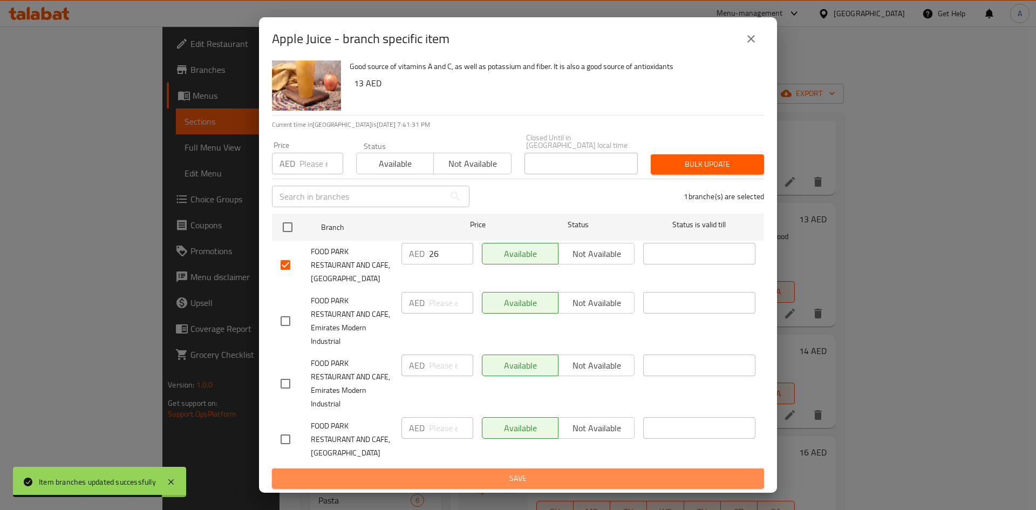
click at [636, 480] on span "Save" at bounding box center [518, 478] width 475 height 13
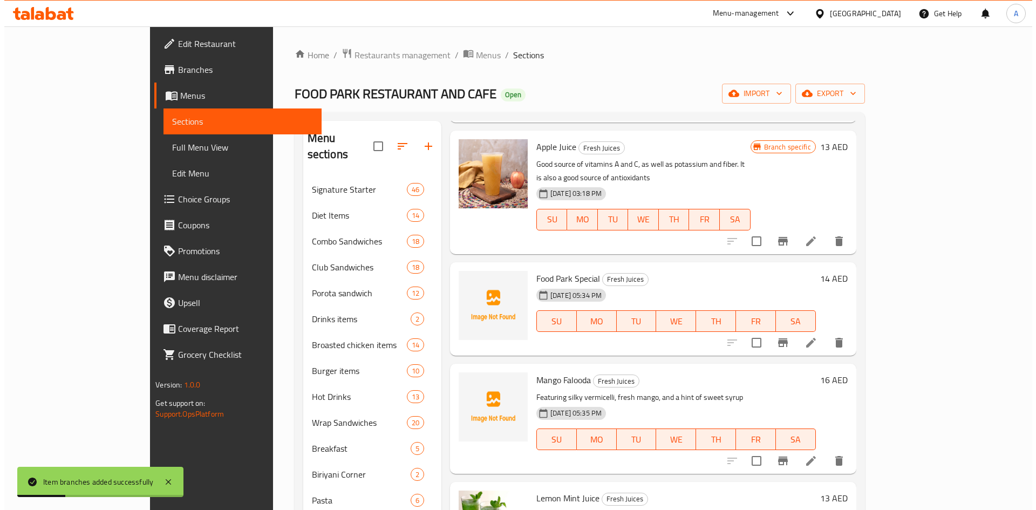
scroll to position [2266, 0]
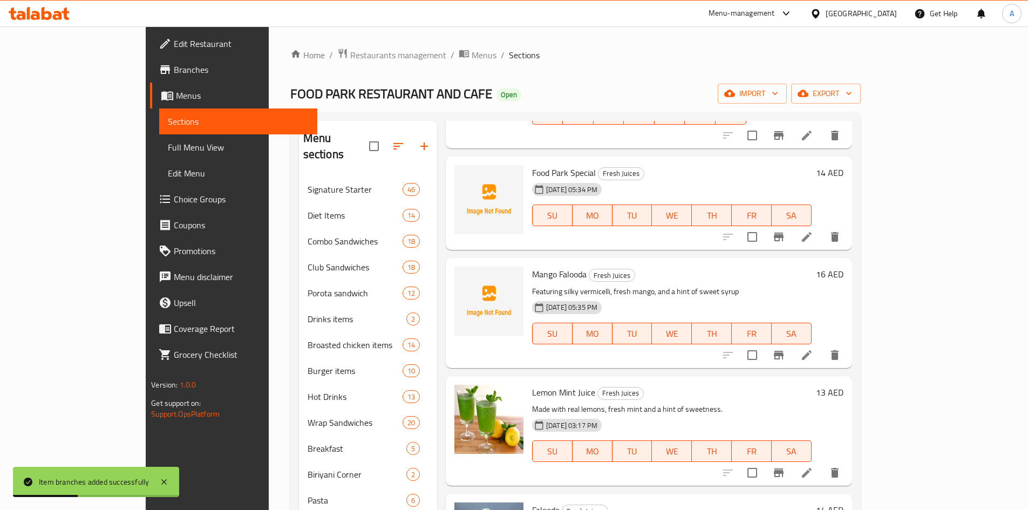
click at [785, 230] on icon "Branch-specific-item" at bounding box center [778, 236] width 13 height 13
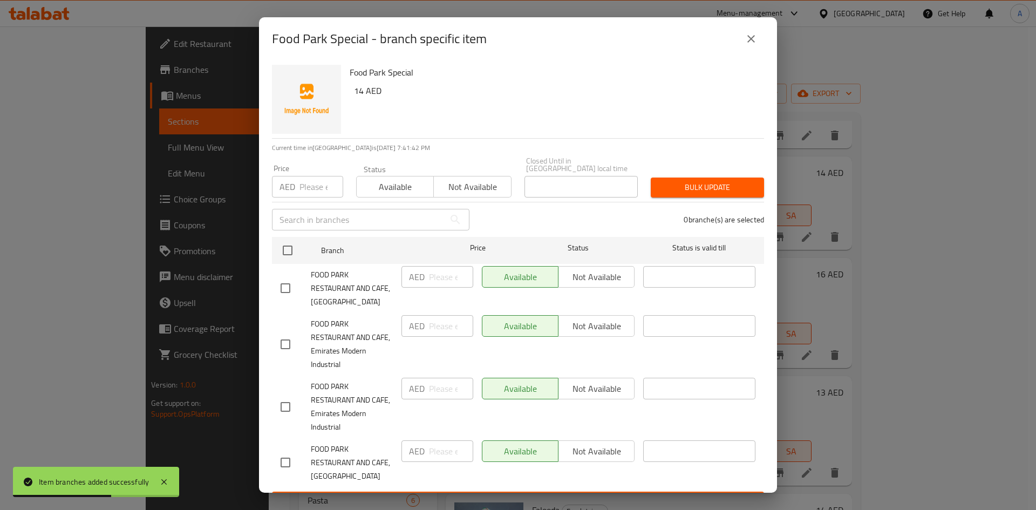
click at [289, 289] on input "checkbox" at bounding box center [285, 288] width 23 height 23
checkbox input "true"
click at [429, 276] on input "number" at bounding box center [451, 277] width 44 height 22
type input "28"
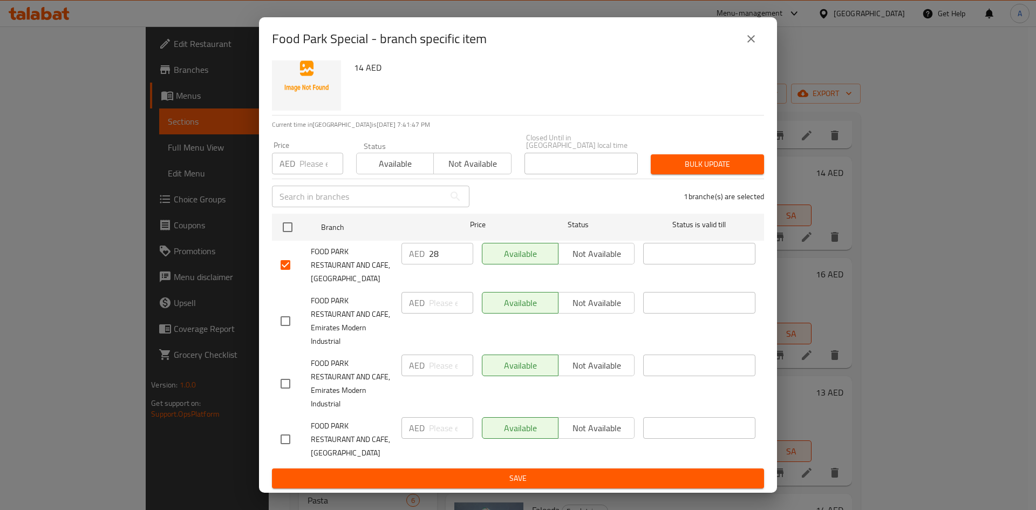
click at [534, 474] on span "Save" at bounding box center [518, 478] width 475 height 13
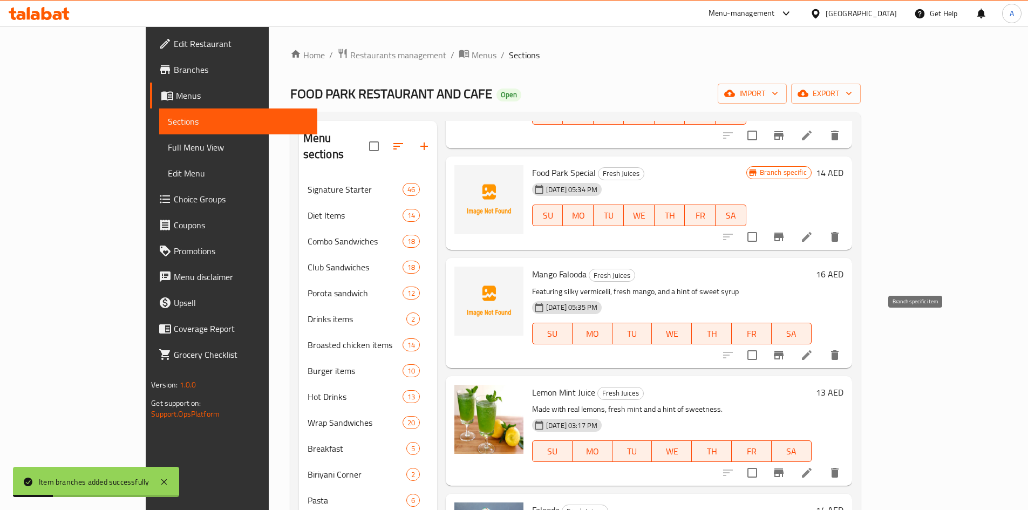
click at [785, 349] on icon "Branch-specific-item" at bounding box center [778, 355] width 13 height 13
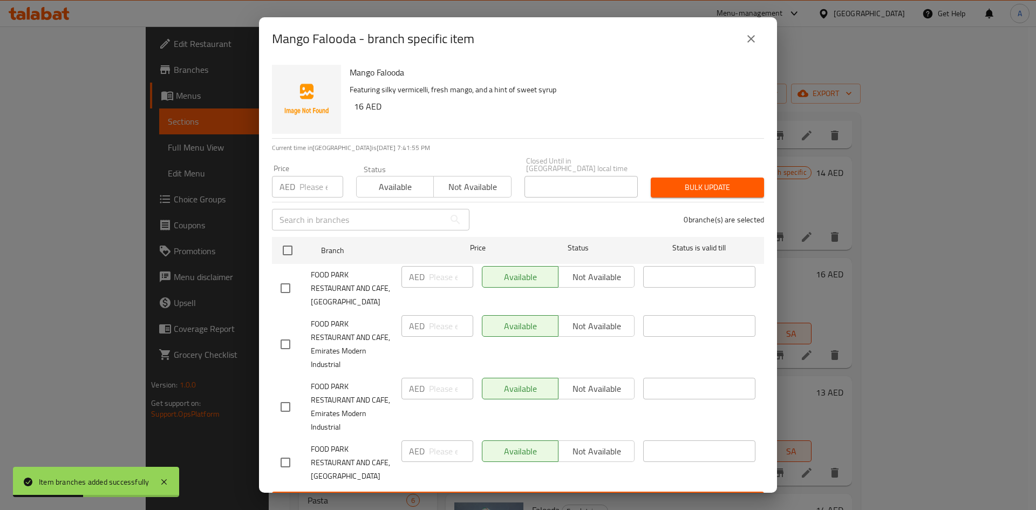
click at [285, 286] on input "checkbox" at bounding box center [285, 288] width 23 height 23
checkbox input "true"
click at [429, 278] on input "number" at bounding box center [451, 277] width 44 height 22
type input "32"
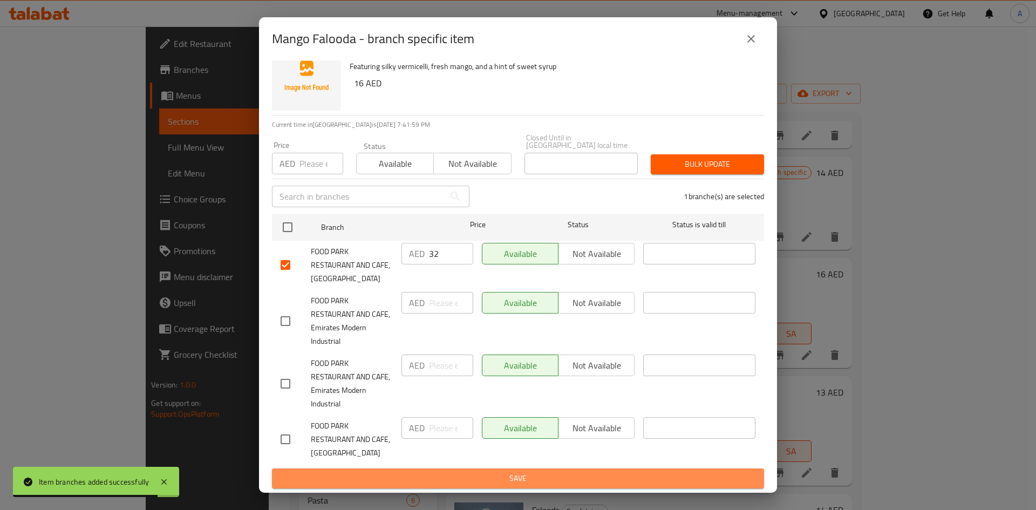
click at [553, 475] on span "Save" at bounding box center [518, 478] width 475 height 13
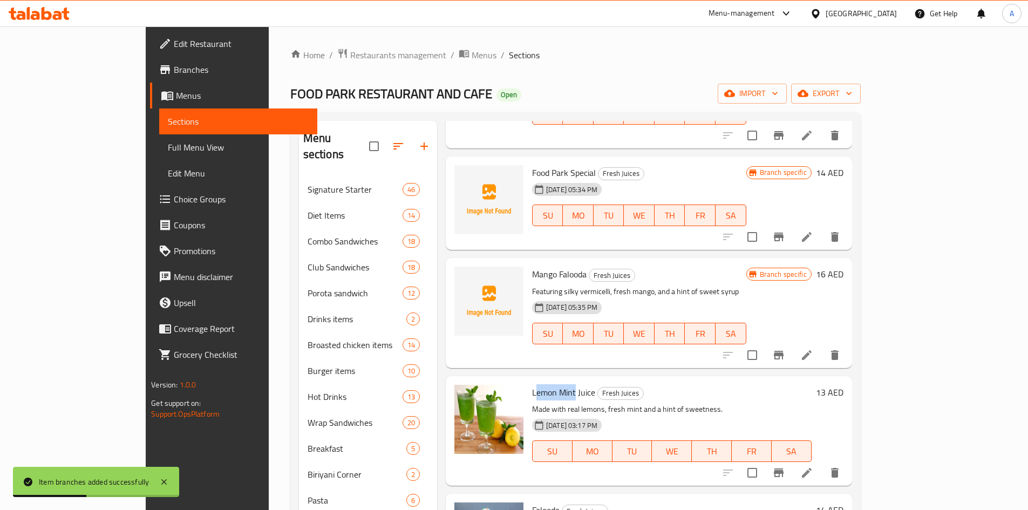
drag, startPoint x: 498, startPoint y: 366, endPoint x: 539, endPoint y: 364, distance: 41.1
click at [539, 384] on span "Lemon Mint Juice" at bounding box center [563, 392] width 63 height 16
click at [532, 384] on span "Lemon Mint Juice" at bounding box center [563, 392] width 63 height 16
drag, startPoint x: 496, startPoint y: 367, endPoint x: 538, endPoint y: 365, distance: 42.1
click at [538, 384] on span "Lemon Mint Juice" at bounding box center [563, 392] width 63 height 16
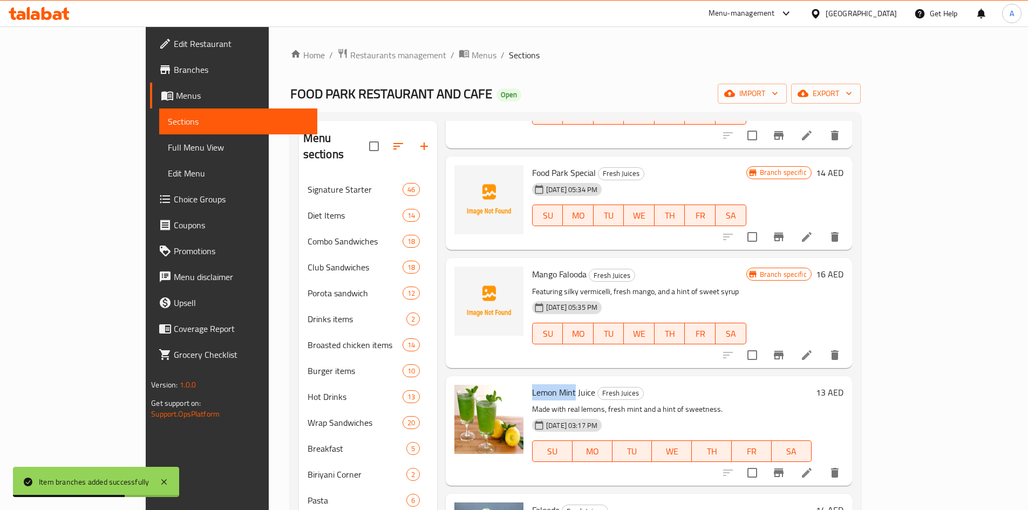
copy span "Lemon Mint"
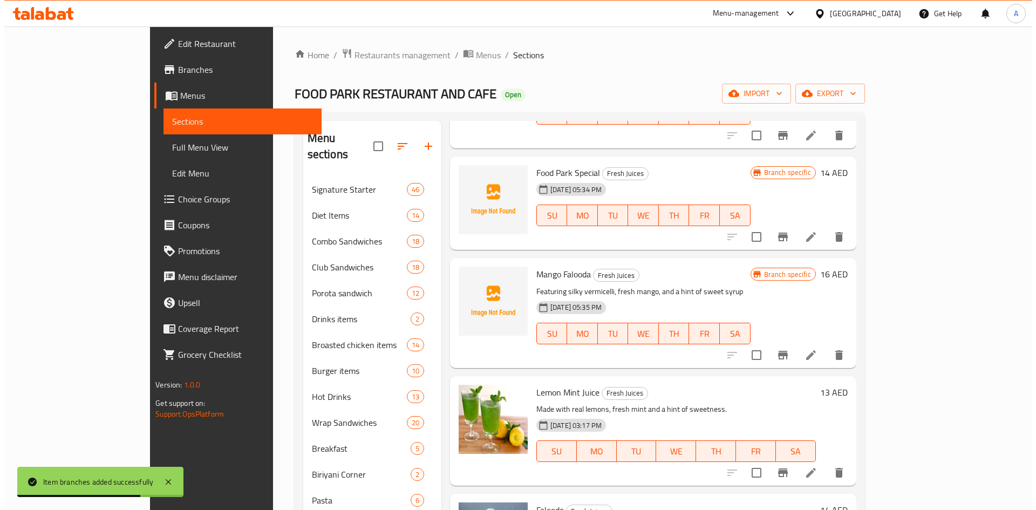
scroll to position [151, 0]
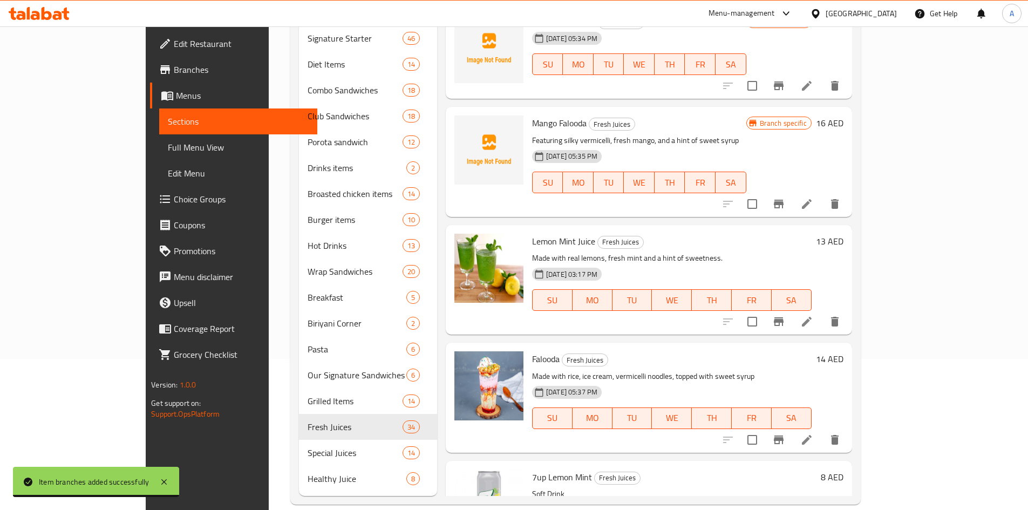
click at [783, 317] on icon "Branch-specific-item" at bounding box center [779, 321] width 10 height 9
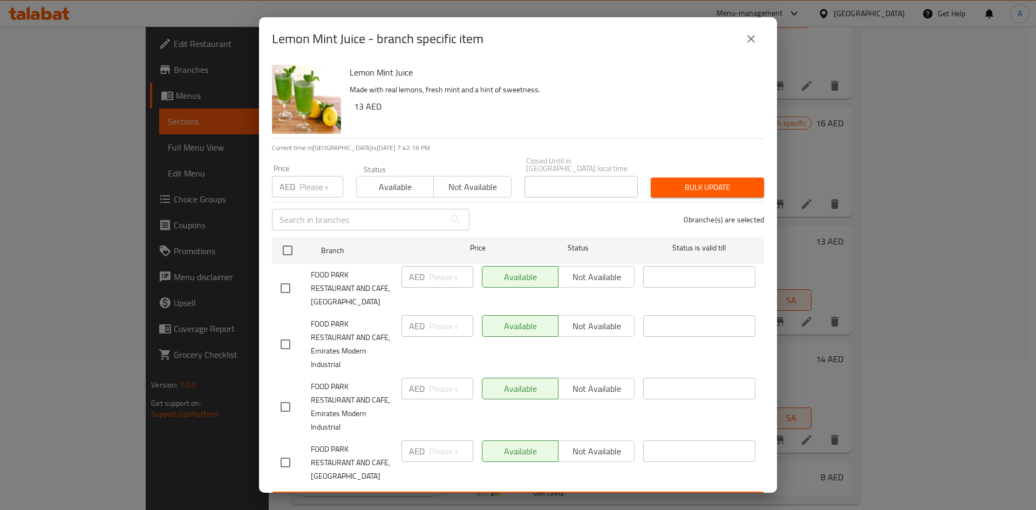
click at [290, 291] on input "checkbox" at bounding box center [285, 288] width 23 height 23
checkbox input "true"
click at [435, 279] on input "number" at bounding box center [451, 277] width 44 height 22
type input "26"
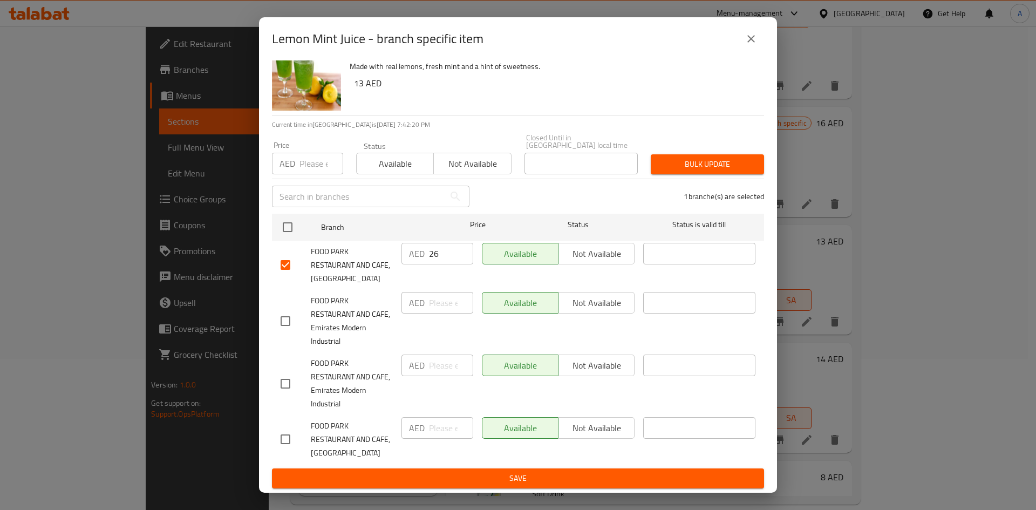
click at [514, 476] on span "Save" at bounding box center [518, 478] width 475 height 13
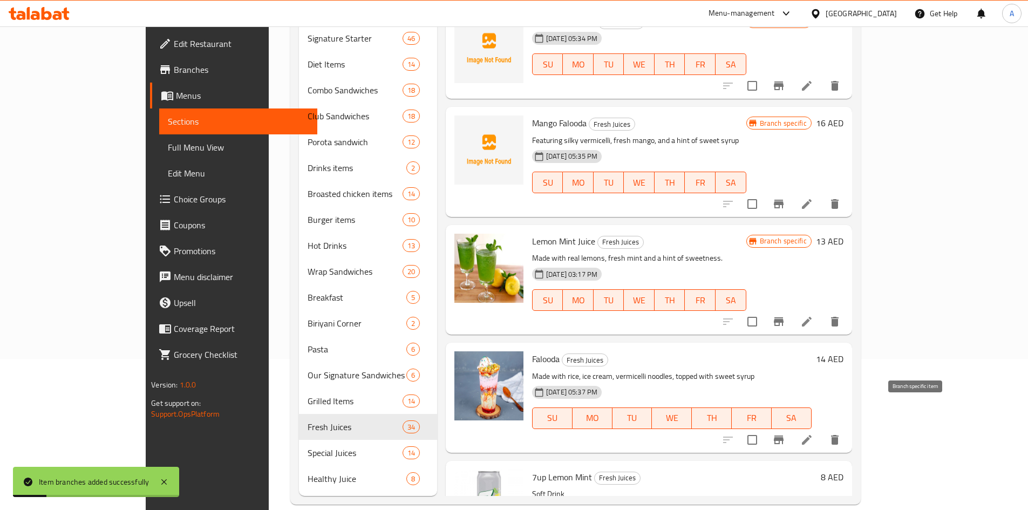
click at [785, 433] on icon "Branch-specific-item" at bounding box center [778, 439] width 13 height 13
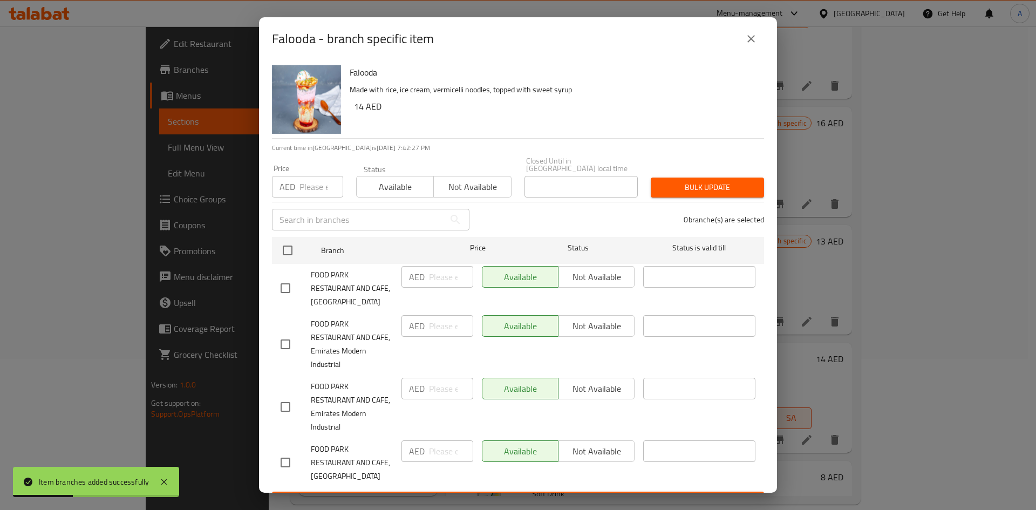
drag, startPoint x: 285, startPoint y: 287, endPoint x: 374, endPoint y: 287, distance: 89.6
click at [285, 287] on input "checkbox" at bounding box center [285, 288] width 23 height 23
checkbox input "true"
click at [429, 279] on input "number" at bounding box center [451, 277] width 44 height 22
type input "28"
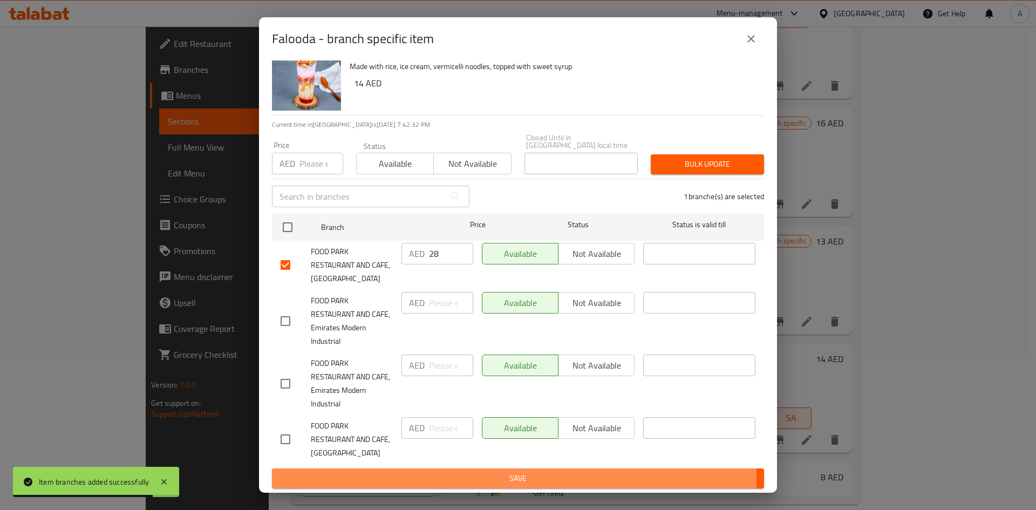
click at [510, 477] on span "Save" at bounding box center [518, 478] width 475 height 13
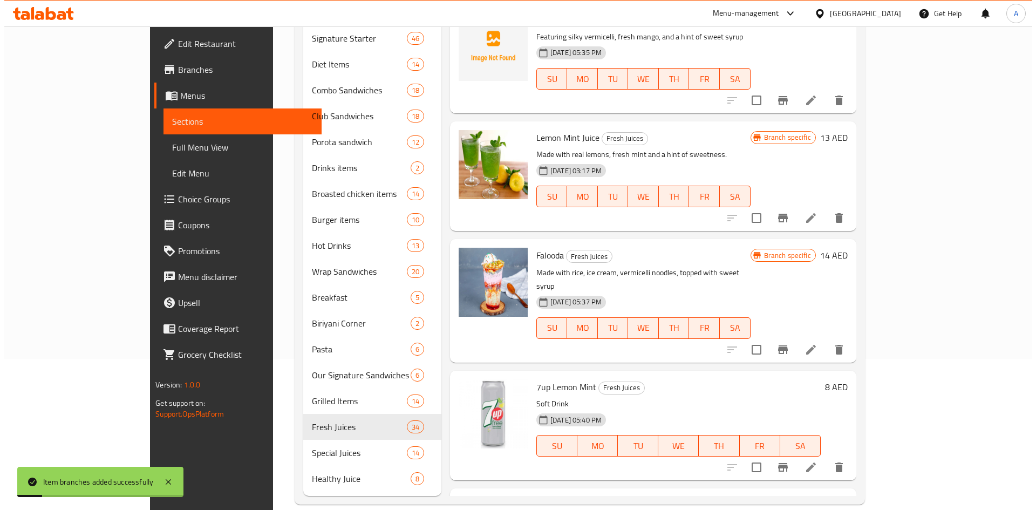
scroll to position [2374, 0]
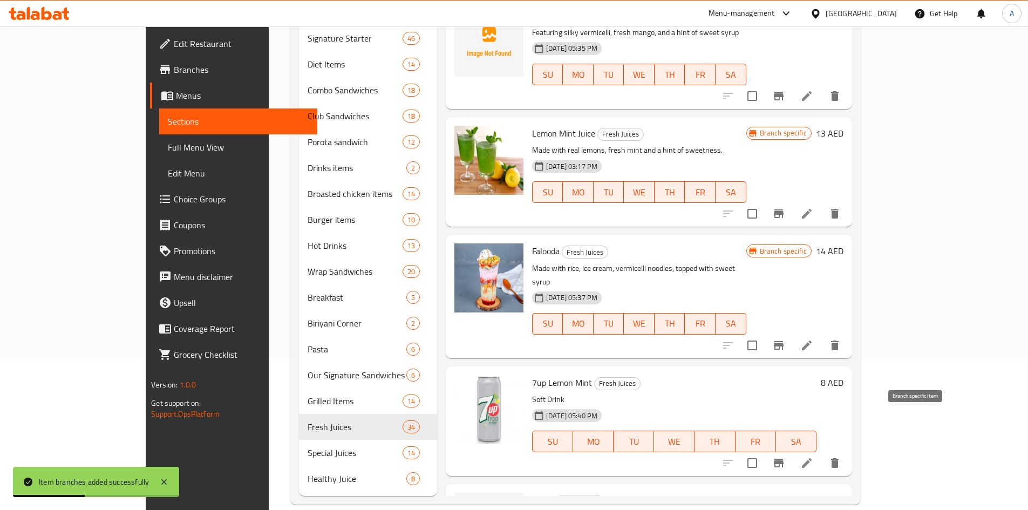
click at [791, 450] on button "Branch-specific-item" at bounding box center [779, 463] width 26 height 26
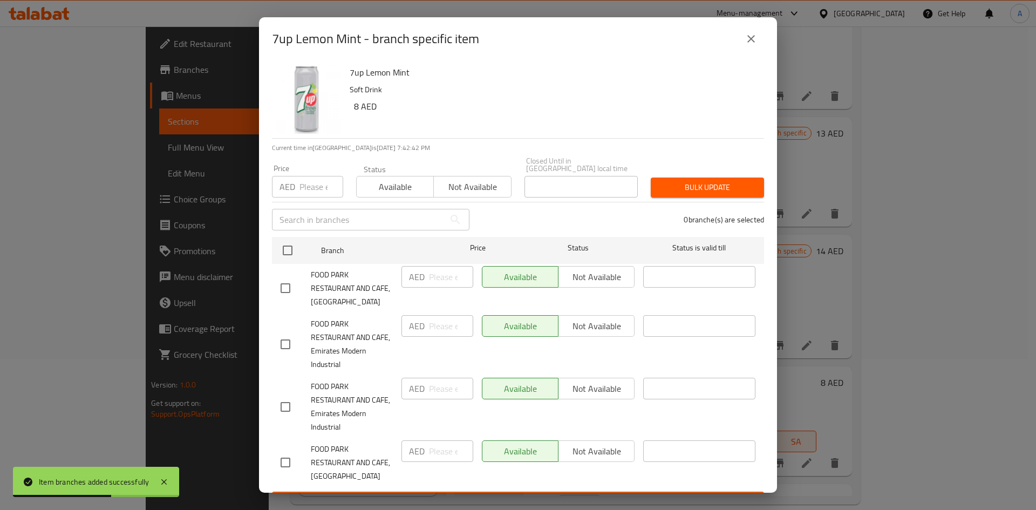
click at [288, 290] on input "checkbox" at bounding box center [285, 288] width 23 height 23
checkbox input "true"
click at [431, 272] on input "number" at bounding box center [451, 277] width 44 height 22
type input "16"
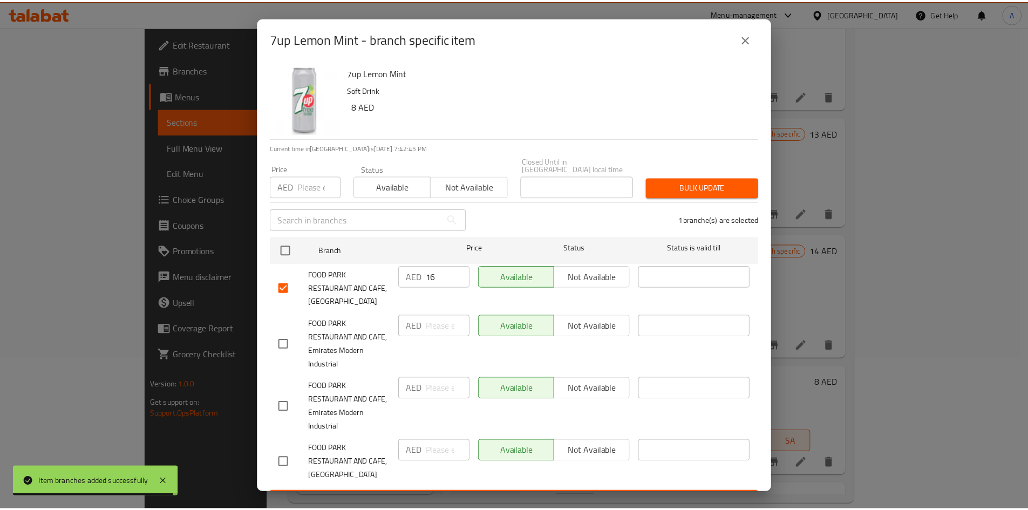
scroll to position [23, 0]
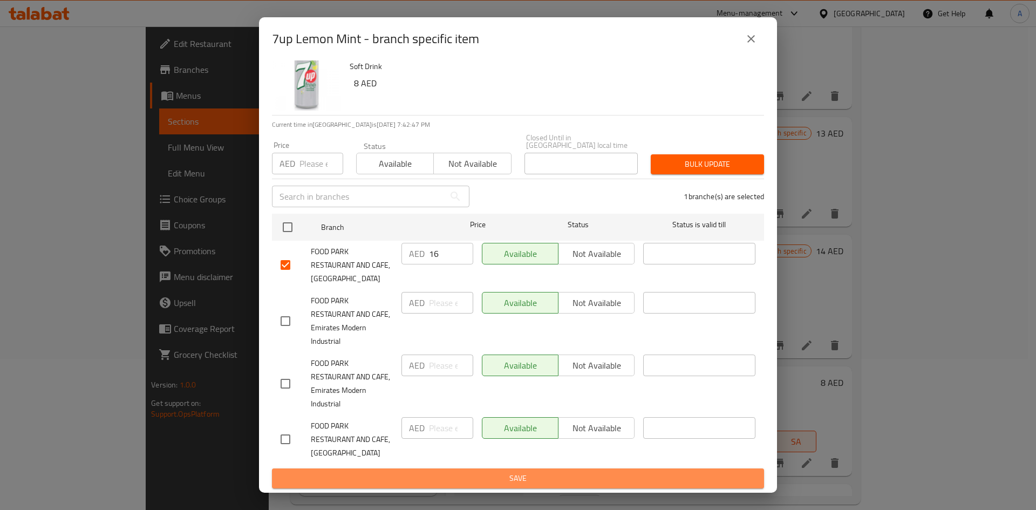
click at [540, 473] on span "Save" at bounding box center [518, 478] width 475 height 13
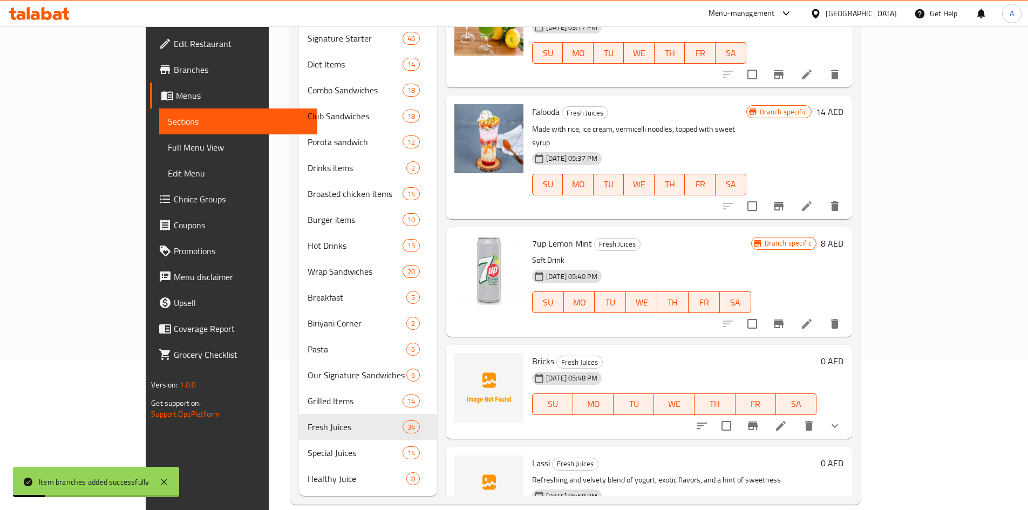
scroll to position [2590, 0]
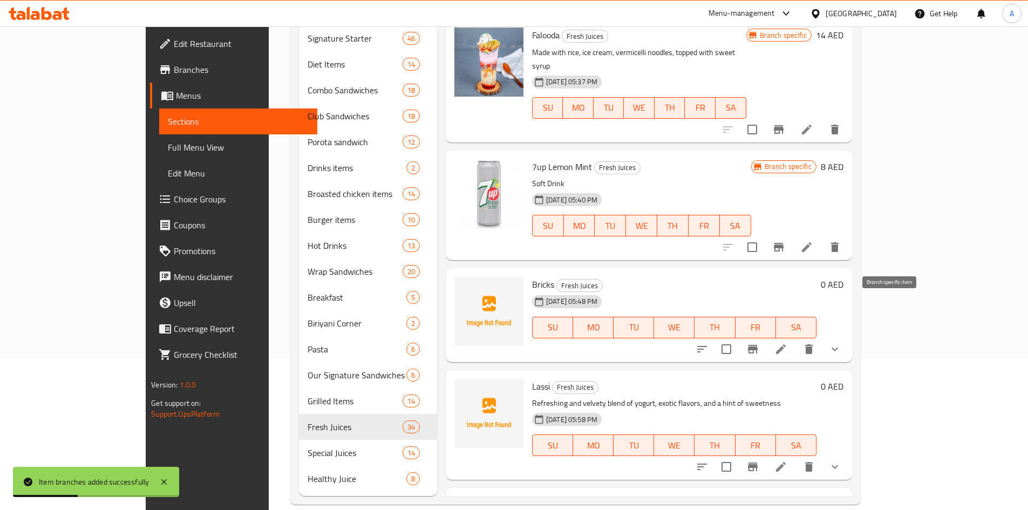
click at [757, 345] on icon "Branch-specific-item" at bounding box center [753, 349] width 10 height 9
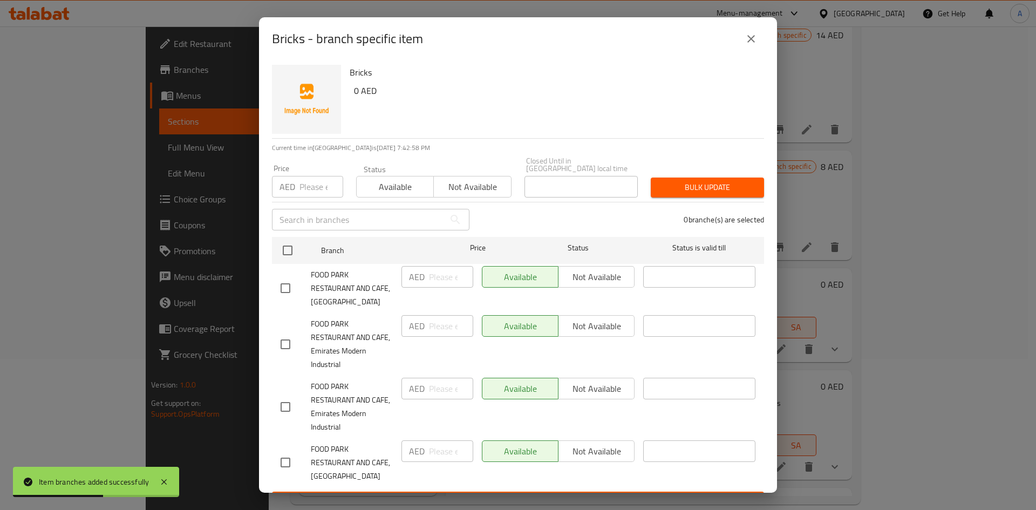
click at [750, 41] on icon "close" at bounding box center [751, 38] width 13 height 13
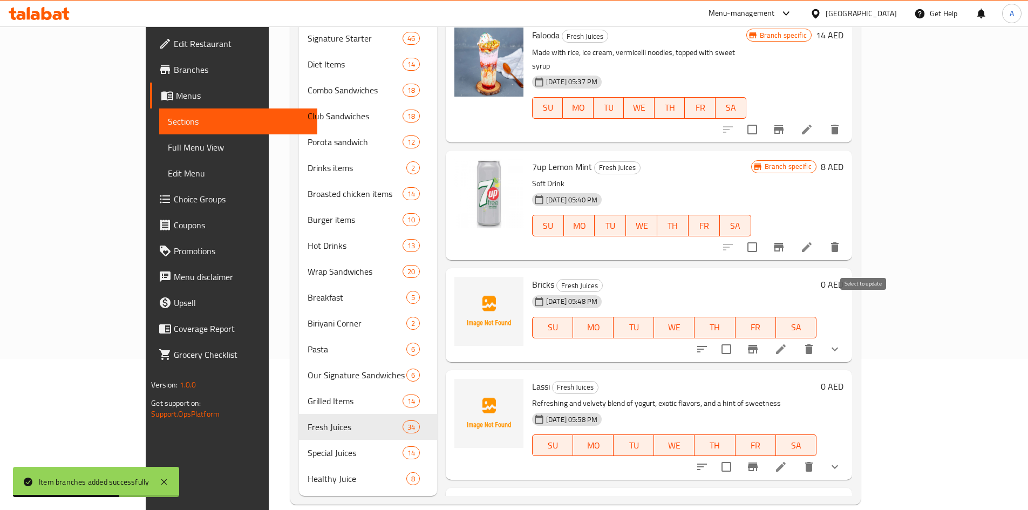
click at [738, 338] on input "checkbox" at bounding box center [726, 349] width 23 height 23
checkbox input "true"
click at [738, 455] on input "checkbox" at bounding box center [726, 466] width 23 height 23
checkbox input "true"
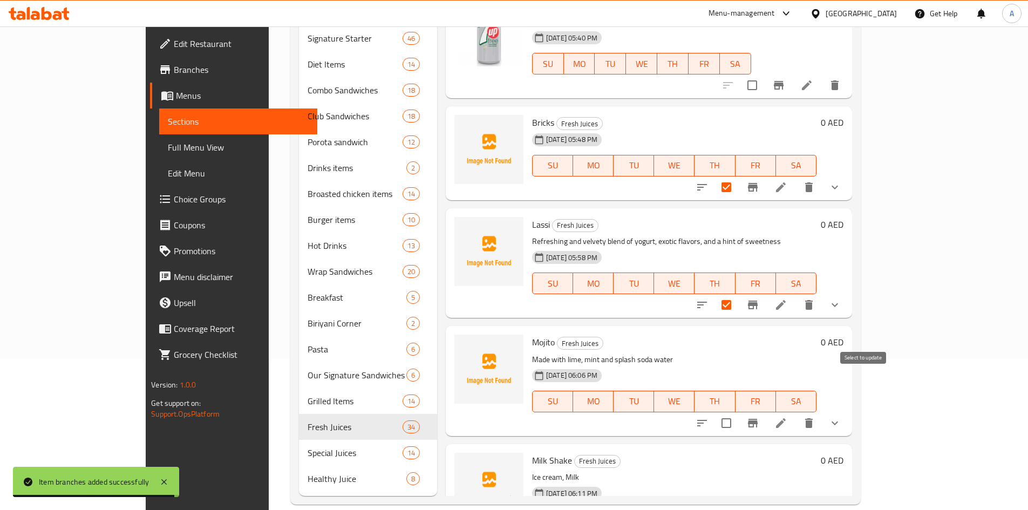
click at [738, 412] on input "checkbox" at bounding box center [726, 423] width 23 height 23
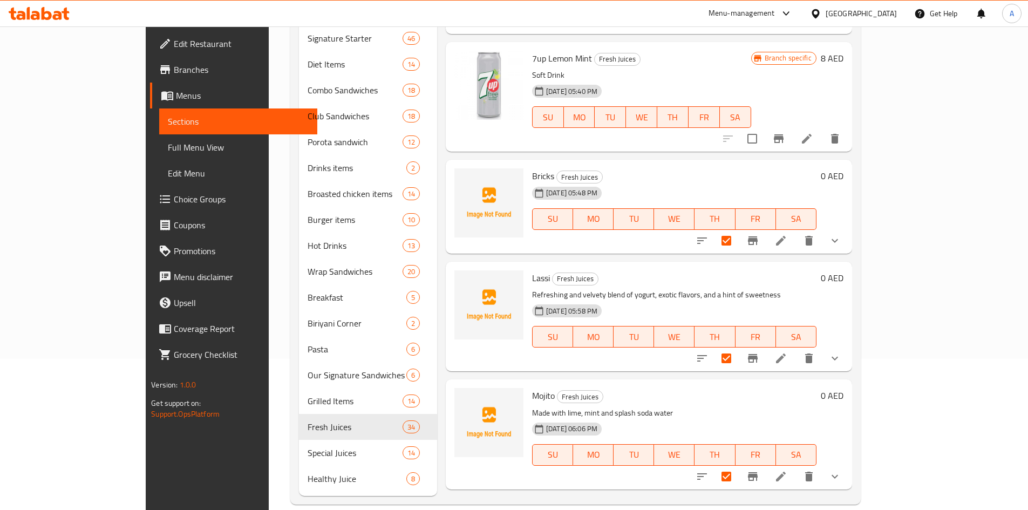
scroll to position [2698, 0]
drag, startPoint x: 860, startPoint y: 438, endPoint x: 859, endPoint y: 364, distance: 73.9
click at [738, 466] on input "checkbox" at bounding box center [726, 477] width 23 height 23
checkbox input "false"
click at [738, 347] on input "checkbox" at bounding box center [726, 358] width 23 height 23
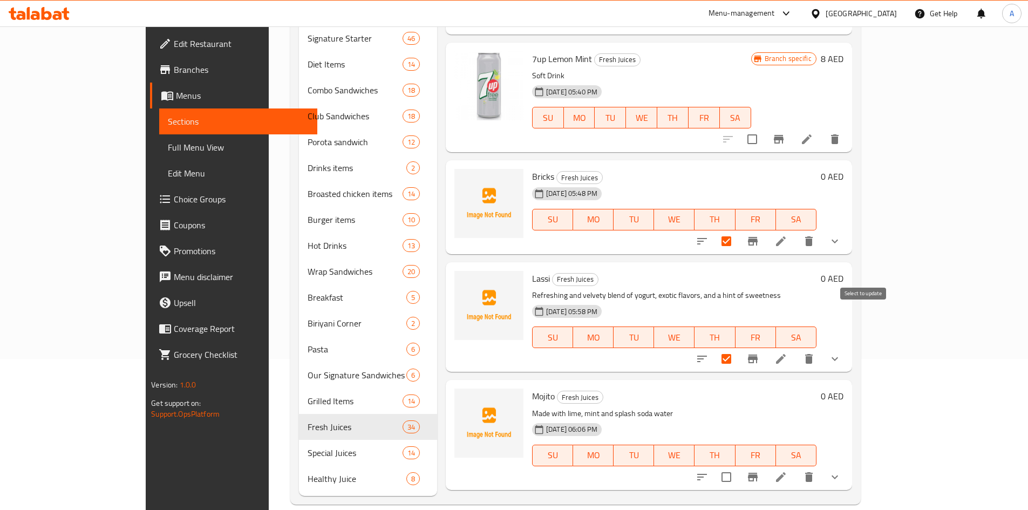
checkbox input "false"
click at [738, 230] on input "checkbox" at bounding box center [726, 241] width 23 height 23
checkbox input "false"
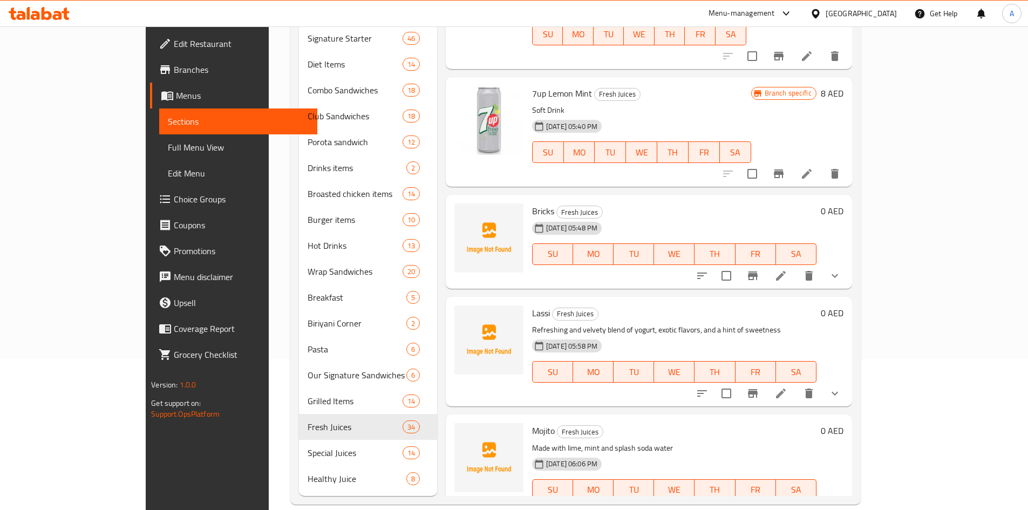
scroll to position [2644, 0]
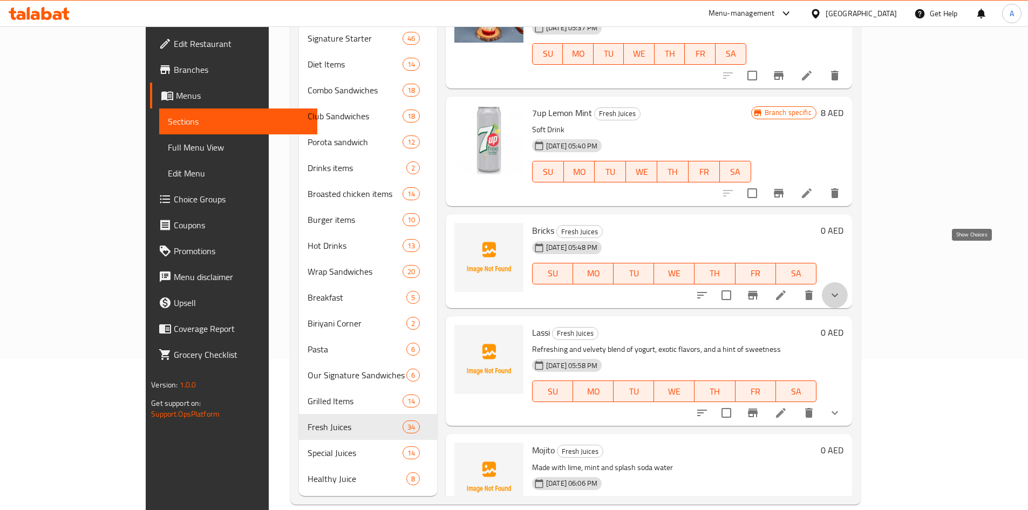
click at [841, 289] on icon "show more" at bounding box center [834, 295] width 13 height 13
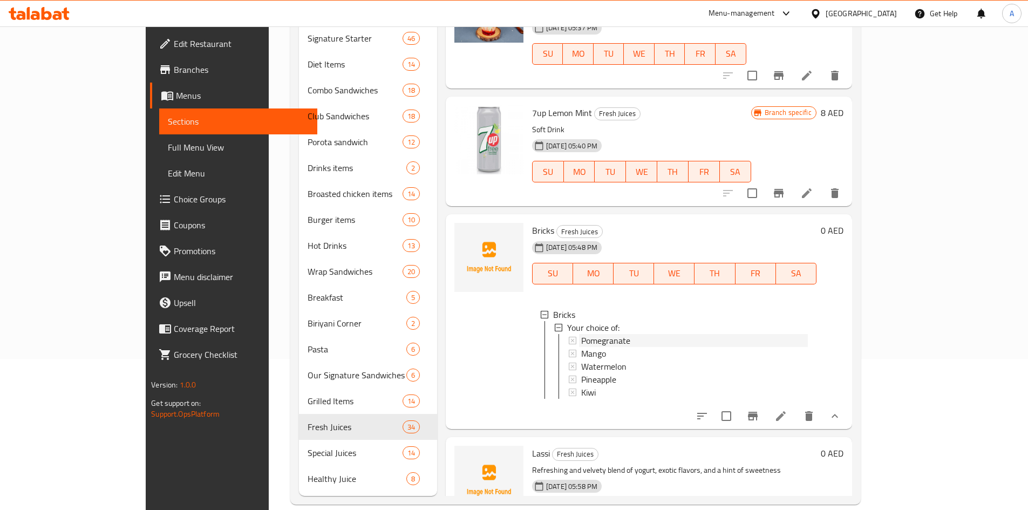
click at [582, 334] on span "Pomegranate" at bounding box center [605, 340] width 49 height 13
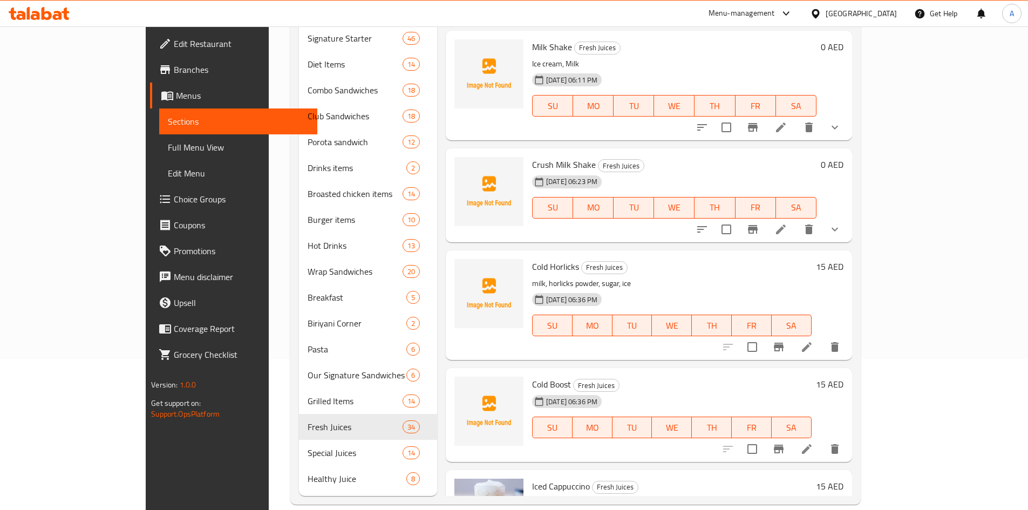
scroll to position [3291, 0]
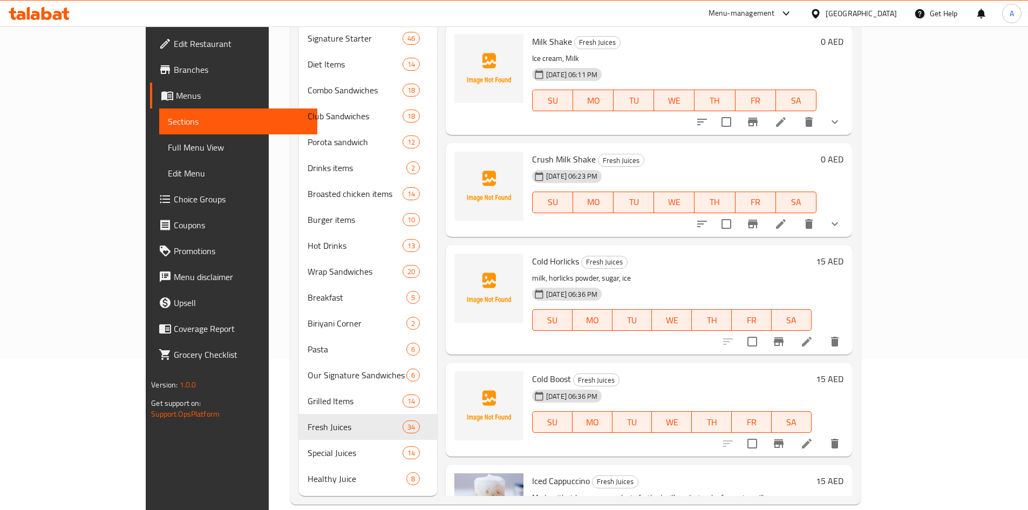
click at [735, 254] on h6 "Cold Horlicks Fresh Juices" at bounding box center [671, 261] width 279 height 15
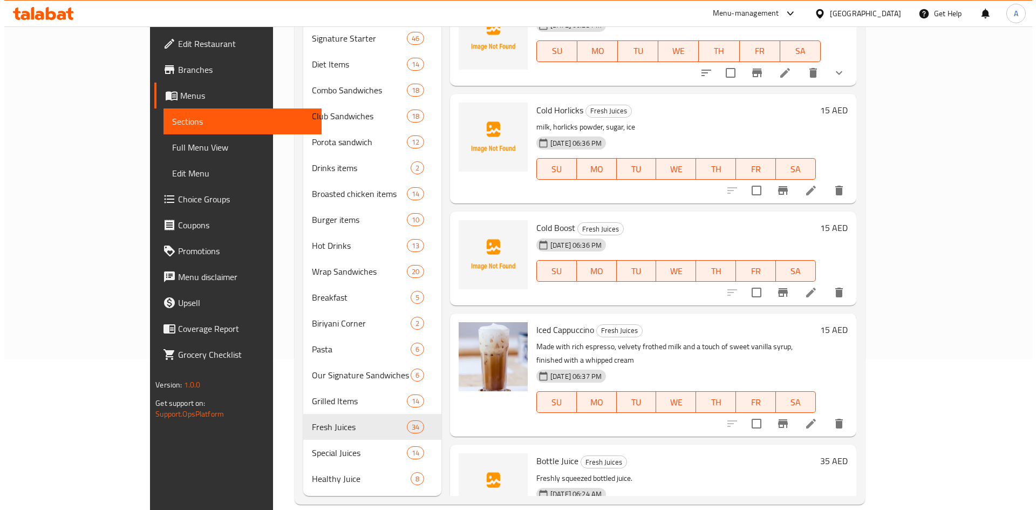
scroll to position [3453, 0]
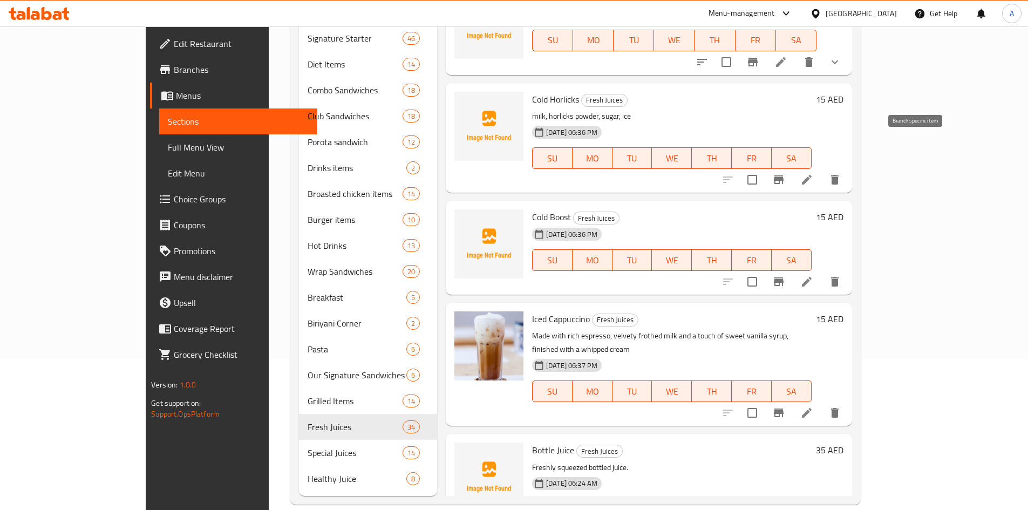
click at [783, 175] on icon "Branch-specific-item" at bounding box center [779, 179] width 10 height 9
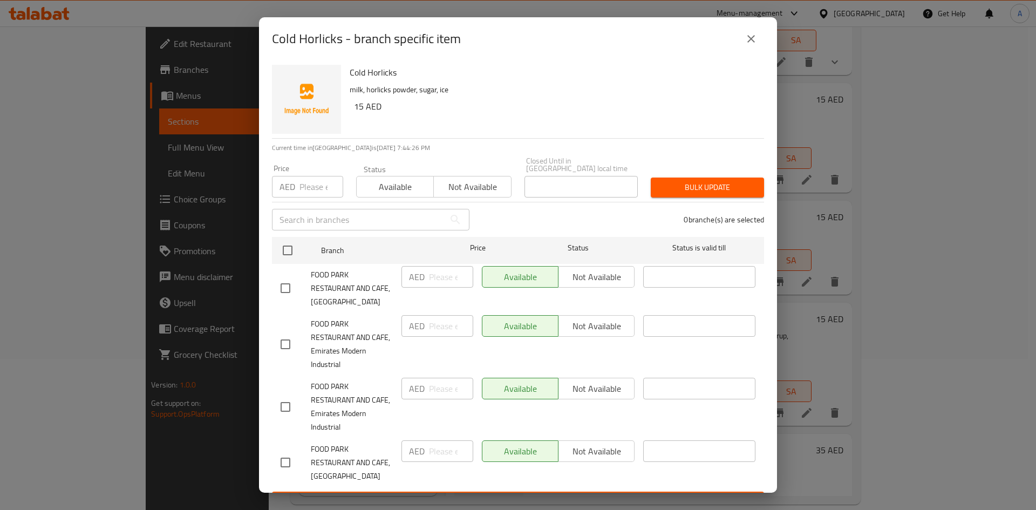
click at [282, 284] on input "checkbox" at bounding box center [285, 288] width 23 height 23
checkbox input "true"
click at [439, 275] on input "number" at bounding box center [451, 277] width 44 height 22
type input "30"
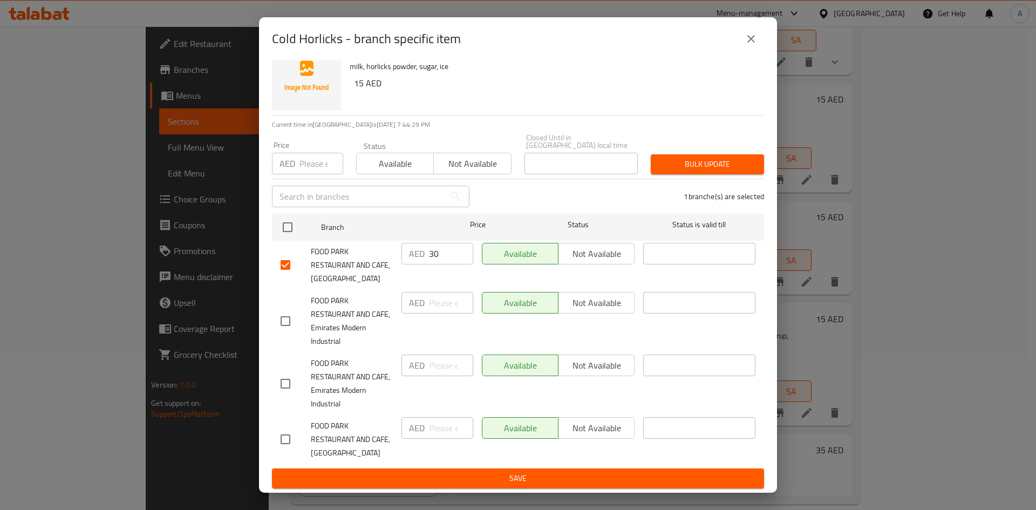
click at [560, 481] on span "Save" at bounding box center [518, 478] width 475 height 13
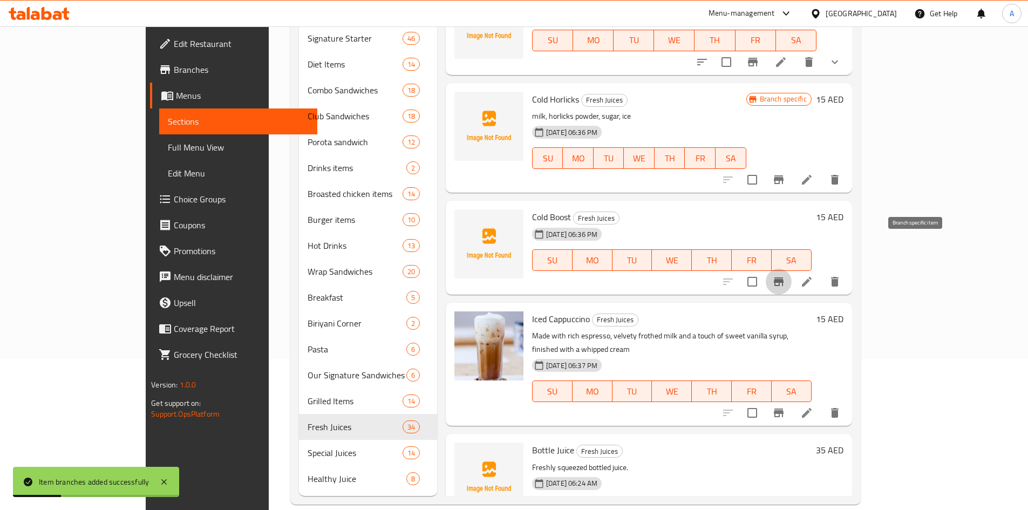
click at [791, 269] on button "Branch-specific-item" at bounding box center [779, 282] width 26 height 26
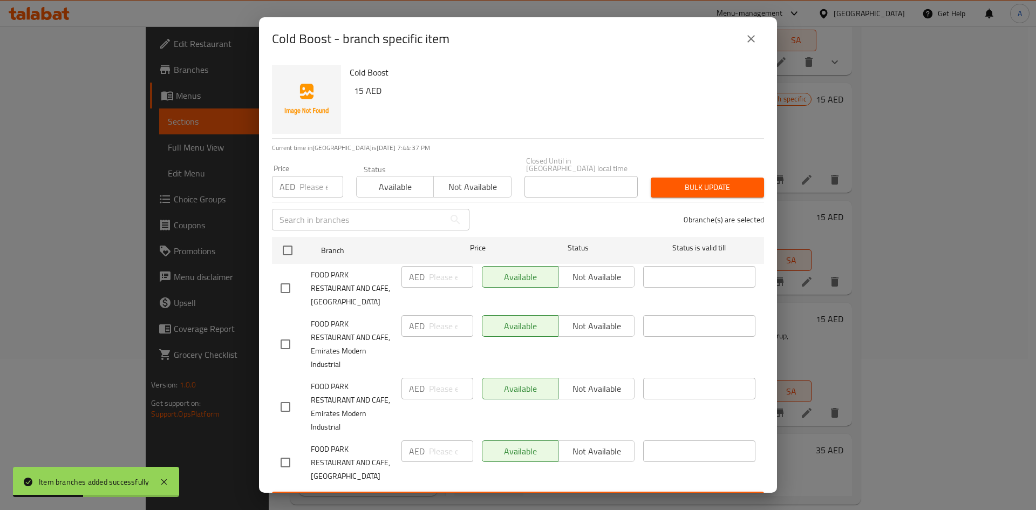
click at [289, 290] on input "checkbox" at bounding box center [285, 288] width 23 height 23
checkbox input "true"
click at [435, 278] on input "number" at bounding box center [451, 277] width 44 height 22
type input "30"
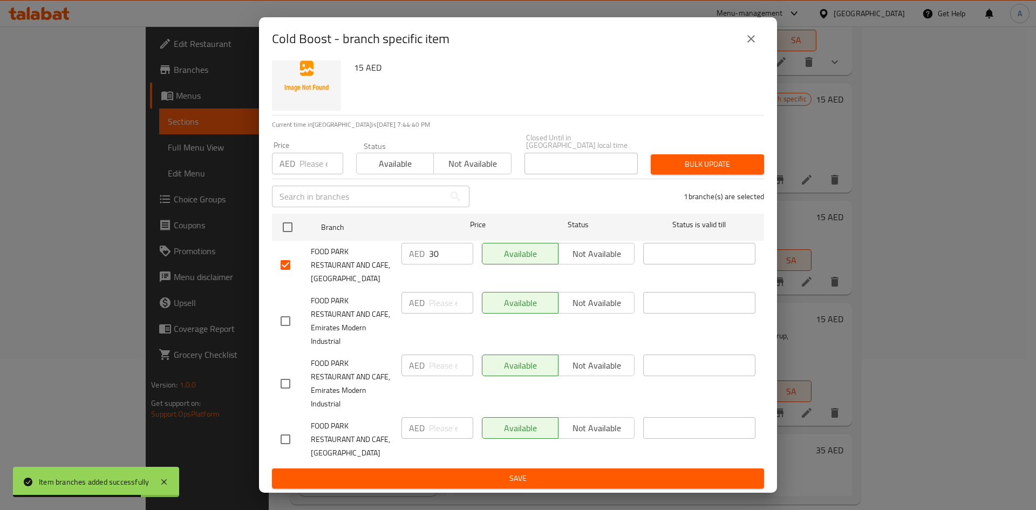
click at [502, 479] on span "Save" at bounding box center [518, 478] width 475 height 13
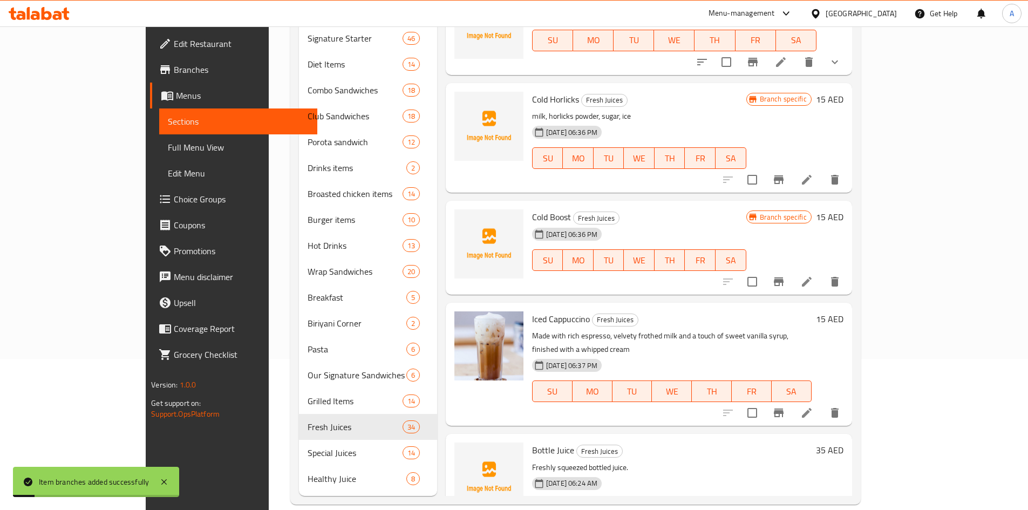
click at [783, 408] on icon "Branch-specific-item" at bounding box center [779, 412] width 10 height 9
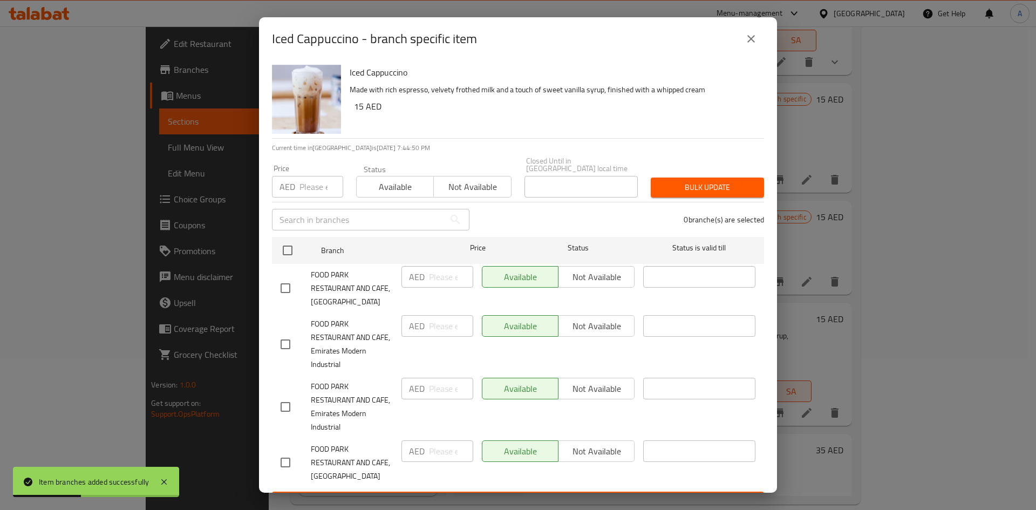
click at [283, 285] on input "checkbox" at bounding box center [285, 288] width 23 height 23
checkbox input "true"
click at [435, 279] on input "number" at bounding box center [451, 277] width 44 height 22
type input "30"
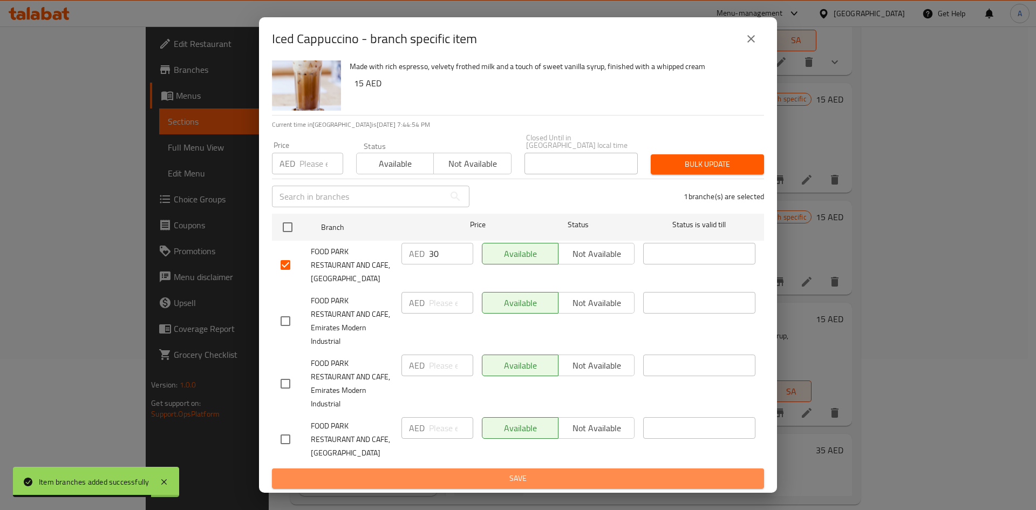
drag, startPoint x: 549, startPoint y: 474, endPoint x: 556, endPoint y: 407, distance: 67.9
click at [548, 475] on span "Save" at bounding box center [518, 478] width 475 height 13
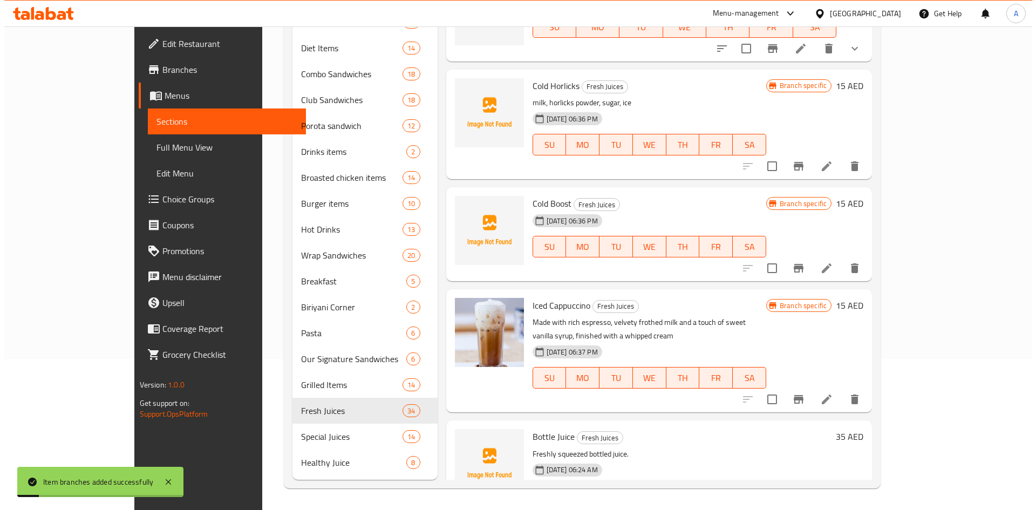
scroll to position [3589, 0]
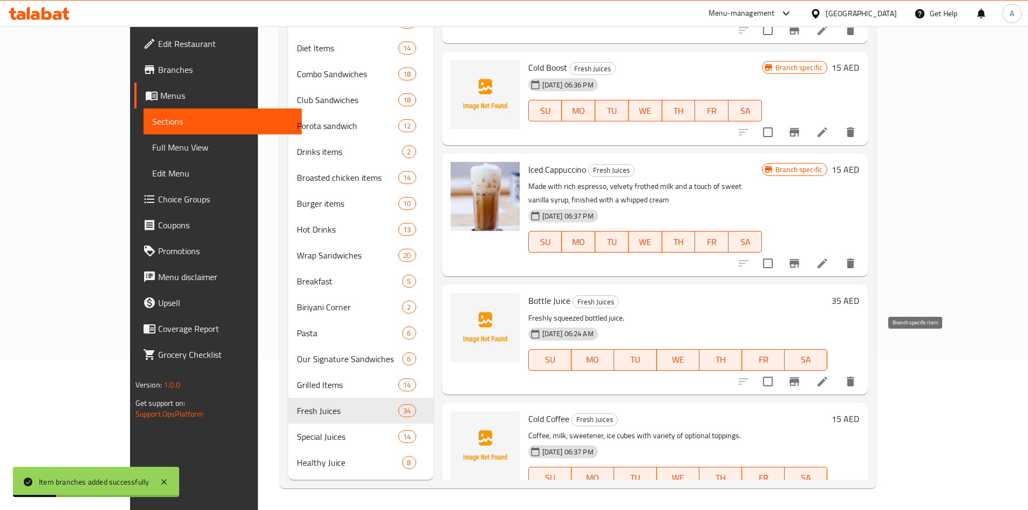
click at [799, 377] on icon "Branch-specific-item" at bounding box center [794, 381] width 10 height 9
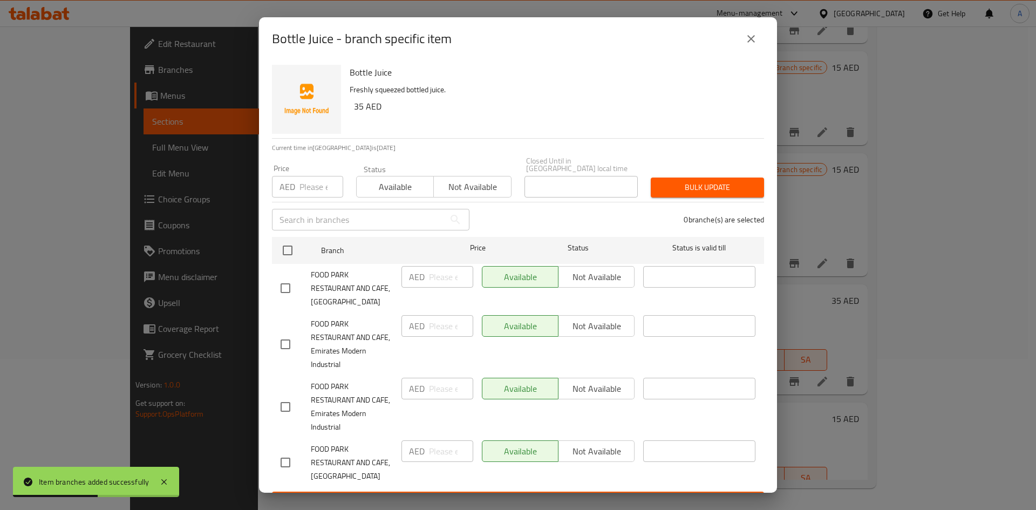
click at [288, 289] on input "checkbox" at bounding box center [285, 288] width 23 height 23
checkbox input "true"
click at [429, 280] on input "number" at bounding box center [451, 277] width 44 height 22
type input "70"
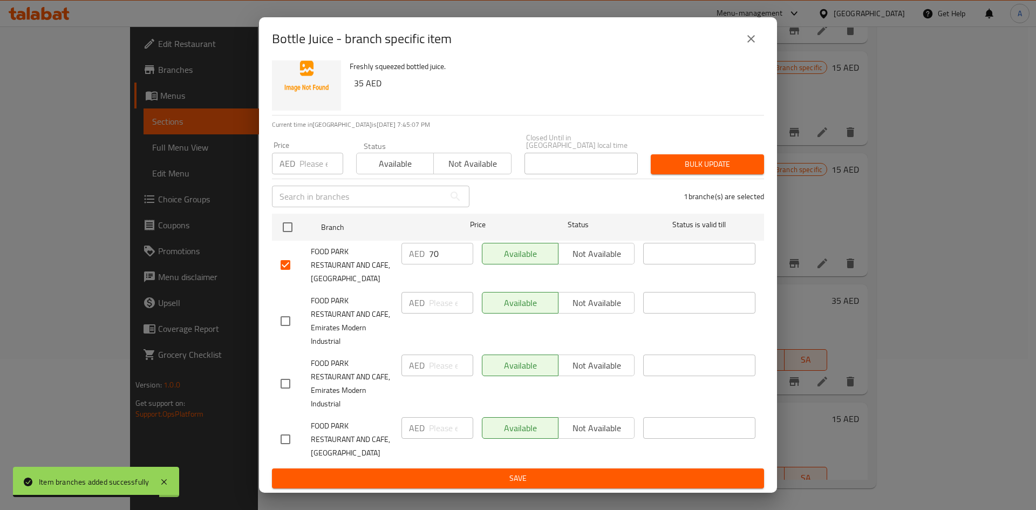
click at [574, 475] on span "Save" at bounding box center [518, 478] width 475 height 13
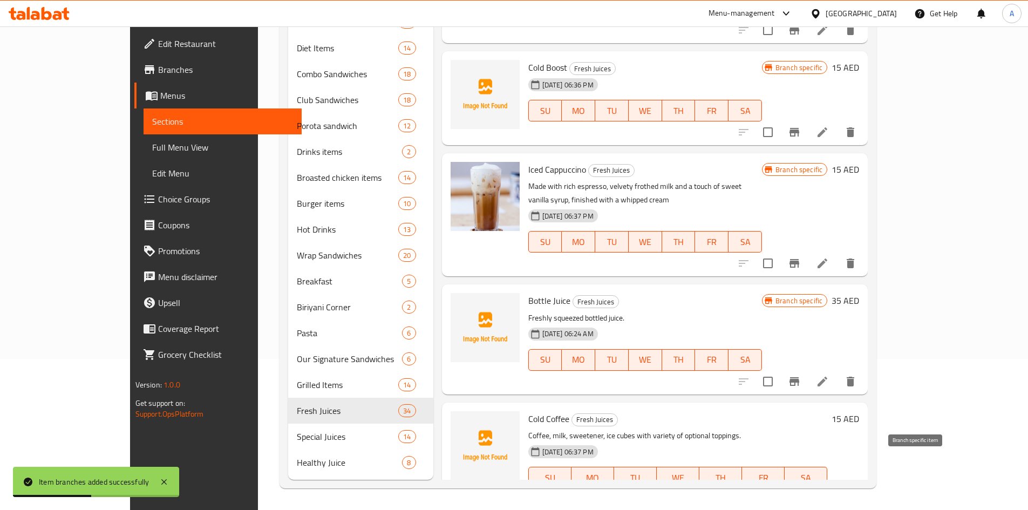
click at [801, 493] on icon "Branch-specific-item" at bounding box center [794, 499] width 13 height 13
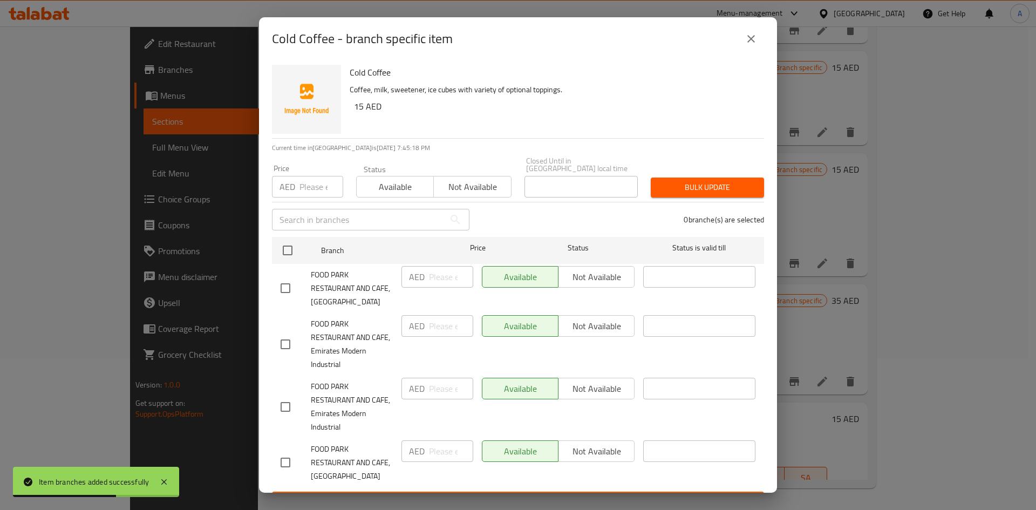
drag, startPoint x: 291, startPoint y: 288, endPoint x: 415, endPoint y: 284, distance: 124.7
click at [291, 287] on input "checkbox" at bounding box center [285, 288] width 23 height 23
checkbox input "true"
click at [434, 276] on input "number" at bounding box center [451, 277] width 44 height 22
type input "30"
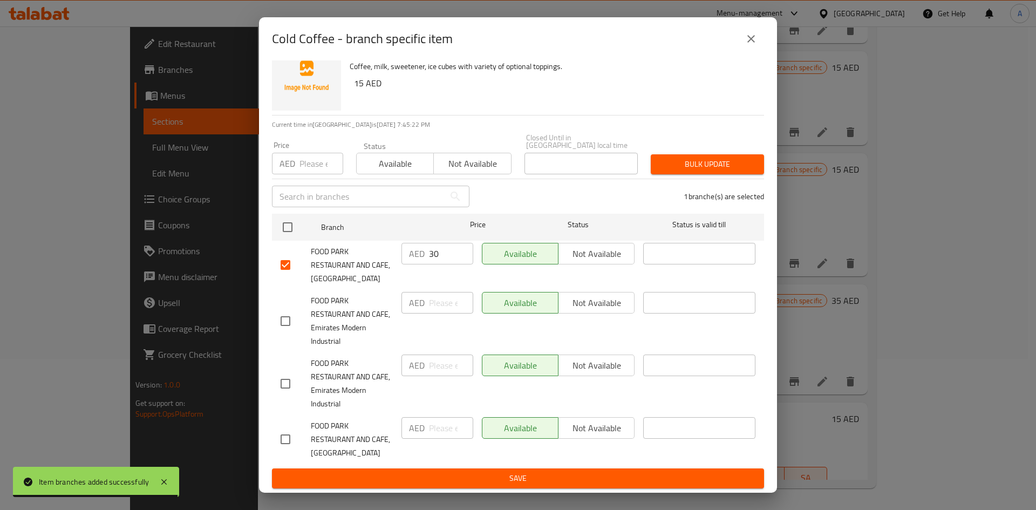
click at [588, 479] on span "Save" at bounding box center [518, 478] width 475 height 13
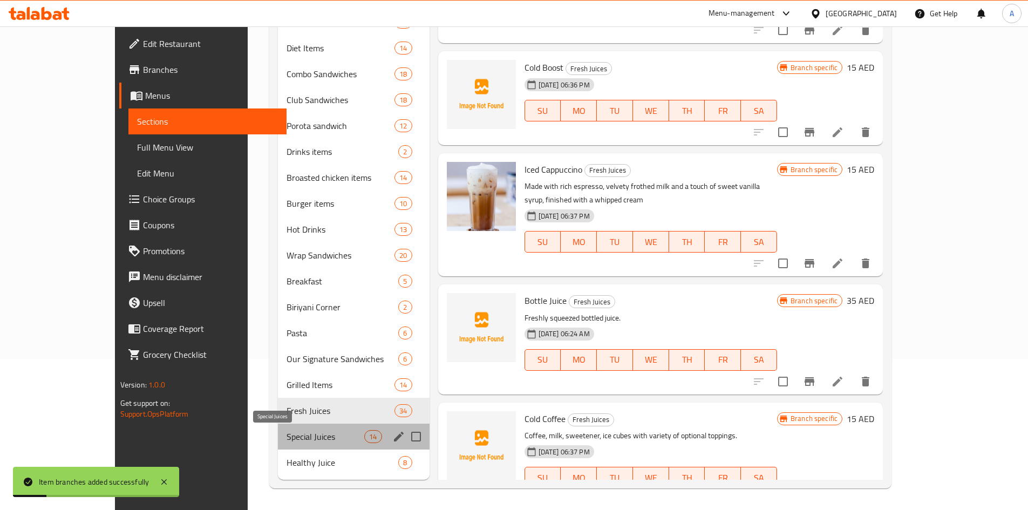
click at [286, 432] on span "Special Juices" at bounding box center [325, 436] width 78 height 13
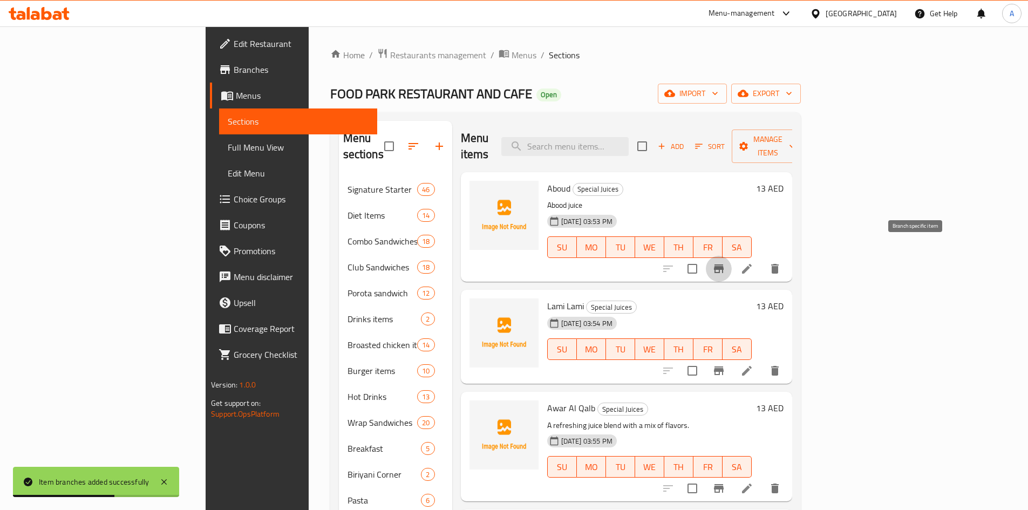
click at [723, 264] on icon "Branch-specific-item" at bounding box center [719, 268] width 10 height 9
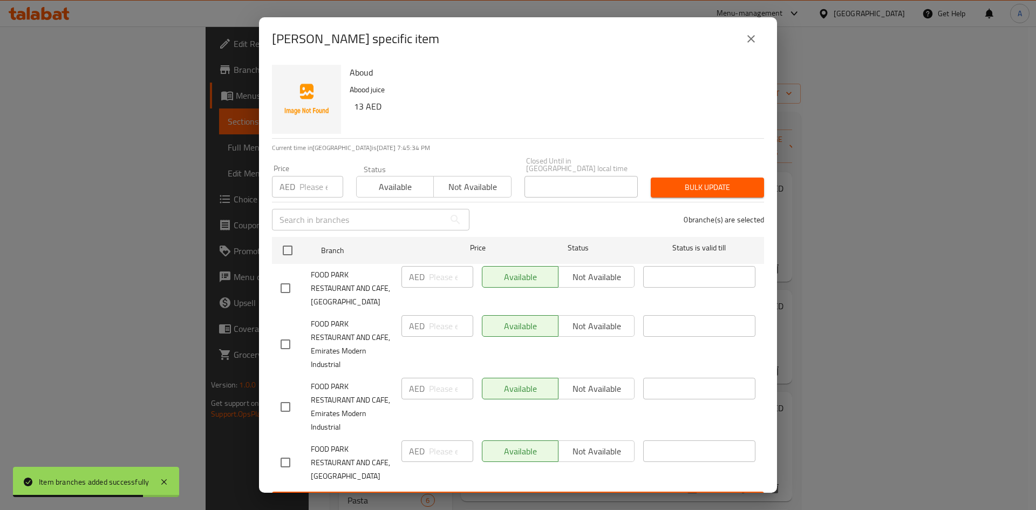
click at [292, 286] on input "checkbox" at bounding box center [285, 288] width 23 height 23
checkbox input "true"
click at [432, 276] on input "number" at bounding box center [451, 277] width 44 height 22
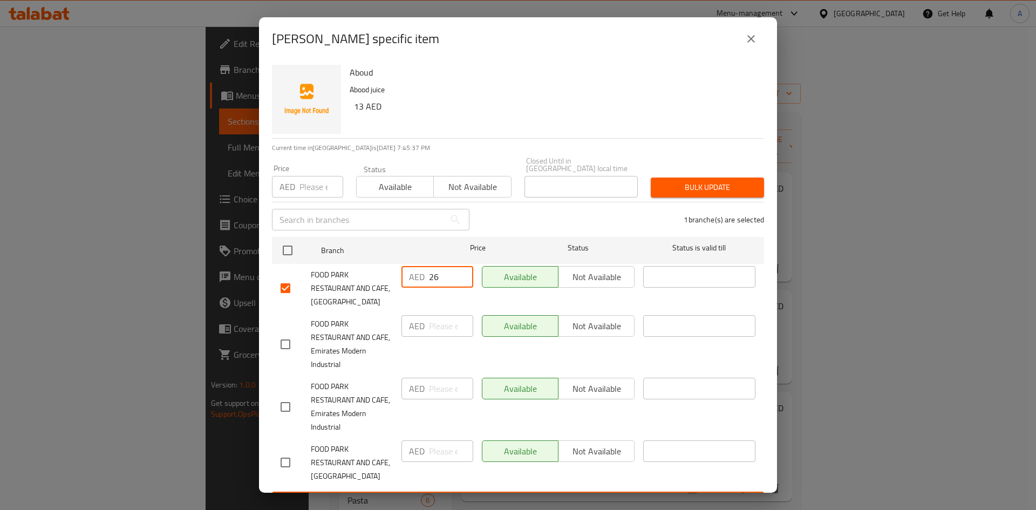
type input "26"
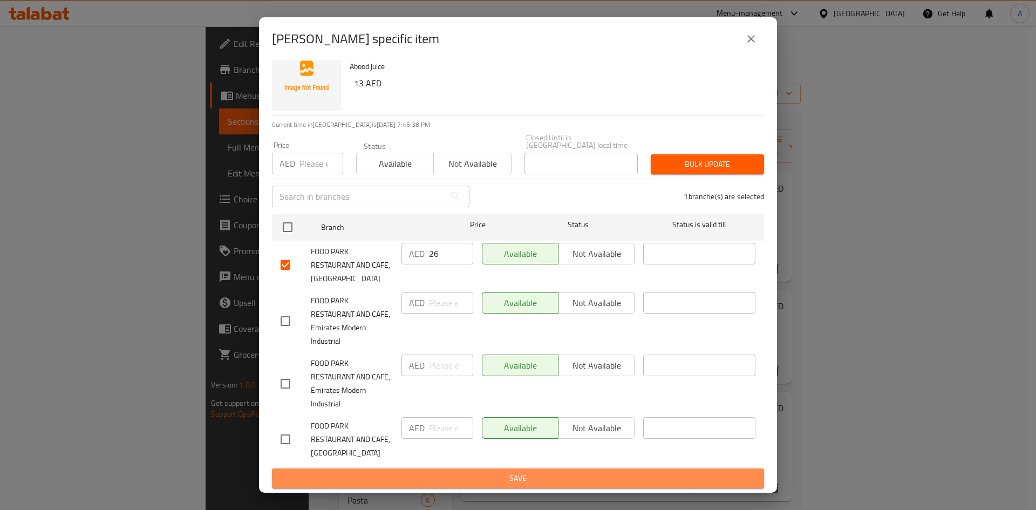
click at [551, 470] on button "Save" at bounding box center [518, 478] width 492 height 20
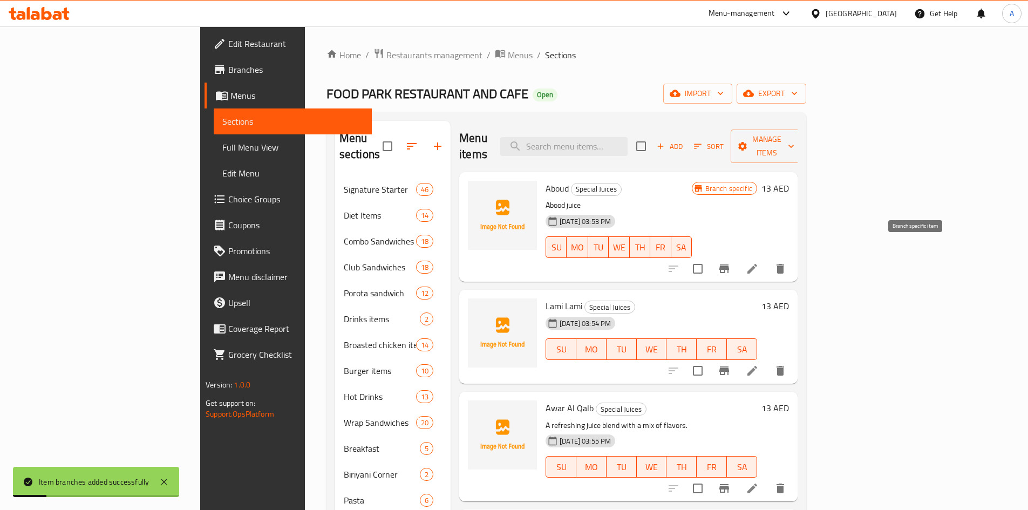
click at [729, 264] on icon "Branch-specific-item" at bounding box center [724, 268] width 10 height 9
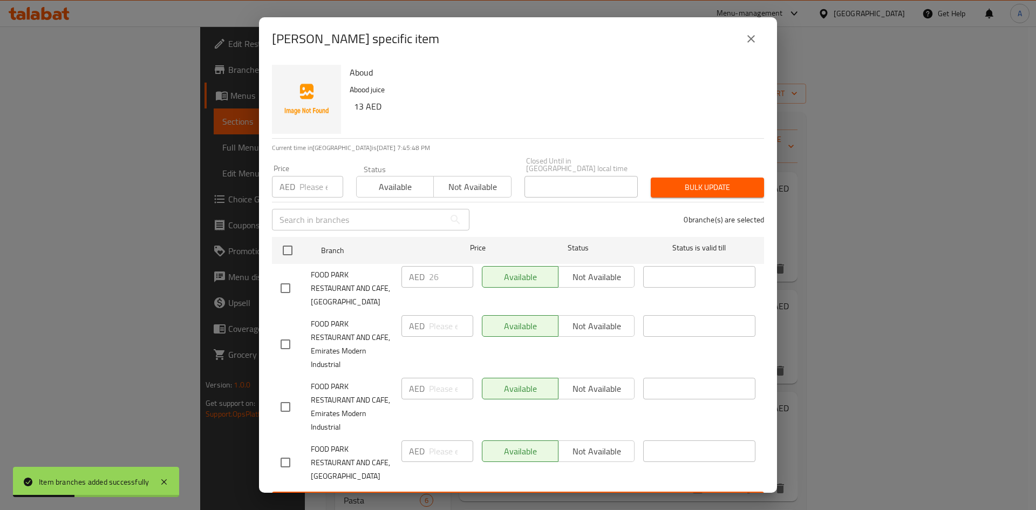
click at [749, 43] on icon "close" at bounding box center [751, 38] width 13 height 13
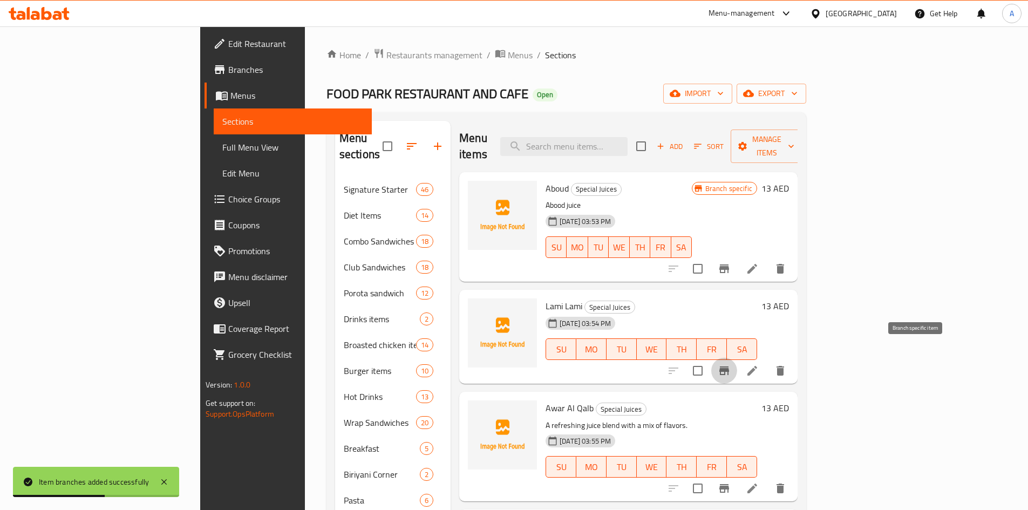
click at [730, 364] on icon "Branch-specific-item" at bounding box center [724, 370] width 13 height 13
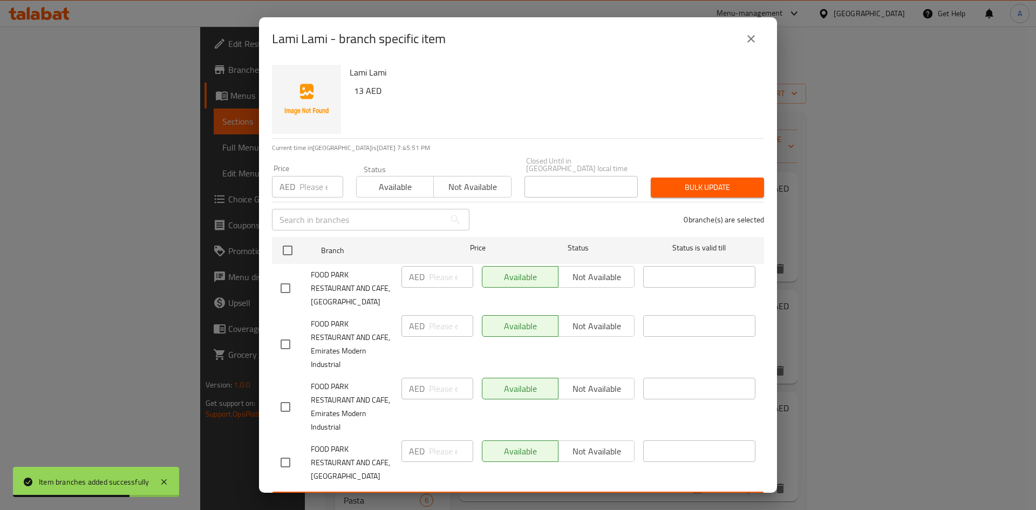
click at [290, 290] on input "checkbox" at bounding box center [285, 288] width 23 height 23
checkbox input "true"
click at [443, 278] on input "number" at bounding box center [451, 277] width 44 height 22
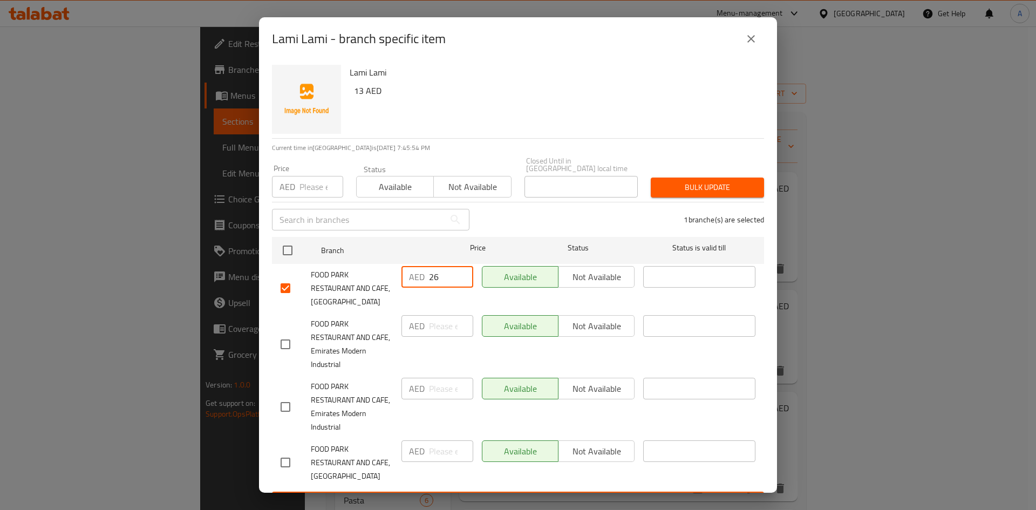
type input "26"
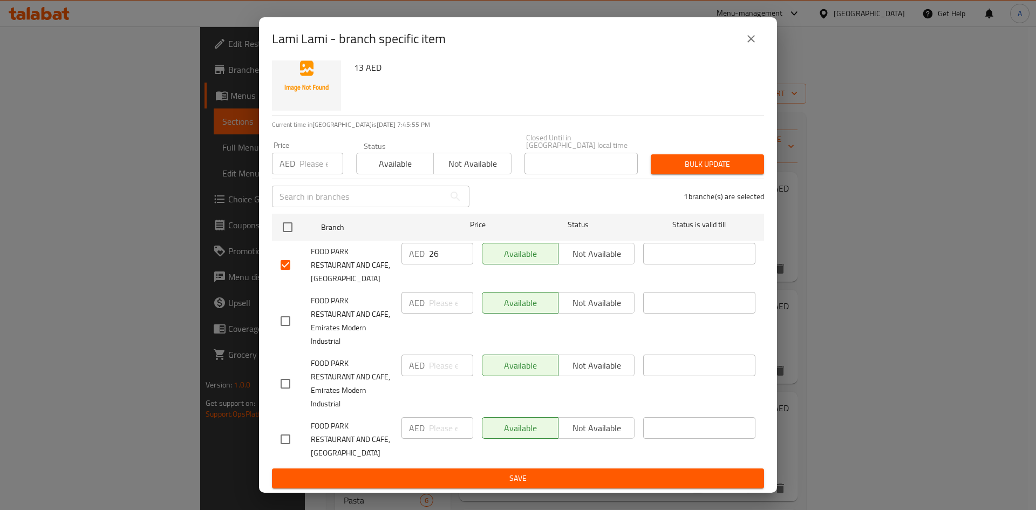
click at [591, 479] on span "Save" at bounding box center [518, 478] width 475 height 13
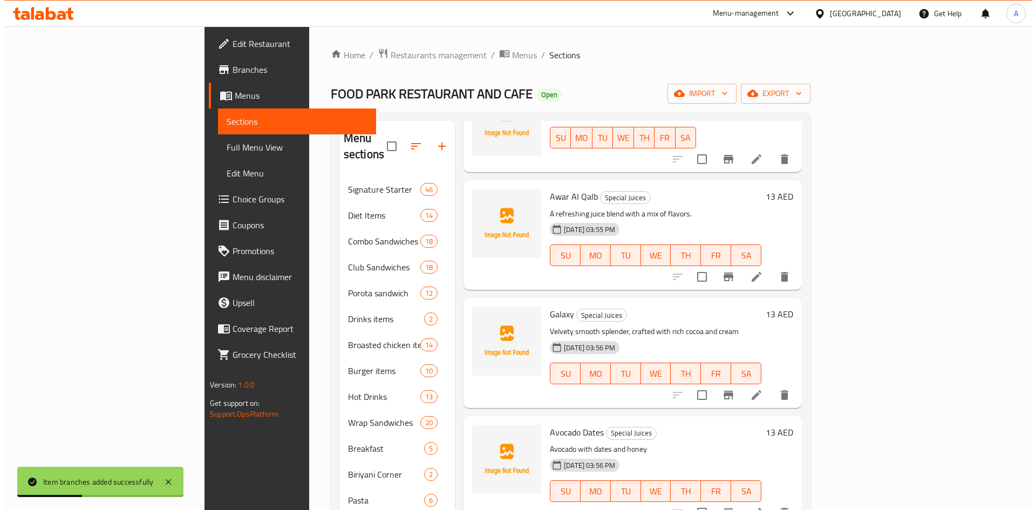
scroll to position [216, 0]
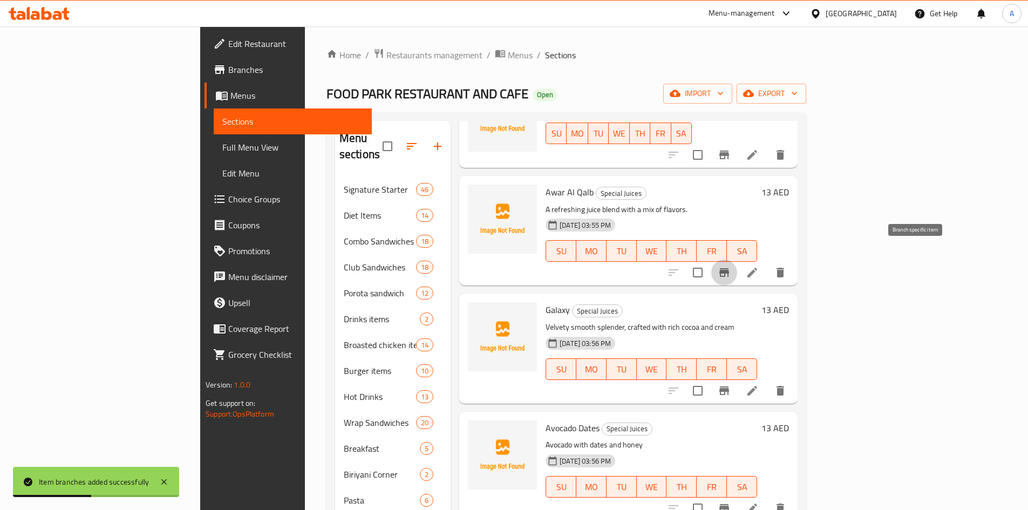
click at [737, 260] on button "Branch-specific-item" at bounding box center [724, 273] width 26 height 26
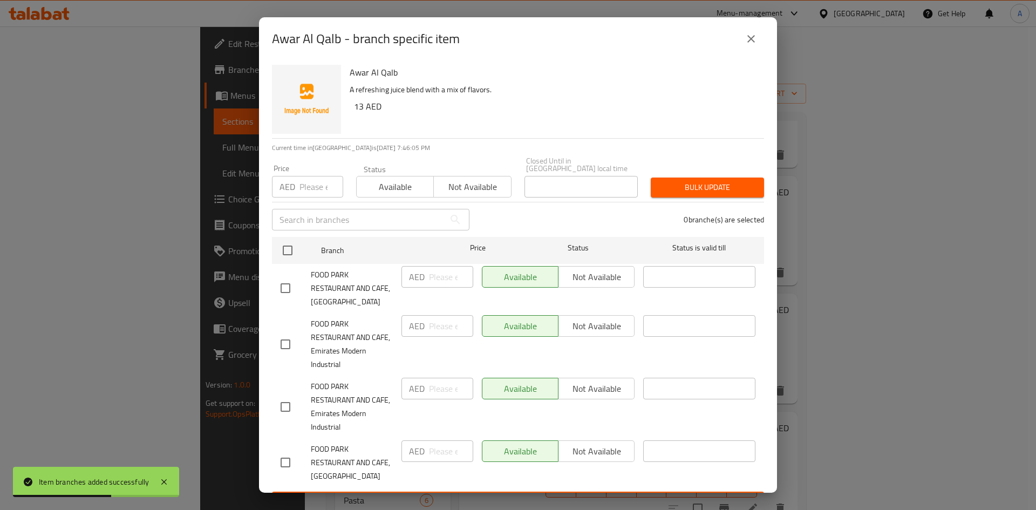
click at [290, 291] on input "checkbox" at bounding box center [285, 288] width 23 height 23
checkbox input "true"
click at [425, 278] on div "AED ​" at bounding box center [437, 277] width 72 height 22
type input "26"
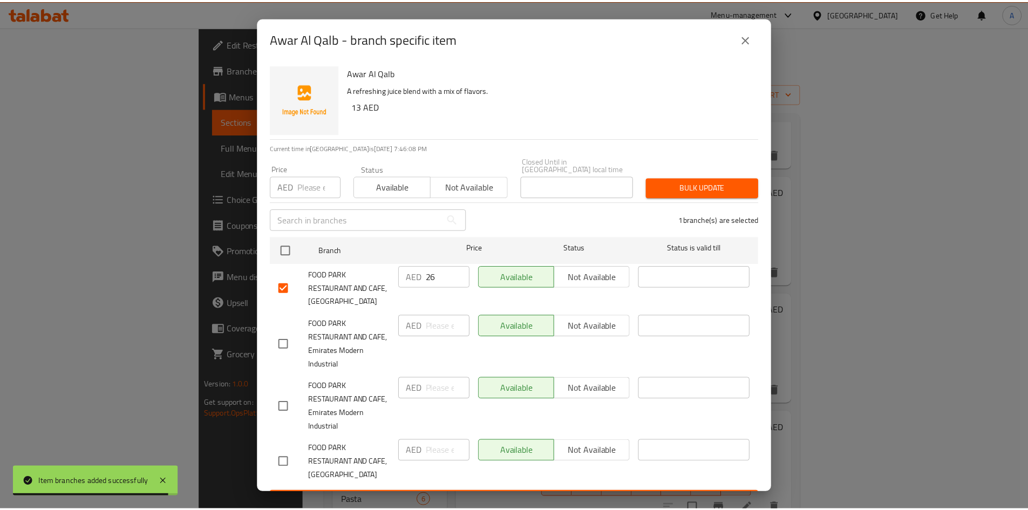
scroll to position [23, 0]
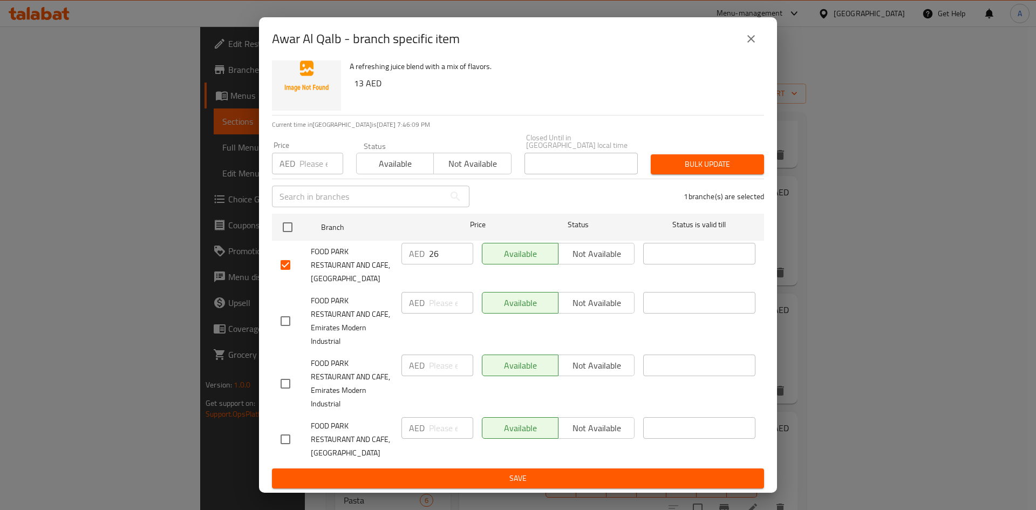
click at [640, 483] on span "Save" at bounding box center [518, 478] width 475 height 13
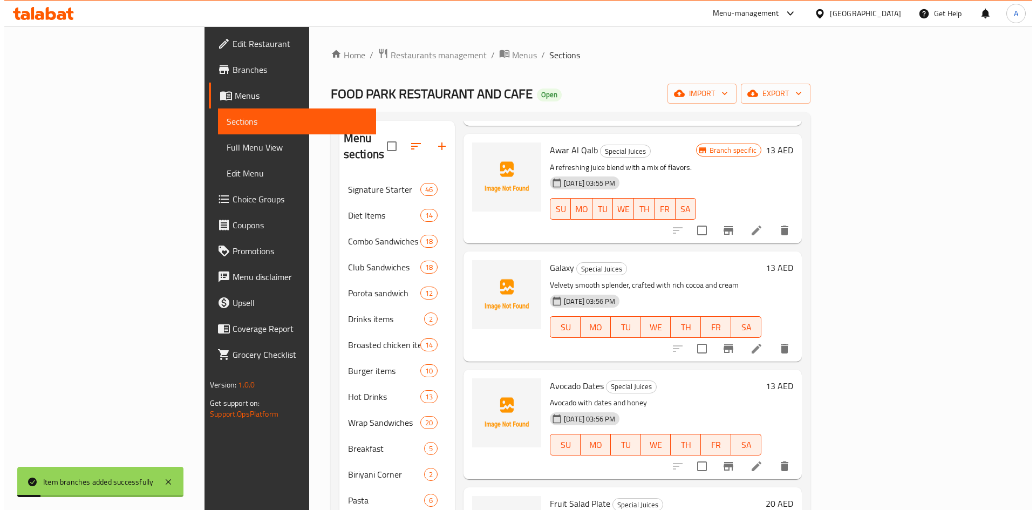
scroll to position [324, 0]
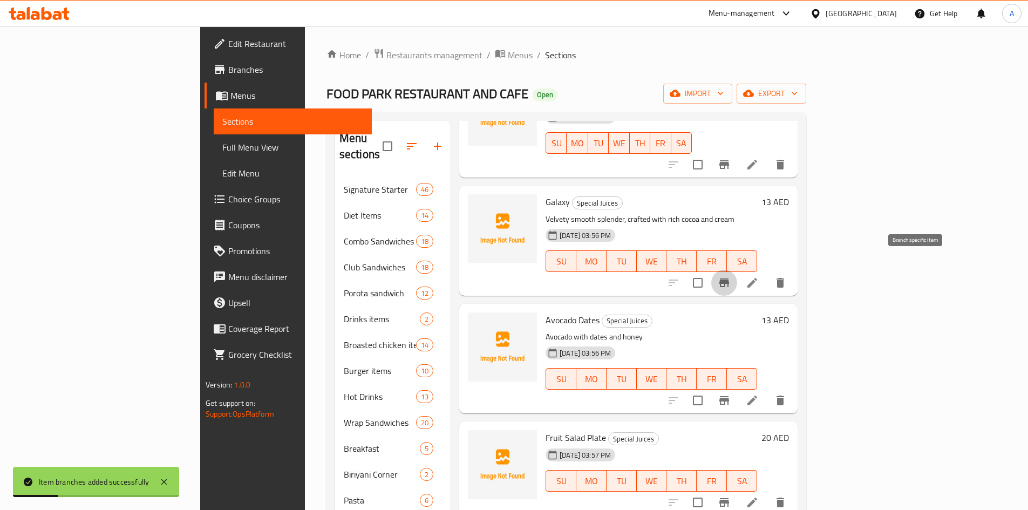
click at [730, 276] on icon "Branch-specific-item" at bounding box center [724, 282] width 13 height 13
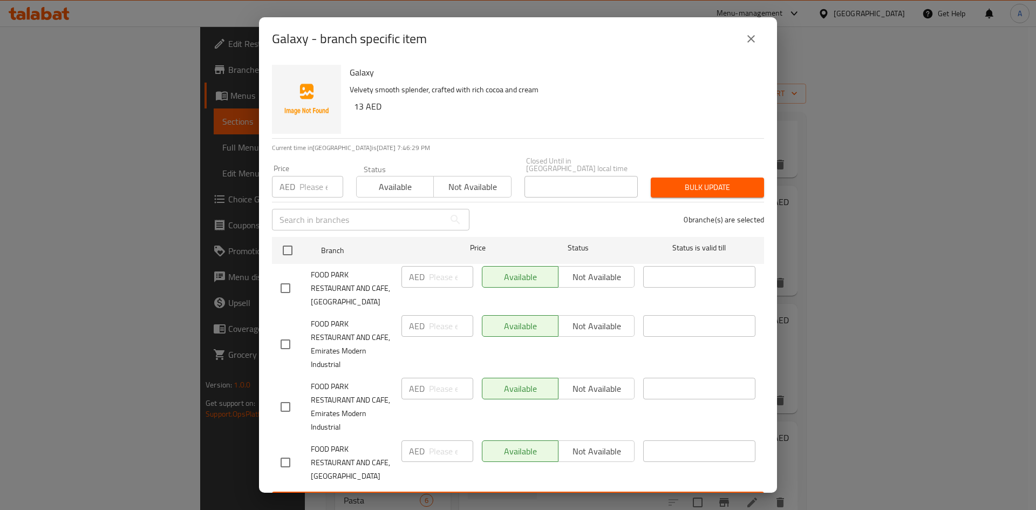
click at [282, 283] on input "checkbox" at bounding box center [285, 288] width 23 height 23
checkbox input "true"
click at [438, 278] on input "number" at bounding box center [451, 277] width 44 height 22
type input "26"
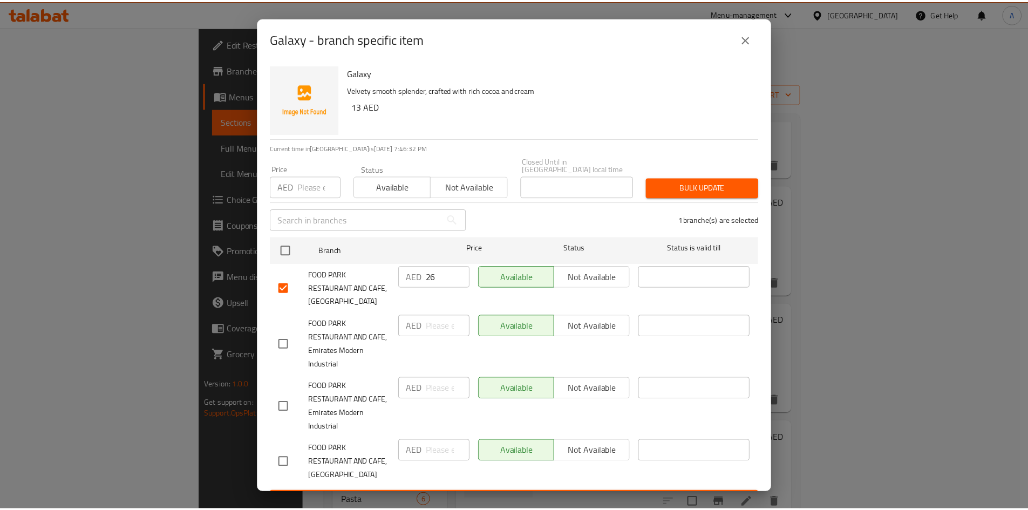
scroll to position [23, 0]
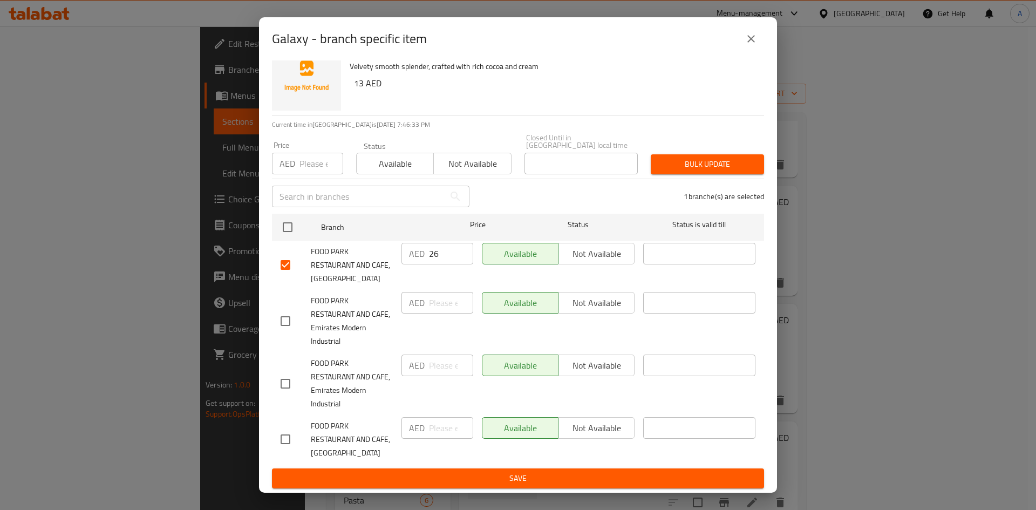
click at [563, 470] on button "Save" at bounding box center [518, 478] width 492 height 20
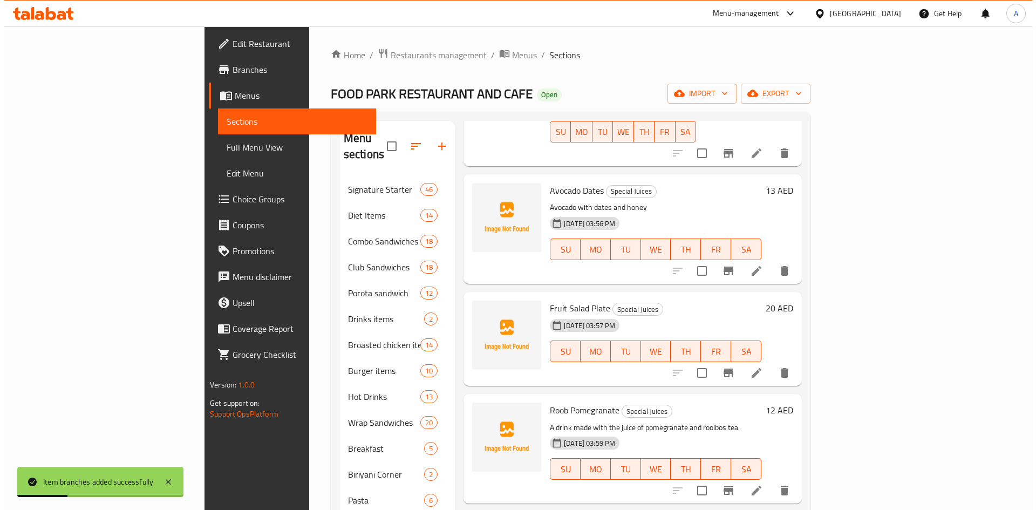
scroll to position [486, 0]
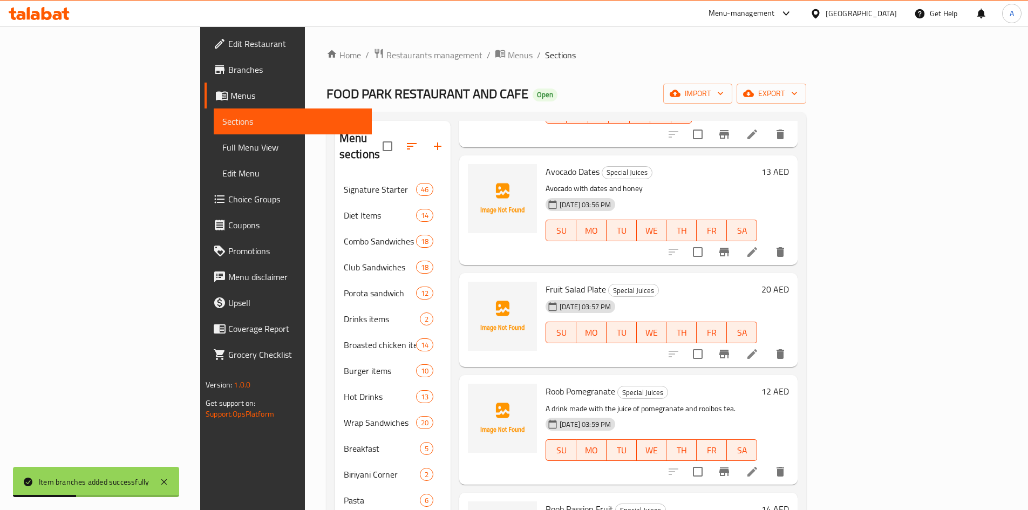
click at [730, 245] on icon "Branch-specific-item" at bounding box center [724, 251] width 13 height 13
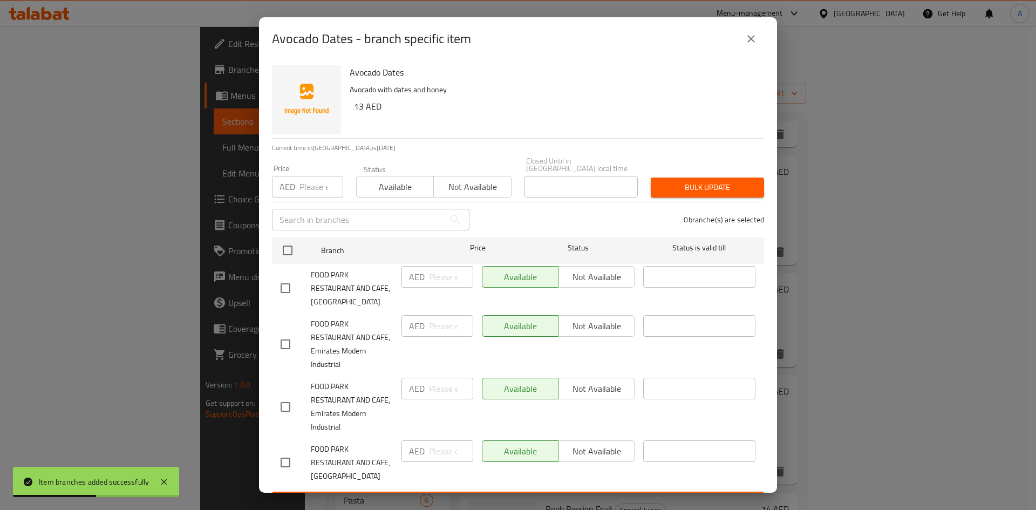
drag, startPoint x: 290, startPoint y: 289, endPoint x: 318, endPoint y: 289, distance: 28.6
click at [290, 289] on input "checkbox" at bounding box center [285, 288] width 23 height 23
checkbox input "true"
click at [441, 278] on input "number" at bounding box center [451, 277] width 44 height 22
type input "26"
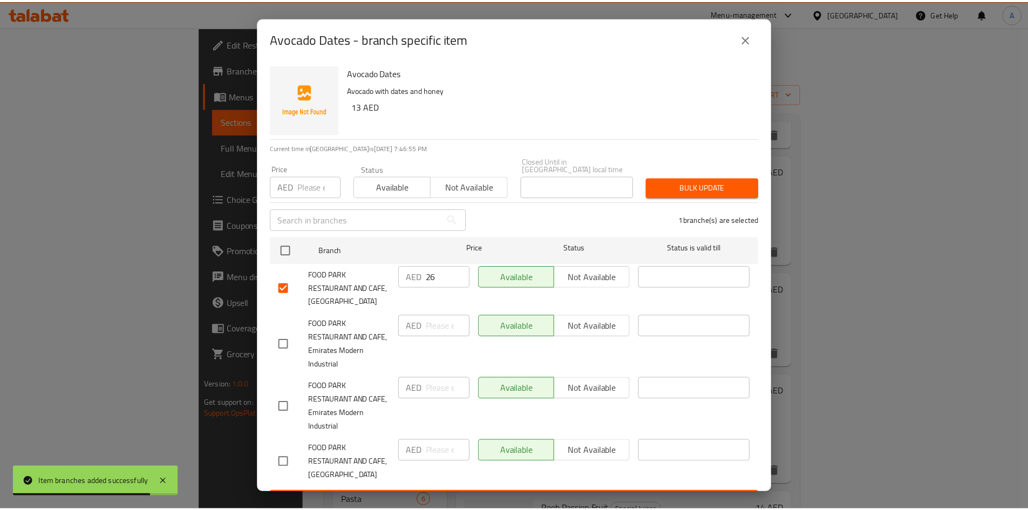
scroll to position [23, 0]
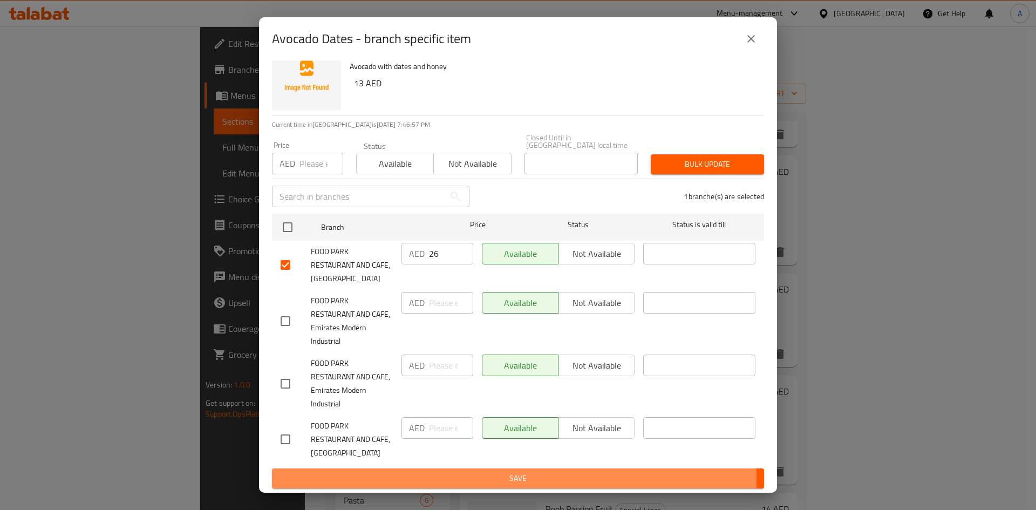
click at [504, 479] on span "Save" at bounding box center [518, 478] width 475 height 13
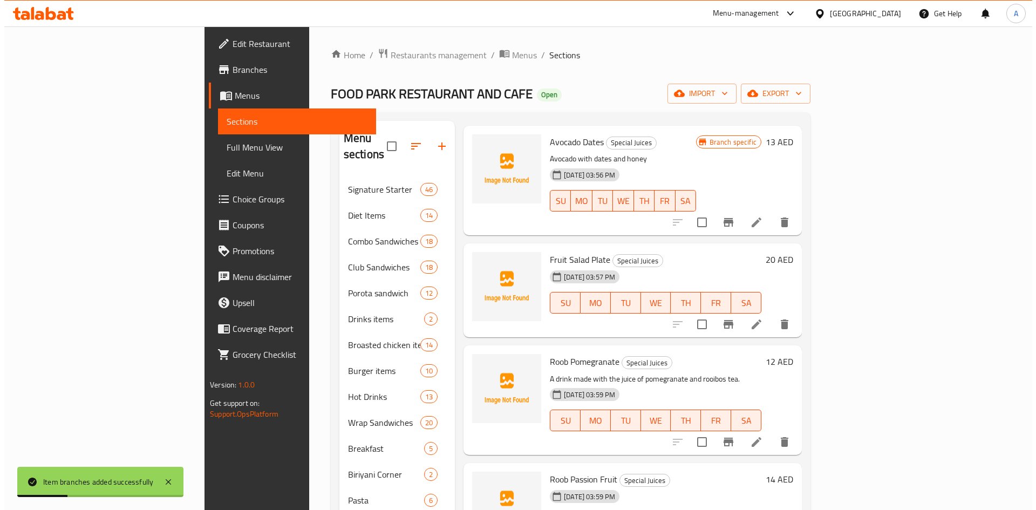
scroll to position [540, 0]
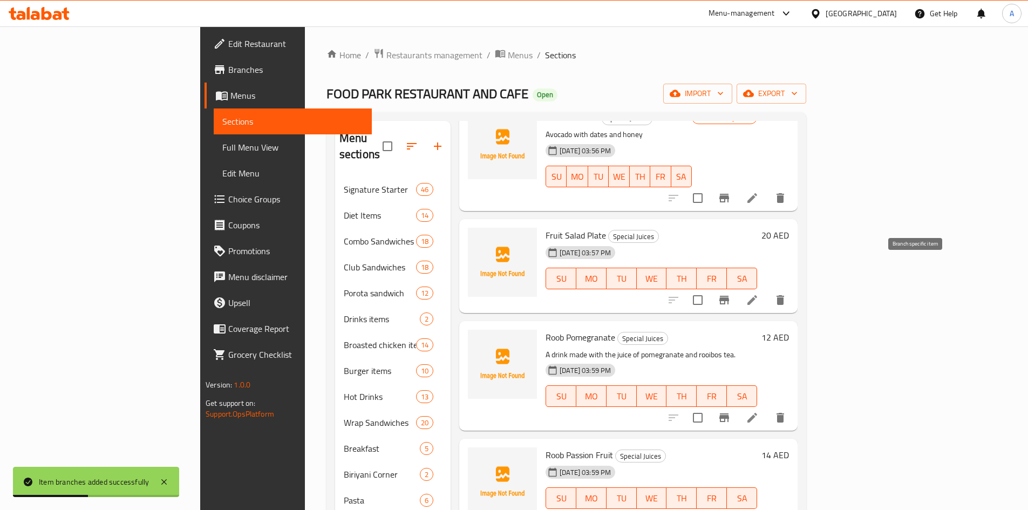
click at [729, 296] on icon "Branch-specific-item" at bounding box center [724, 300] width 10 height 9
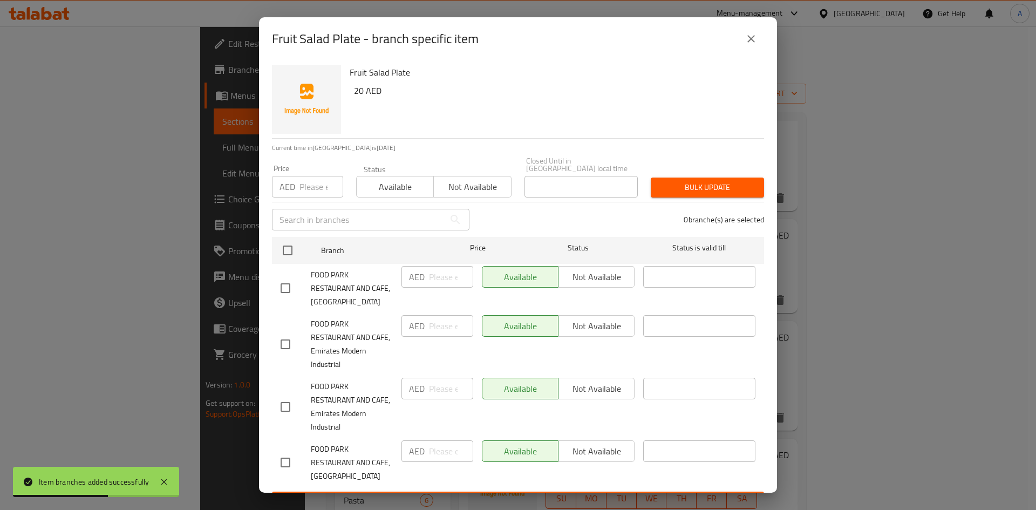
click at [296, 292] on input "checkbox" at bounding box center [285, 288] width 23 height 23
checkbox input "true"
click at [443, 277] on input "number" at bounding box center [451, 277] width 44 height 22
type input "40"
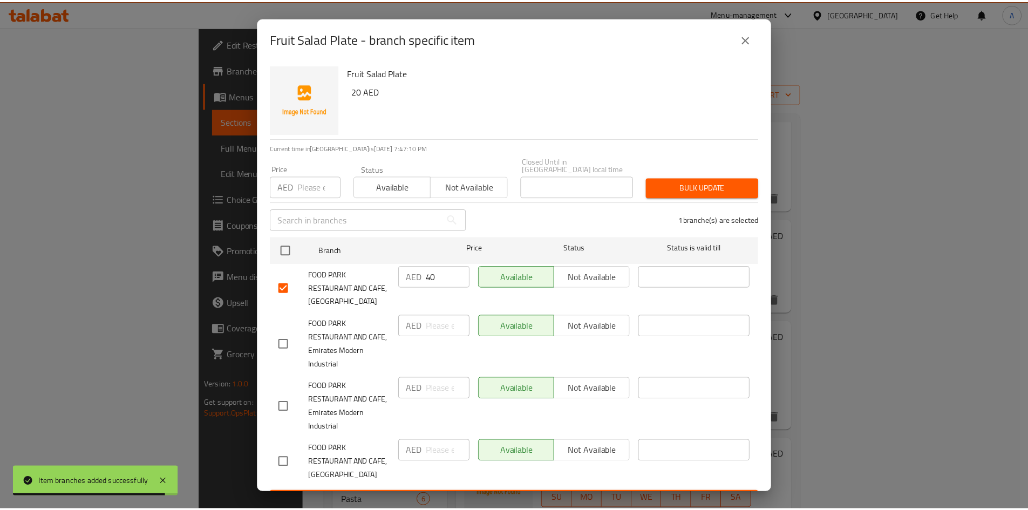
scroll to position [23, 0]
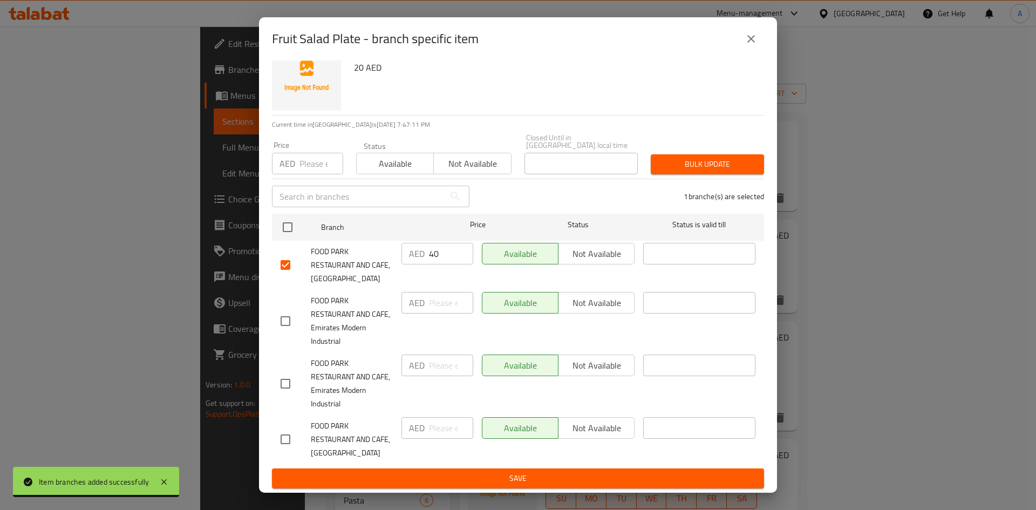
click at [565, 477] on span "Save" at bounding box center [518, 478] width 475 height 13
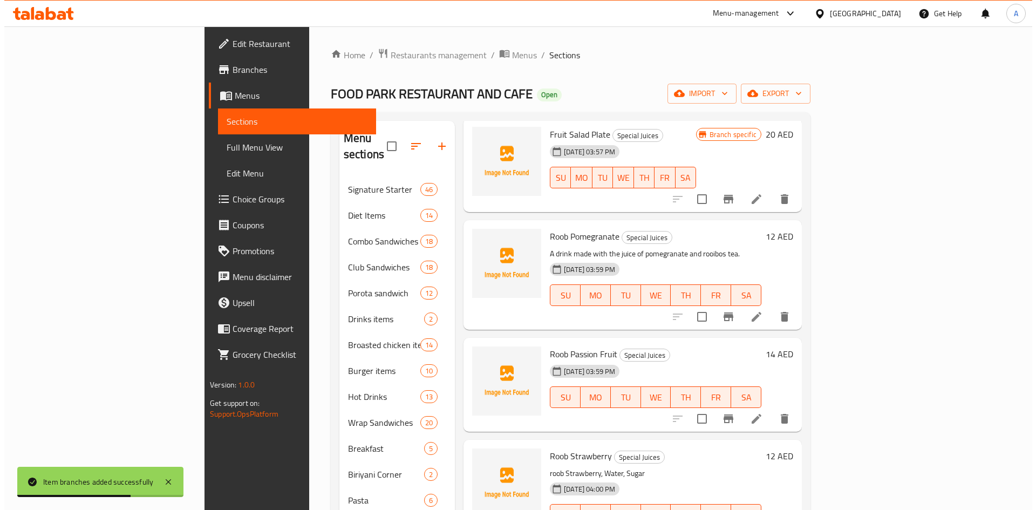
scroll to position [647, 0]
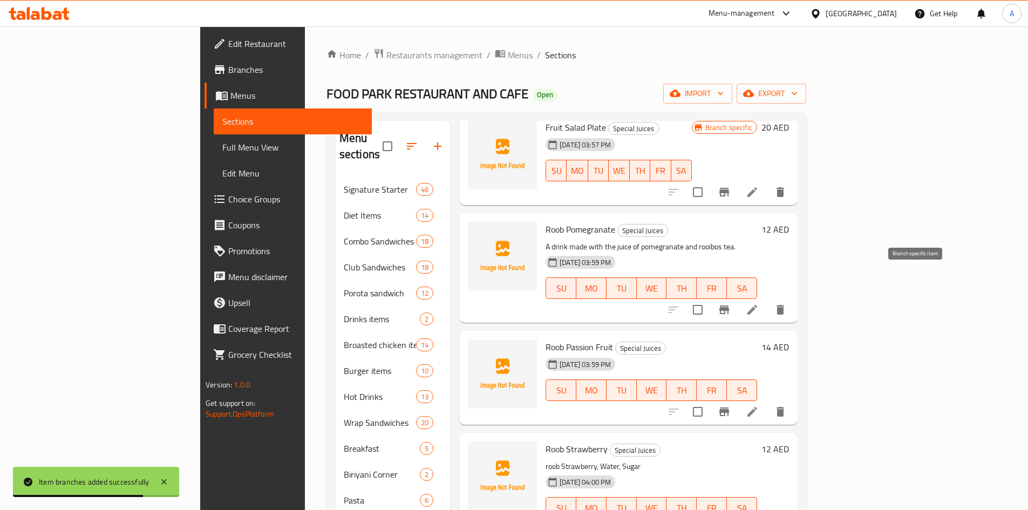
click at [729, 305] on icon "Branch-specific-item" at bounding box center [724, 309] width 10 height 9
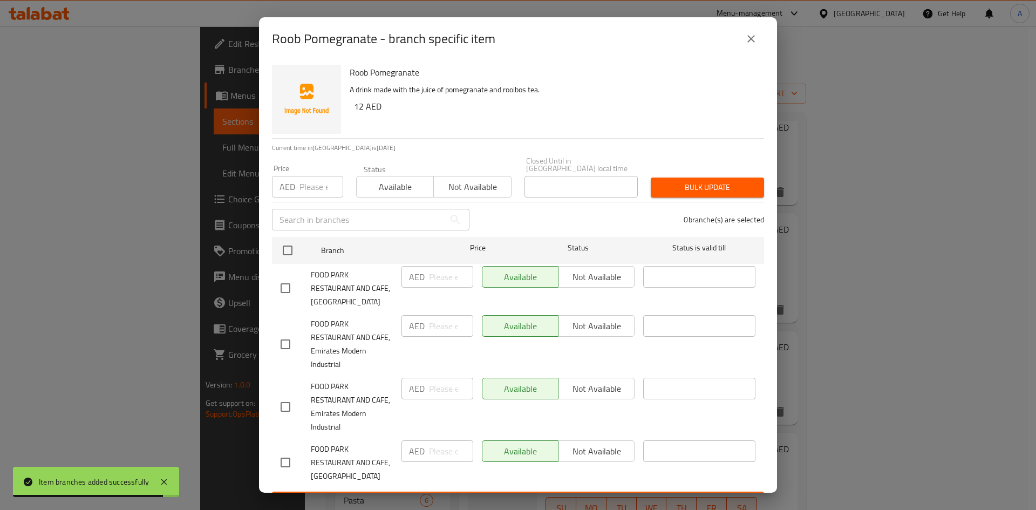
click at [295, 291] on input "checkbox" at bounding box center [285, 288] width 23 height 23
checkbox input "true"
click at [434, 281] on input "number" at bounding box center [451, 277] width 44 height 22
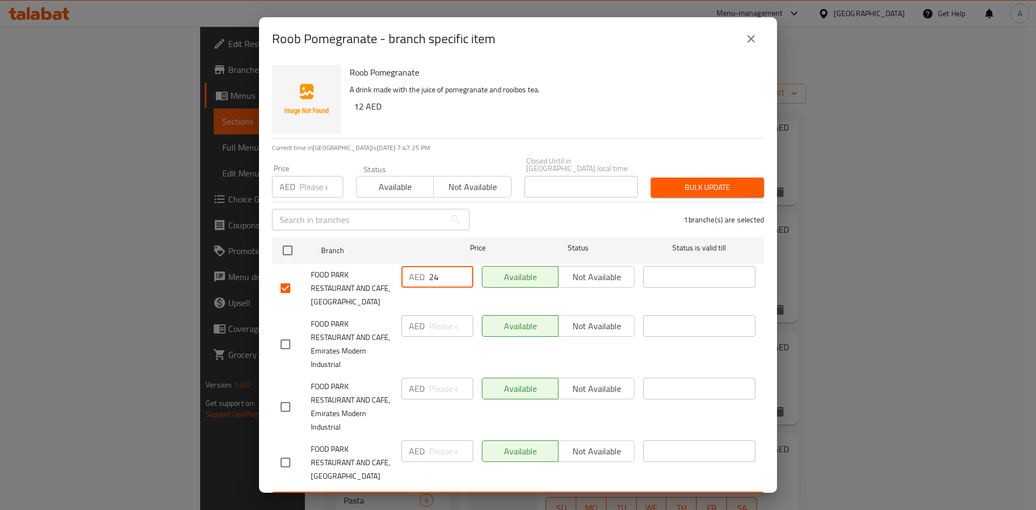
type input "24"
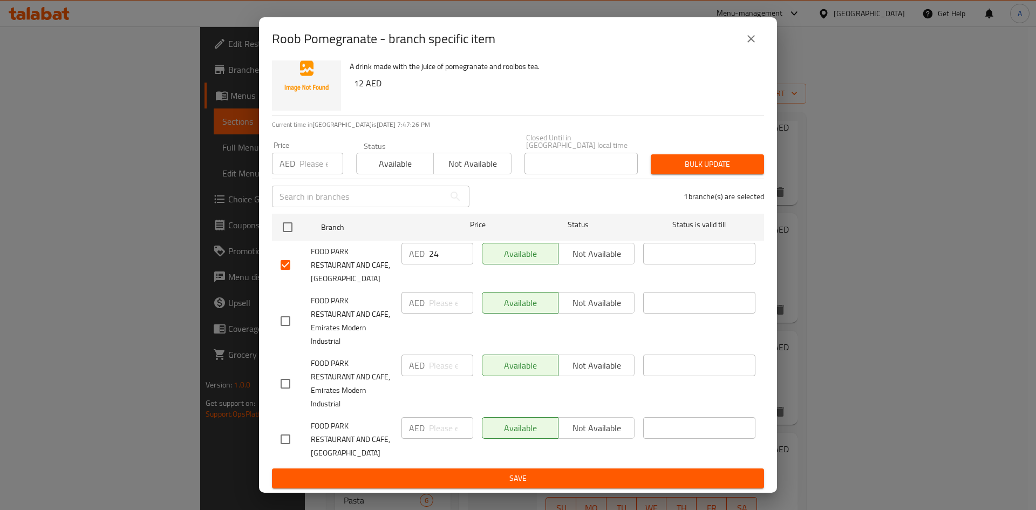
click at [506, 481] on span "Save" at bounding box center [518, 478] width 475 height 13
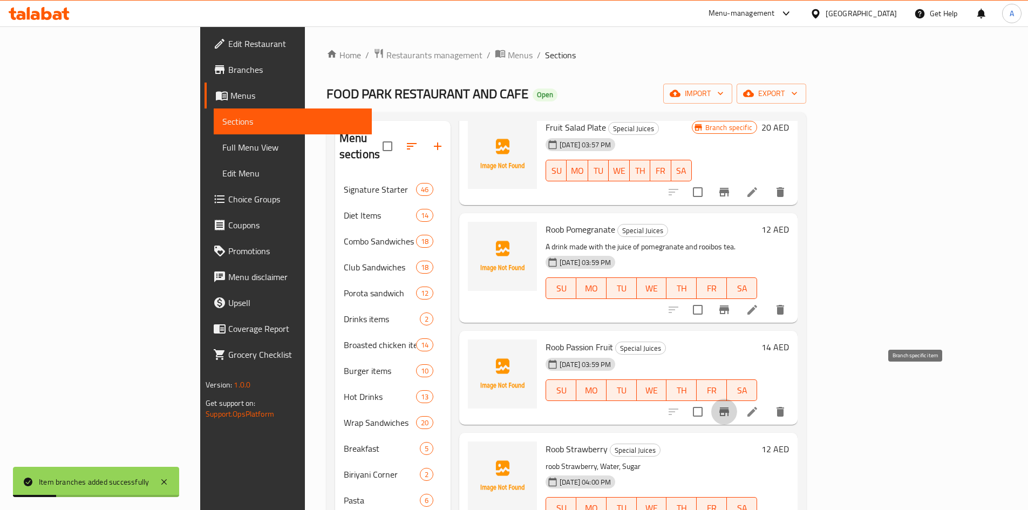
click at [730, 405] on icon "Branch-specific-item" at bounding box center [724, 411] width 13 height 13
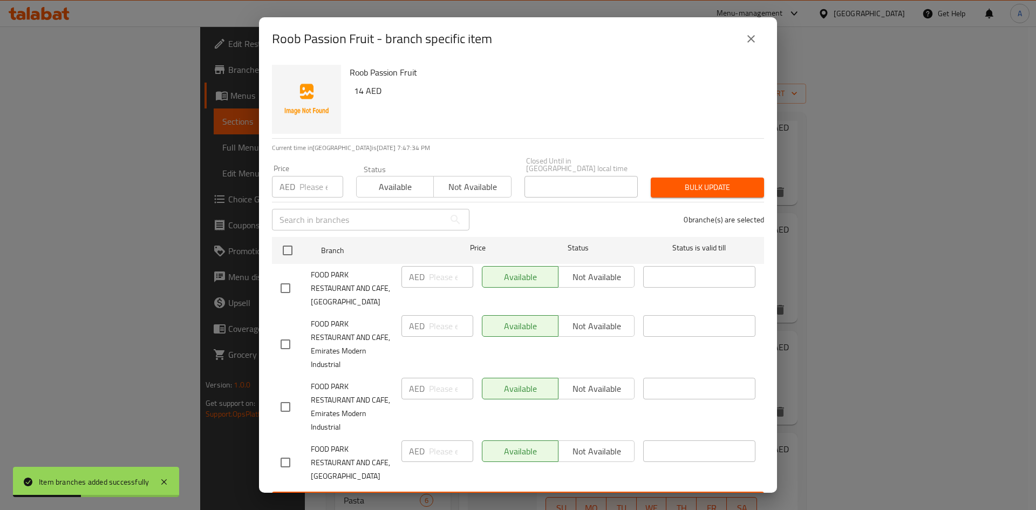
click at [282, 290] on input "checkbox" at bounding box center [285, 288] width 23 height 23
checkbox input "true"
click at [437, 277] on input "number" at bounding box center [451, 277] width 44 height 22
type input "28"
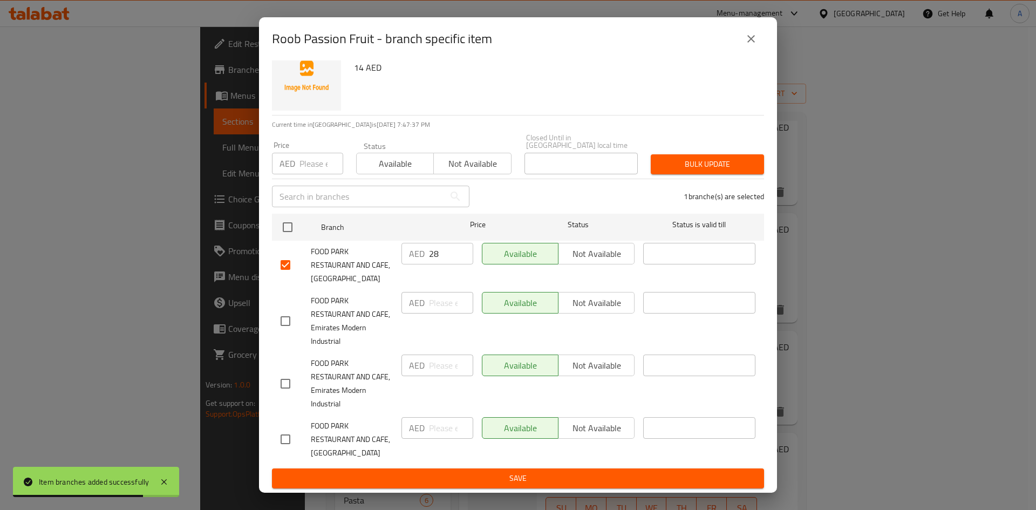
click at [679, 479] on span "Save" at bounding box center [518, 478] width 475 height 13
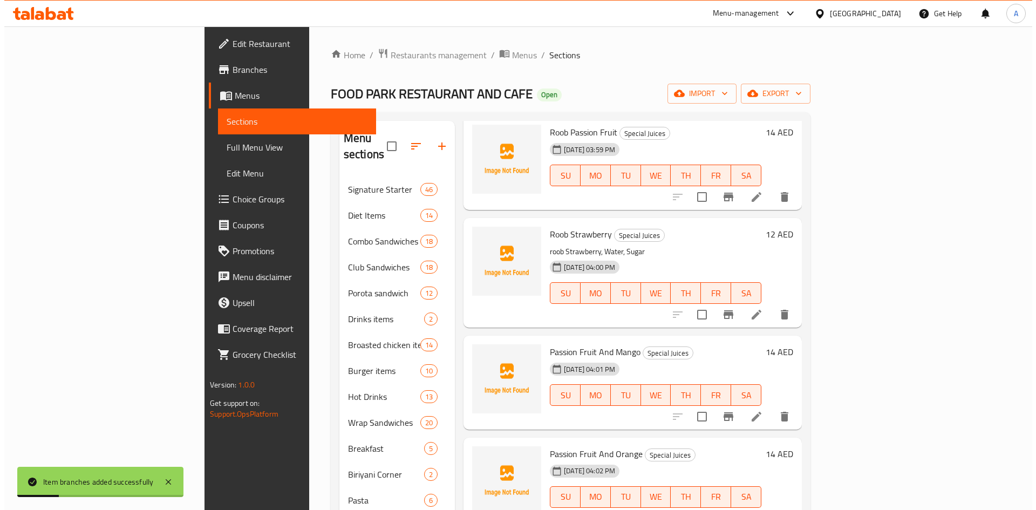
scroll to position [863, 0]
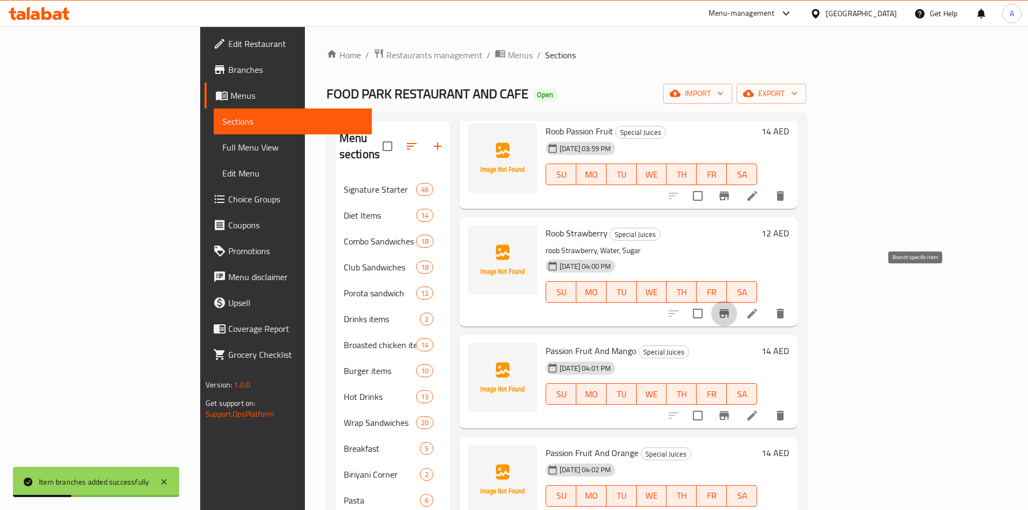
click at [729, 309] on icon "Branch-specific-item" at bounding box center [724, 313] width 10 height 9
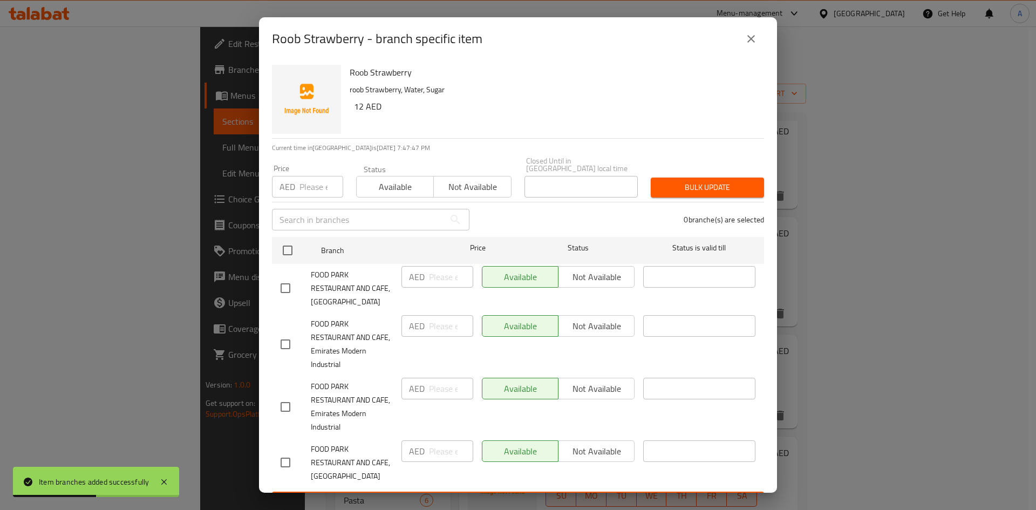
click at [289, 289] on input "checkbox" at bounding box center [285, 288] width 23 height 23
checkbox input "true"
click at [446, 278] on input "number" at bounding box center [451, 277] width 44 height 22
type input "24"
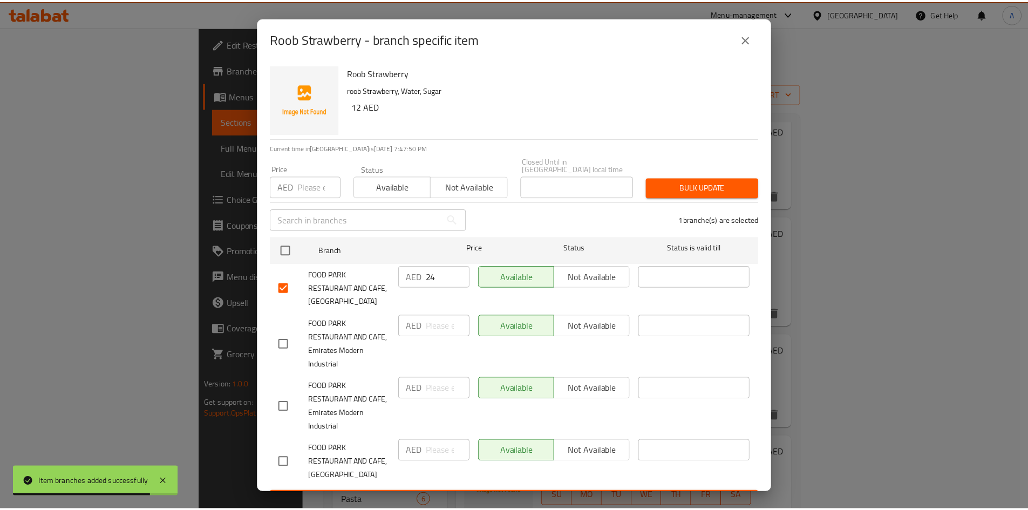
scroll to position [23, 0]
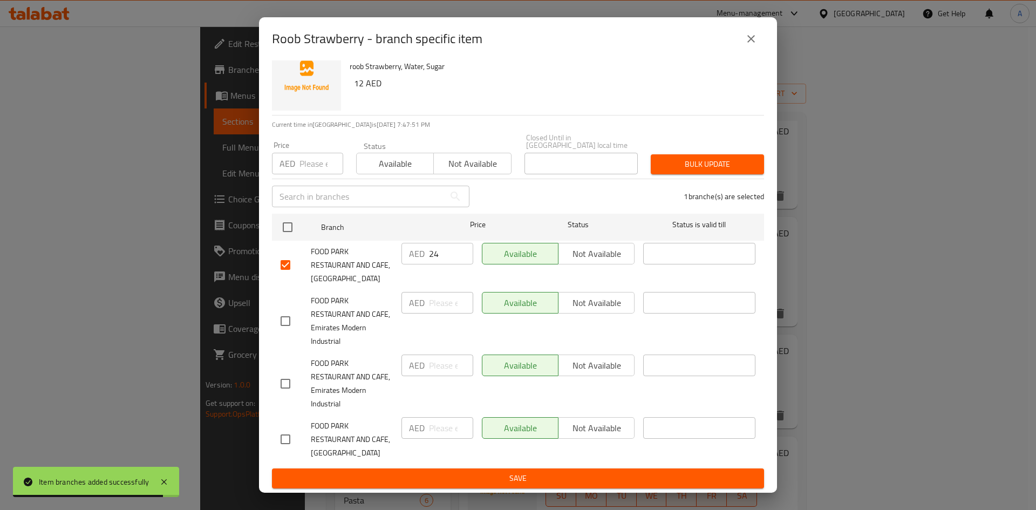
click at [566, 480] on span "Save" at bounding box center [518, 478] width 475 height 13
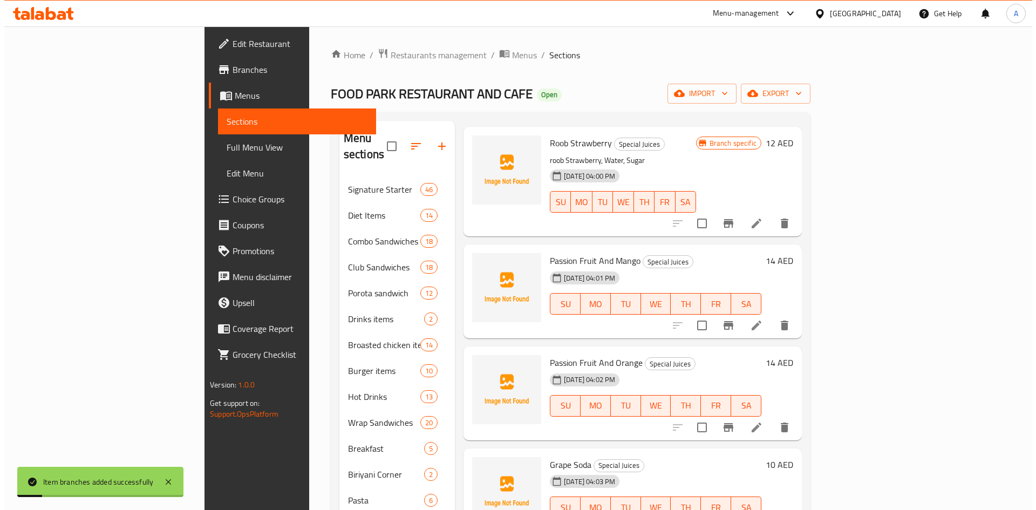
scroll to position [971, 0]
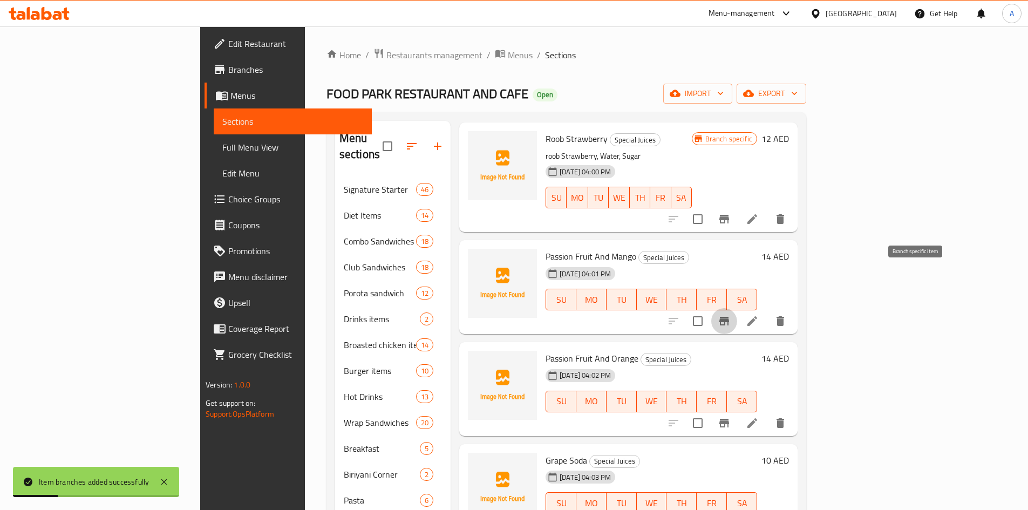
click at [730, 315] on icon "Branch-specific-item" at bounding box center [724, 321] width 13 height 13
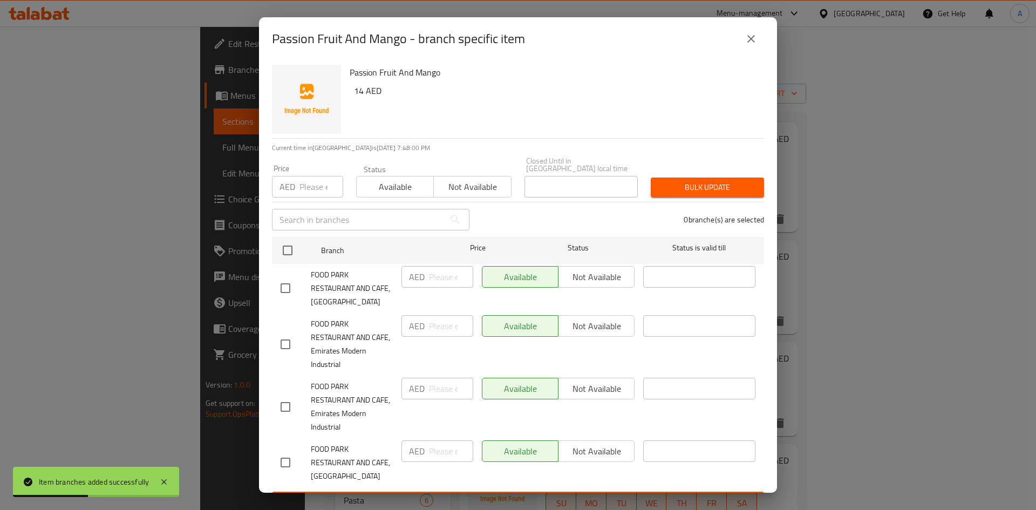
click at [281, 290] on input "checkbox" at bounding box center [285, 288] width 23 height 23
checkbox input "true"
click at [437, 277] on input "number" at bounding box center [451, 277] width 44 height 22
type input "28"
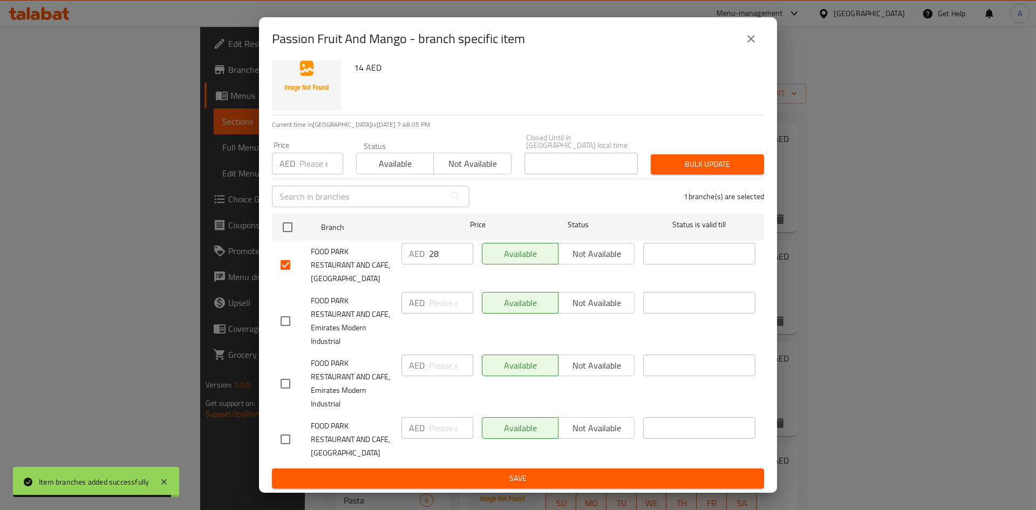
click at [560, 481] on span "Save" at bounding box center [518, 478] width 475 height 13
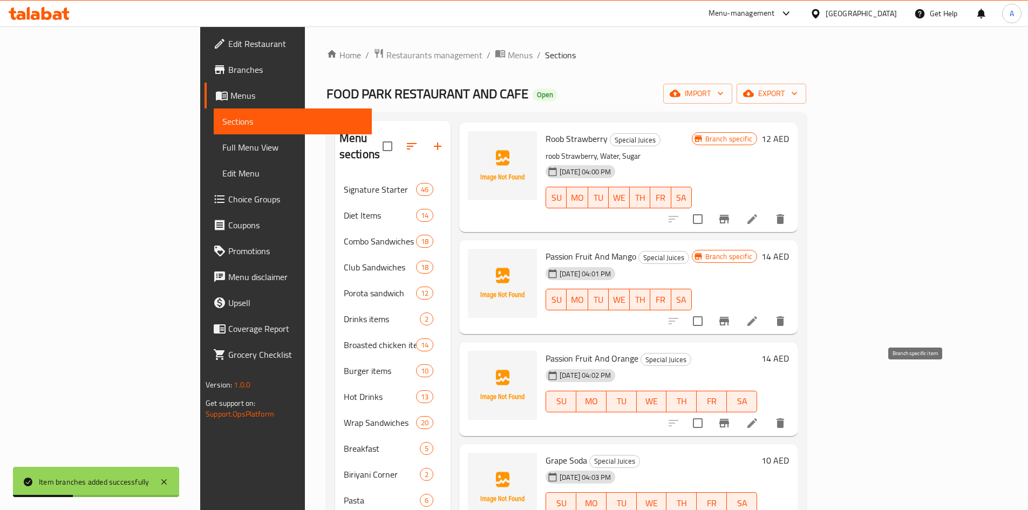
click at [730, 417] on icon "Branch-specific-item" at bounding box center [724, 423] width 13 height 13
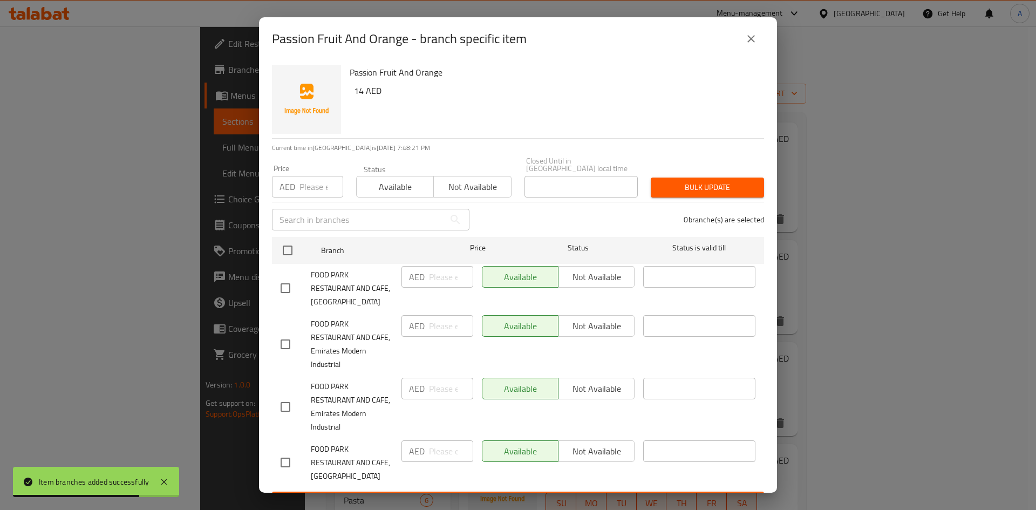
click at [285, 291] on input "checkbox" at bounding box center [285, 288] width 23 height 23
checkbox input "true"
click at [438, 280] on input "number" at bounding box center [451, 277] width 44 height 22
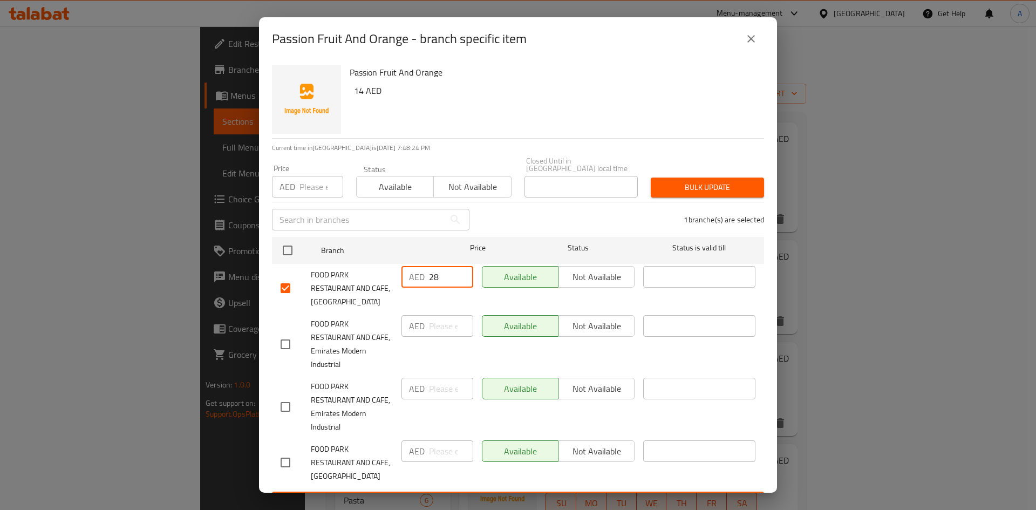
type input "28"
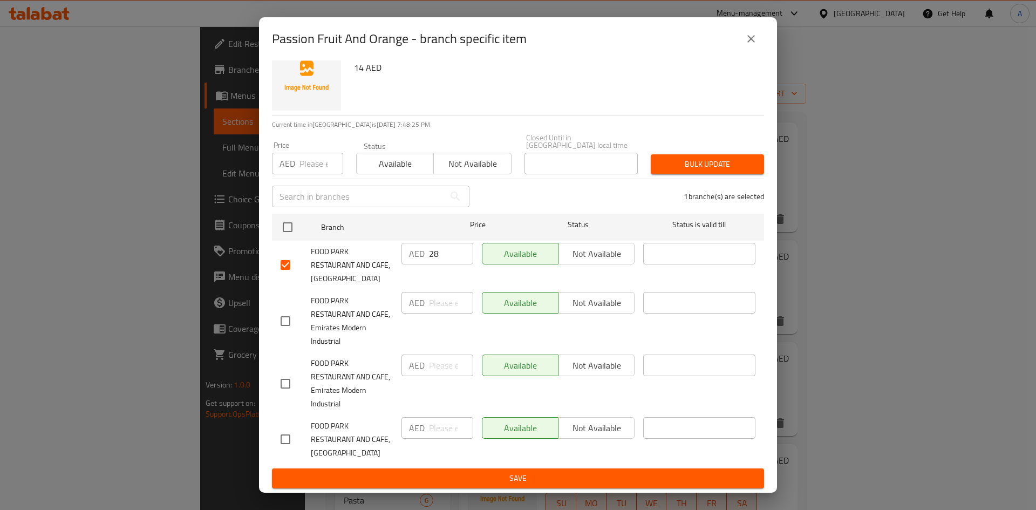
click at [530, 476] on span "Save" at bounding box center [518, 478] width 475 height 13
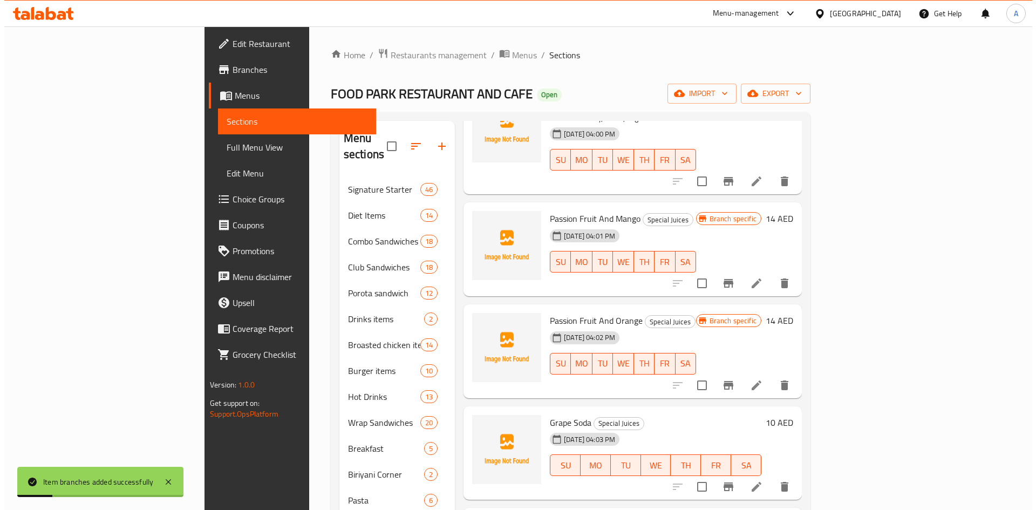
scroll to position [1070, 0]
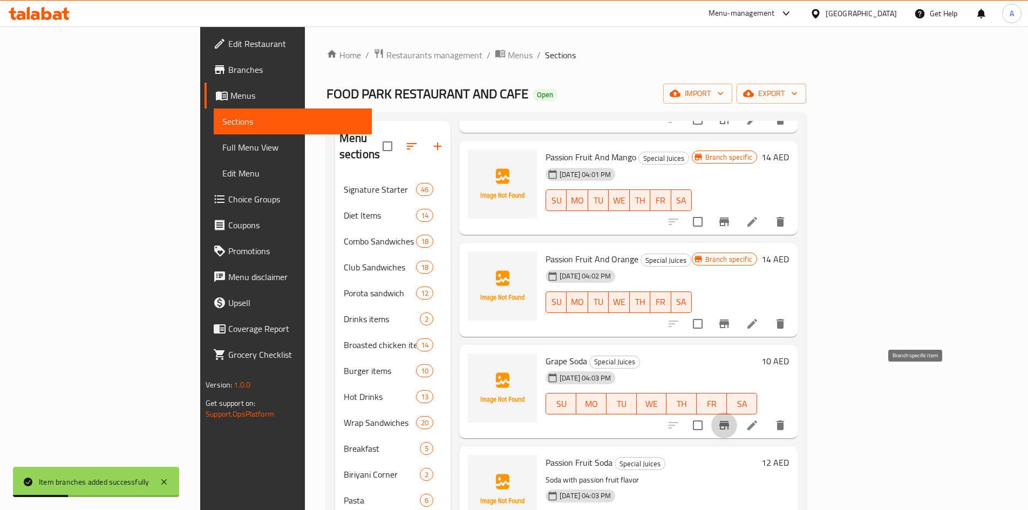
click at [730, 419] on icon "Branch-specific-item" at bounding box center [724, 425] width 13 height 13
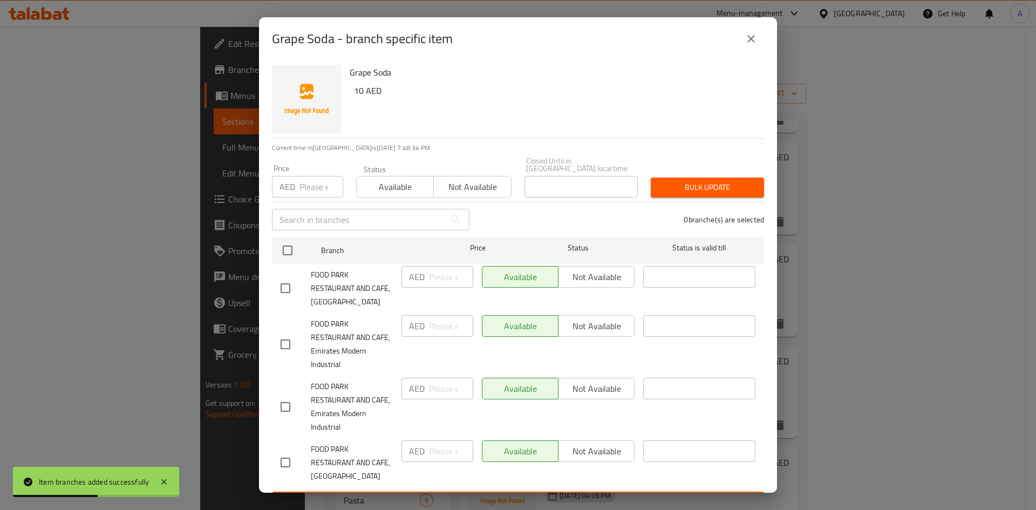
click at [288, 290] on input "checkbox" at bounding box center [285, 288] width 23 height 23
checkbox input "true"
click at [432, 278] on input "number" at bounding box center [451, 277] width 44 height 22
type input "20"
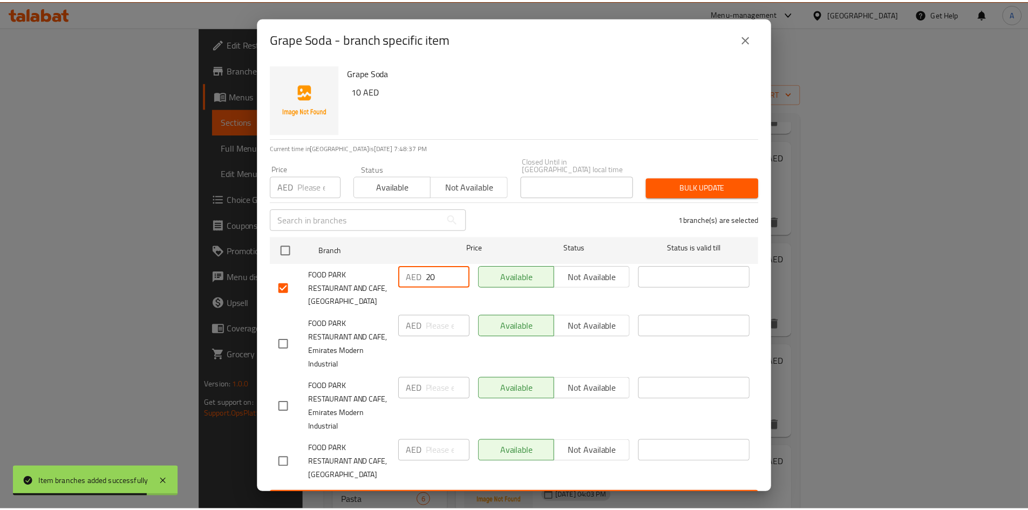
scroll to position [23, 0]
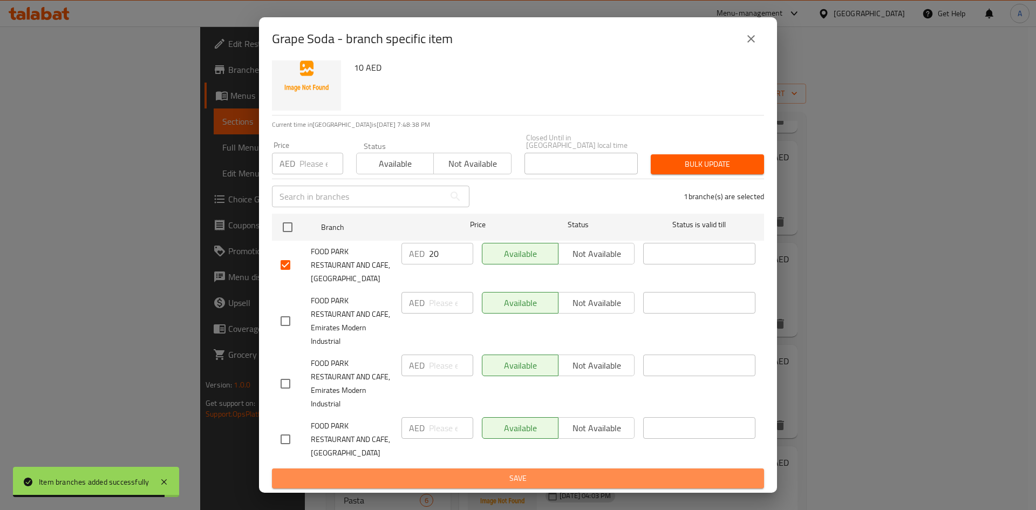
click at [568, 480] on span "Save" at bounding box center [518, 478] width 475 height 13
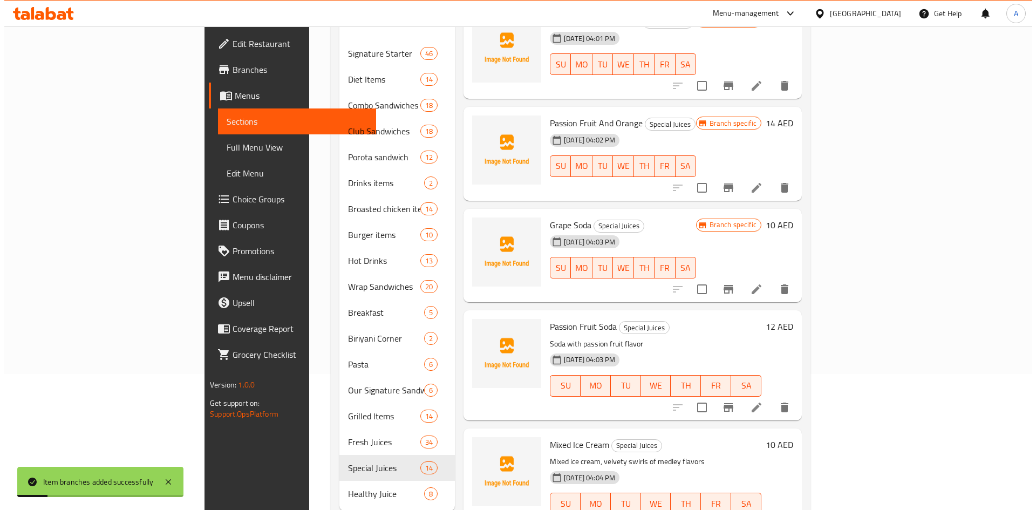
scroll to position [151, 0]
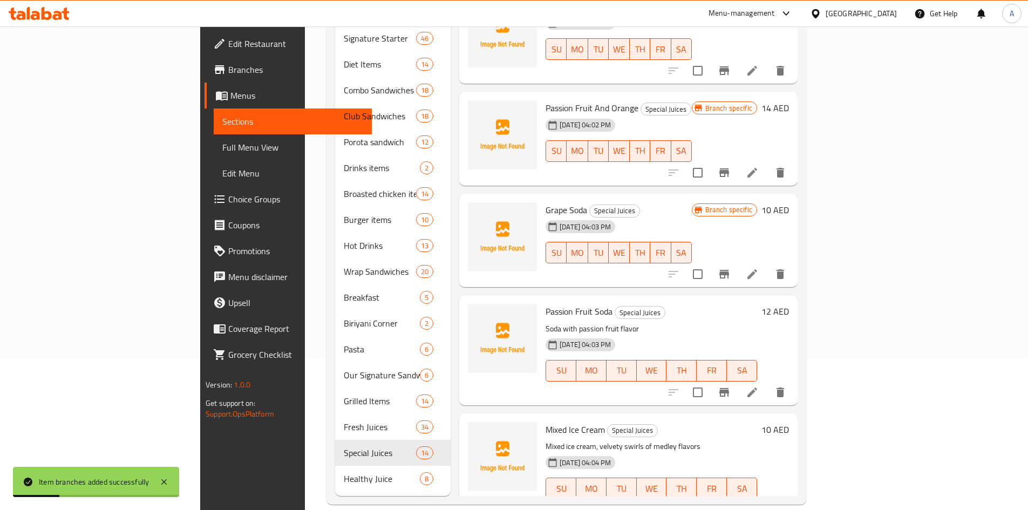
click at [729, 388] on icon "Branch-specific-item" at bounding box center [724, 392] width 10 height 9
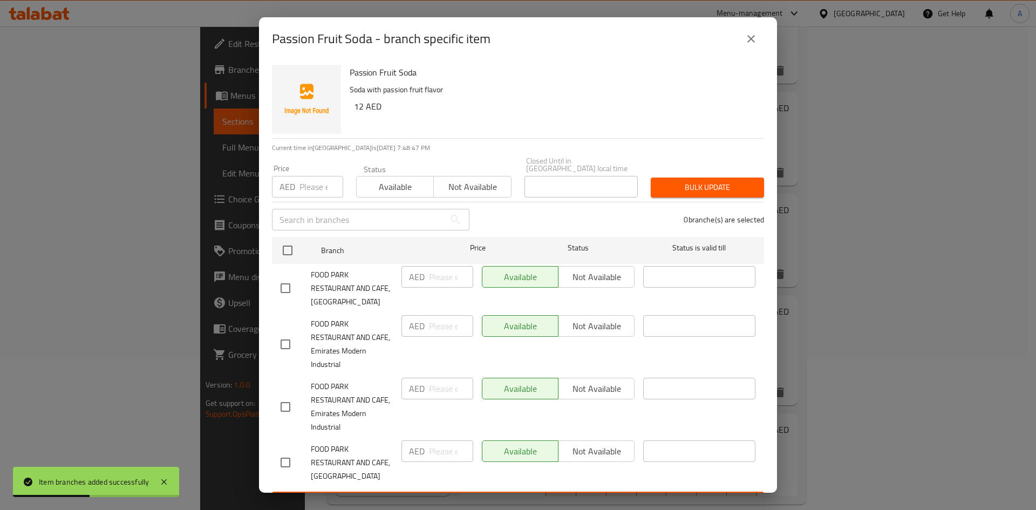
drag, startPoint x: 288, startPoint y: 286, endPoint x: 386, endPoint y: 294, distance: 99.0
click at [288, 287] on input "checkbox" at bounding box center [285, 288] width 23 height 23
checkbox input "true"
click at [431, 279] on input "number" at bounding box center [451, 277] width 44 height 22
type input "24"
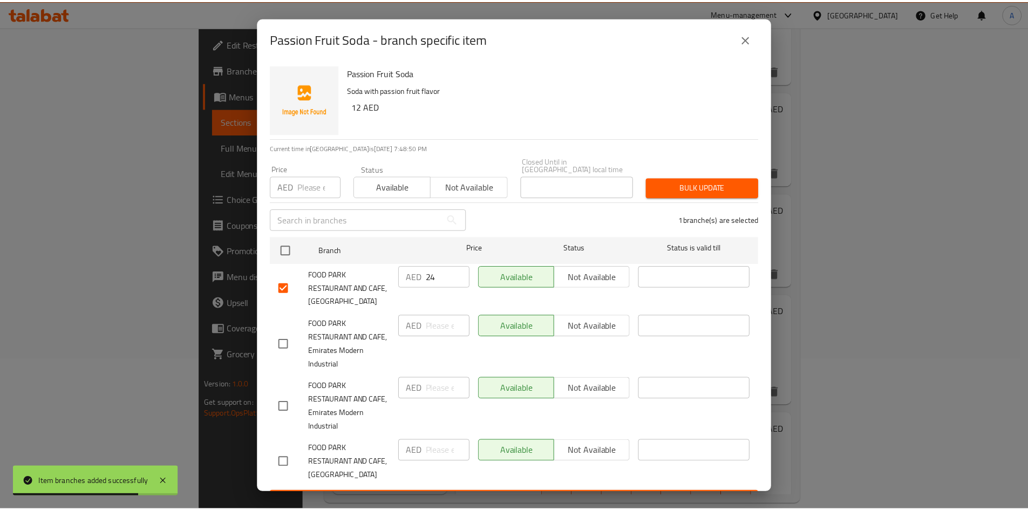
scroll to position [23, 0]
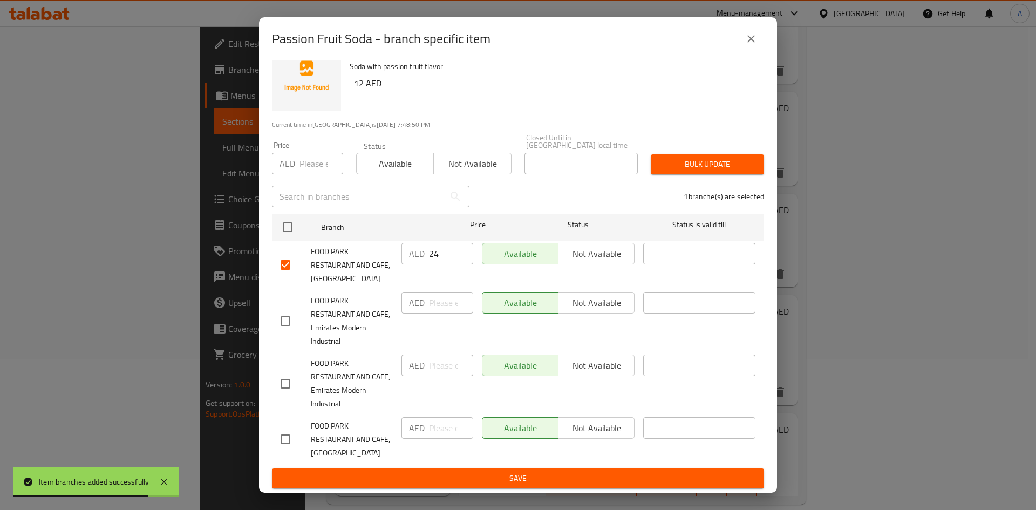
click at [623, 481] on span "Save" at bounding box center [518, 478] width 475 height 13
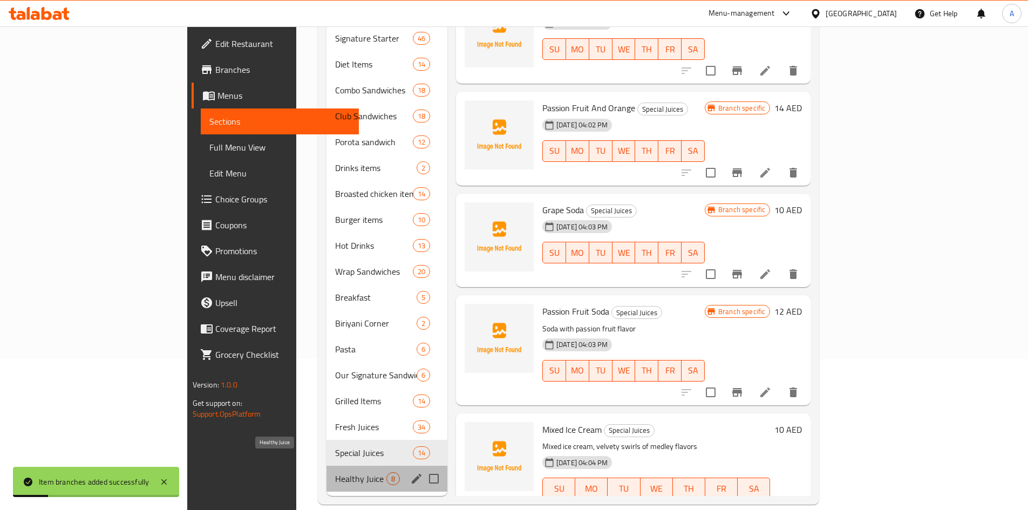
click at [335, 472] on span "Healthy Juice" at bounding box center [360, 478] width 51 height 13
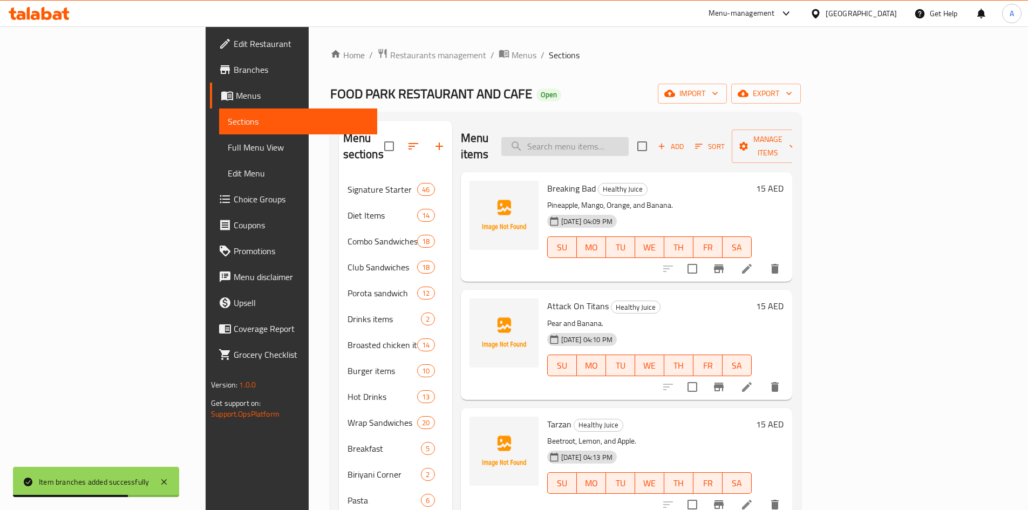
click at [629, 139] on input "search" at bounding box center [564, 146] width 127 height 19
paste input "Mixed Ice Cream"
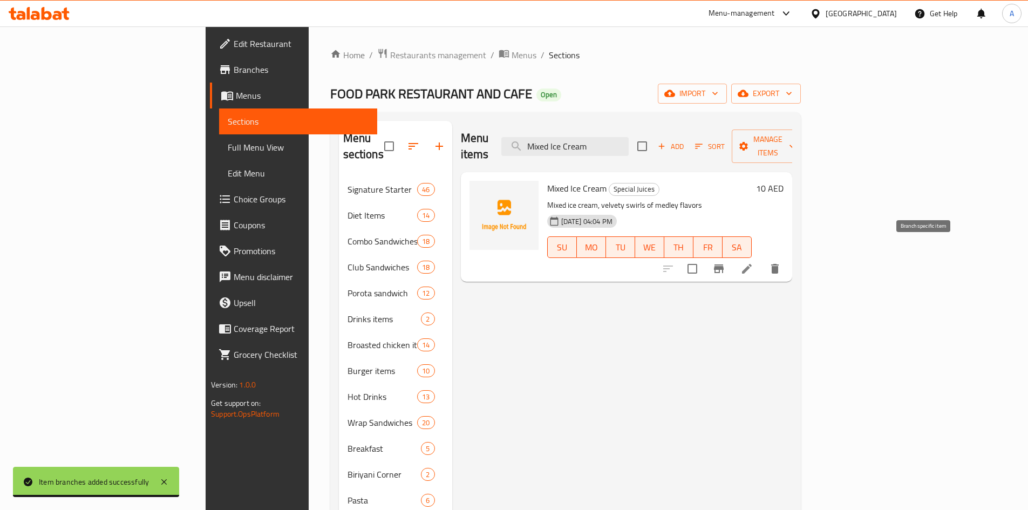
type input "Mixed Ice Cream"
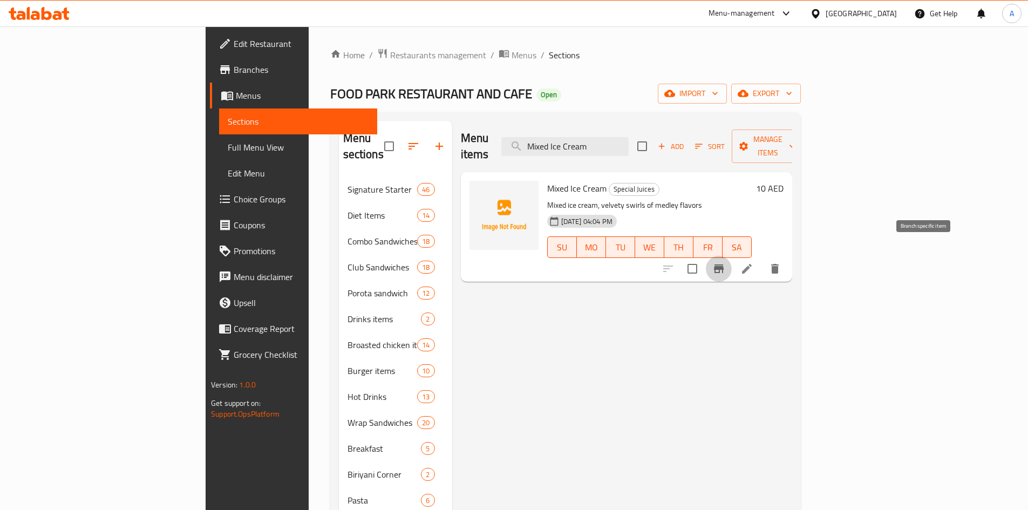
click at [723, 264] on icon "Branch-specific-item" at bounding box center [719, 268] width 10 height 9
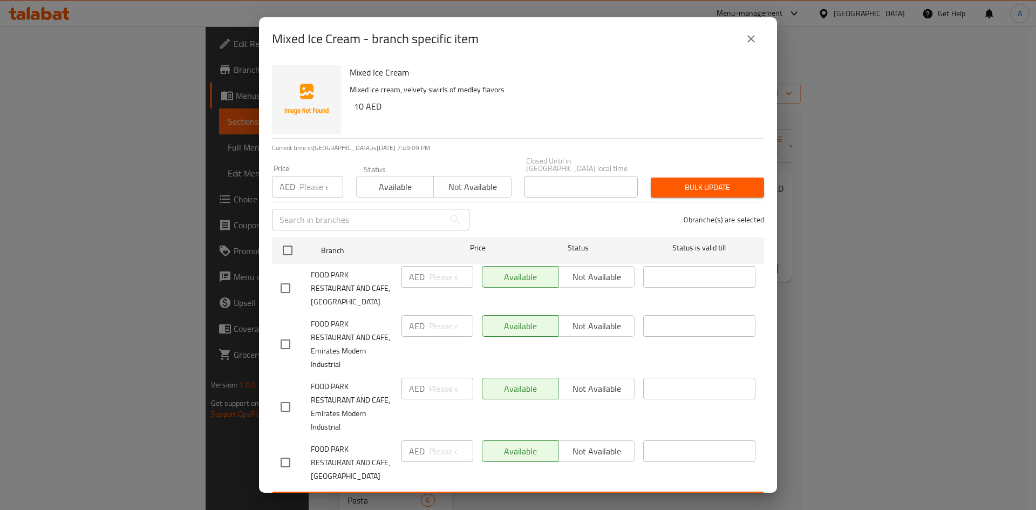
click at [288, 287] on input "checkbox" at bounding box center [285, 288] width 23 height 23
checkbox input "true"
click at [435, 280] on input "number" at bounding box center [451, 277] width 44 height 22
type input "20"
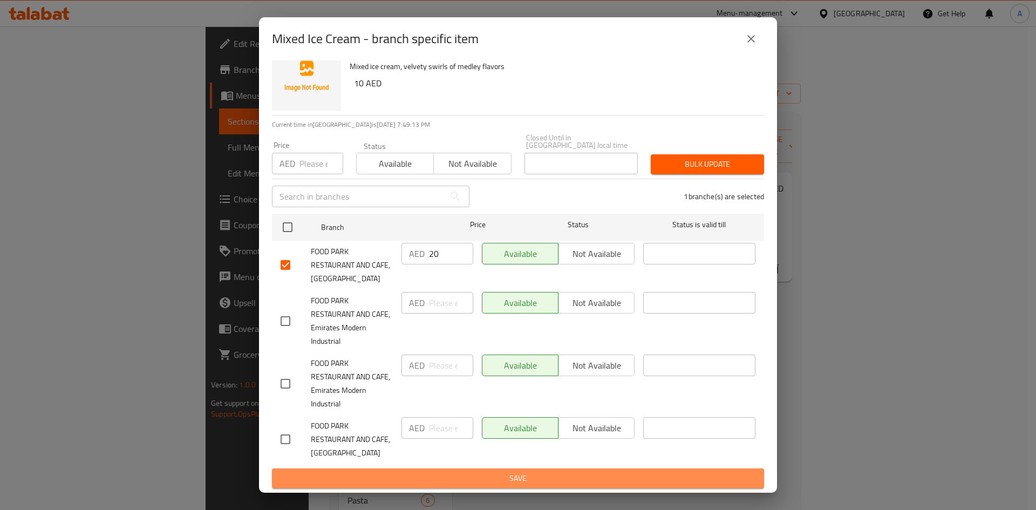
click at [614, 480] on span "Save" at bounding box center [518, 478] width 475 height 13
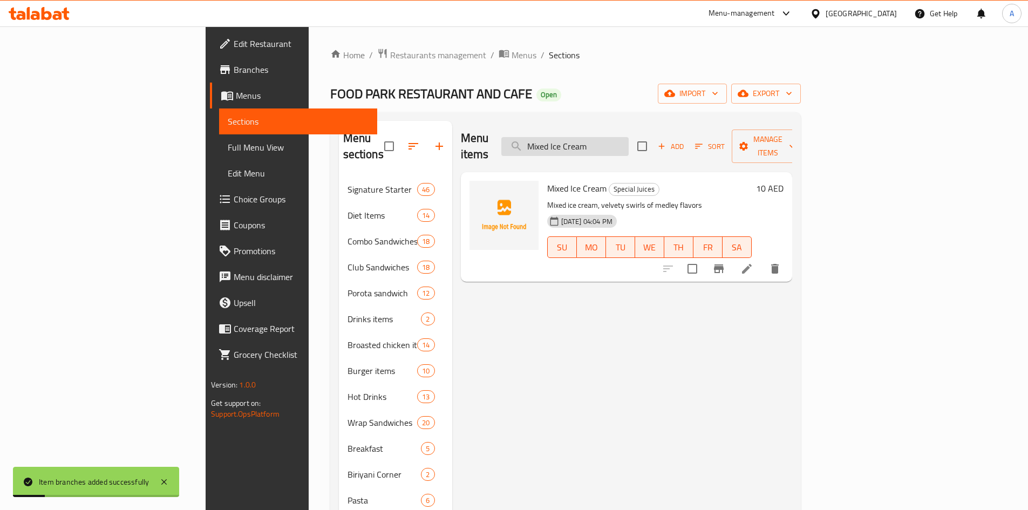
click at [629, 137] on input "Mixed Ice Cream" at bounding box center [564, 146] width 127 height 19
paste input "Breaking Bad"
type input "Breaking Bad"
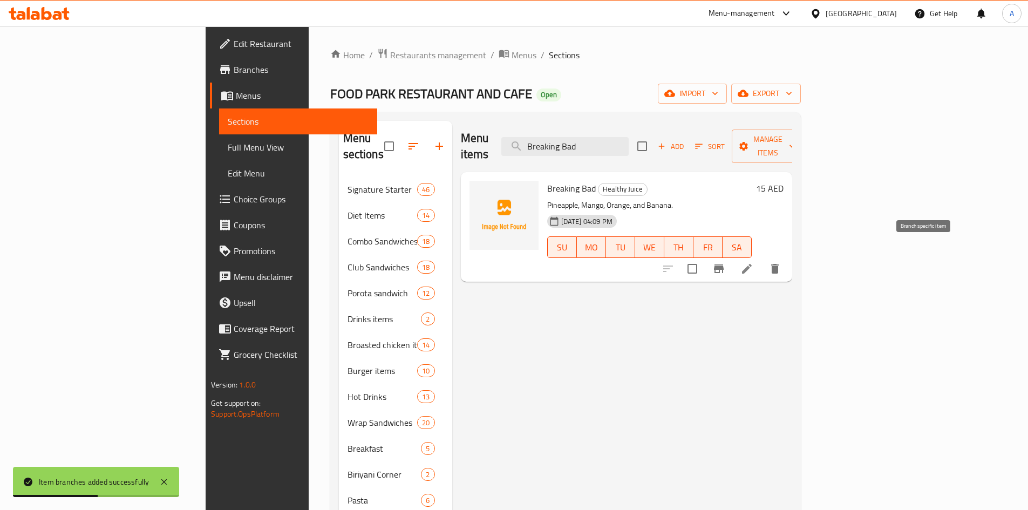
click at [723, 264] on icon "Branch-specific-item" at bounding box center [719, 268] width 10 height 9
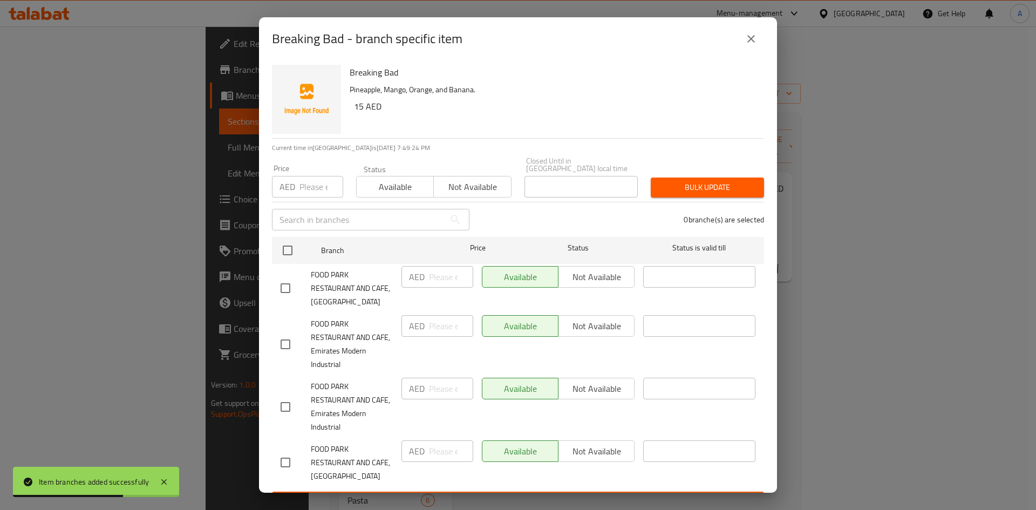
click at [286, 291] on input "checkbox" at bounding box center [285, 288] width 23 height 23
checkbox input "true"
click at [431, 277] on input "number" at bounding box center [451, 277] width 44 height 22
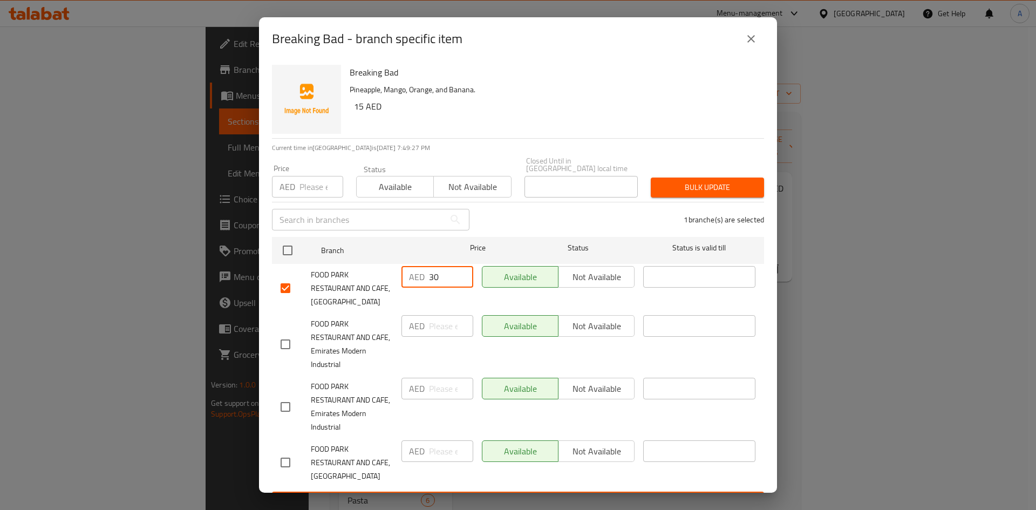
type input "30"
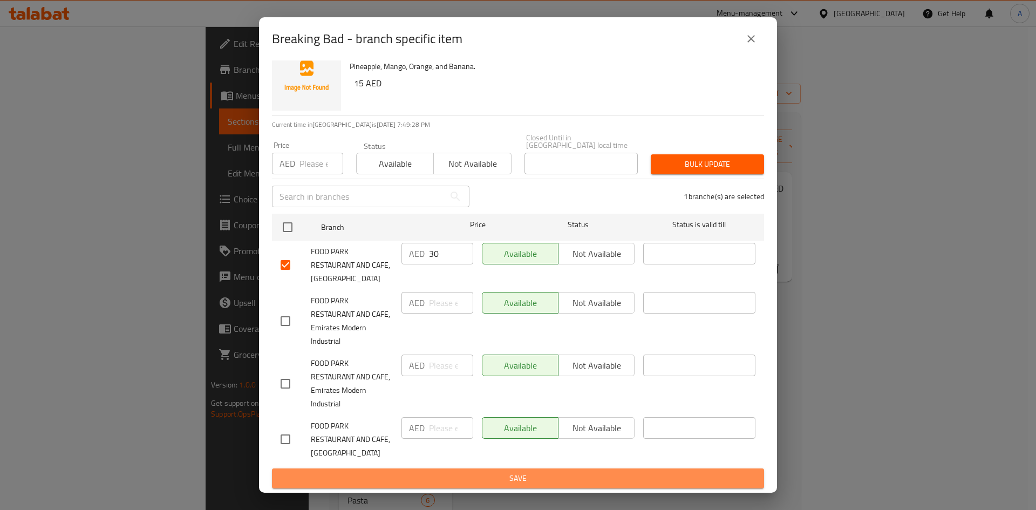
click at [610, 479] on span "Save" at bounding box center [518, 478] width 475 height 13
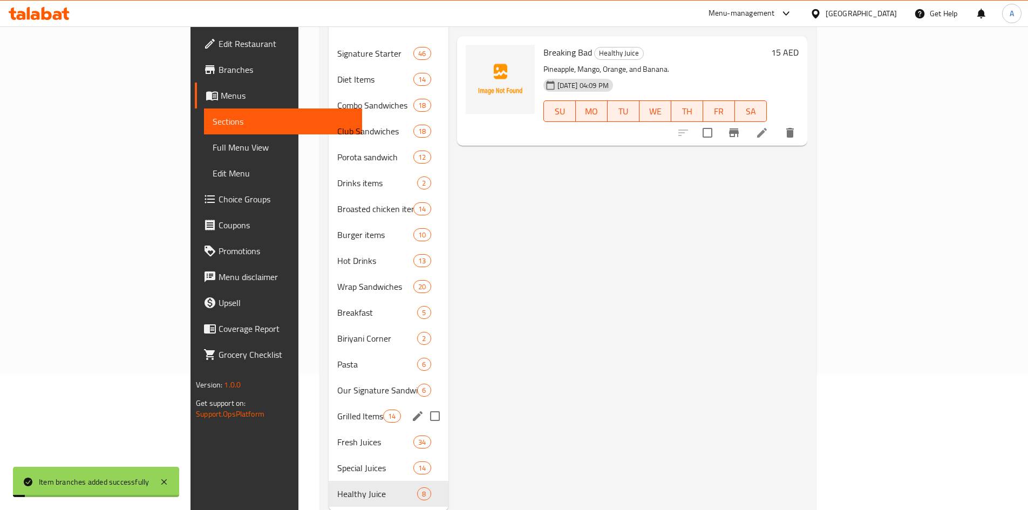
scroll to position [151, 0]
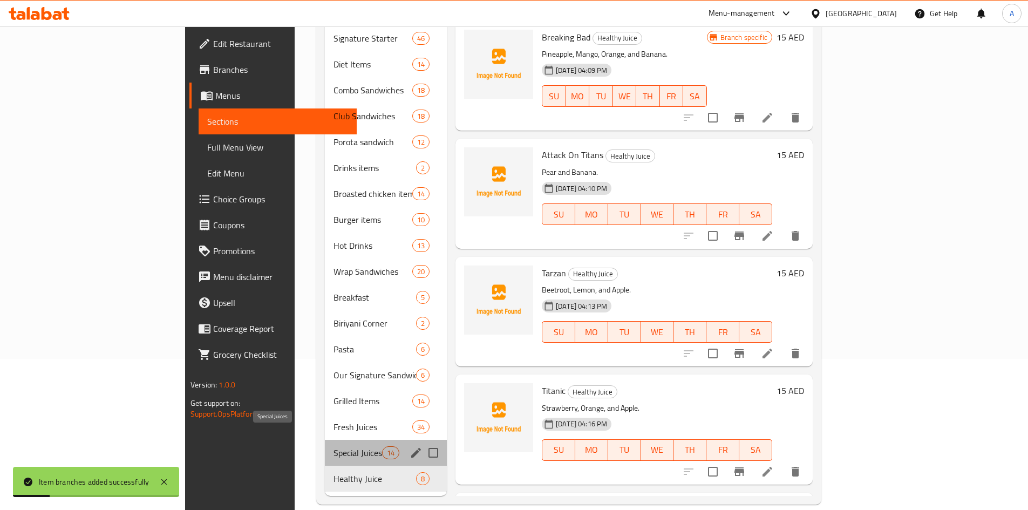
click at [333, 446] on span "Special Juices" at bounding box center [357, 452] width 49 height 13
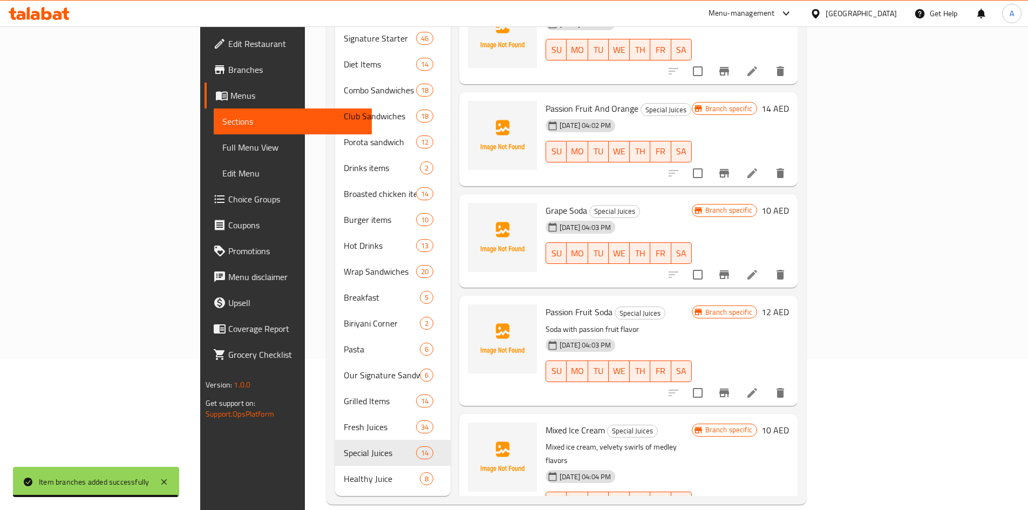
scroll to position [1070, 0]
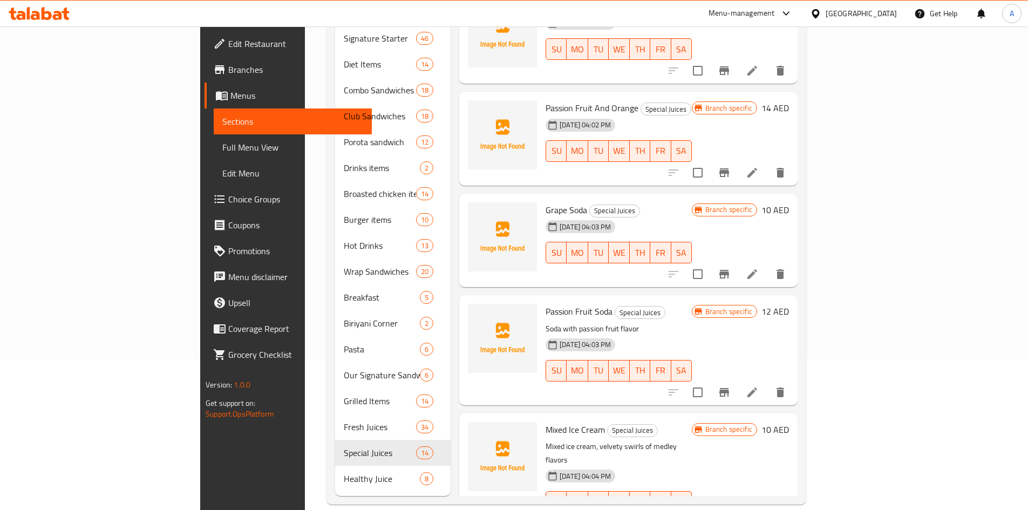
click at [683, 304] on h6 "Passion Fruit Soda Special Juices" at bounding box center [618, 311] width 146 height 15
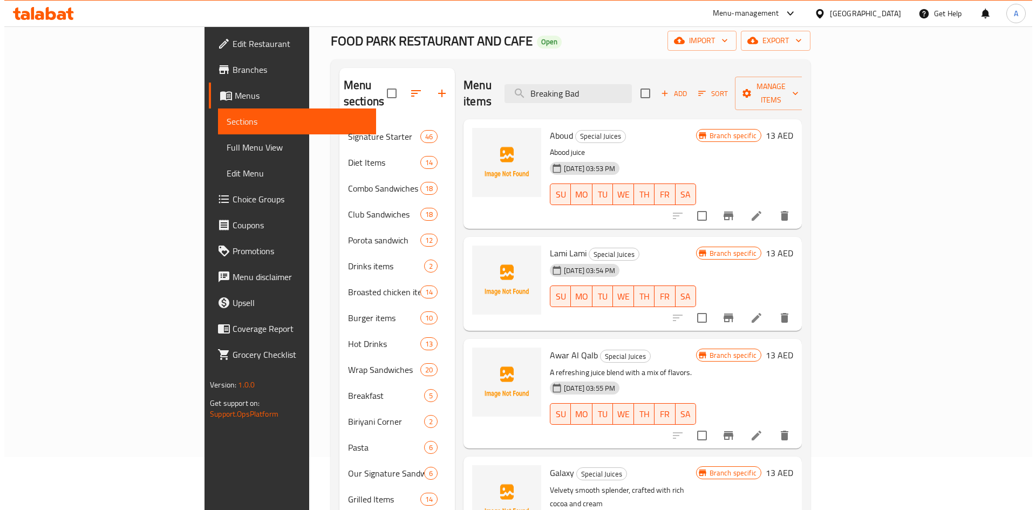
scroll to position [0, 0]
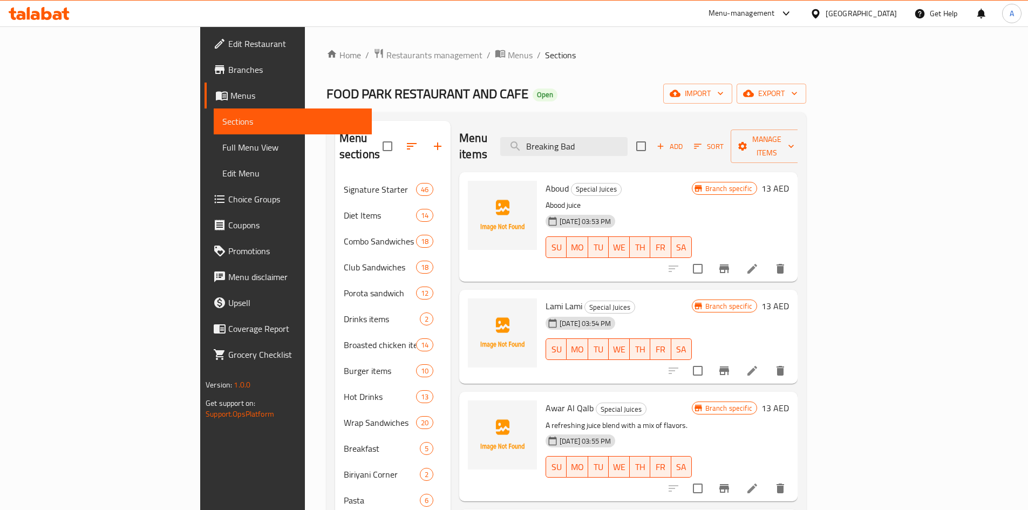
drag, startPoint x: 652, startPoint y: 139, endPoint x: 373, endPoint y: 78, distance: 285.5
click at [404, 91] on div "Home / Restaurants management / Menus / Sections FOOD PARK RESTAURANT AND CAFE …" at bounding box center [566, 351] width 480 height 607
paste input "Attack On Titans"
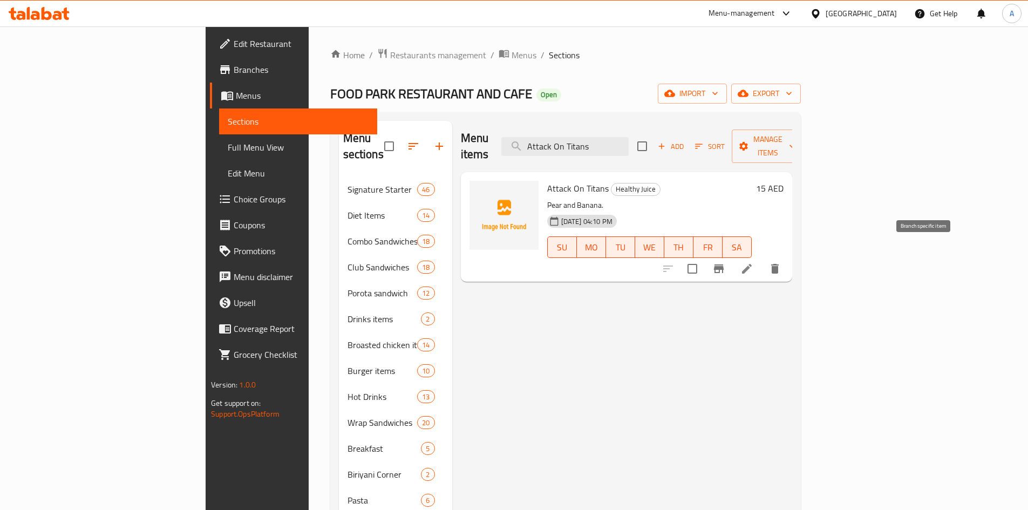
type input "Attack On Titans"
click at [725, 262] on icon "Branch-specific-item" at bounding box center [718, 268] width 13 height 13
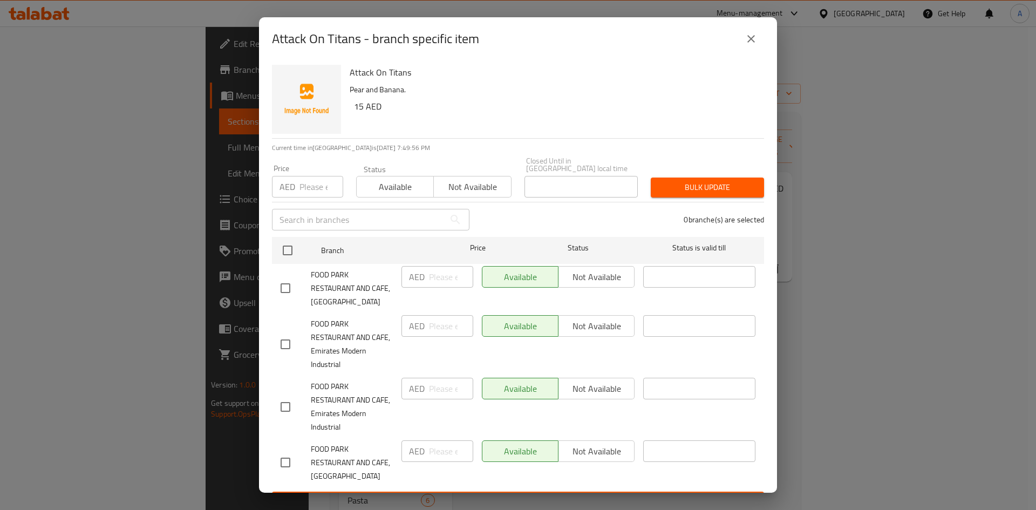
click at [282, 293] on input "checkbox" at bounding box center [285, 288] width 23 height 23
checkbox input "true"
click at [437, 281] on input "number" at bounding box center [451, 277] width 44 height 22
type input "30"
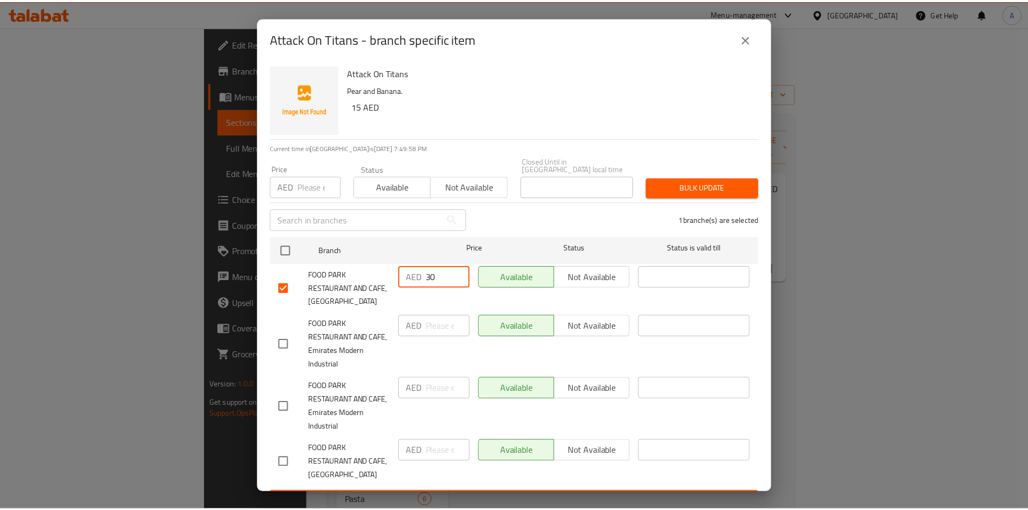
scroll to position [23, 0]
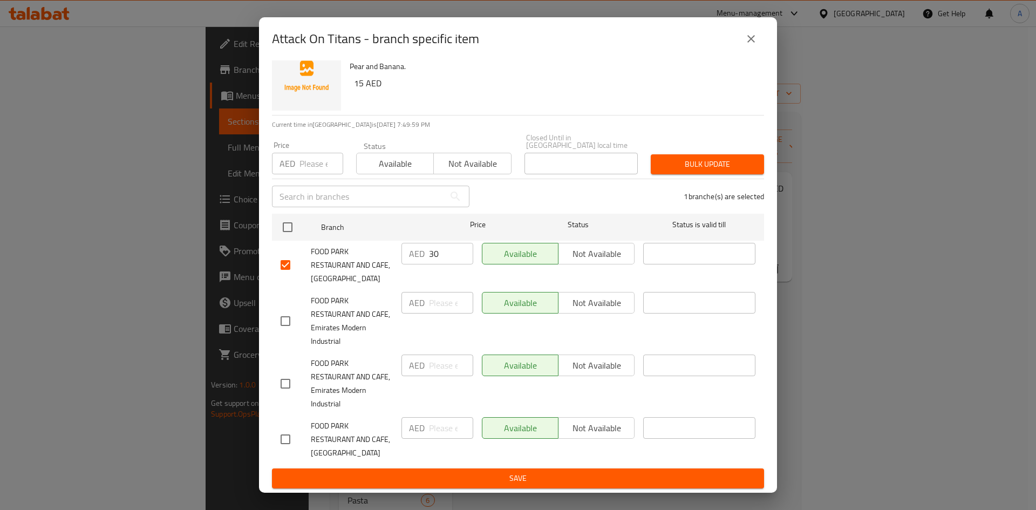
click at [590, 481] on span "Save" at bounding box center [518, 478] width 475 height 13
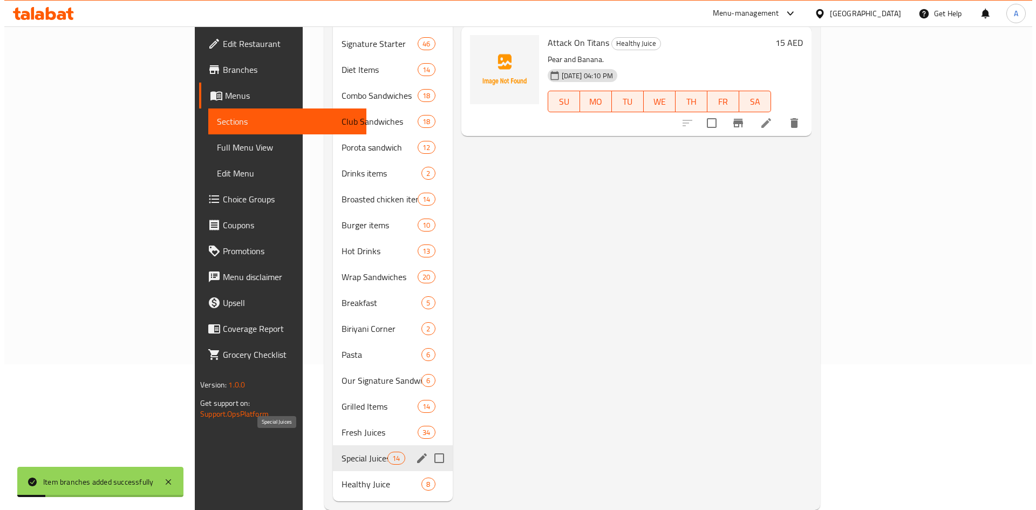
scroll to position [151, 0]
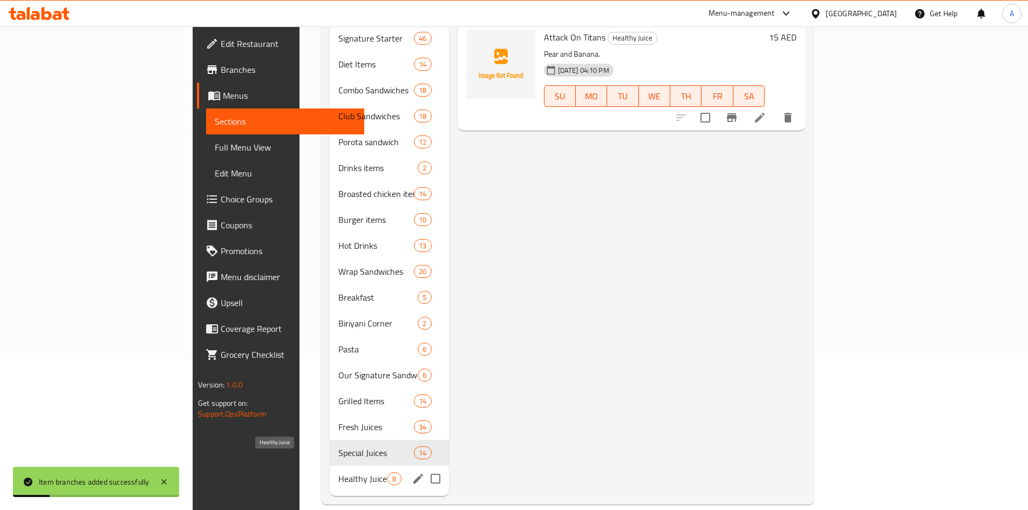
click at [338, 472] on span "Healthy Juice" at bounding box center [362, 478] width 49 height 13
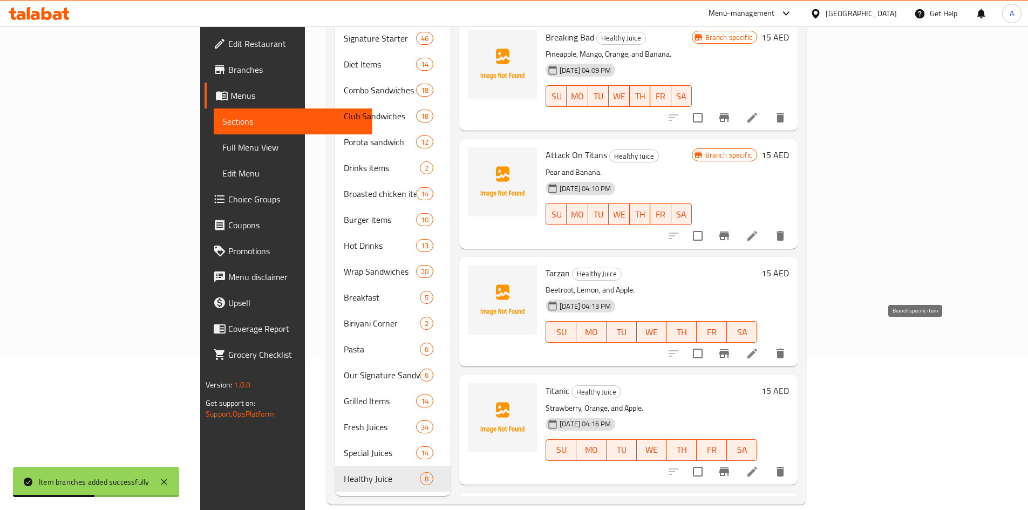
click at [729, 349] on icon "Branch-specific-item" at bounding box center [724, 353] width 10 height 9
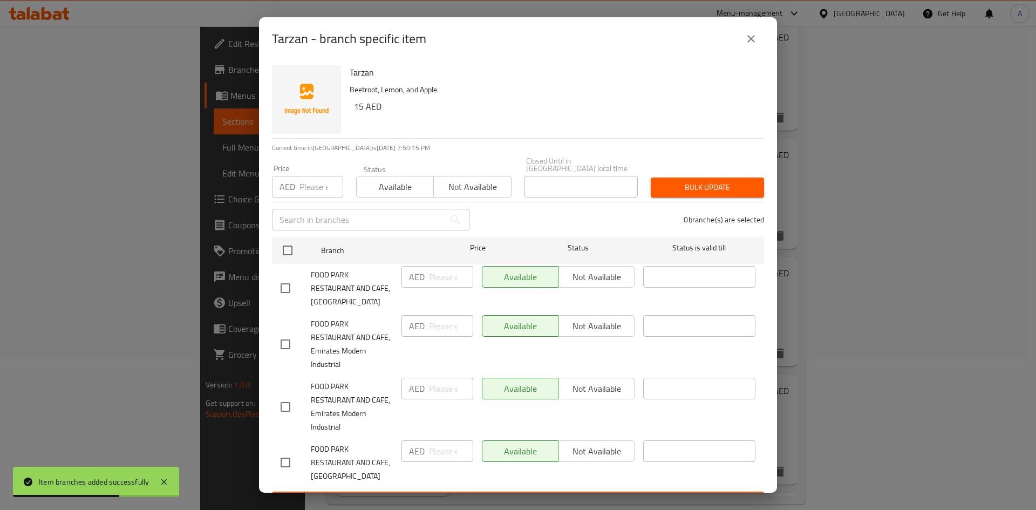
click at [285, 289] on input "checkbox" at bounding box center [285, 288] width 23 height 23
checkbox input "true"
click at [437, 275] on input "number" at bounding box center [451, 277] width 44 height 22
type input "30"
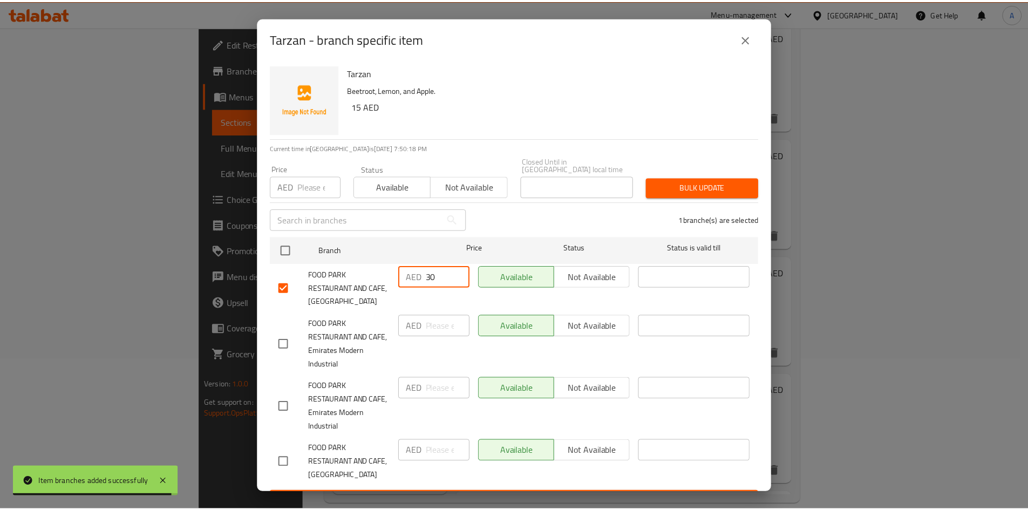
scroll to position [23, 0]
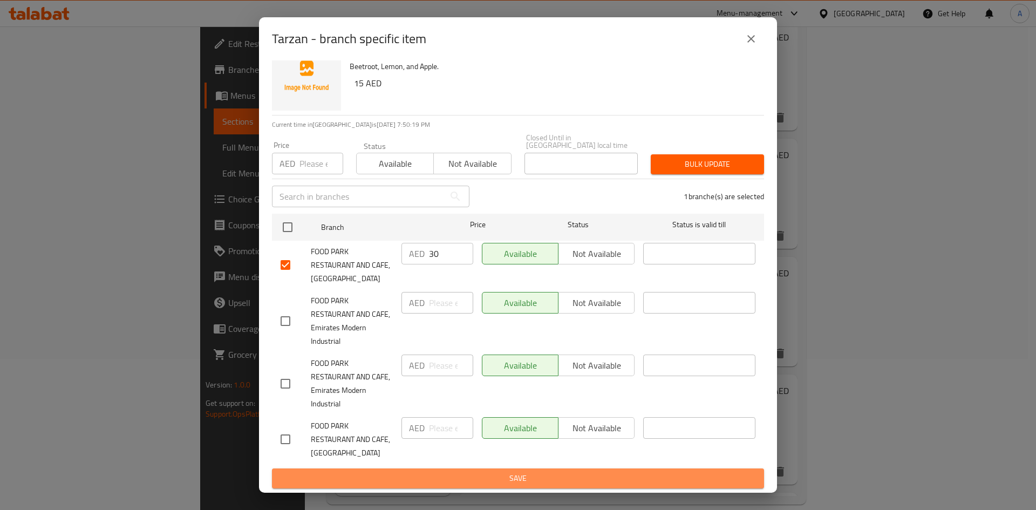
click at [598, 477] on span "Save" at bounding box center [518, 478] width 475 height 13
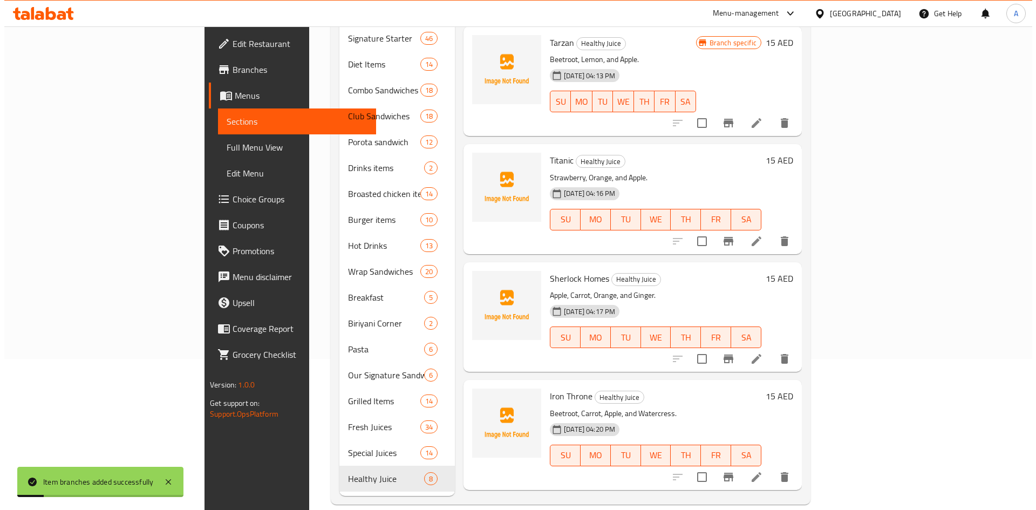
scroll to position [270, 0]
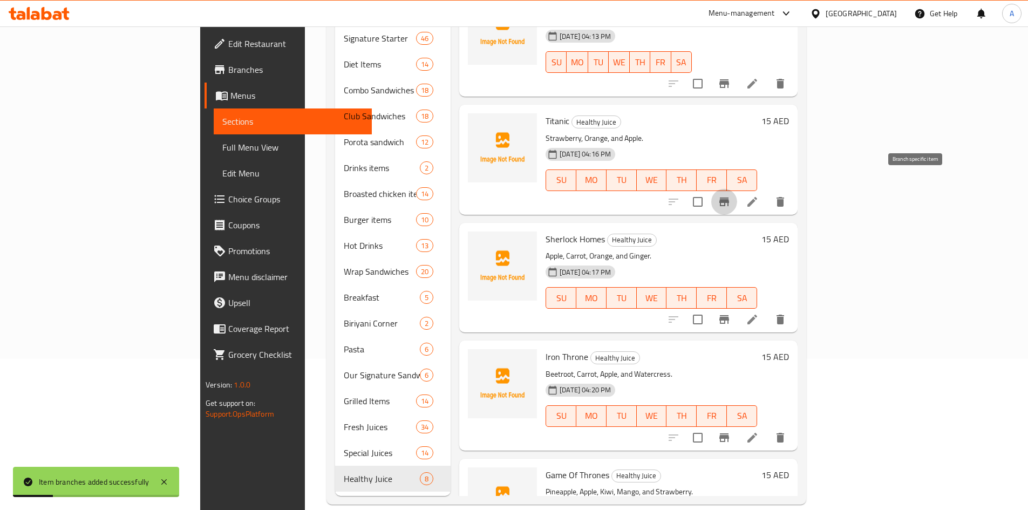
click at [729, 197] on icon "Branch-specific-item" at bounding box center [724, 201] width 10 height 9
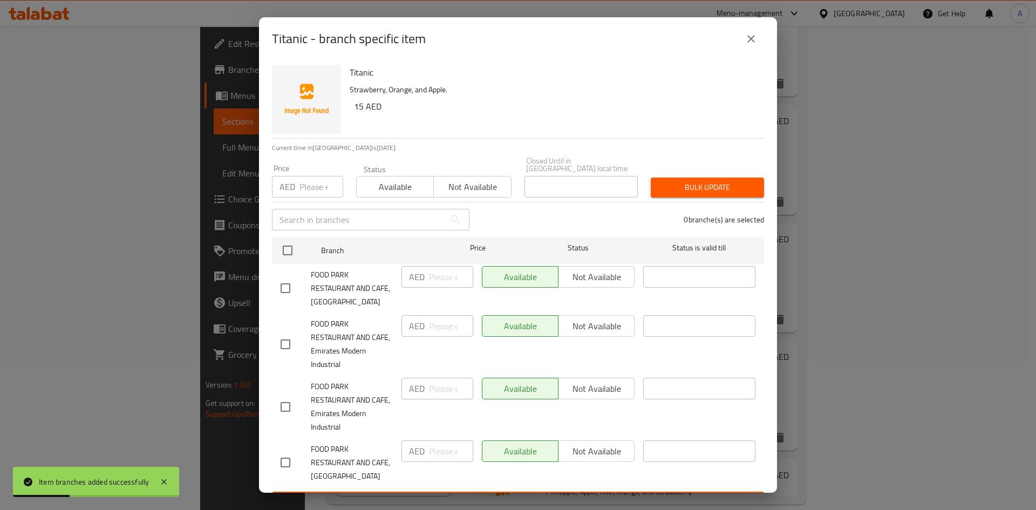
click at [285, 289] on input "checkbox" at bounding box center [285, 288] width 23 height 23
checkbox input "true"
click at [434, 277] on input "number" at bounding box center [451, 277] width 44 height 22
type input "30"
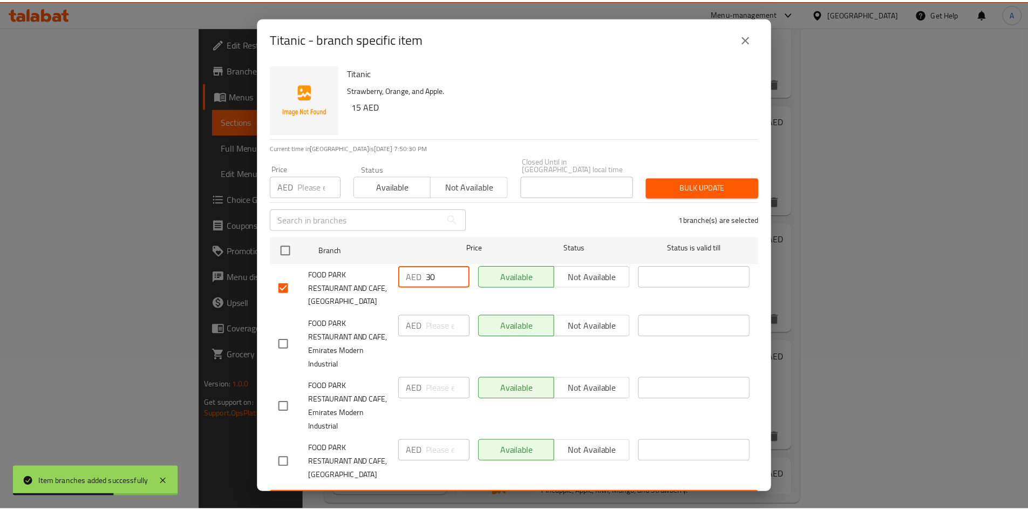
scroll to position [23, 0]
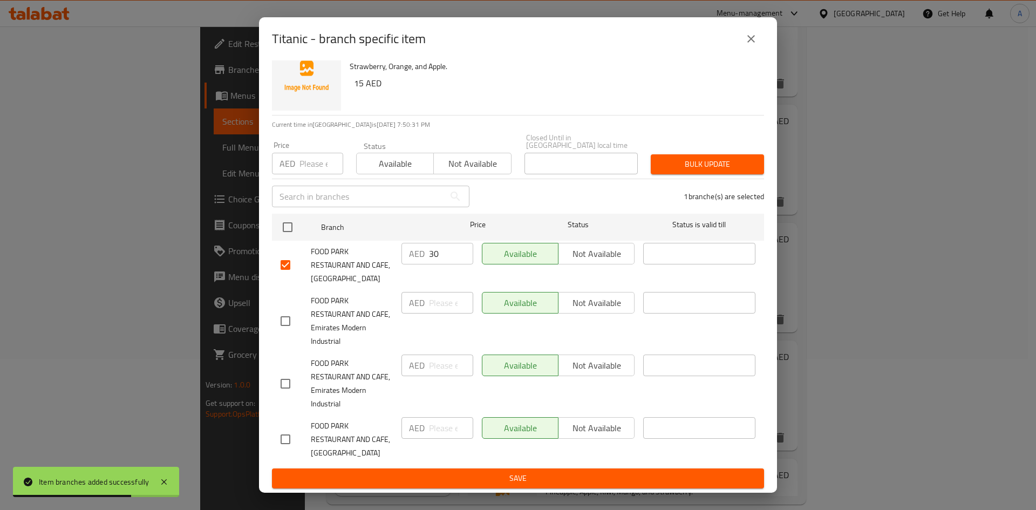
click at [585, 480] on span "Save" at bounding box center [518, 478] width 475 height 13
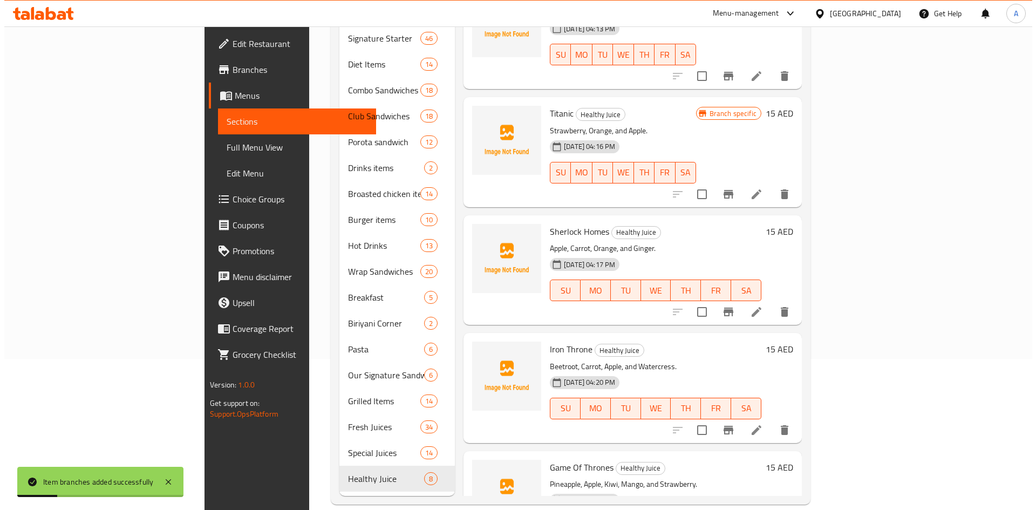
scroll to position [270, 0]
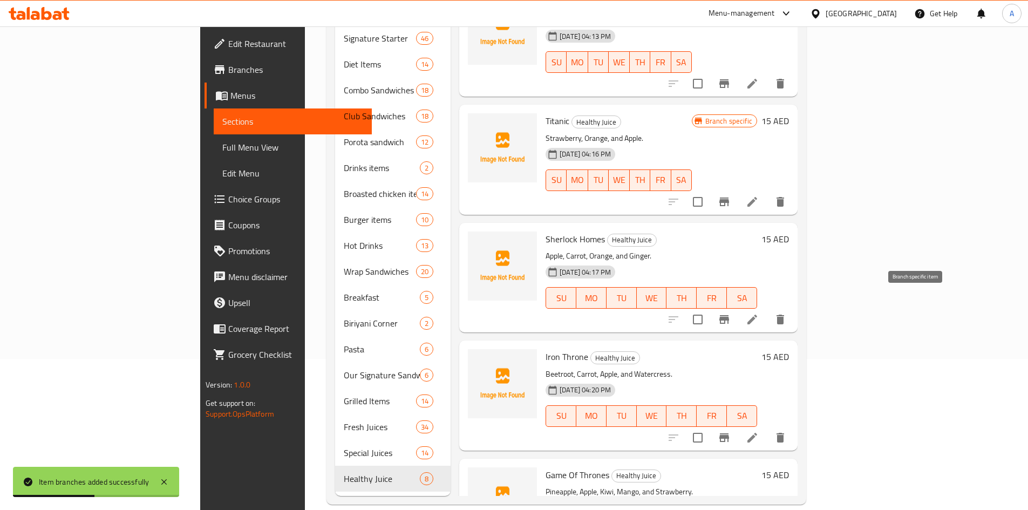
click at [730, 313] on icon "Branch-specific-item" at bounding box center [724, 319] width 13 height 13
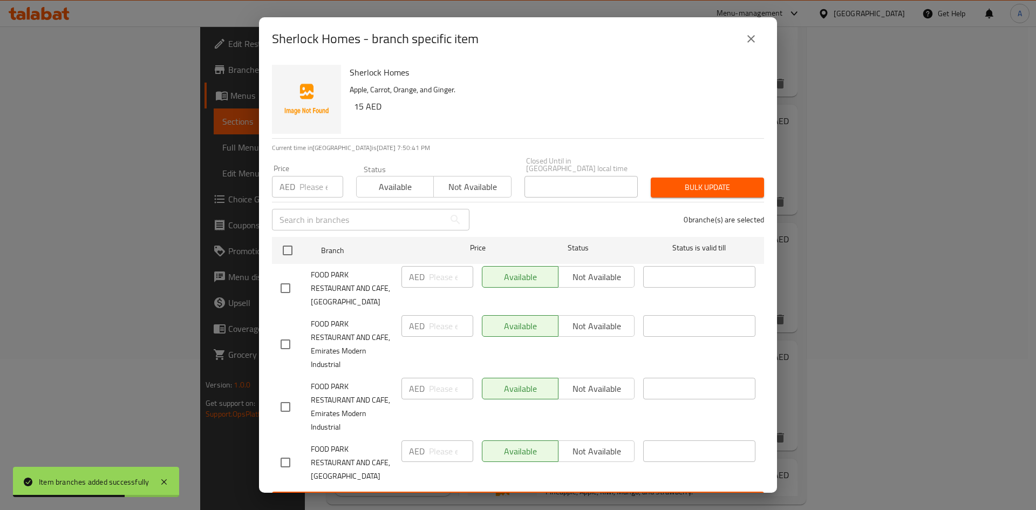
click at [291, 293] on input "checkbox" at bounding box center [285, 288] width 23 height 23
checkbox input "true"
click at [431, 279] on input "number" at bounding box center [451, 277] width 44 height 22
type input "30"
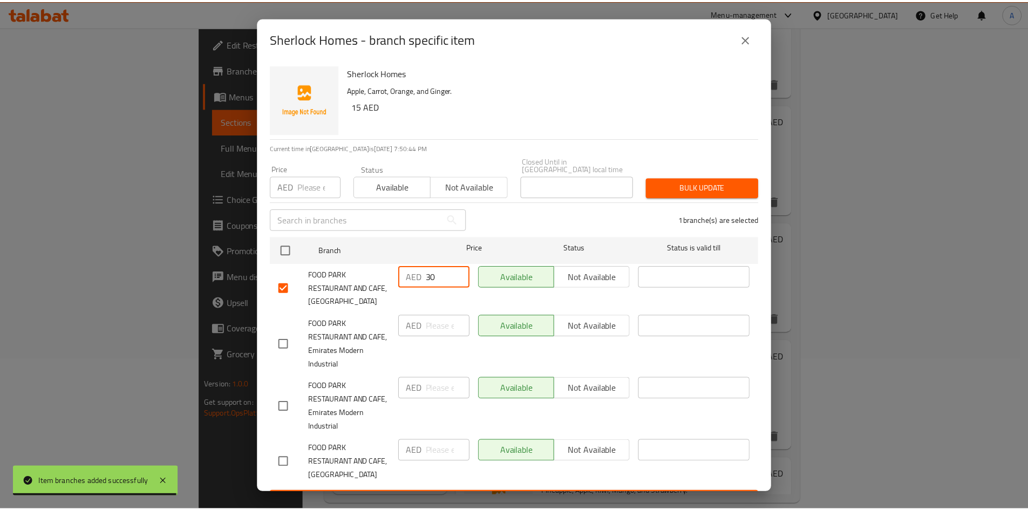
scroll to position [23, 0]
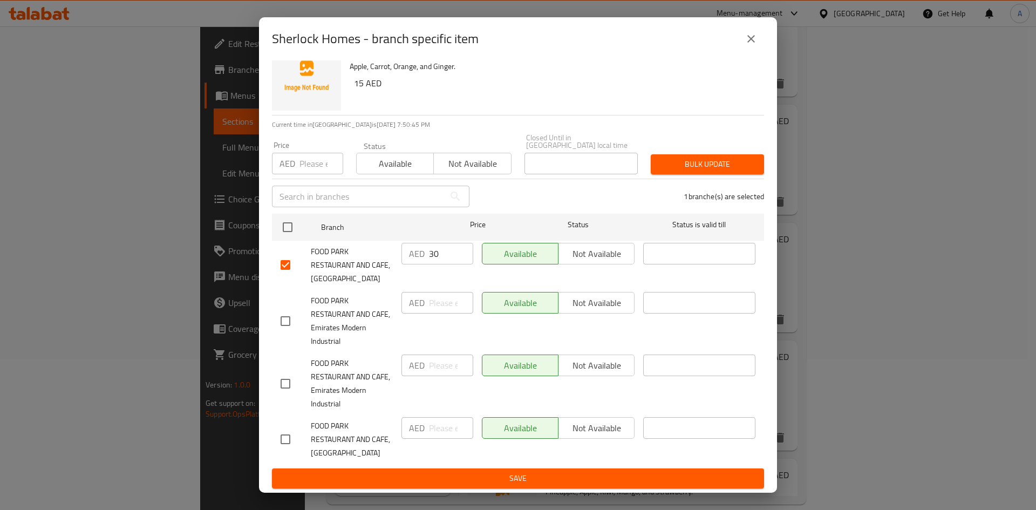
drag, startPoint x: 655, startPoint y: 477, endPoint x: 705, endPoint y: 472, distance: 49.9
click at [655, 478] on span "Save" at bounding box center [518, 478] width 475 height 13
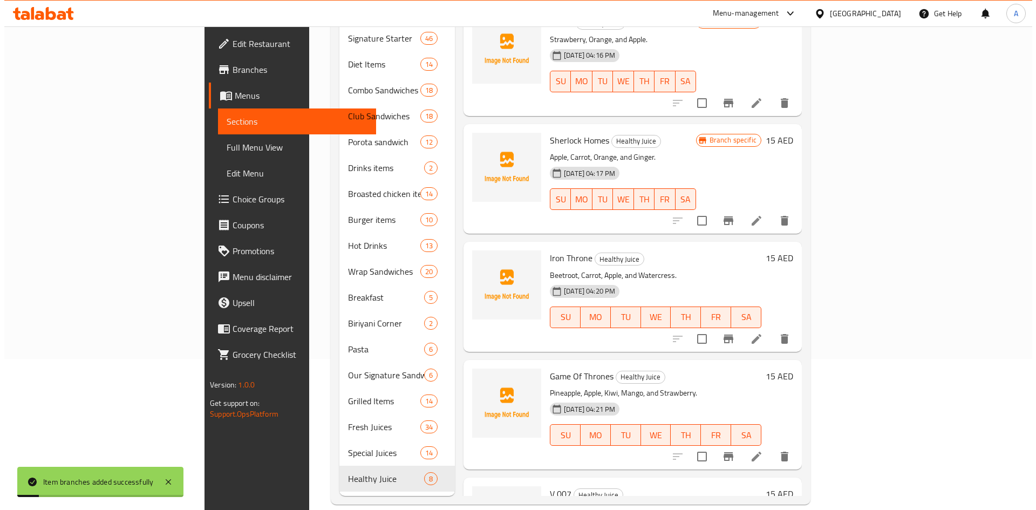
scroll to position [378, 0]
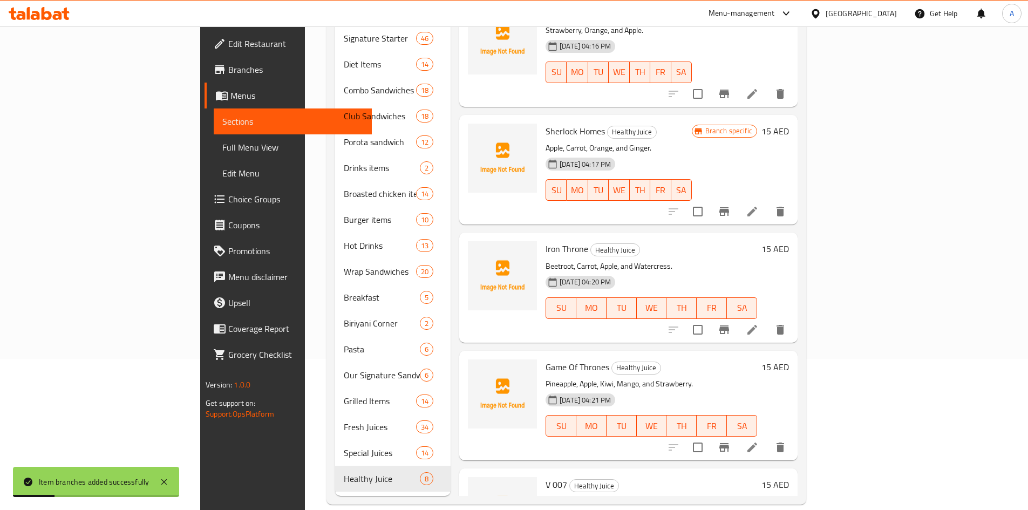
click at [729, 325] on icon "Branch-specific-item" at bounding box center [724, 329] width 10 height 9
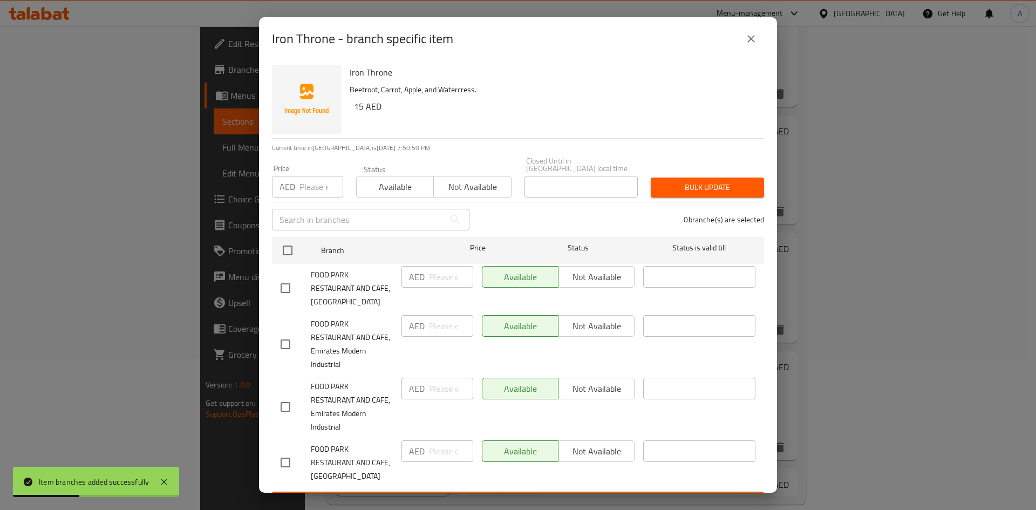
click at [281, 289] on input "checkbox" at bounding box center [285, 288] width 23 height 23
checkbox input "true"
click at [433, 275] on input "number" at bounding box center [451, 277] width 44 height 22
type input "30"
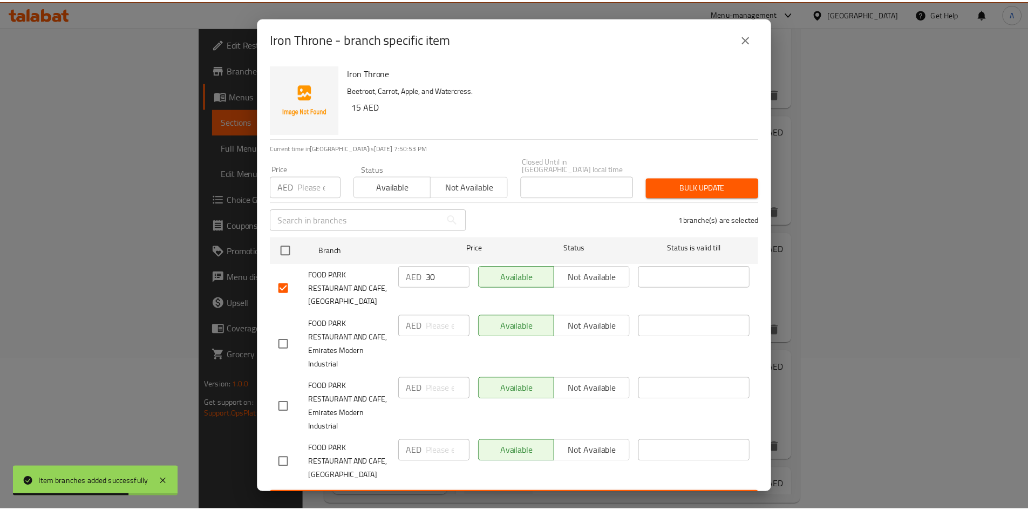
scroll to position [23, 0]
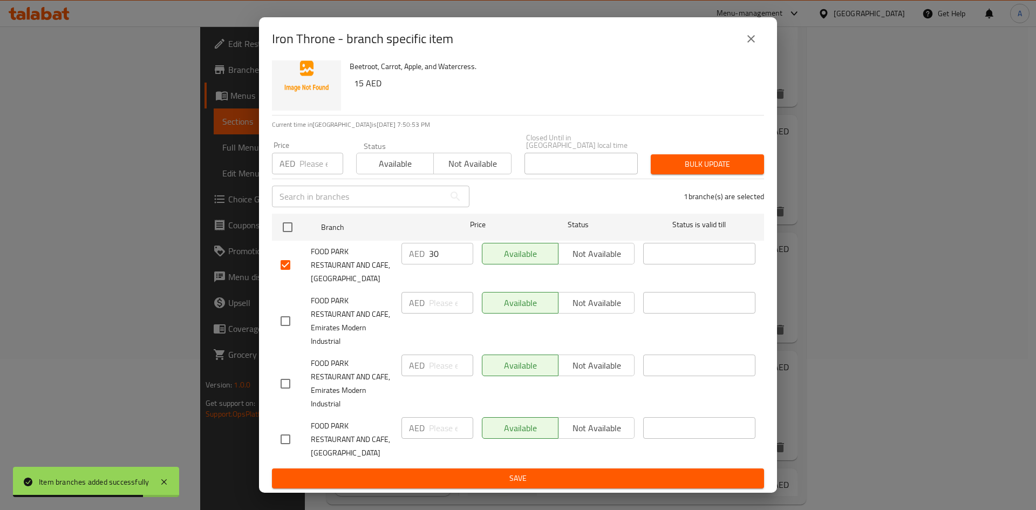
click at [558, 475] on span "Save" at bounding box center [518, 478] width 475 height 13
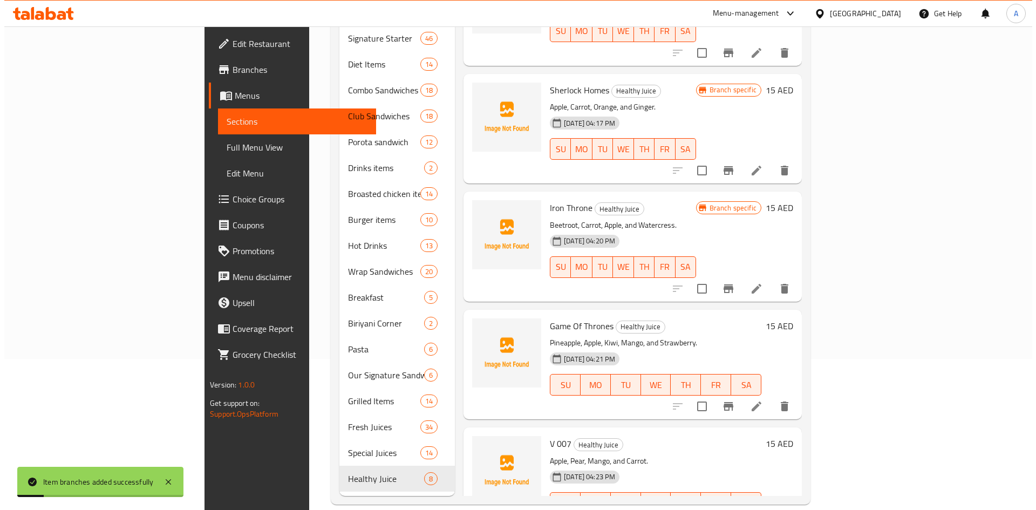
scroll to position [460, 0]
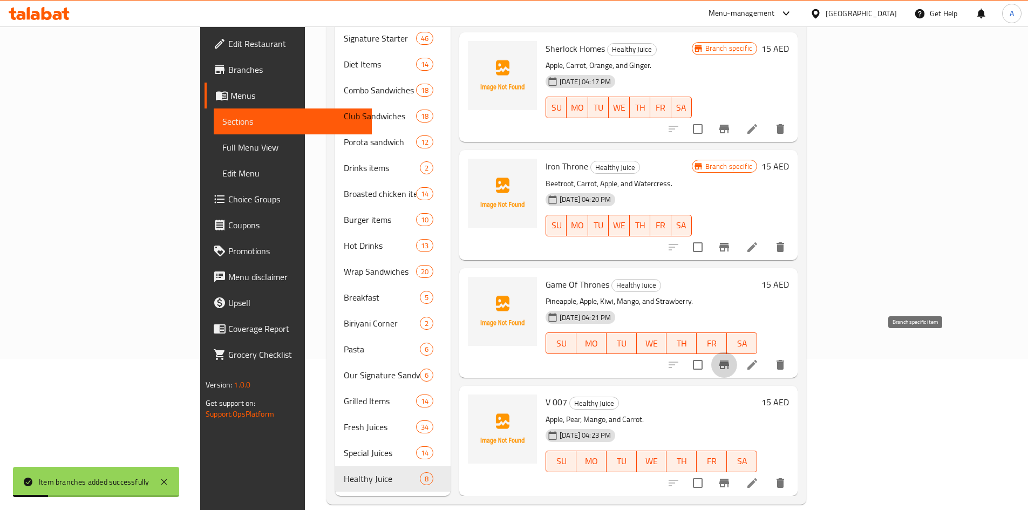
click at [729, 360] on icon "Branch-specific-item" at bounding box center [724, 364] width 10 height 9
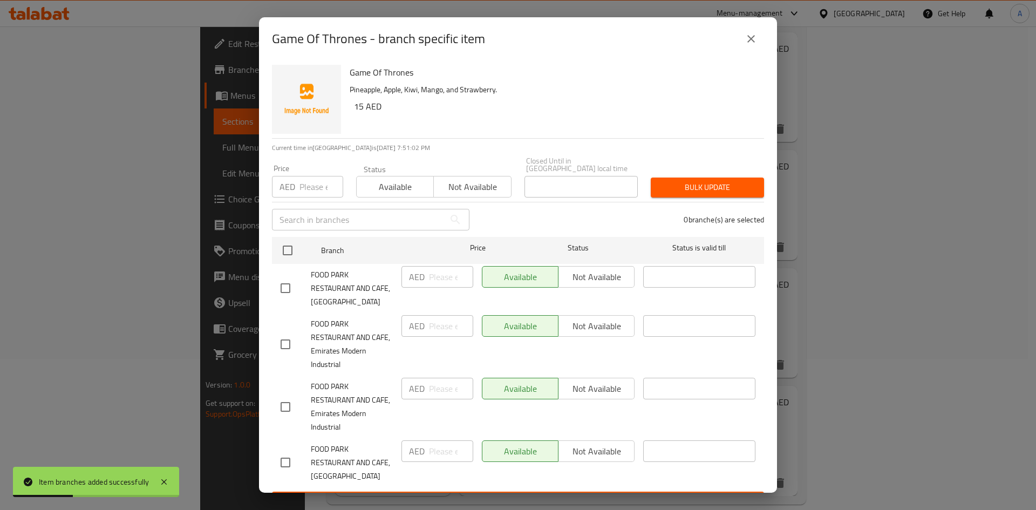
click at [282, 290] on input "checkbox" at bounding box center [285, 288] width 23 height 23
checkbox input "true"
click at [439, 277] on input "number" at bounding box center [451, 277] width 44 height 22
type input "30"
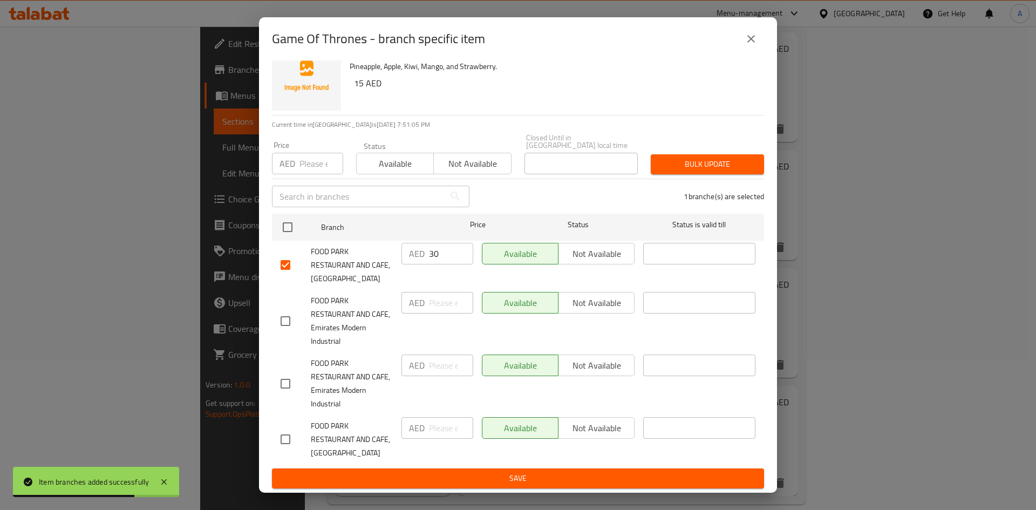
click at [548, 485] on button "Save" at bounding box center [518, 478] width 492 height 20
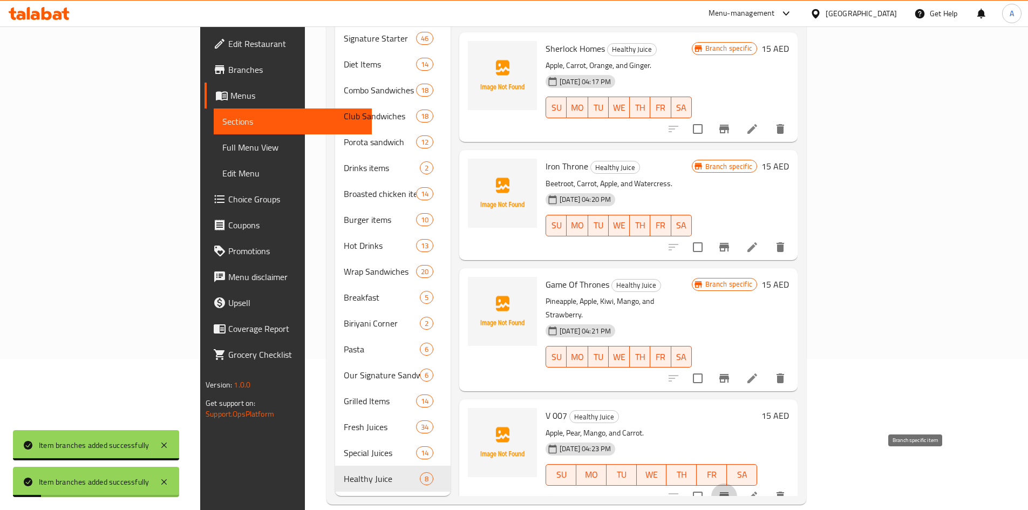
click at [729, 492] on icon "Branch-specific-item" at bounding box center [724, 496] width 10 height 9
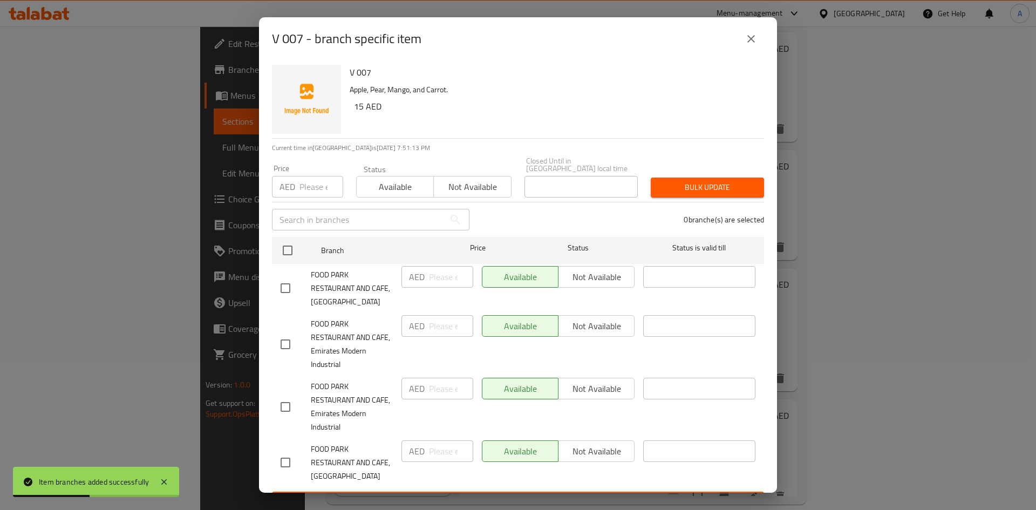
click at [283, 288] on input "checkbox" at bounding box center [285, 288] width 23 height 23
checkbox input "true"
click at [429, 281] on input "number" at bounding box center [451, 277] width 44 height 22
type input "30"
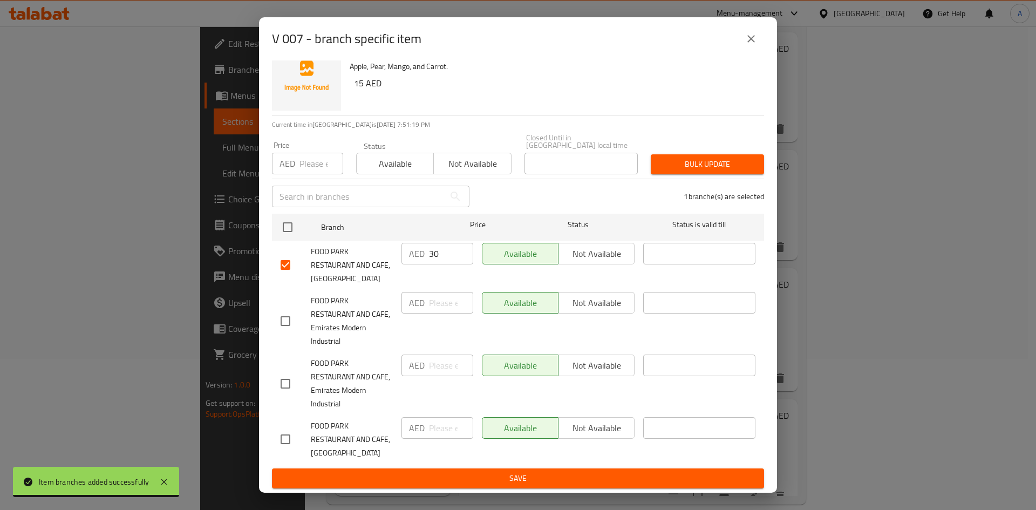
click at [503, 474] on span "Save" at bounding box center [518, 478] width 475 height 13
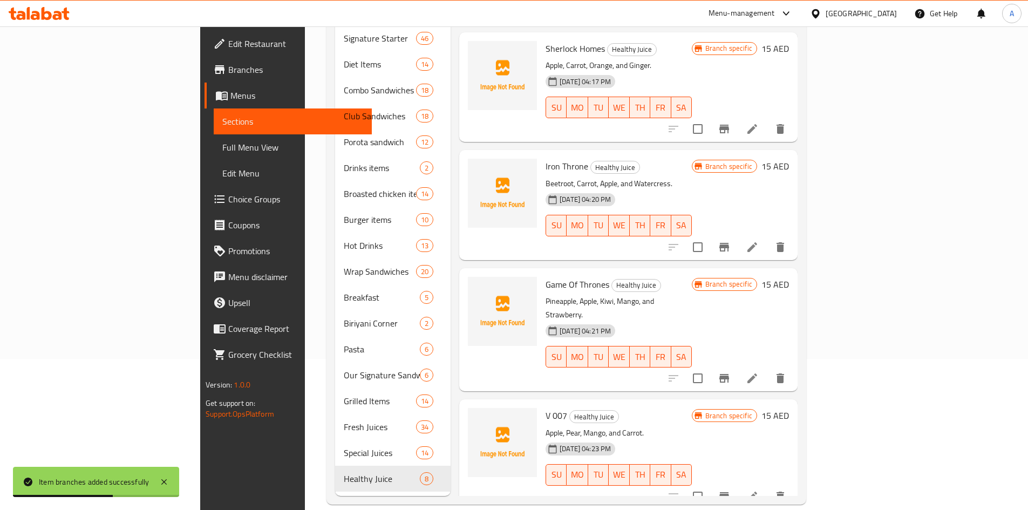
click at [230, 98] on span "Menus" at bounding box center [296, 95] width 133 height 13
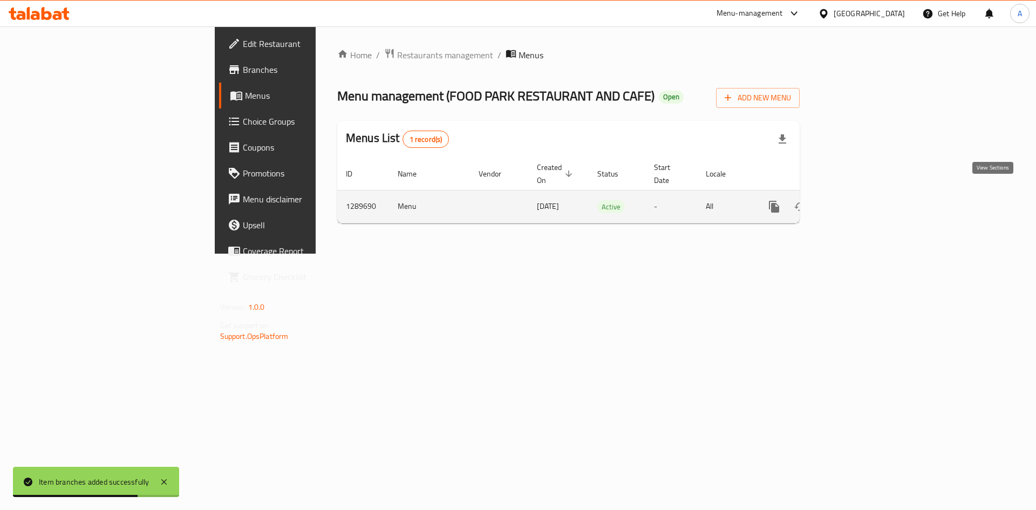
click at [857, 202] on icon "enhanced table" at bounding box center [852, 207] width 10 height 10
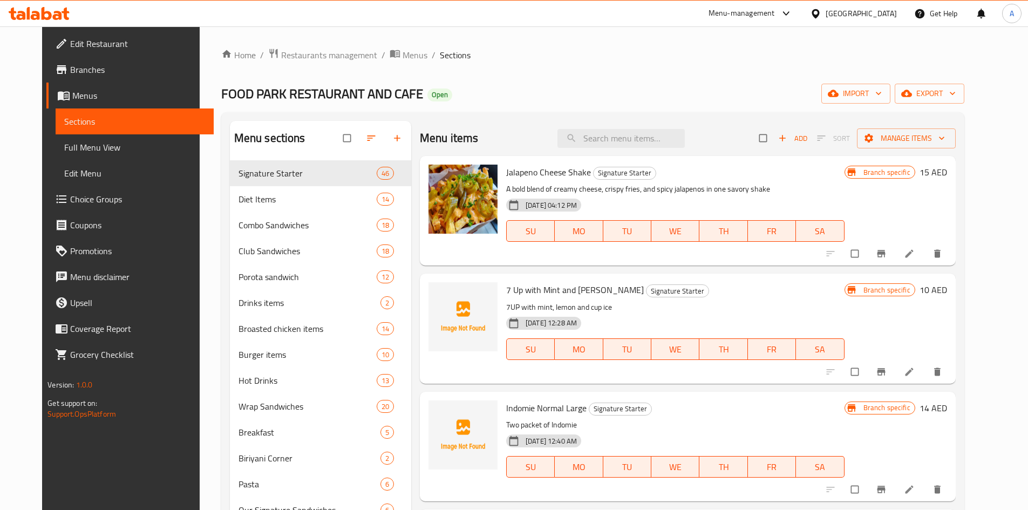
click at [70, 70] on span "Branches" at bounding box center [137, 69] width 135 height 13
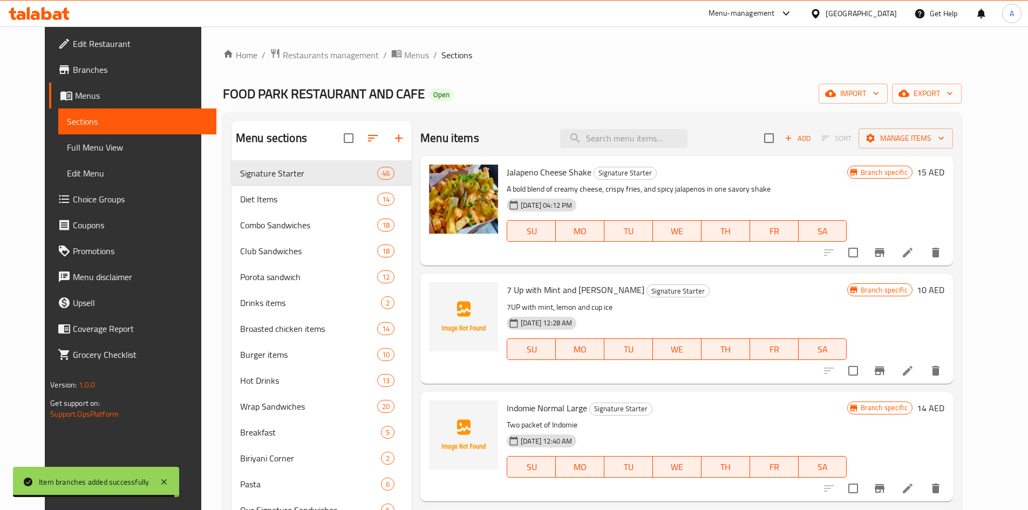
click at [70, 145] on span "Full Menu View" at bounding box center [137, 147] width 141 height 13
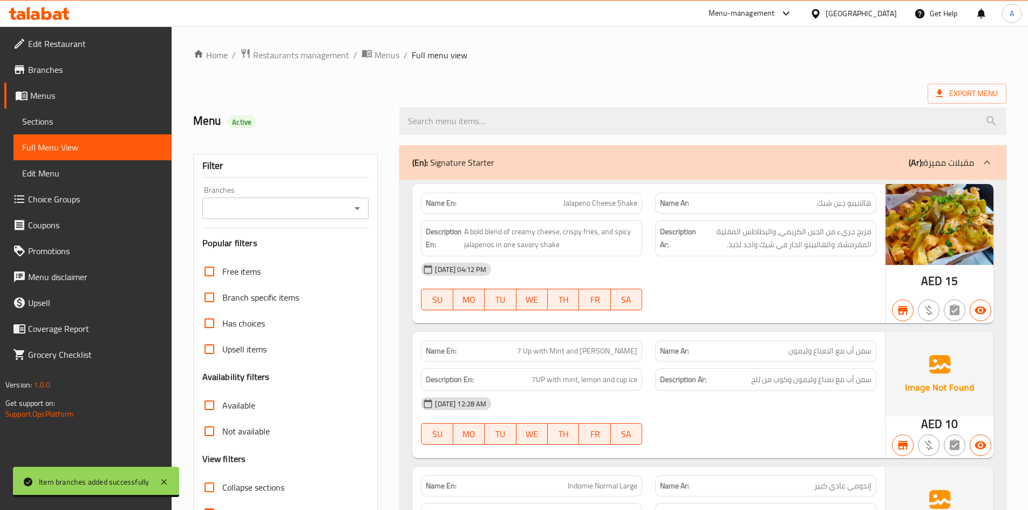
click at [357, 207] on icon "Open" at bounding box center [357, 208] width 13 height 13
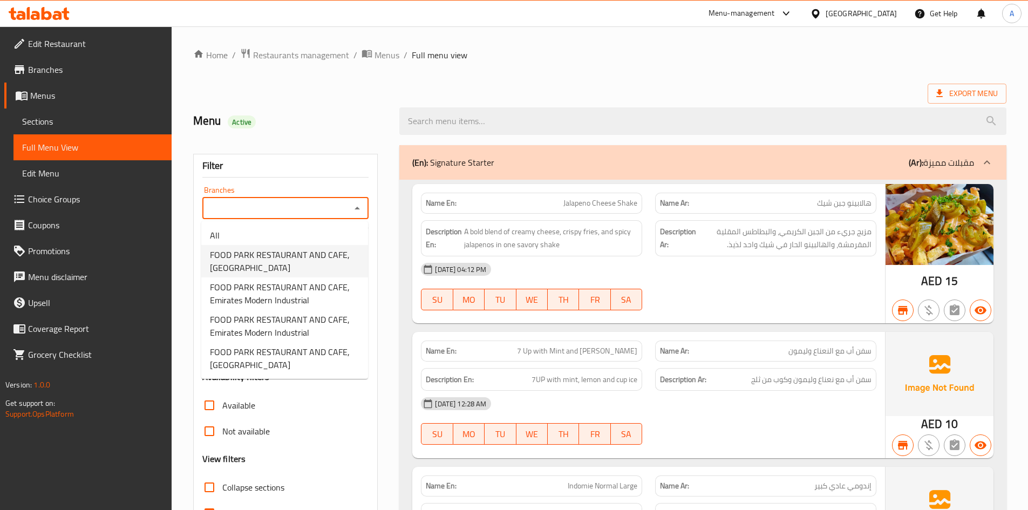
click at [301, 255] on span "FOOD PARK RESTAURANT AND CAFE, [GEOGRAPHIC_DATA]" at bounding box center [284, 261] width 149 height 26
type input "FOOD PARK RESTAURANT AND CAFE, [GEOGRAPHIC_DATA]"
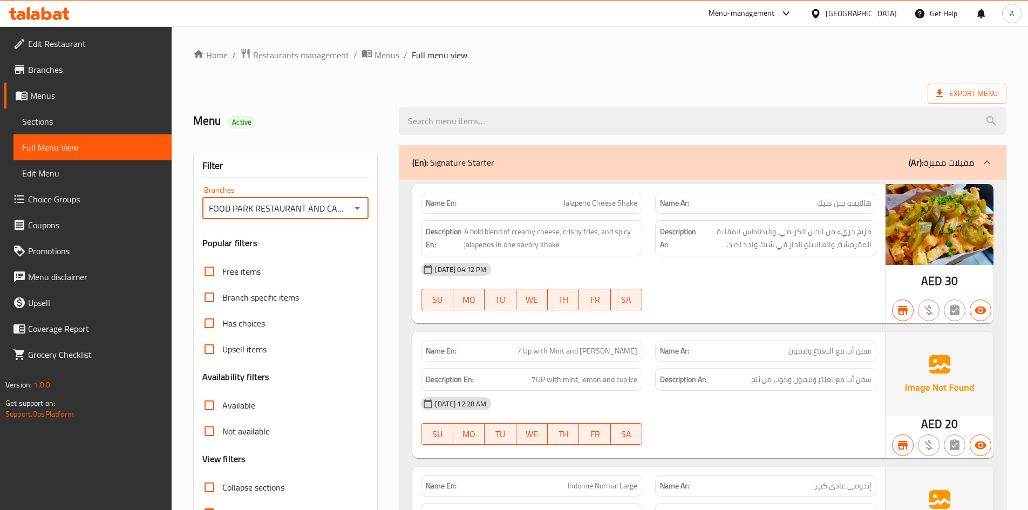
scroll to position [216, 0]
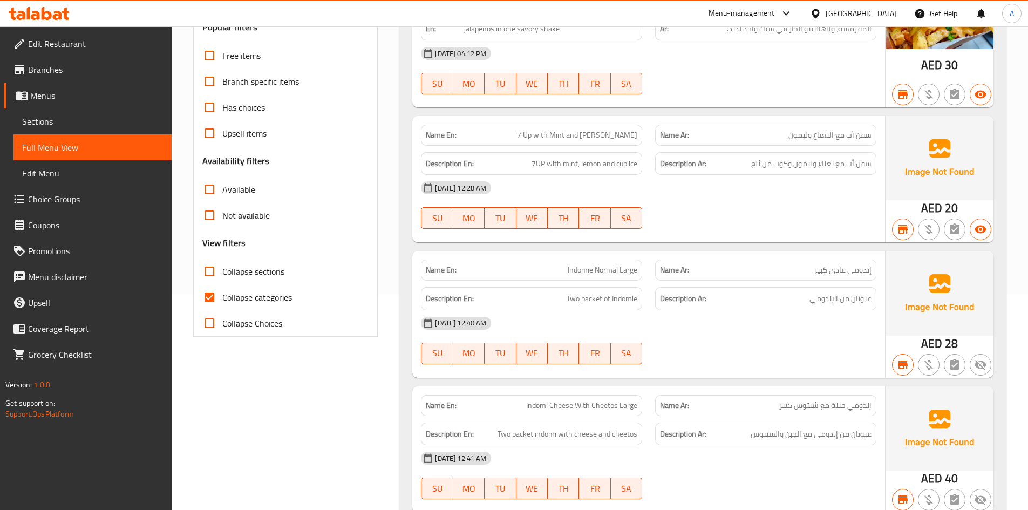
click at [209, 274] on input "Collapse sections" at bounding box center [209, 271] width 26 height 26
checkbox input "true"
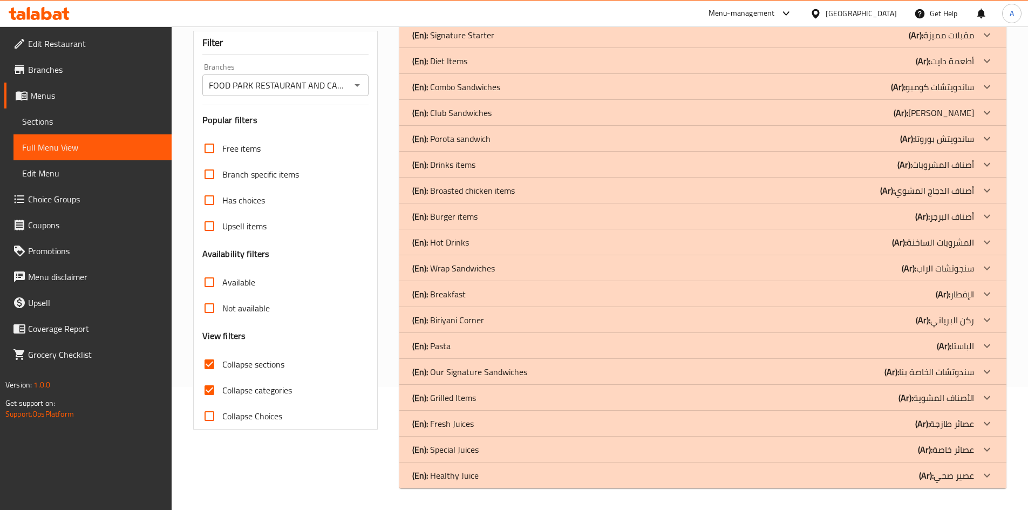
scroll to position [123, 0]
click at [174, 318] on div "Home / Restaurants management / Menus / Full menu view Export Menu Menu Active …" at bounding box center [600, 206] width 856 height 606
click at [207, 392] on input "Collapse categories" at bounding box center [209, 390] width 26 height 26
checkbox input "false"
click at [590, 476] on div "(En): Healthy Juice (Ar): عصير صحي" at bounding box center [693, 475] width 562 height 13
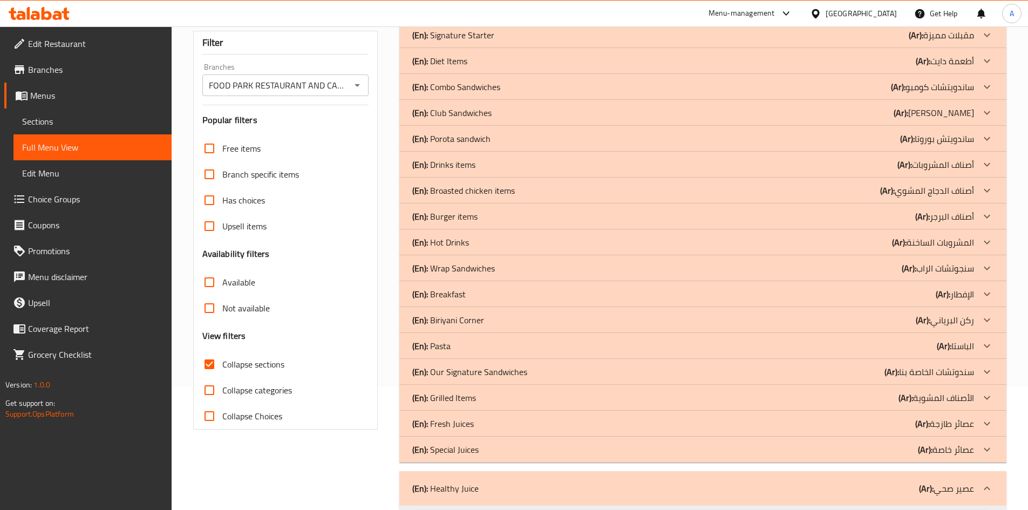
click at [606, 449] on div "(En): Special Juices (Ar): عصائر خاصة" at bounding box center [693, 449] width 562 height 13
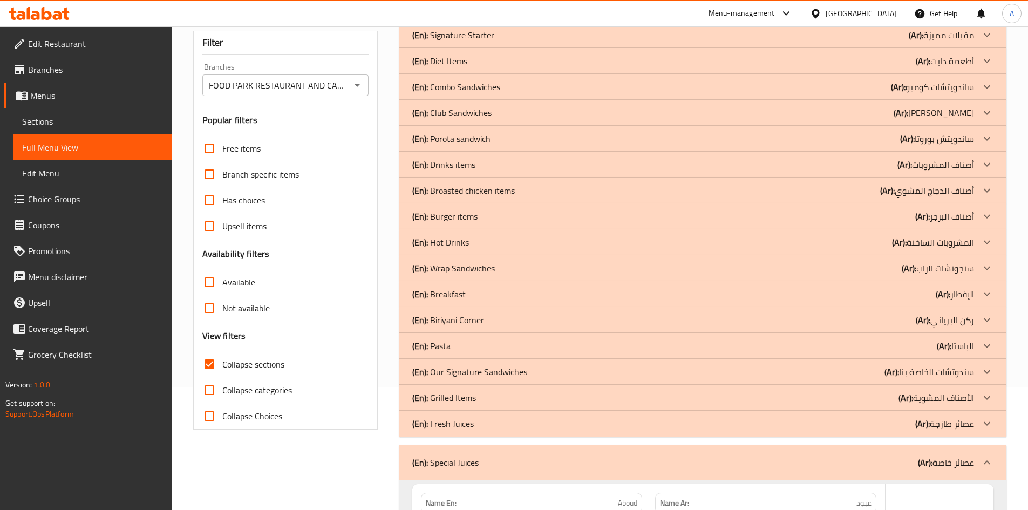
click at [602, 425] on div "(En): Fresh Juices (Ar): عصائر طازجة" at bounding box center [693, 423] width 562 height 13
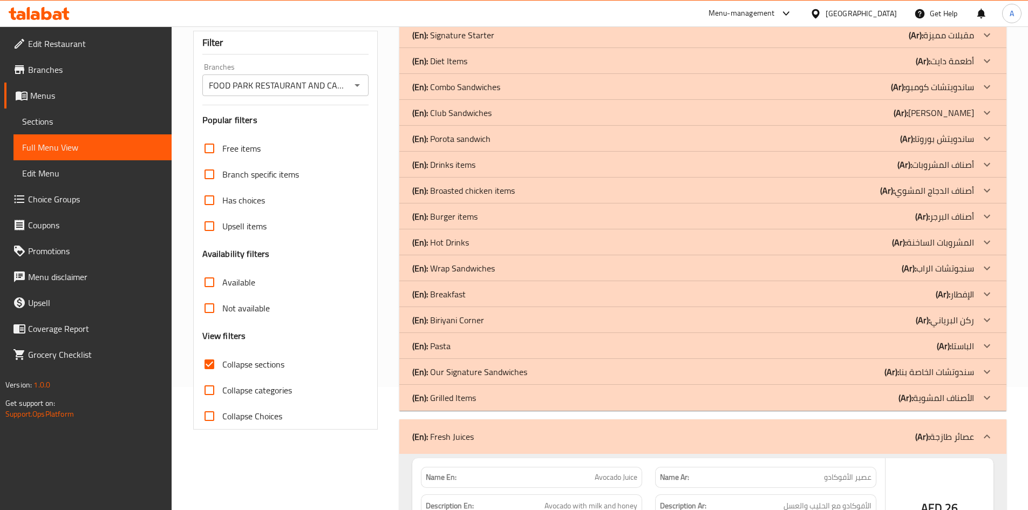
click at [573, 398] on div "(En): Grilled Items (Ar): الأصناف المشوية" at bounding box center [693, 397] width 562 height 13
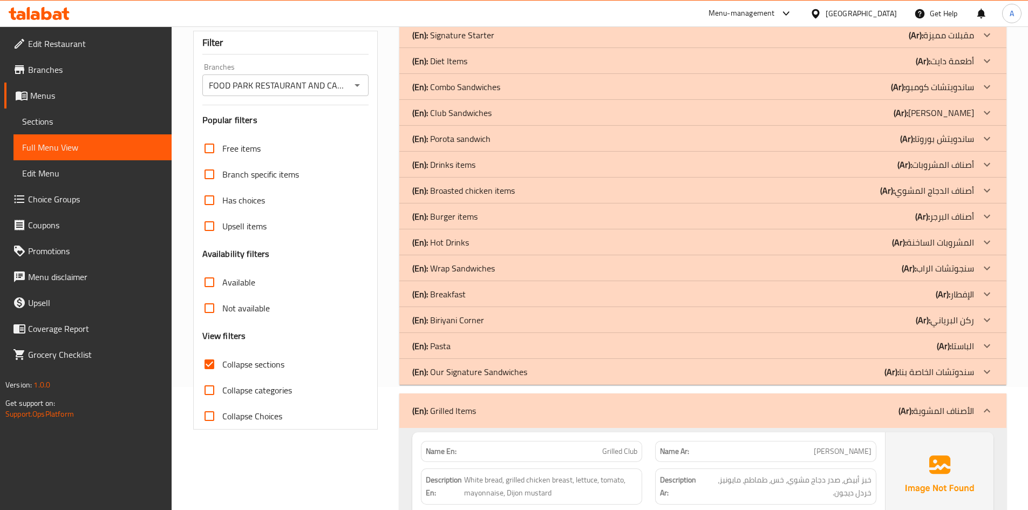
click at [577, 373] on div "(En): Our Signature Sandwiches (Ar): سندوتشات الخاصة بنا" at bounding box center [693, 371] width 562 height 13
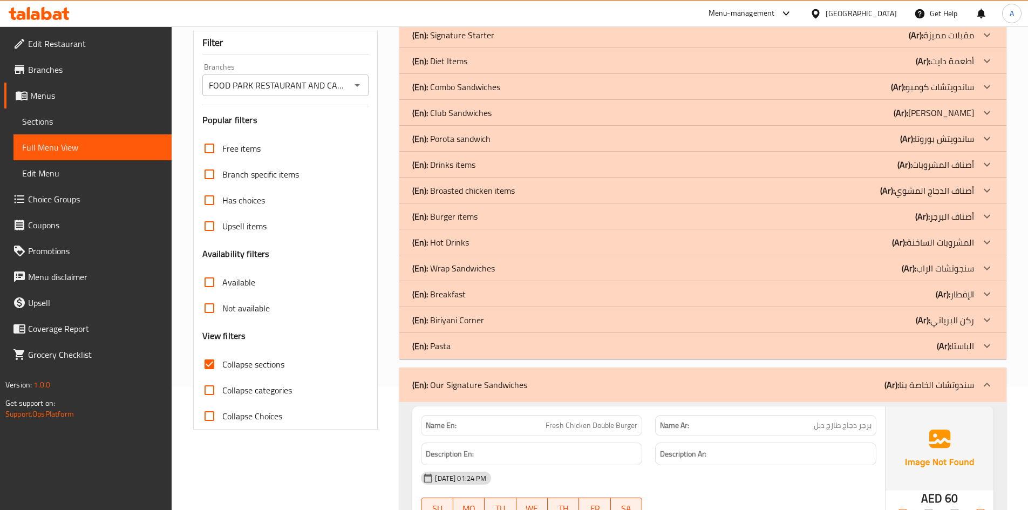
click at [559, 346] on div "(En): Pasta (Ar): الباستا" at bounding box center [693, 345] width 562 height 13
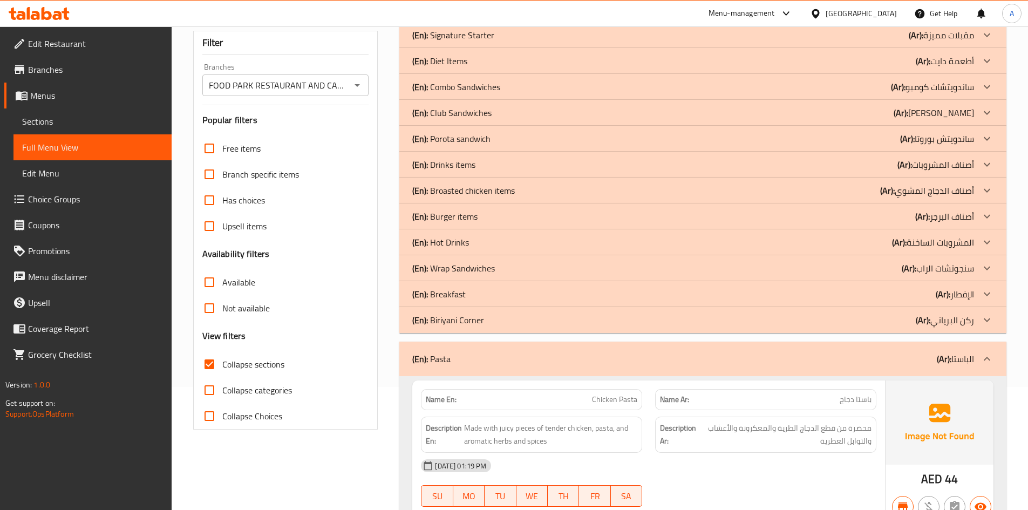
click at [552, 321] on div "(En): Biriyani Corner (Ar): ركن البرياني" at bounding box center [693, 319] width 562 height 13
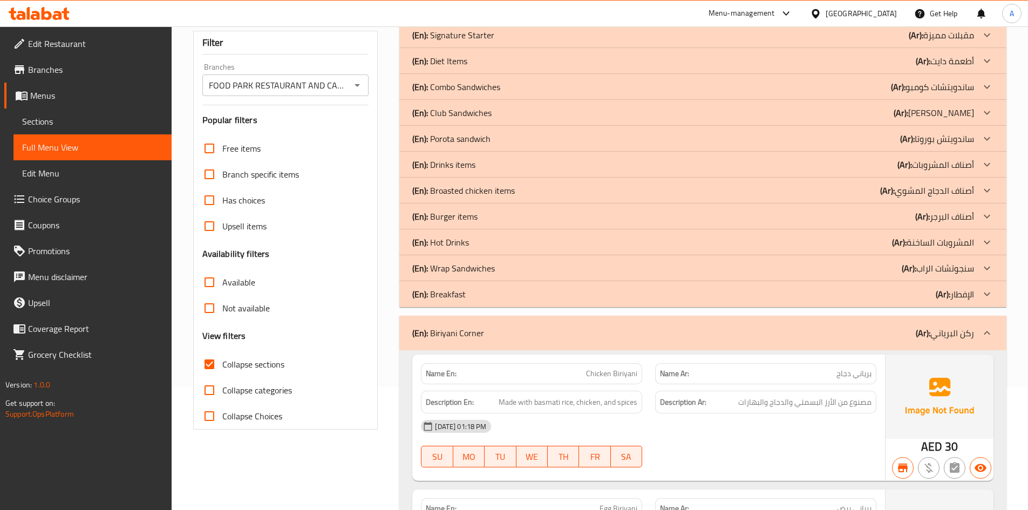
click at [504, 295] on div "(En): Breakfast (Ar): الإفطار" at bounding box center [693, 294] width 562 height 13
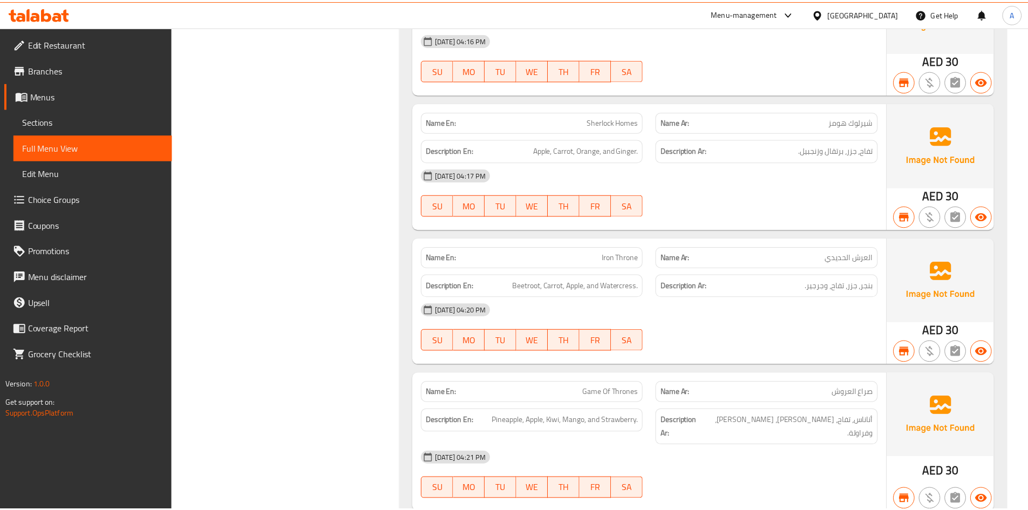
scroll to position [14204, 0]
